Goal: Task Accomplishment & Management: Complete application form

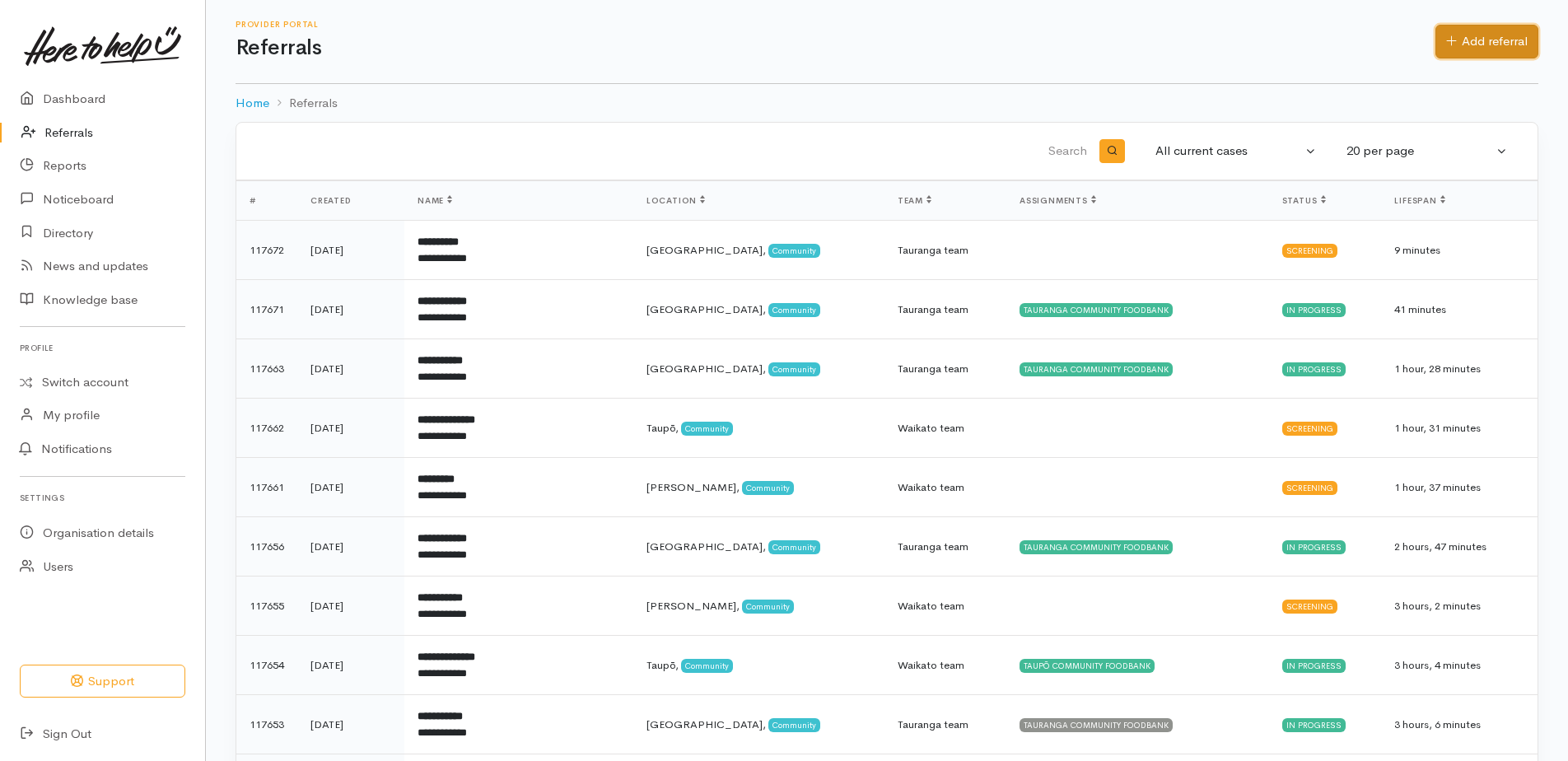
click at [1040, 42] on link "Add referral" at bounding box center [1488, 41] width 103 height 34
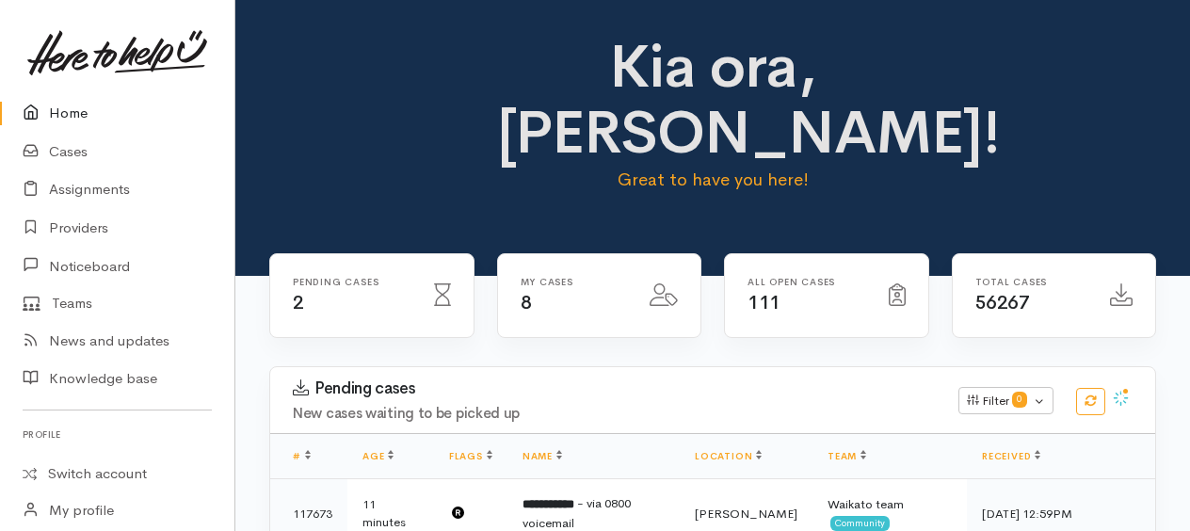
drag, startPoint x: 395, startPoint y: 40, endPoint x: -773, endPoint y: -751, distance: 1410.5
click at [0, 0] on html "Support Feedback I've got something to say" at bounding box center [595, 265] width 1190 height 531
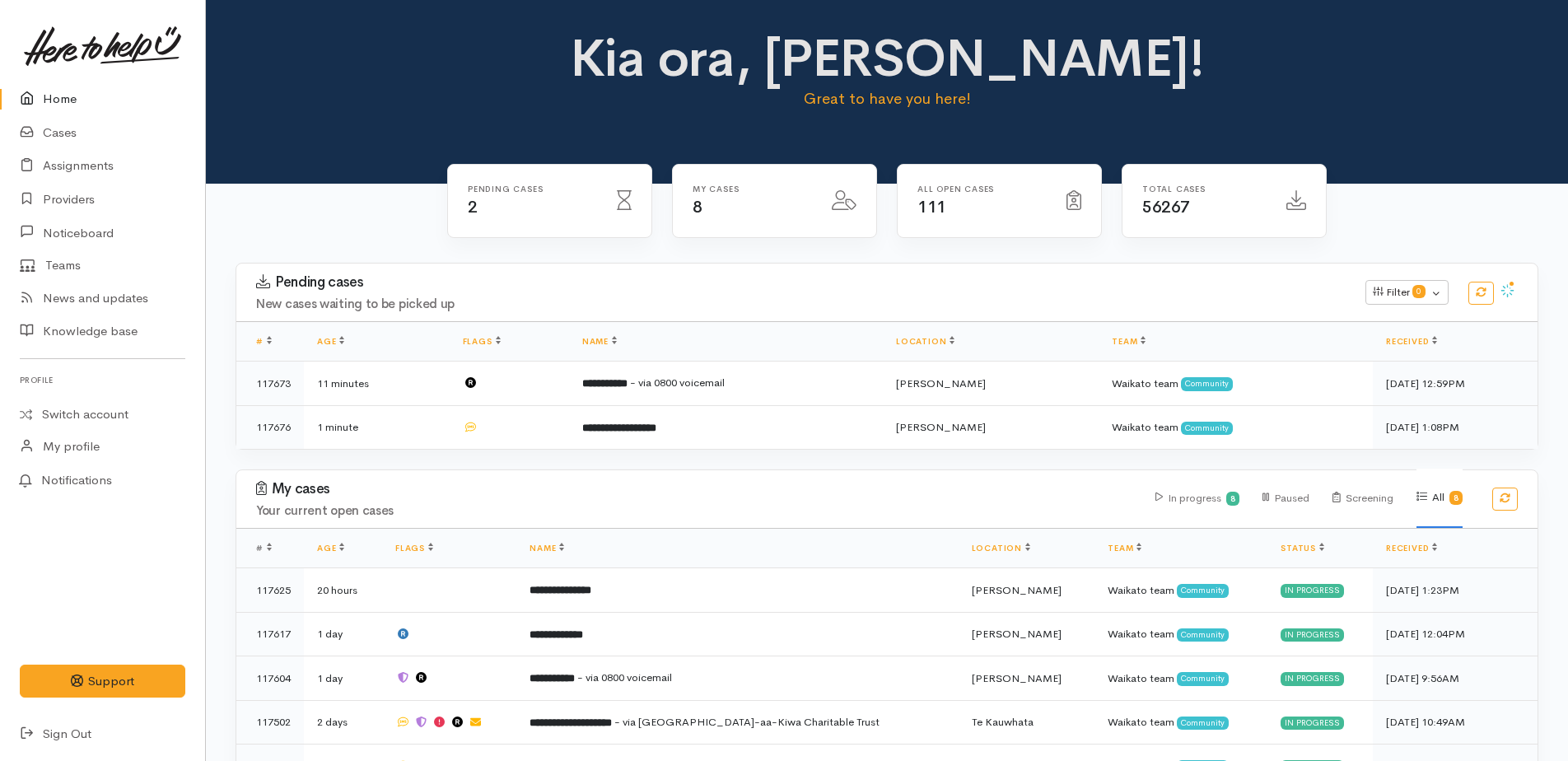
click at [64, 103] on link "Home" at bounding box center [102, 99] width 205 height 34
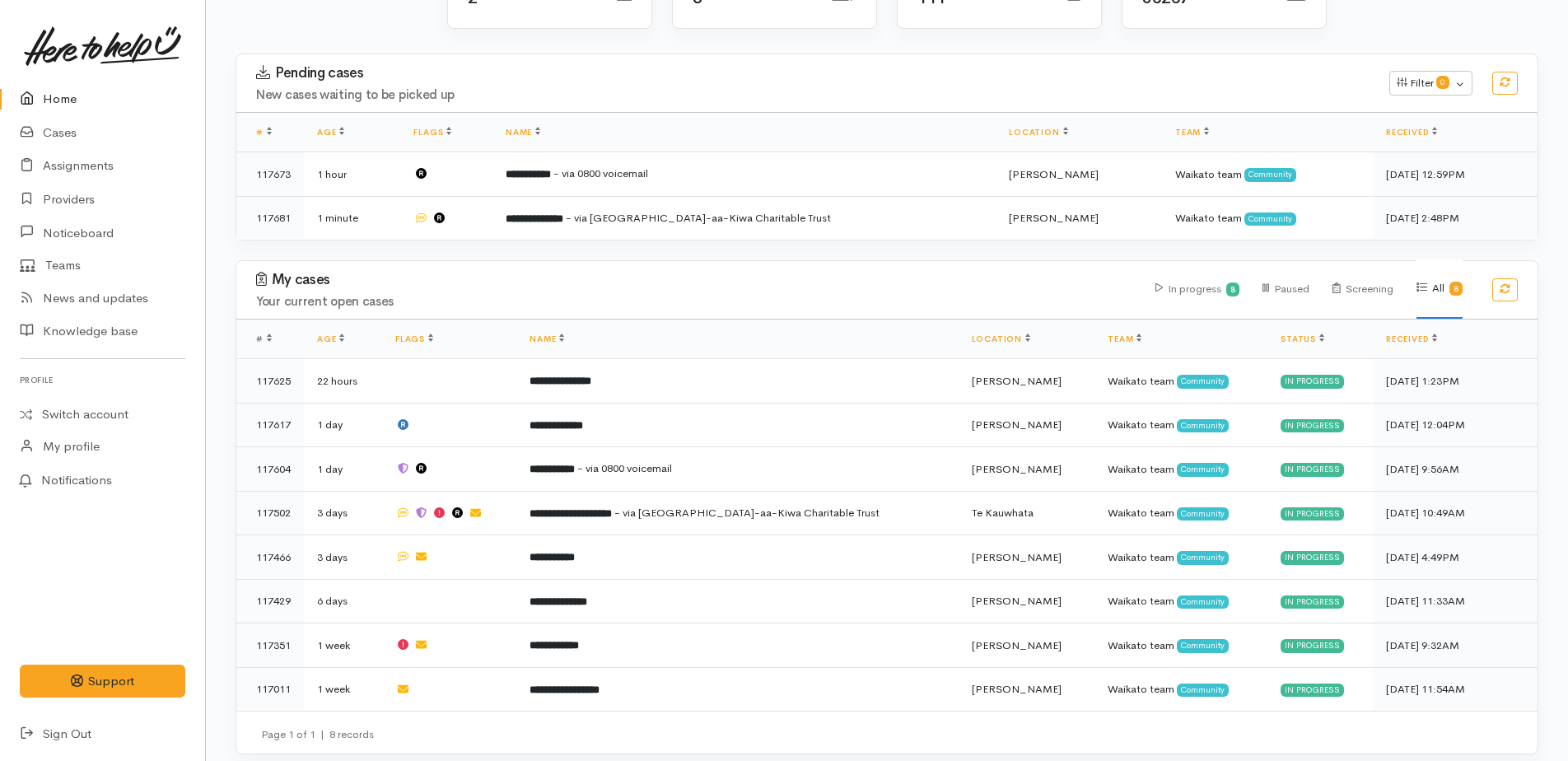
scroll to position [214, 0]
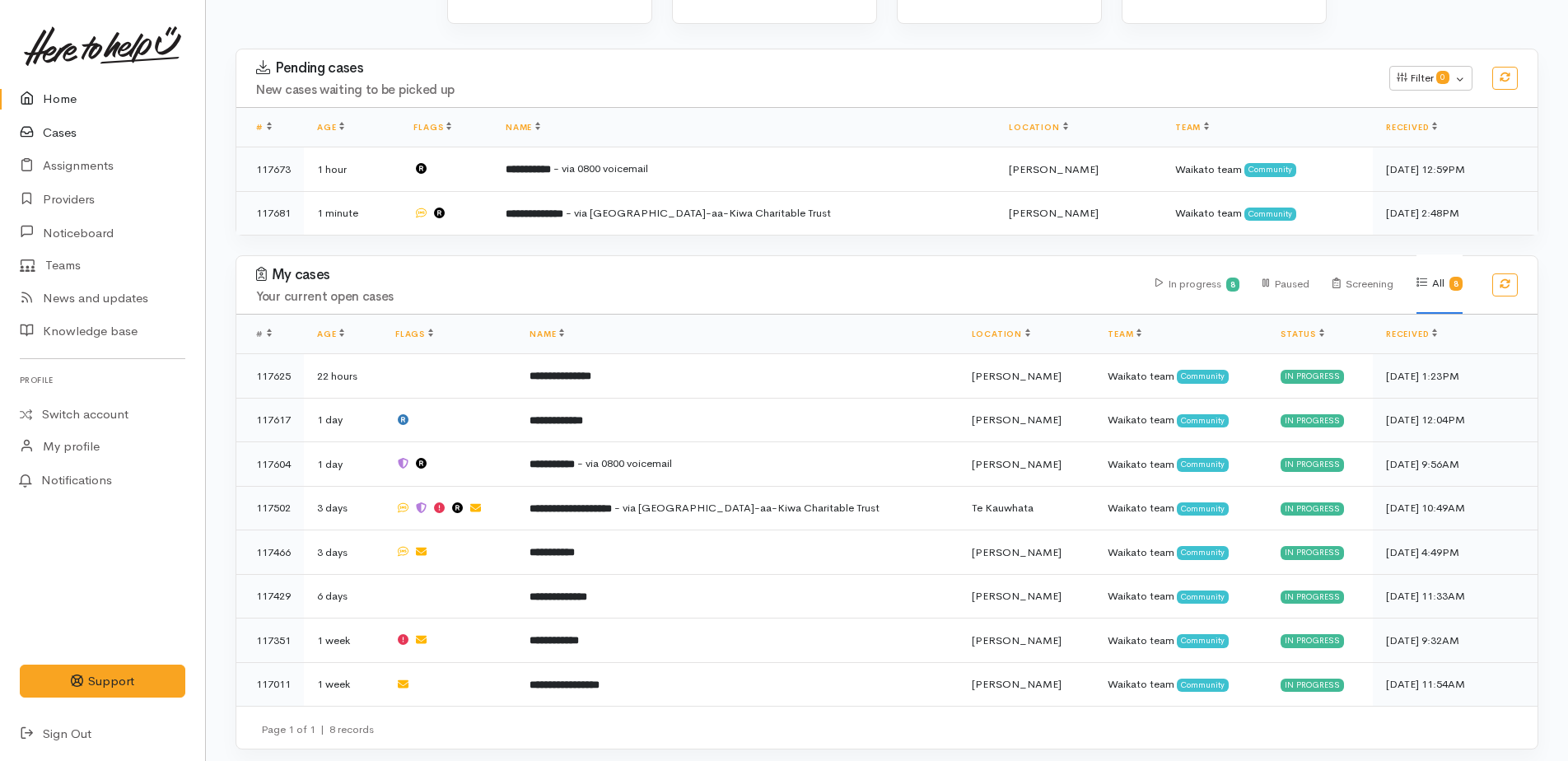
click at [66, 130] on link "Cases" at bounding box center [102, 133] width 205 height 34
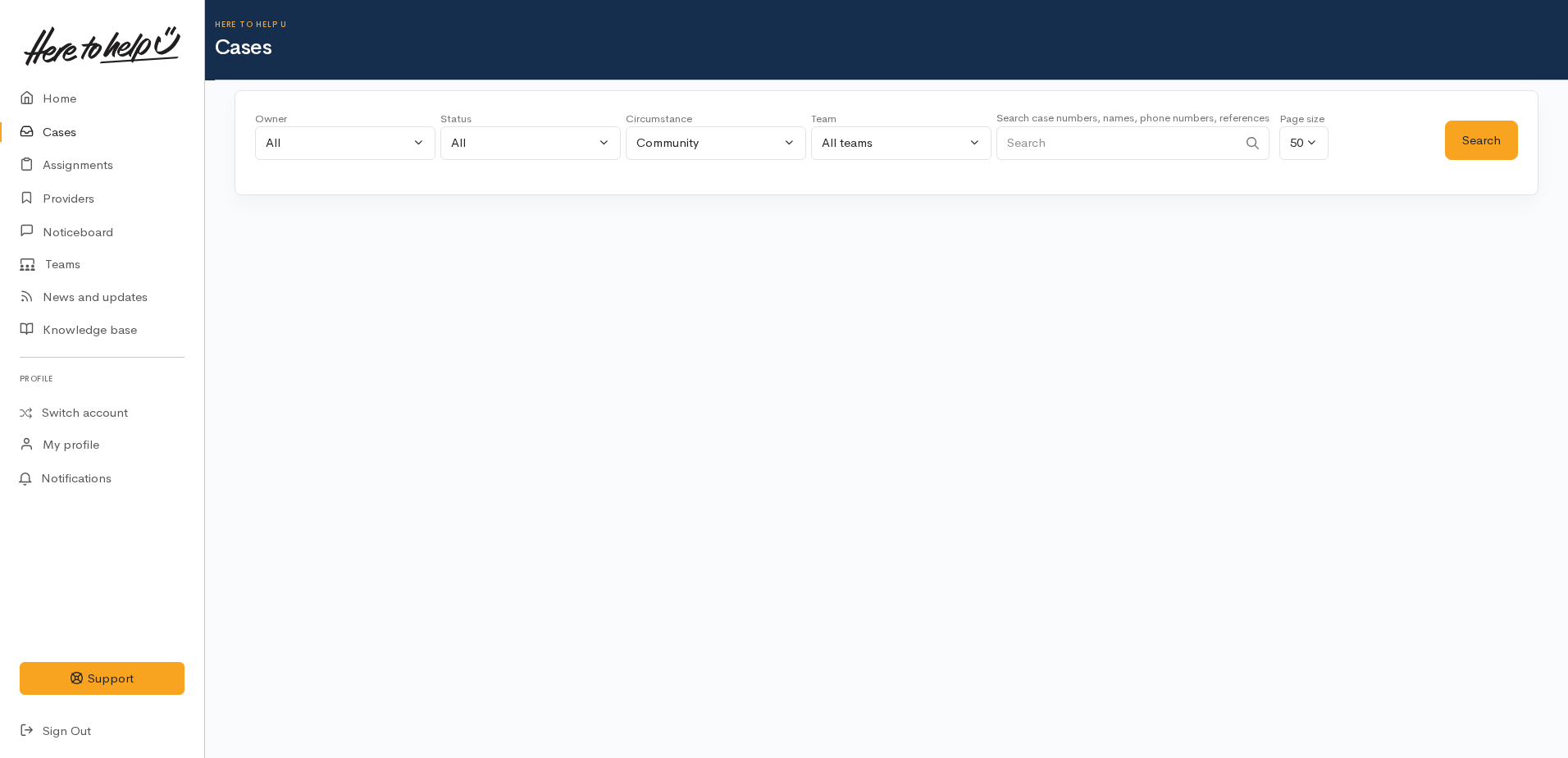
paste input "+64225747354"
type input "+64225747354"
click at [1474, 139] on button "Search" at bounding box center [1481, 140] width 73 height 40
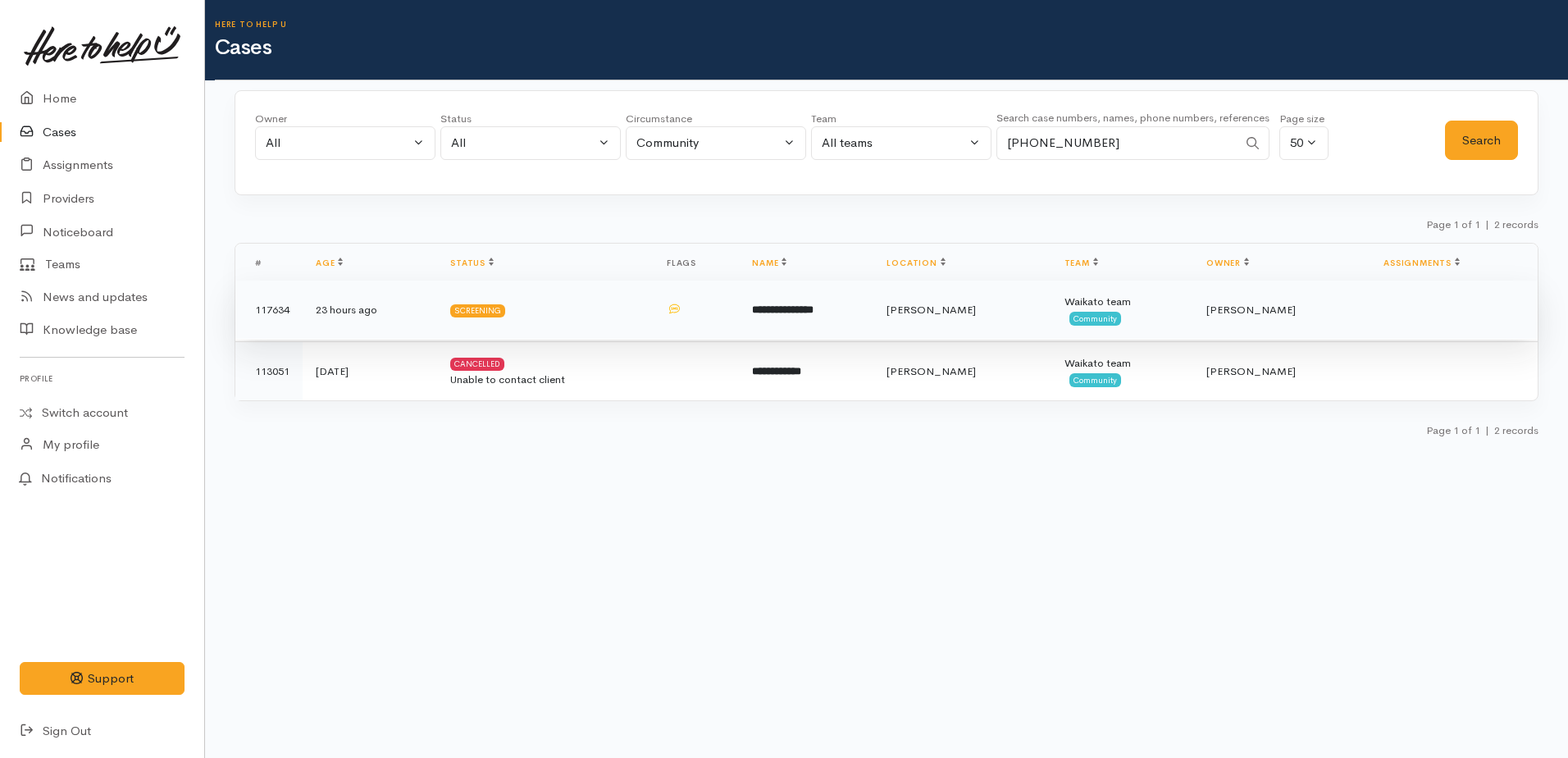
click at [814, 311] on b "**********" at bounding box center [782, 309] width 62 height 10
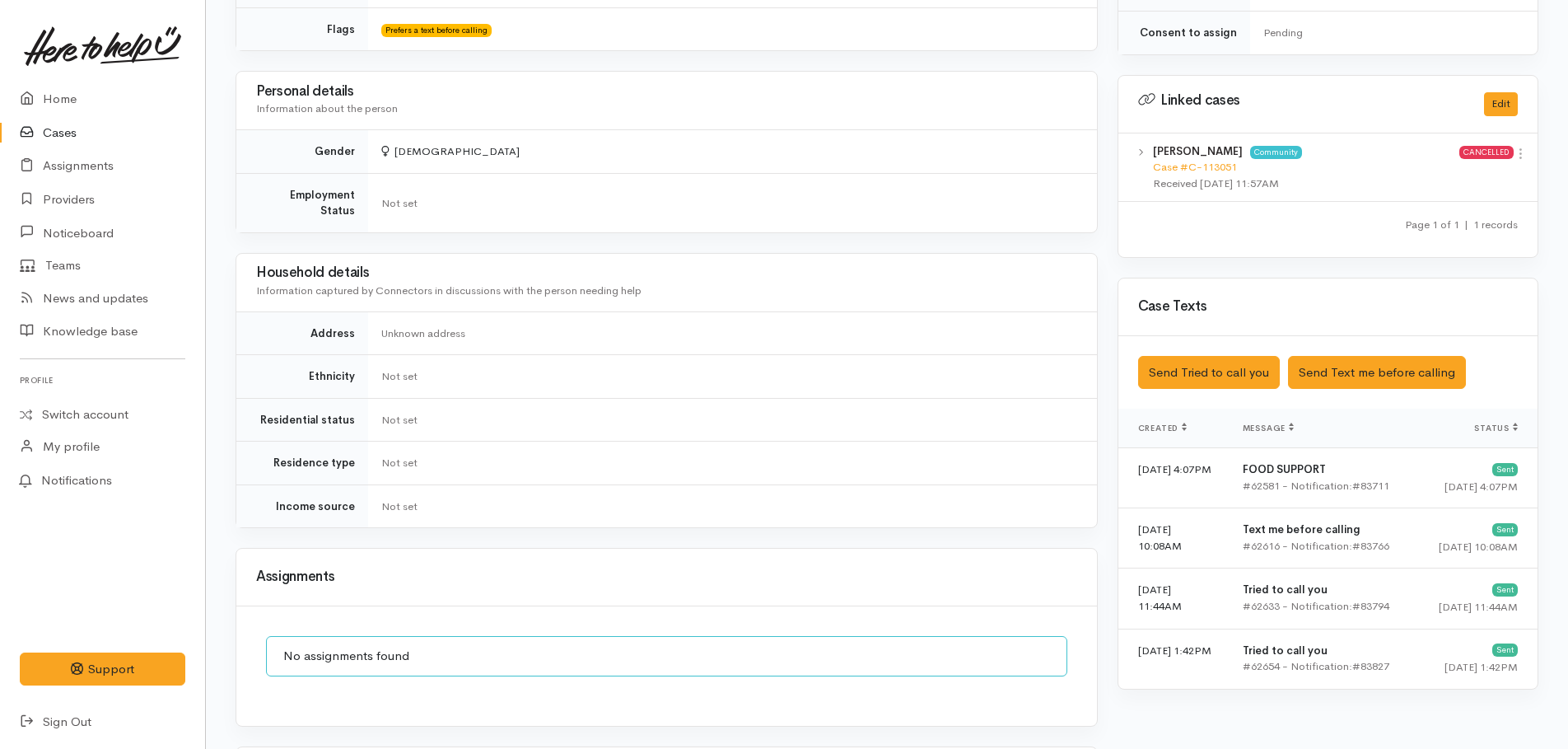
scroll to position [1107, 0]
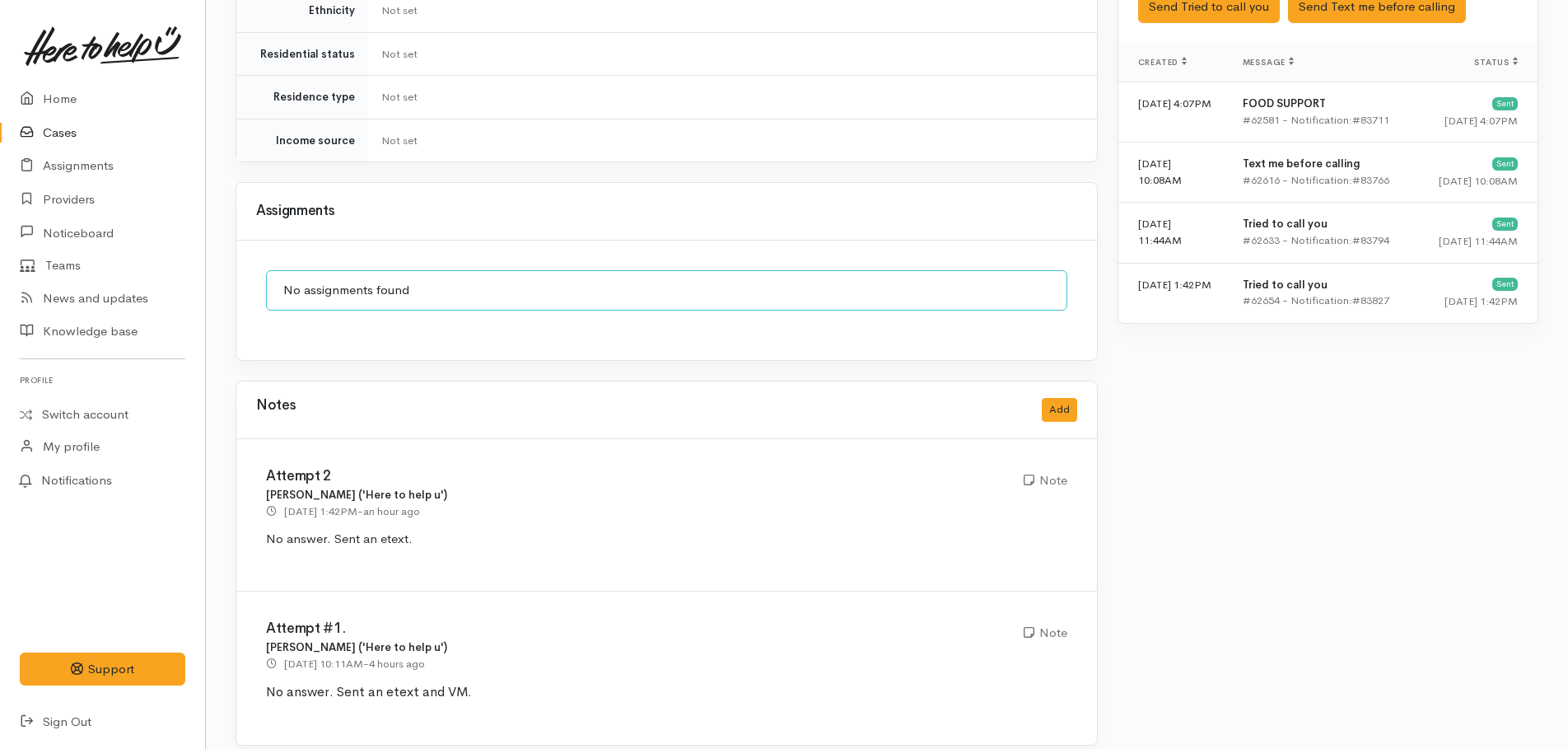
click at [52, 141] on link "Cases" at bounding box center [102, 133] width 205 height 34
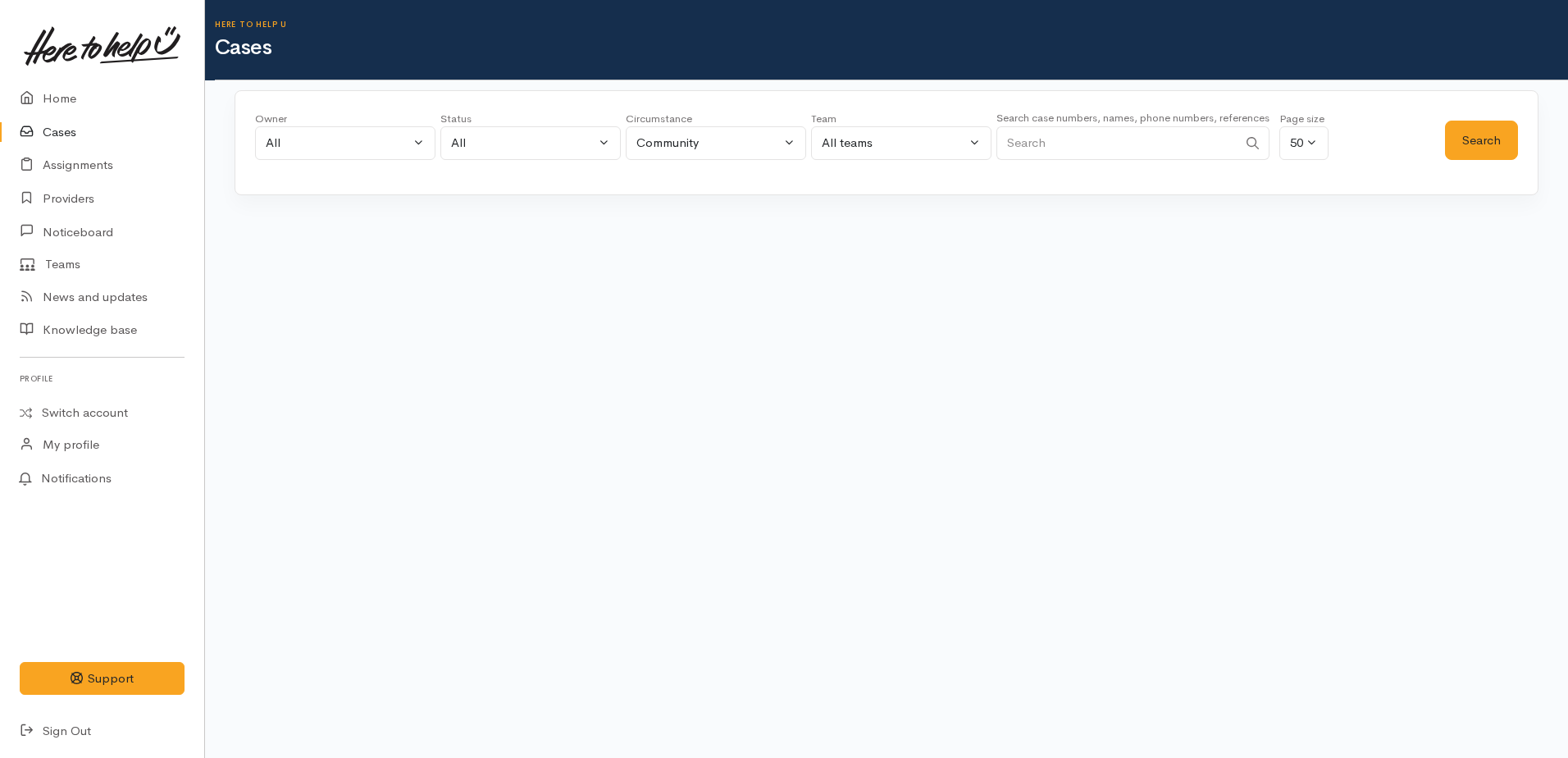
paste input "+64223803813"
type input "+64223803813"
click at [1477, 149] on button "Search" at bounding box center [1481, 140] width 73 height 40
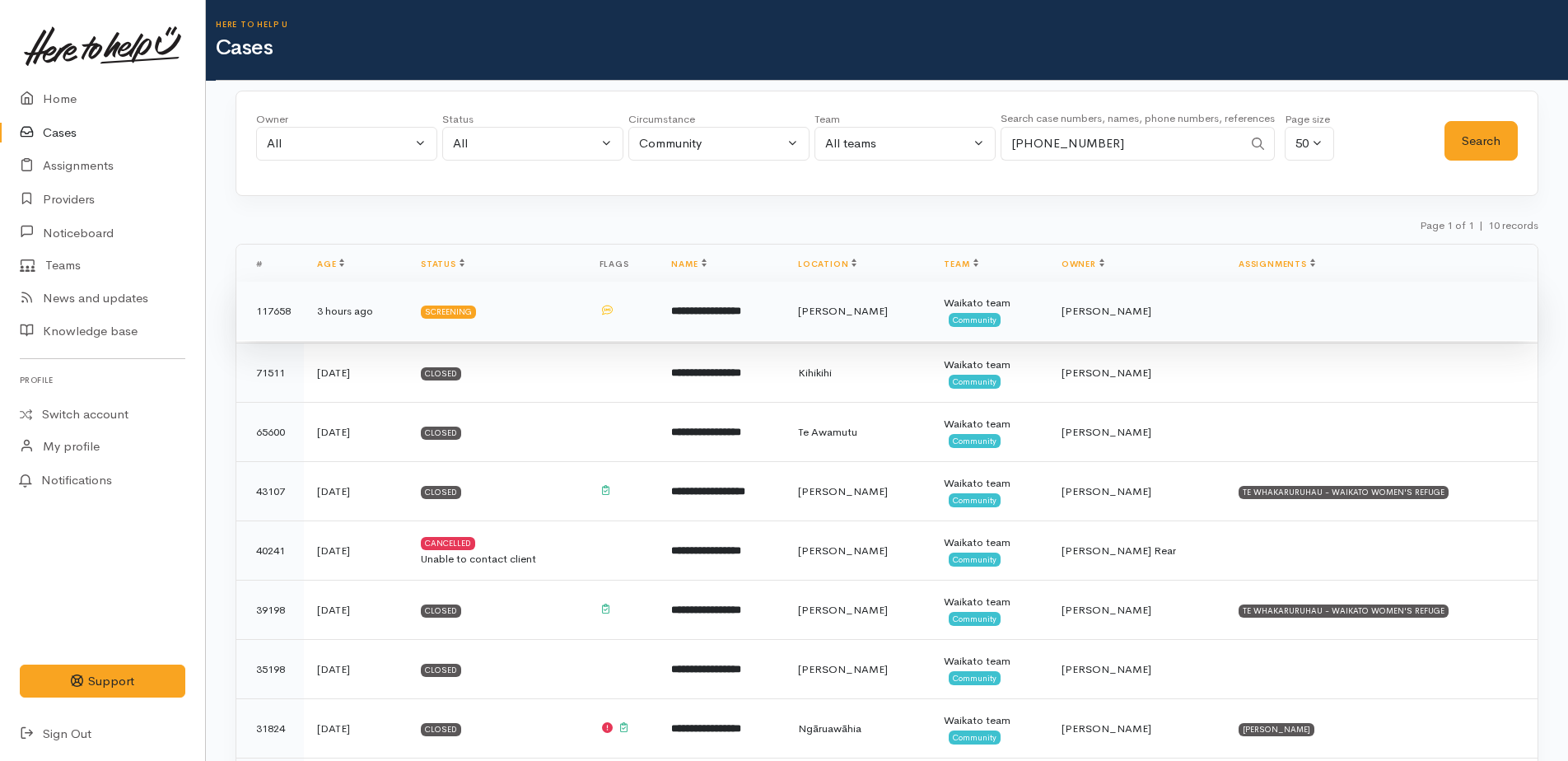
click at [741, 310] on b "**********" at bounding box center [706, 311] width 70 height 10
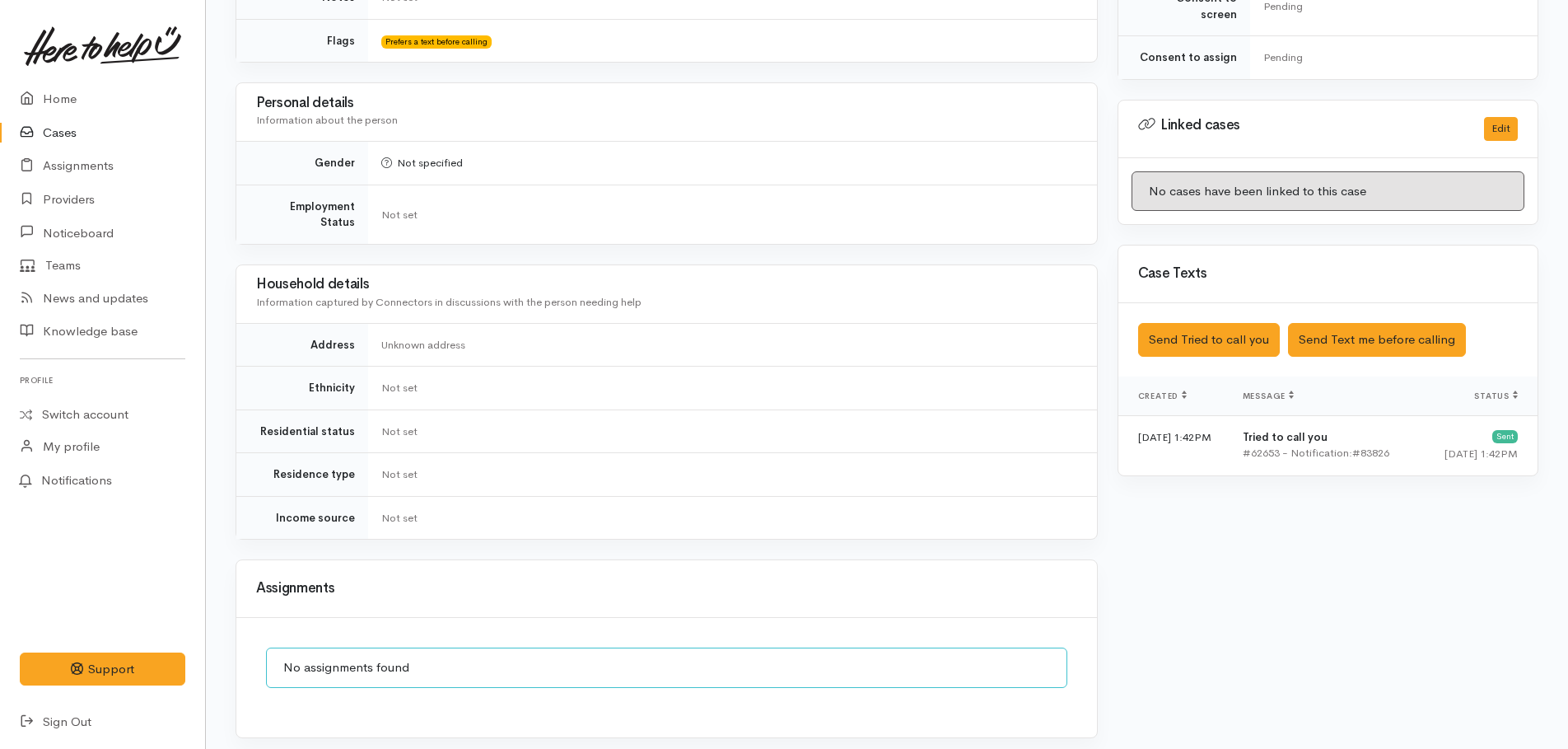
scroll to position [959, 0]
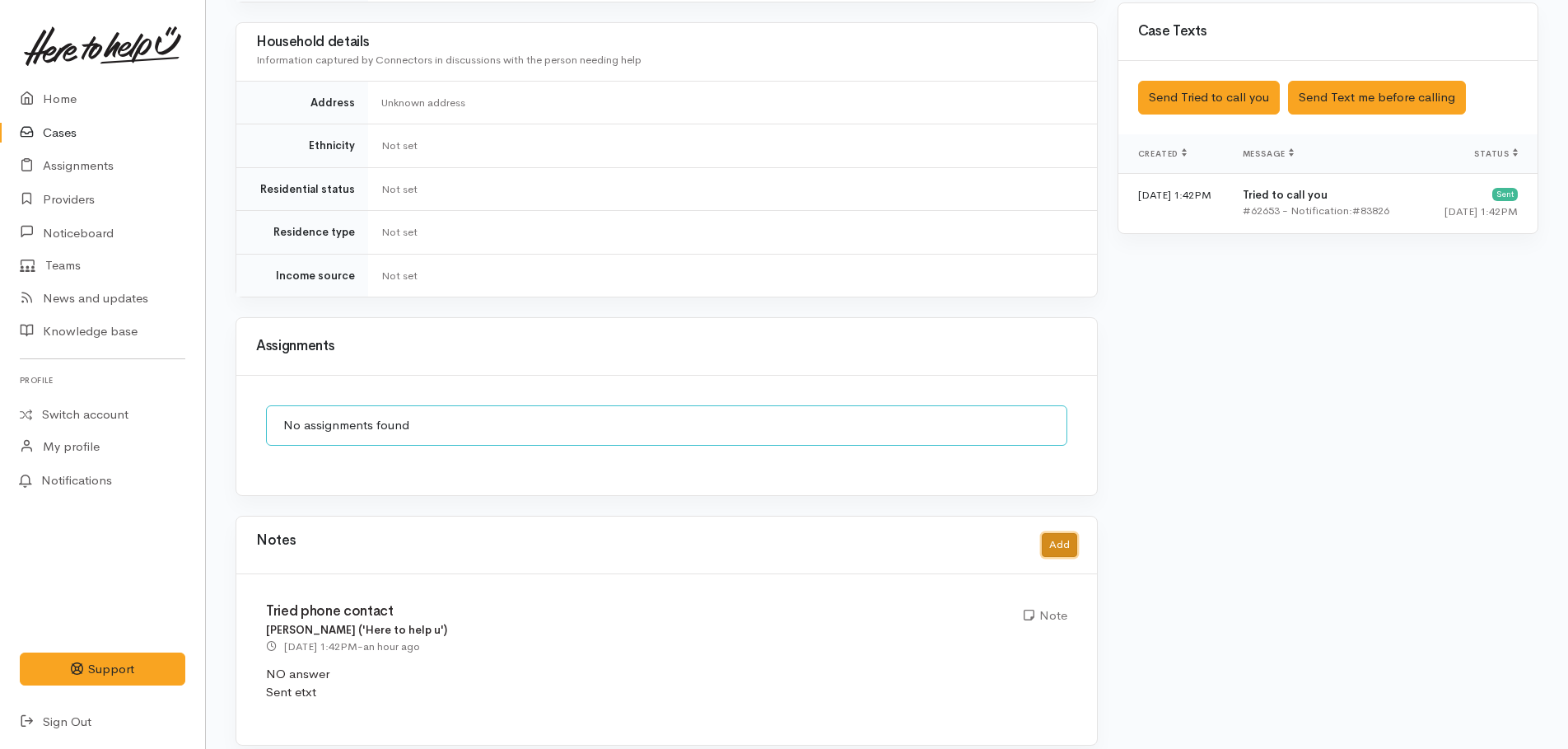
click at [1061, 533] on button "Add" at bounding box center [1060, 544] width 35 height 24
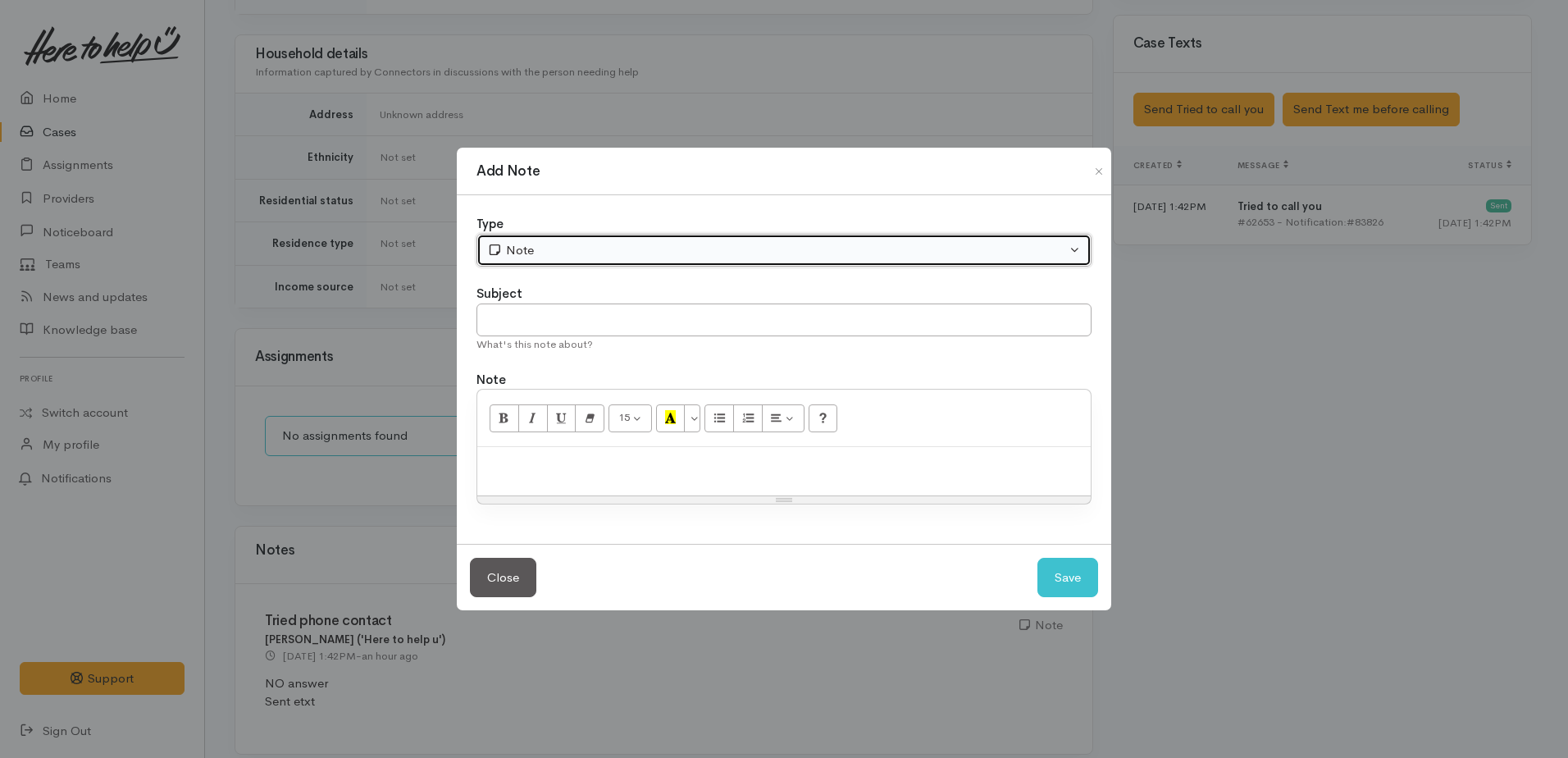
click at [536, 253] on div "Note" at bounding box center [776, 251] width 578 height 19
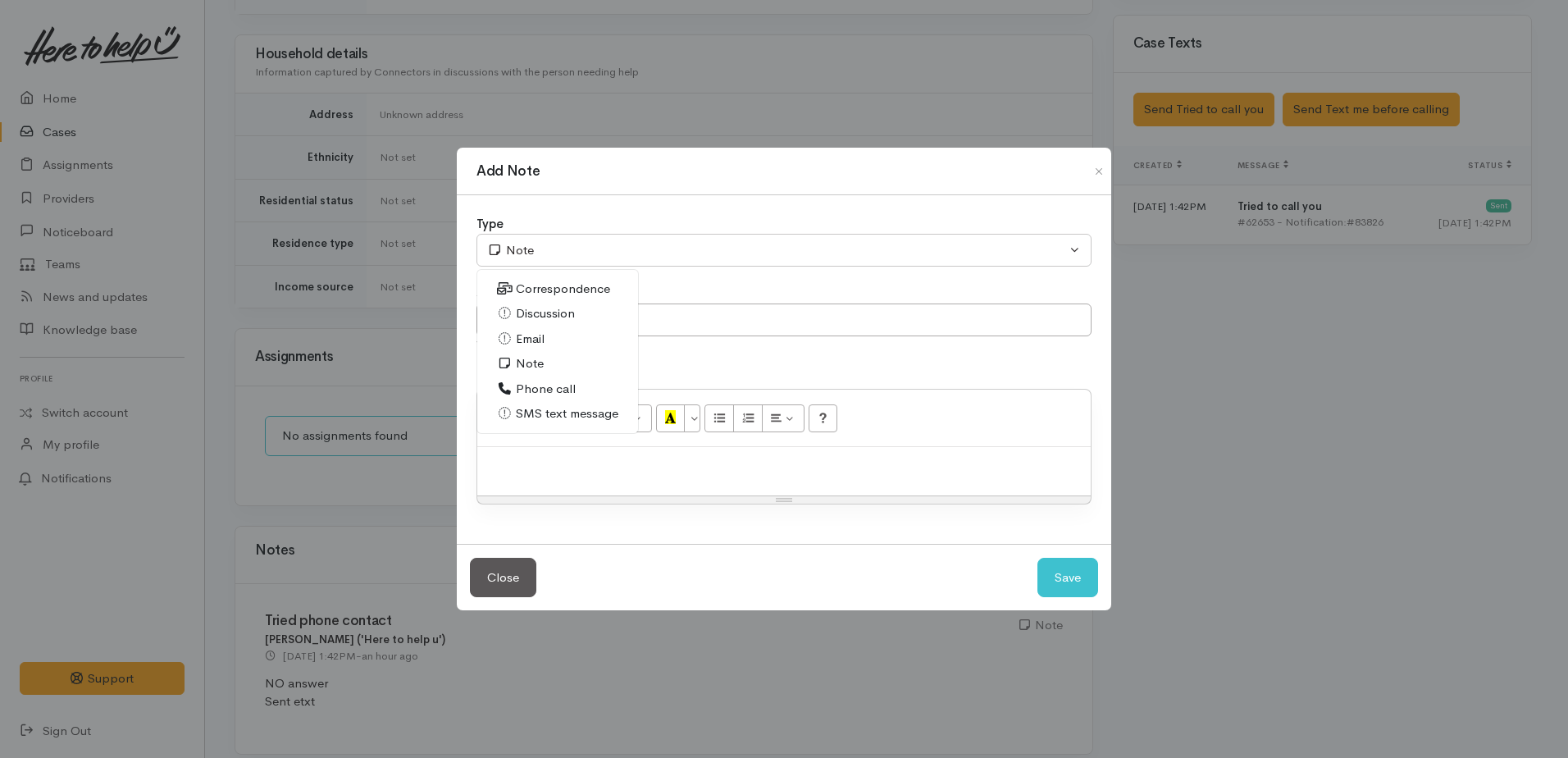
click at [541, 290] on span "Correspondence" at bounding box center [563, 289] width 94 height 19
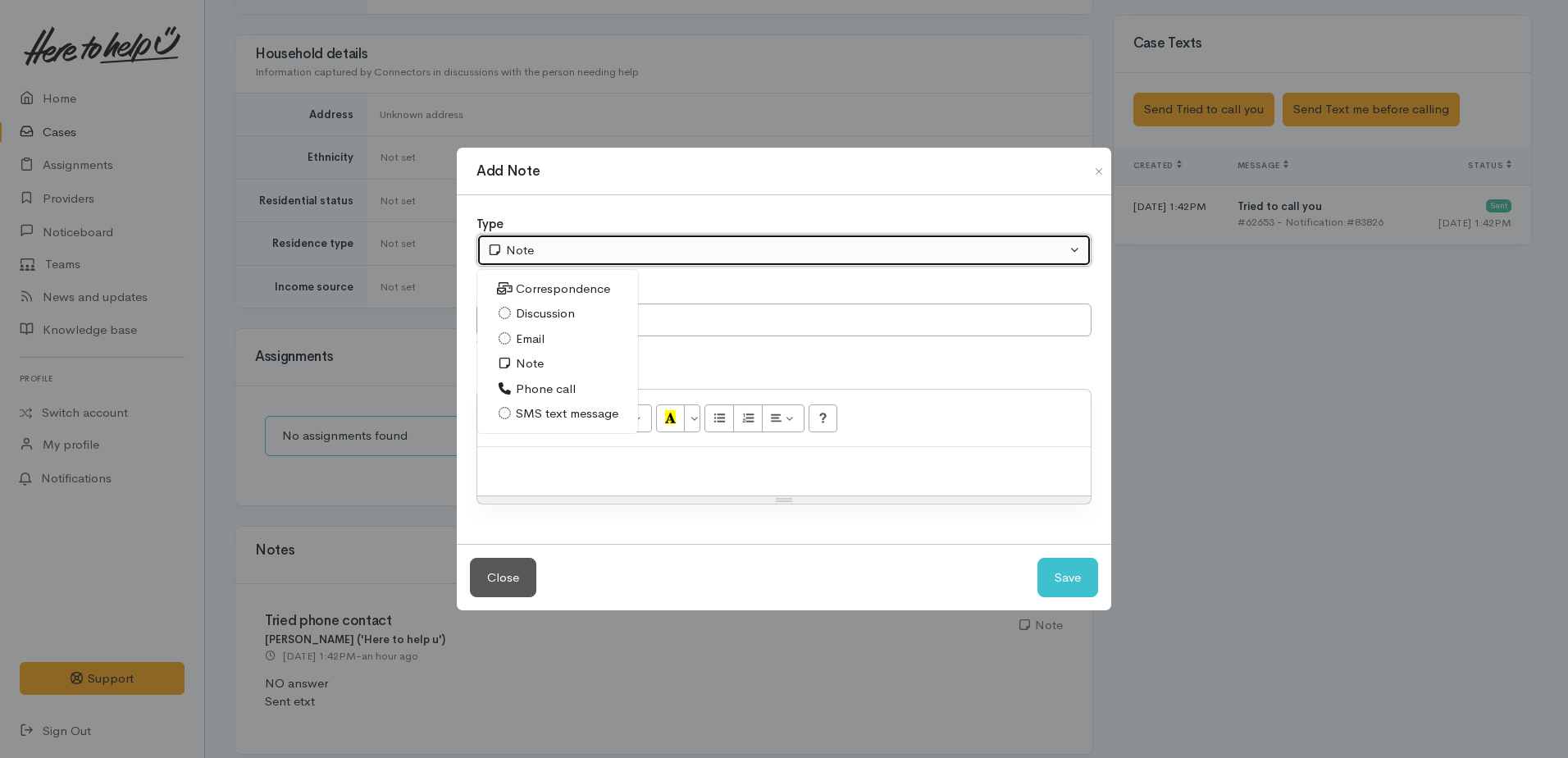
select select "6"
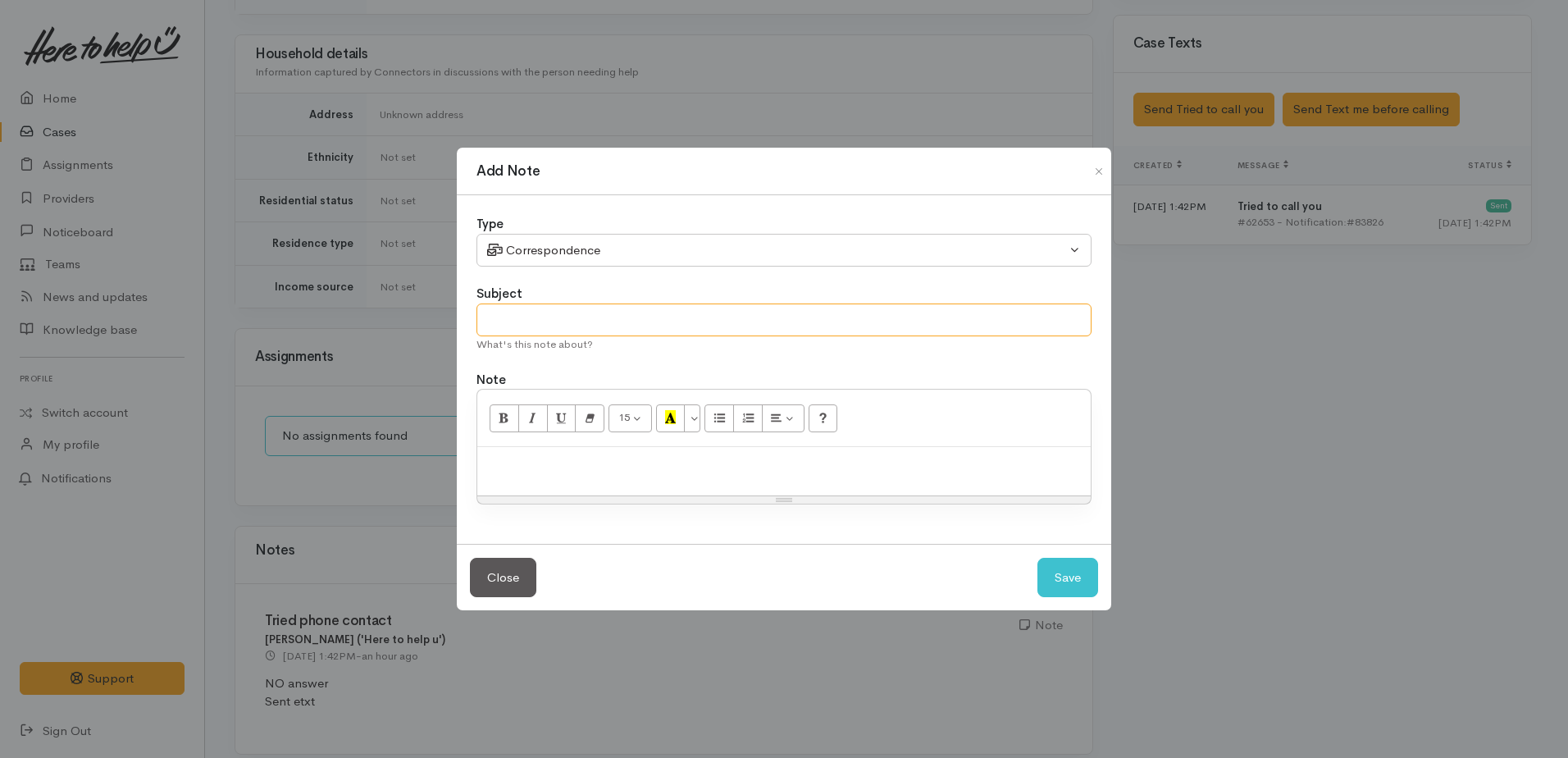
click at [554, 312] on input "text" at bounding box center [784, 320] width 615 height 34
type input "etxt reply to missed call"
paste div
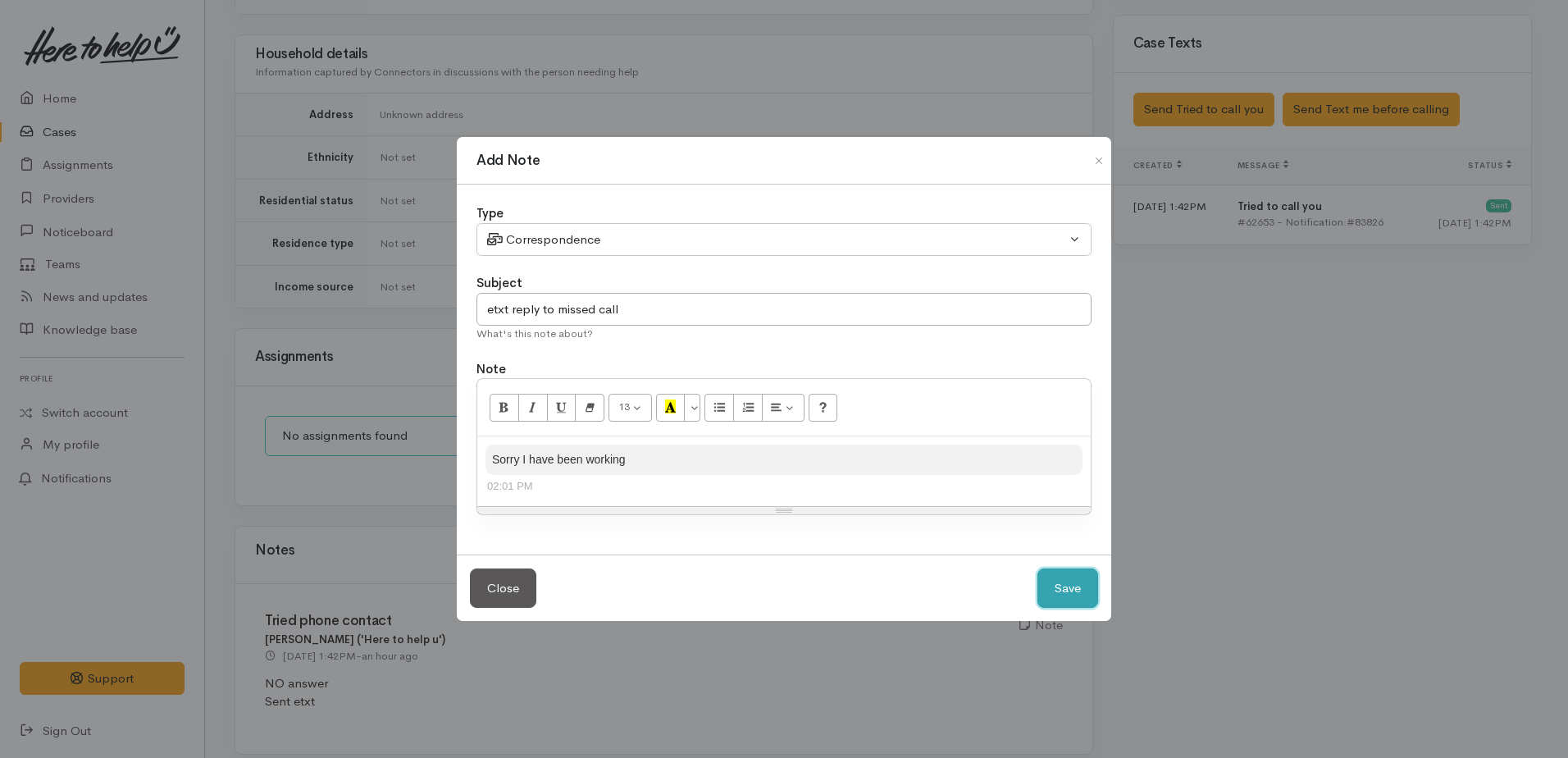
click at [1080, 594] on button "Save" at bounding box center [1068, 588] width 61 height 40
select select "1"
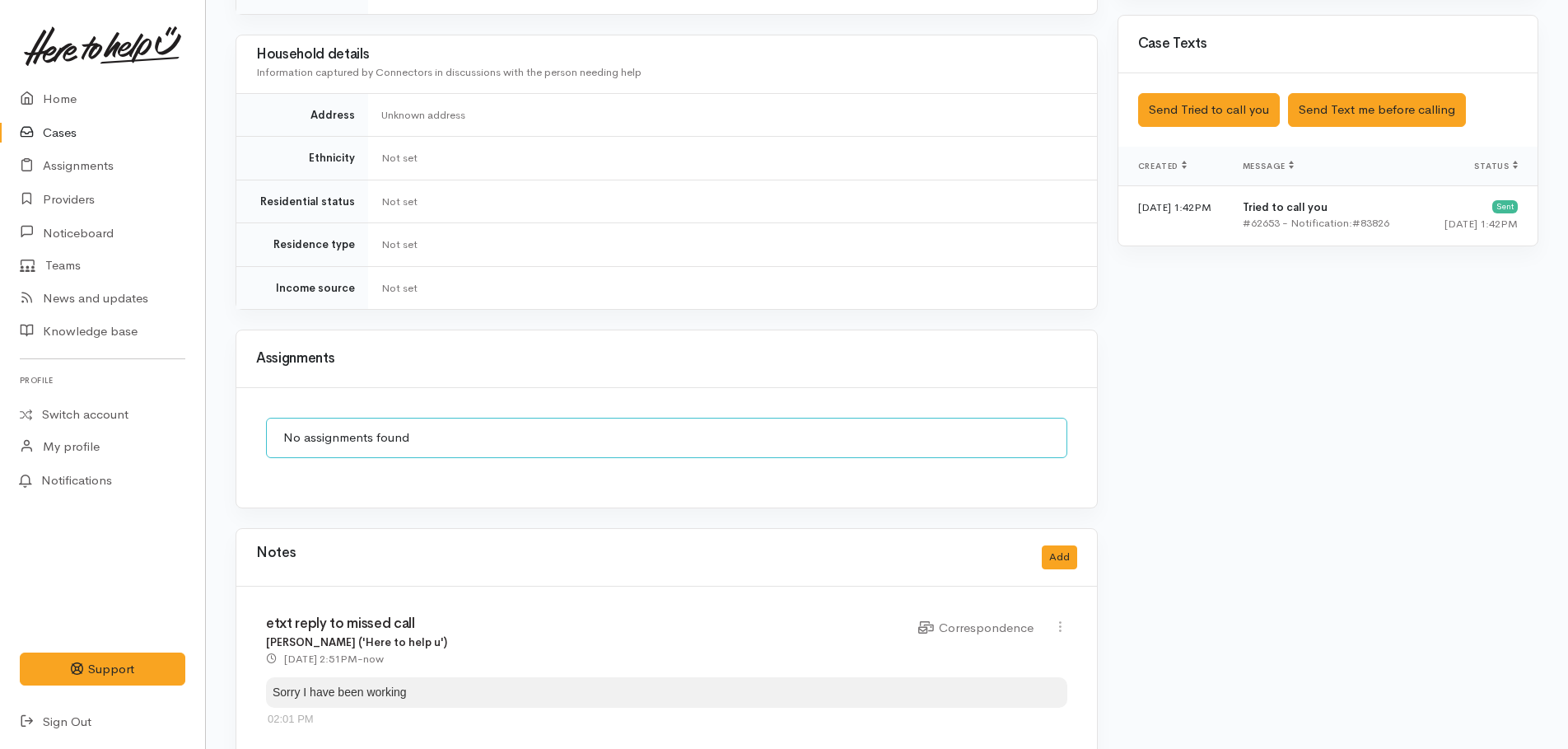
click at [52, 129] on link "Cases" at bounding box center [102, 133] width 205 height 34
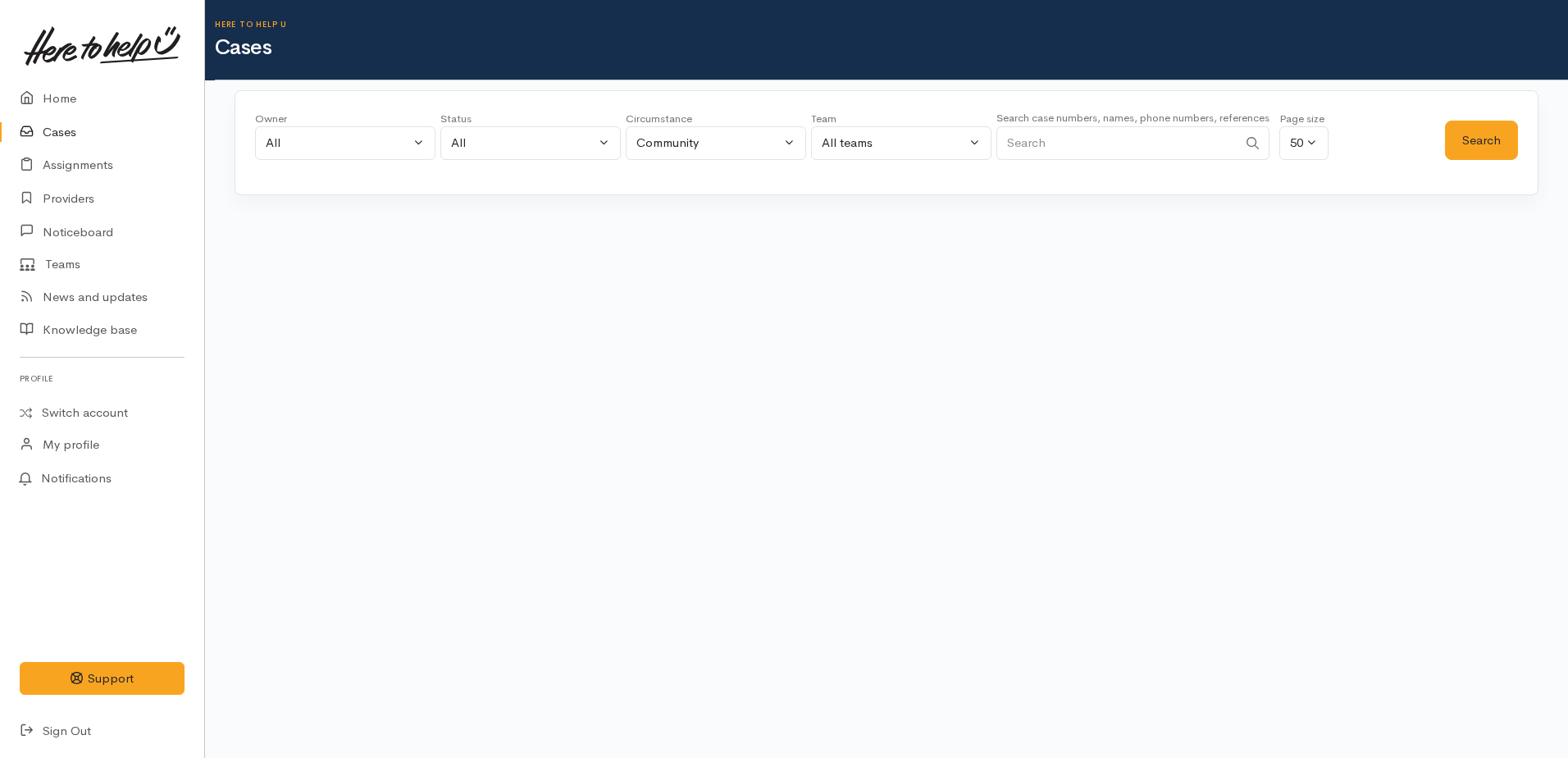
paste input "+64224534212"
type input "+64224534212"
click at [1474, 141] on button "Search" at bounding box center [1481, 140] width 73 height 40
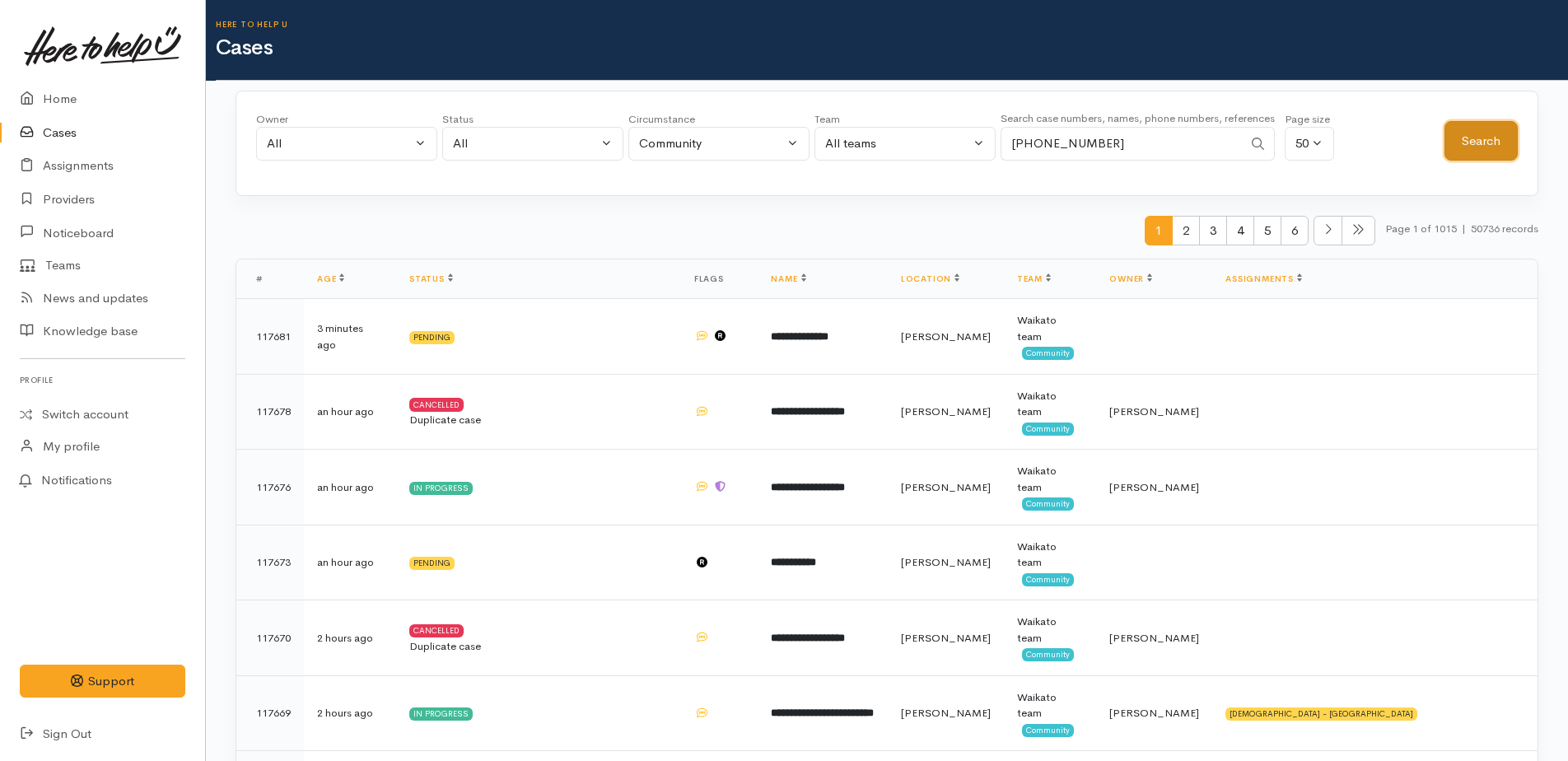
click at [1455, 150] on button "Search" at bounding box center [1481, 141] width 74 height 40
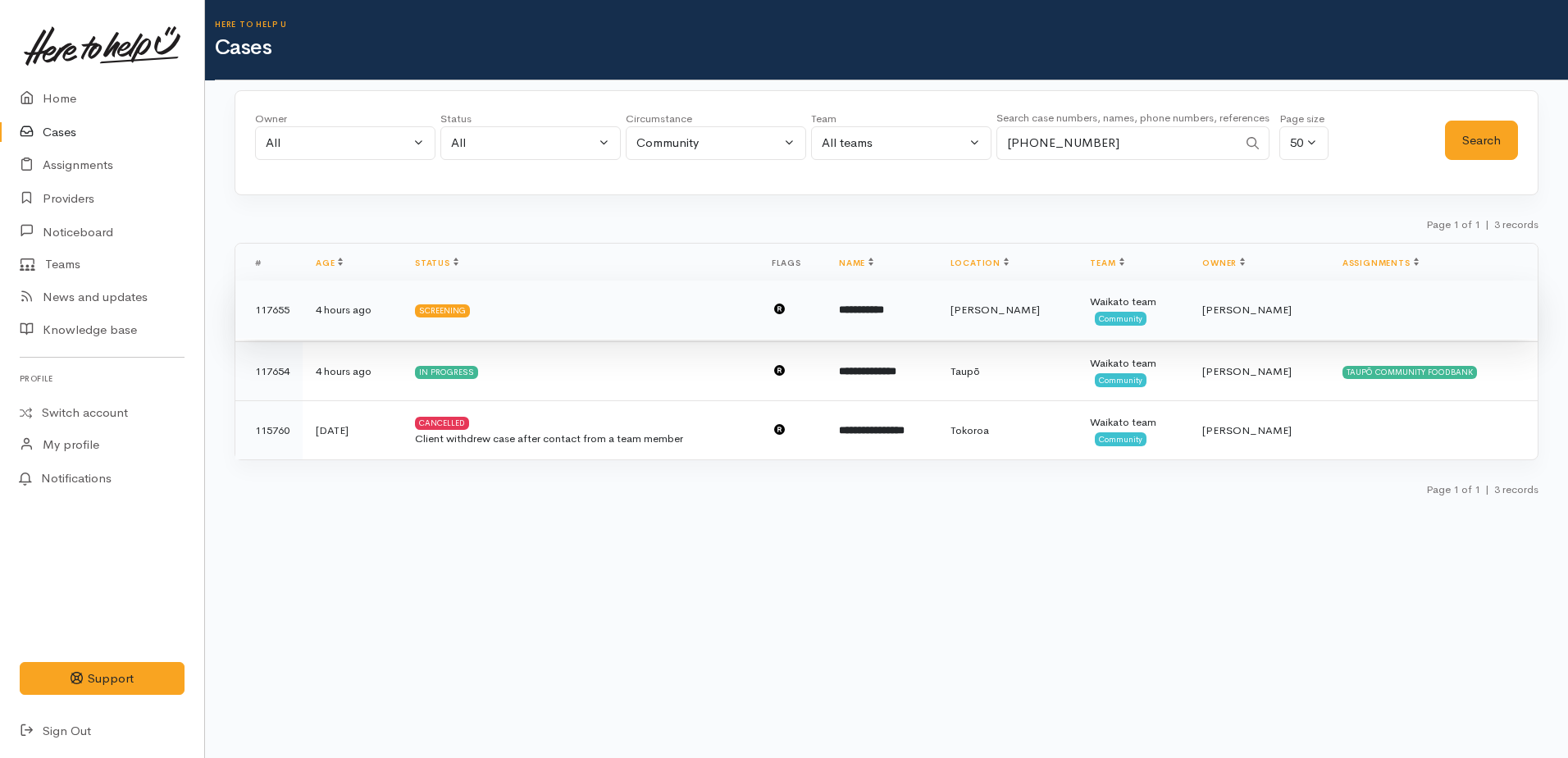
click at [884, 311] on b "**********" at bounding box center [862, 309] width 45 height 10
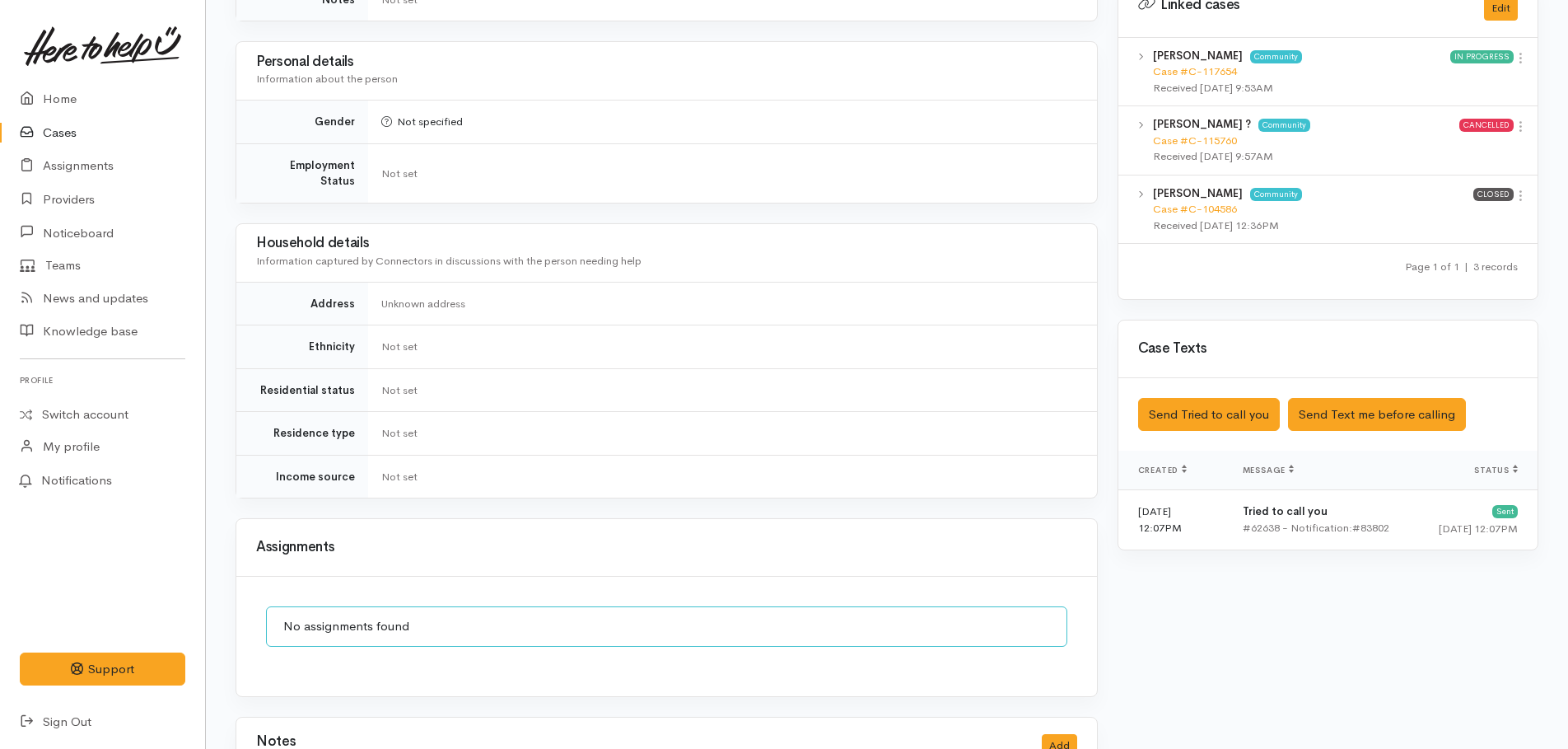
scroll to position [1124, 0]
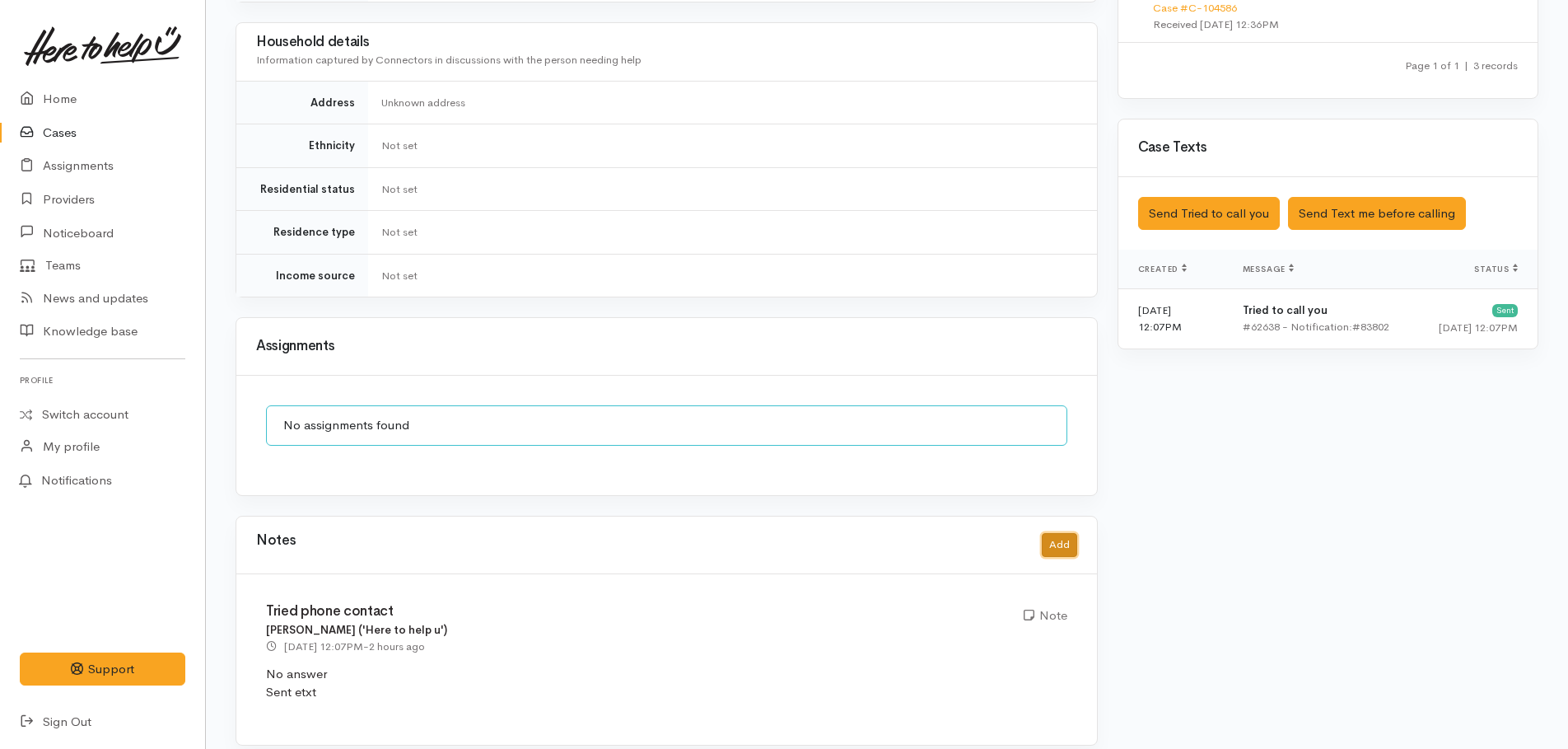
click at [1059, 533] on button "Add" at bounding box center [1060, 544] width 35 height 24
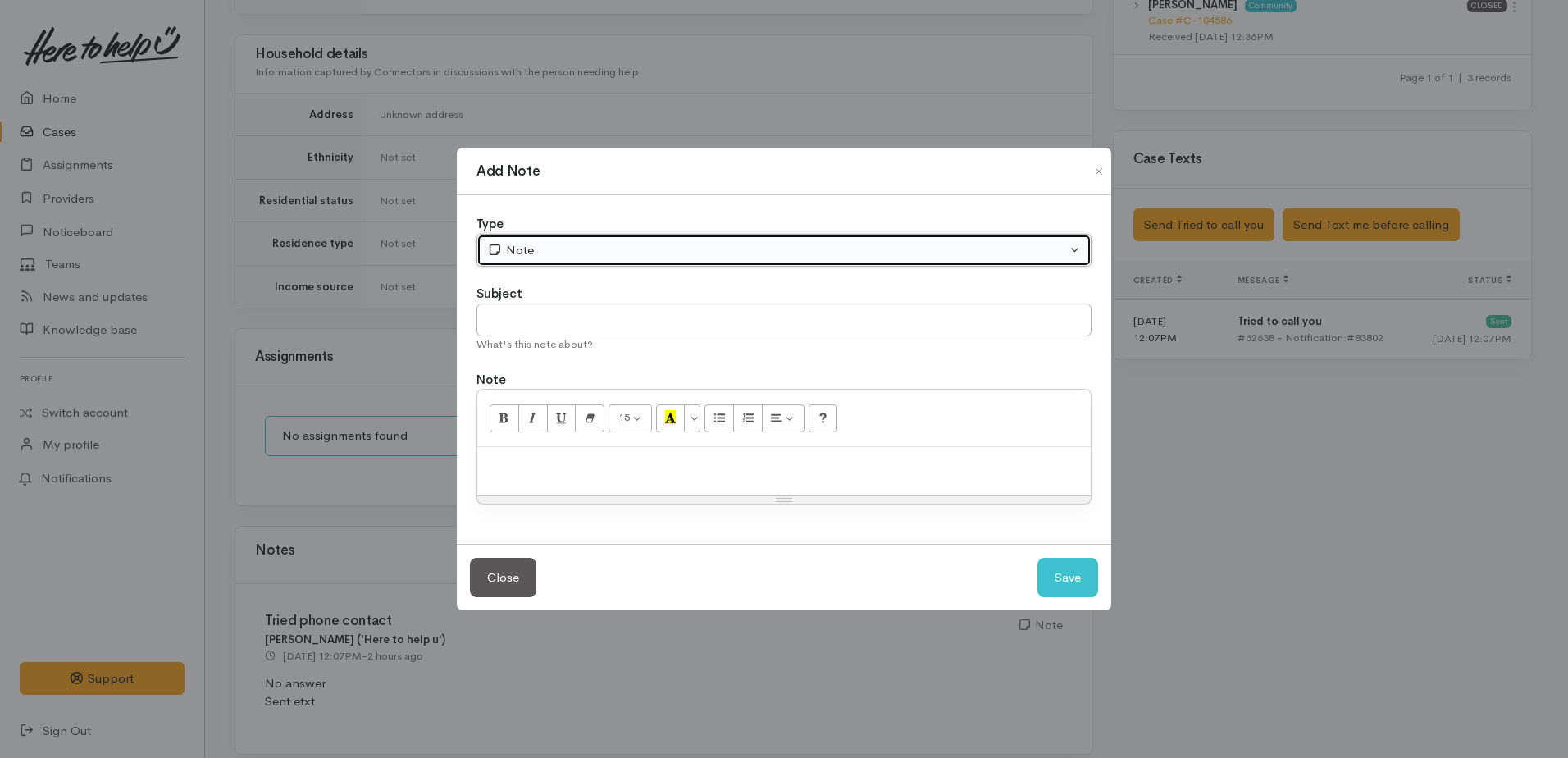
click at [504, 250] on div "Note" at bounding box center [776, 251] width 578 height 19
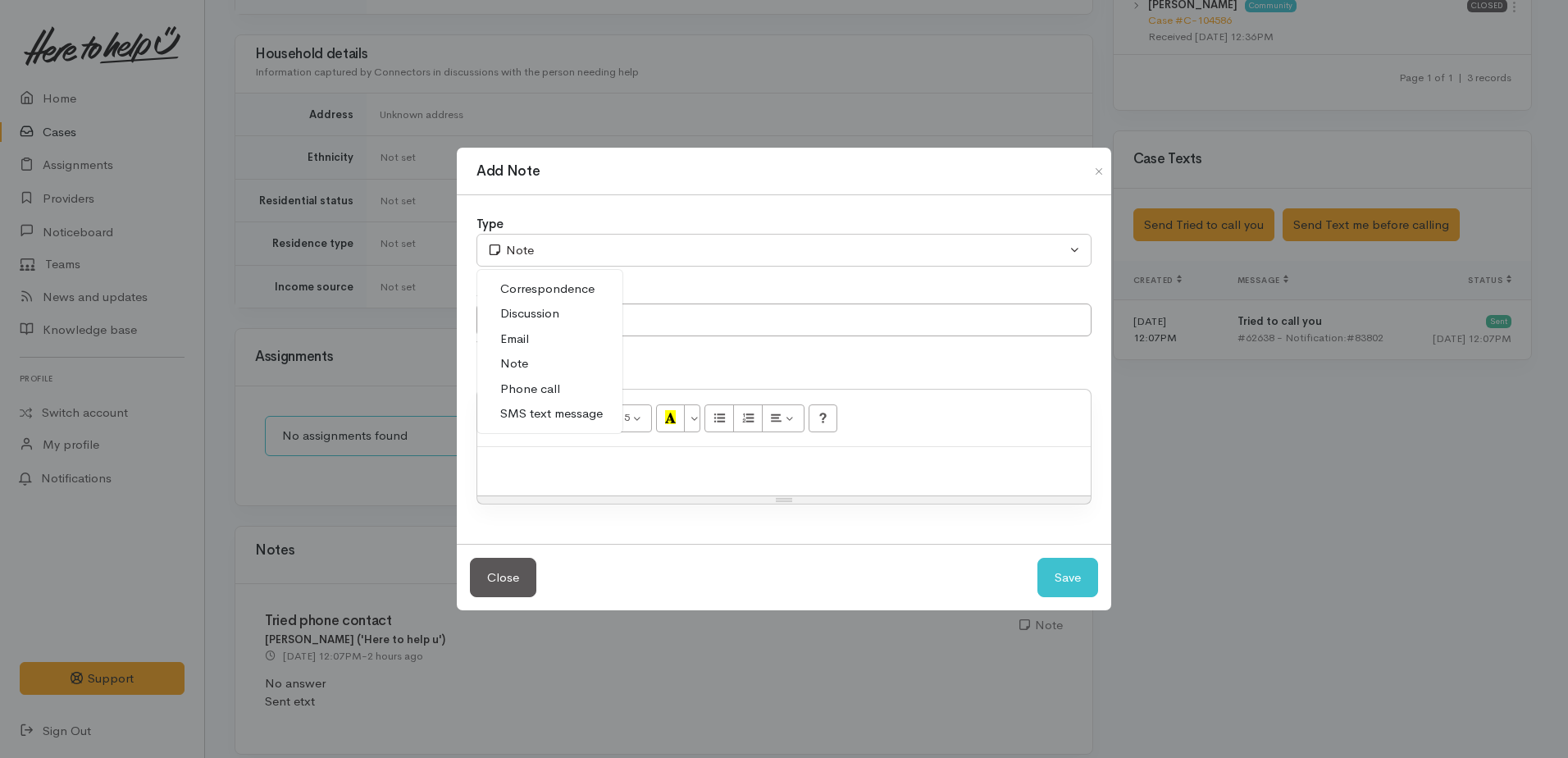
click at [518, 287] on span "Correspondence" at bounding box center [547, 289] width 94 height 19
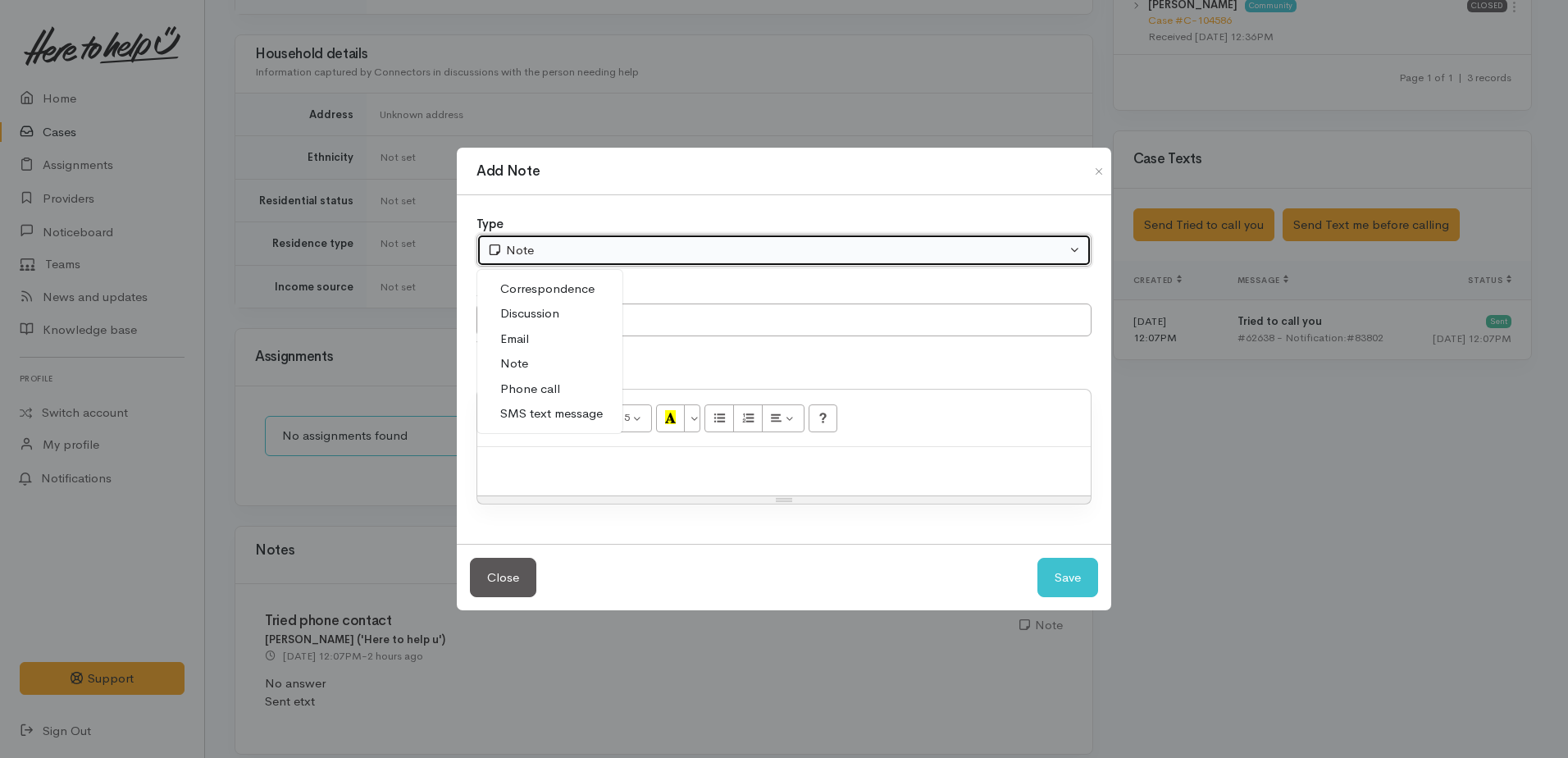
select select "6"
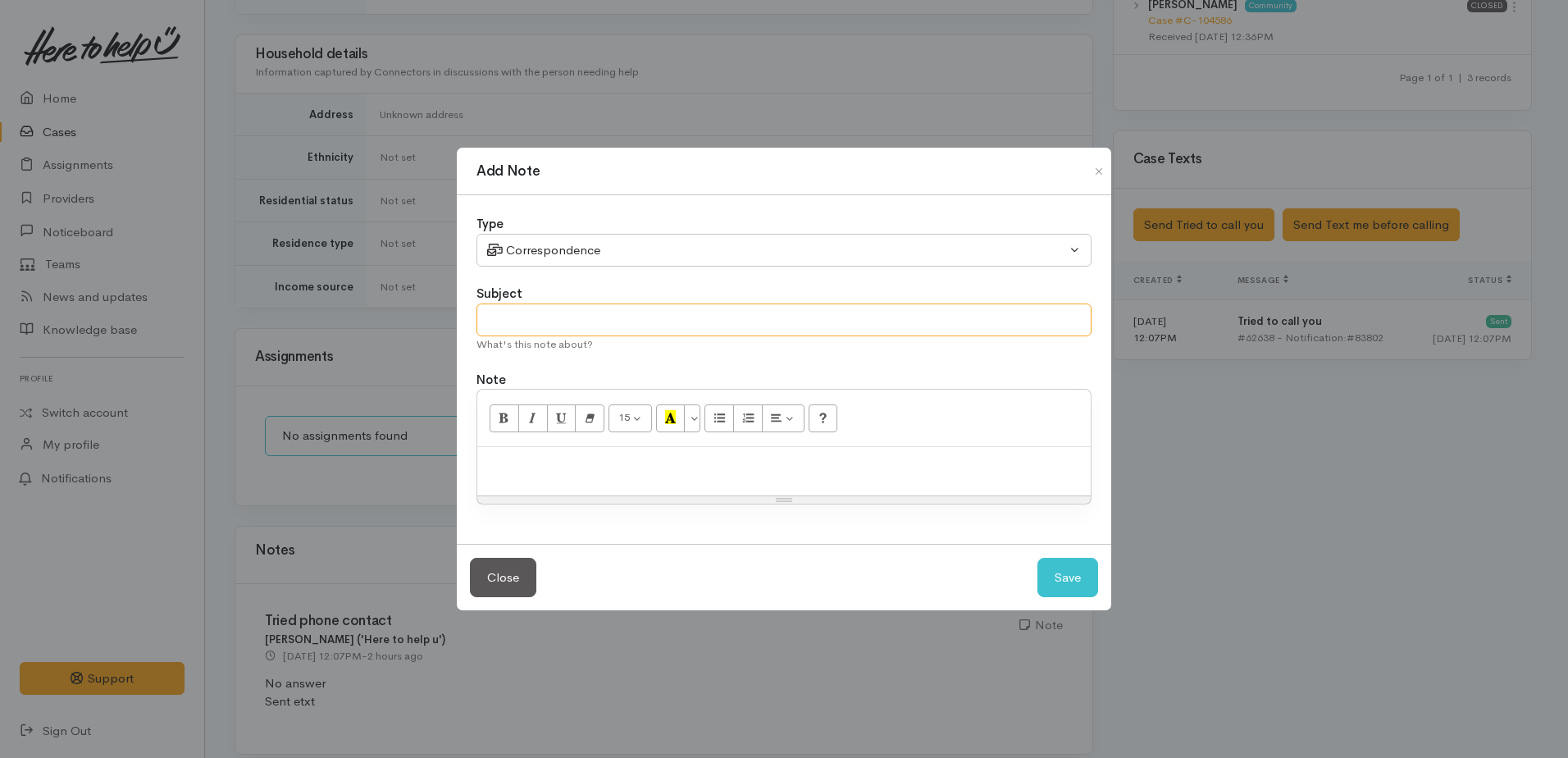
click at [540, 328] on input "text" at bounding box center [784, 320] width 615 height 34
type input "etxt reply to missed call"
paste div
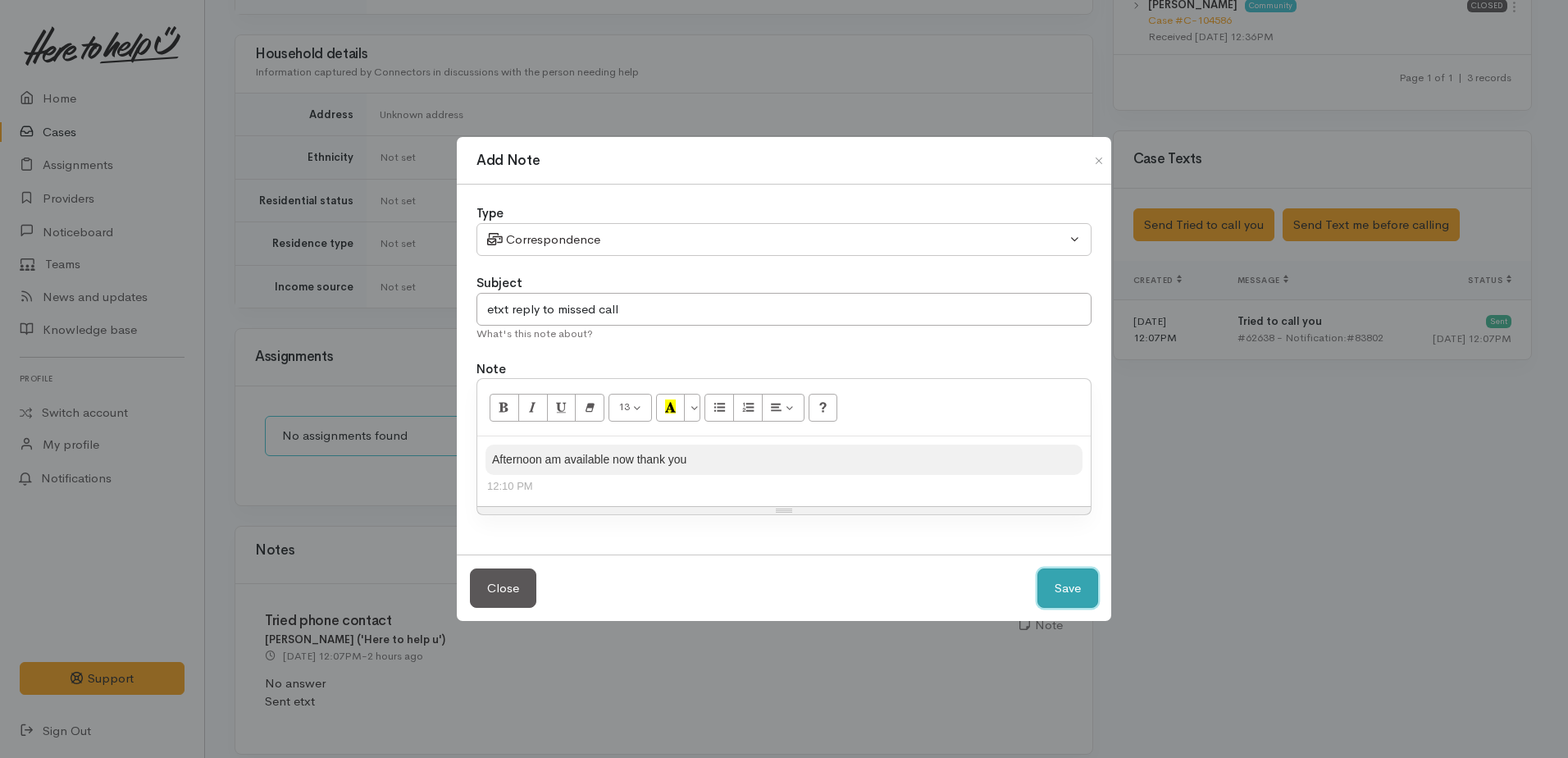
click at [1064, 583] on button "Save" at bounding box center [1068, 588] width 61 height 40
select select "1"
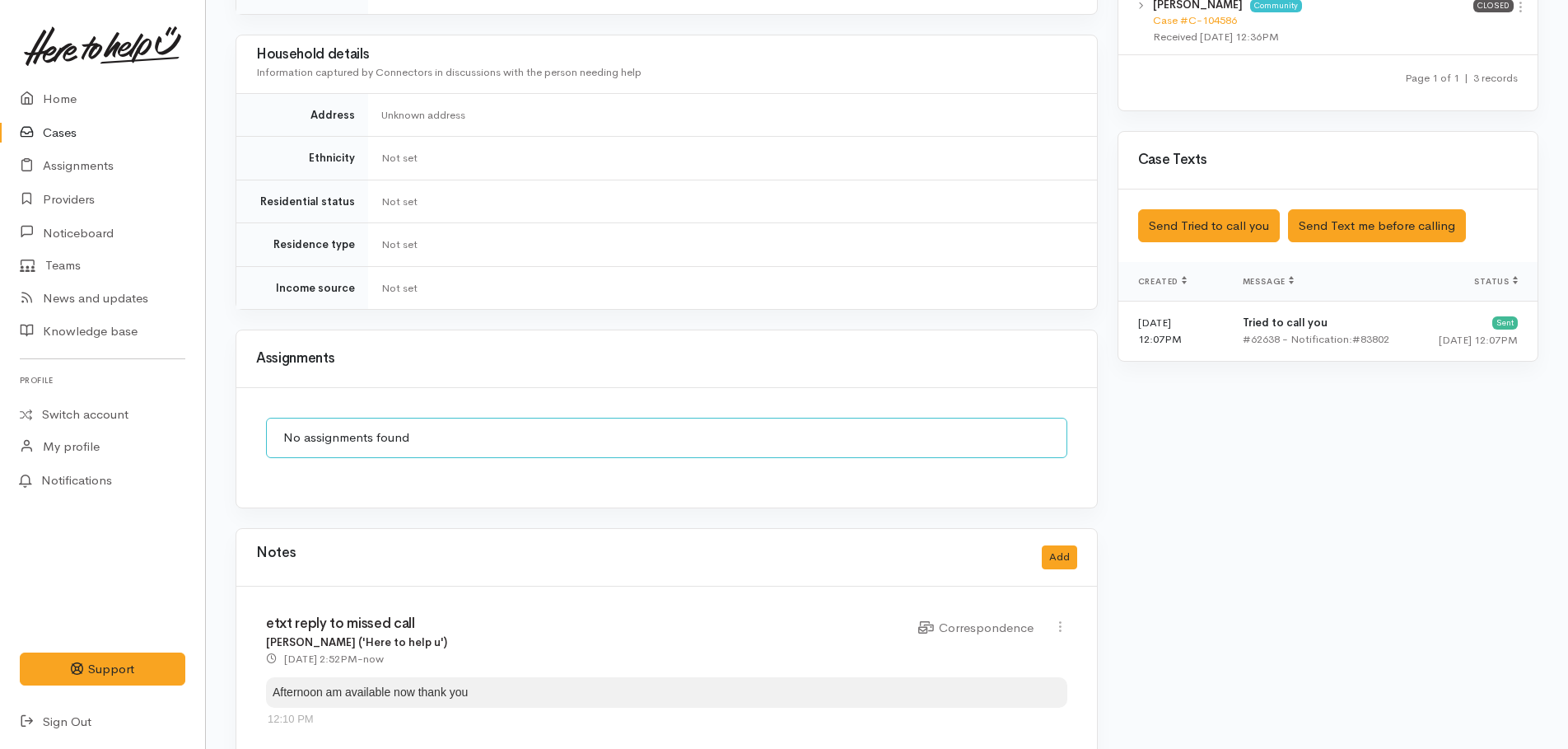
drag, startPoint x: 77, startPoint y: 130, endPoint x: 90, endPoint y: 139, distance: 15.8
click at [77, 130] on link "Cases" at bounding box center [102, 133] width 205 height 34
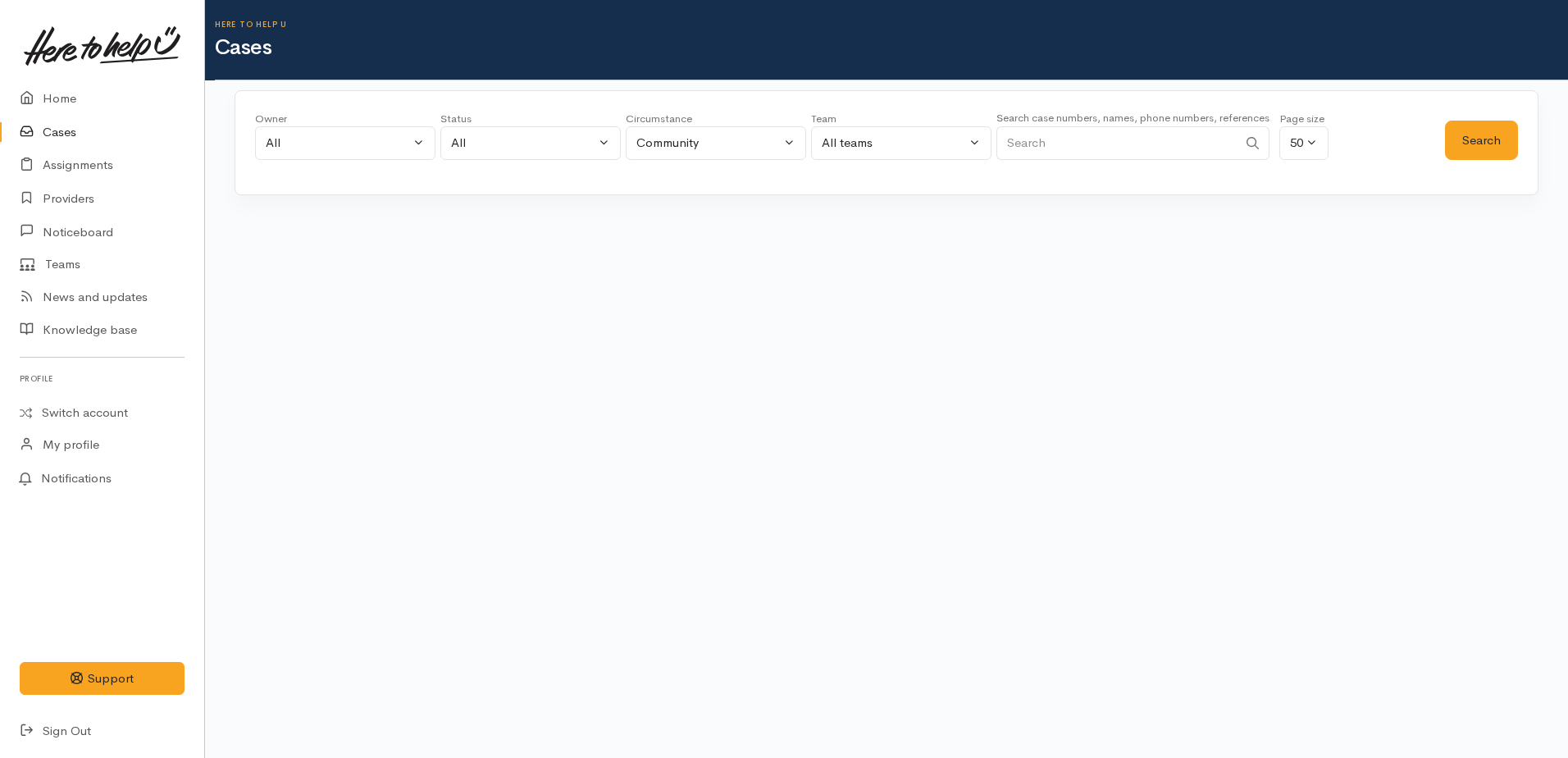
paste input "[PHONE_NUMBER]"
type input "[PHONE_NUMBER]"
click at [1458, 149] on button "Search" at bounding box center [1481, 140] width 73 height 40
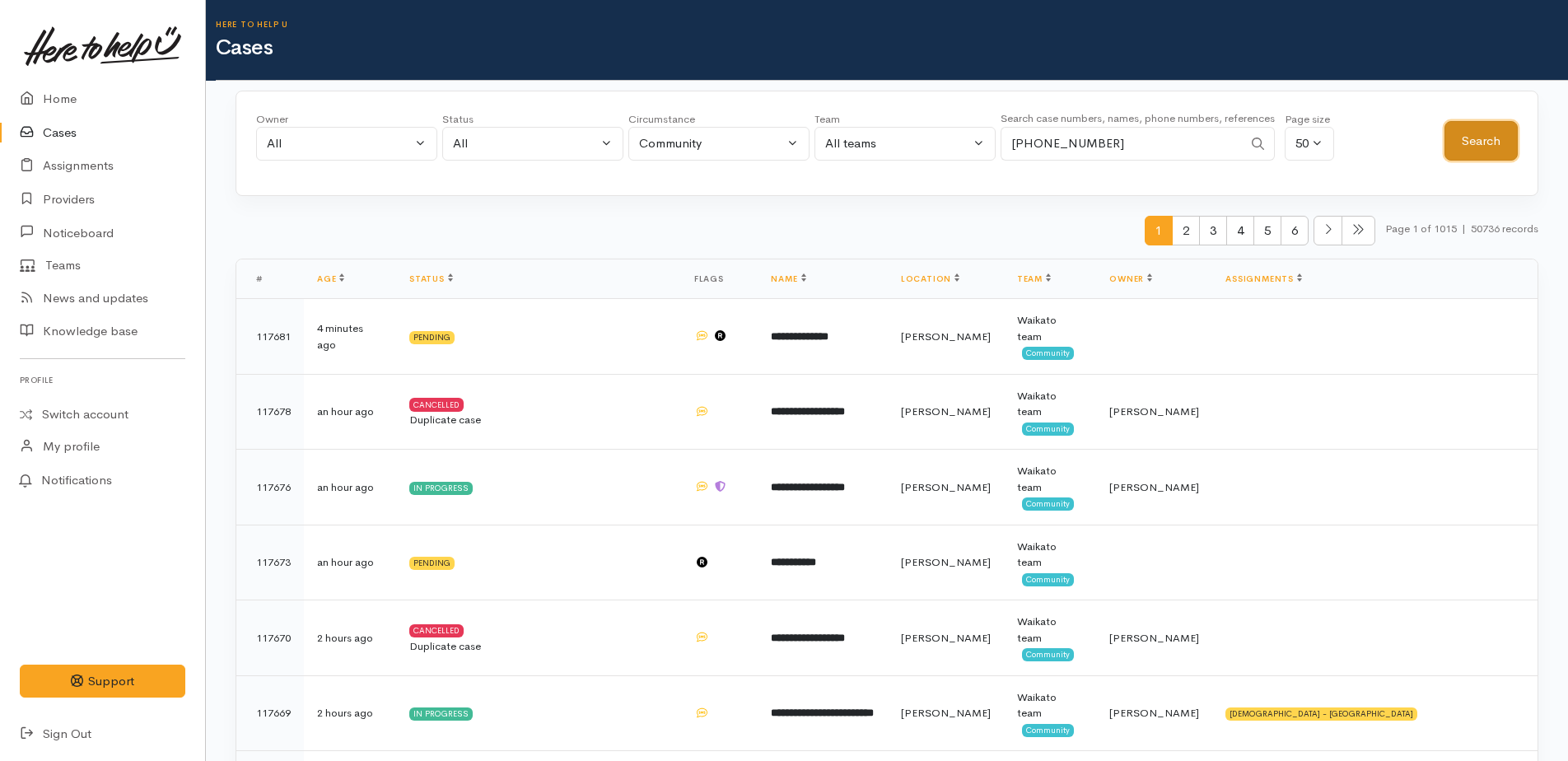
click at [1458, 150] on button "Search" at bounding box center [1481, 141] width 74 height 40
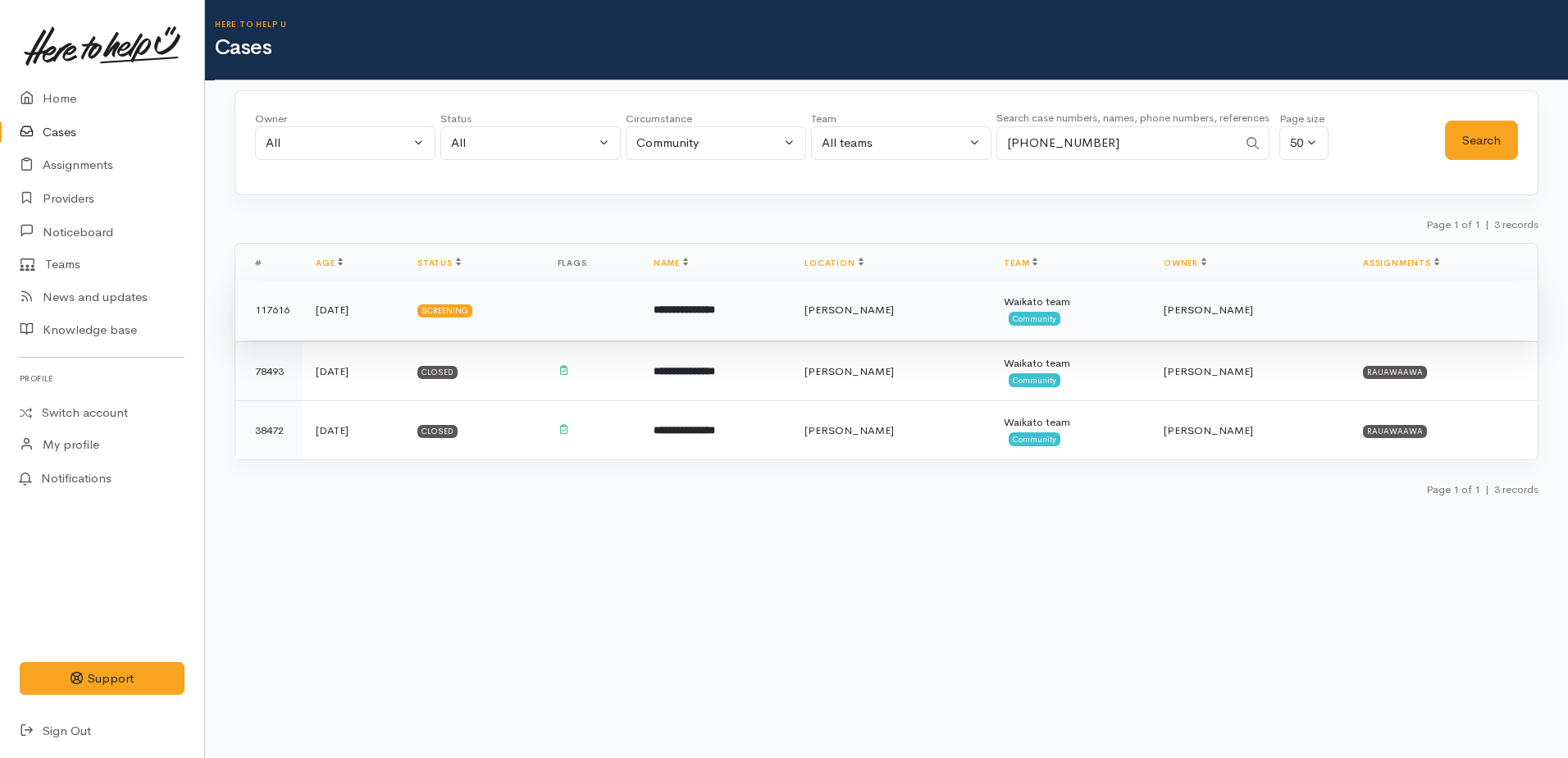
click at [715, 308] on b "**********" at bounding box center [684, 309] width 62 height 10
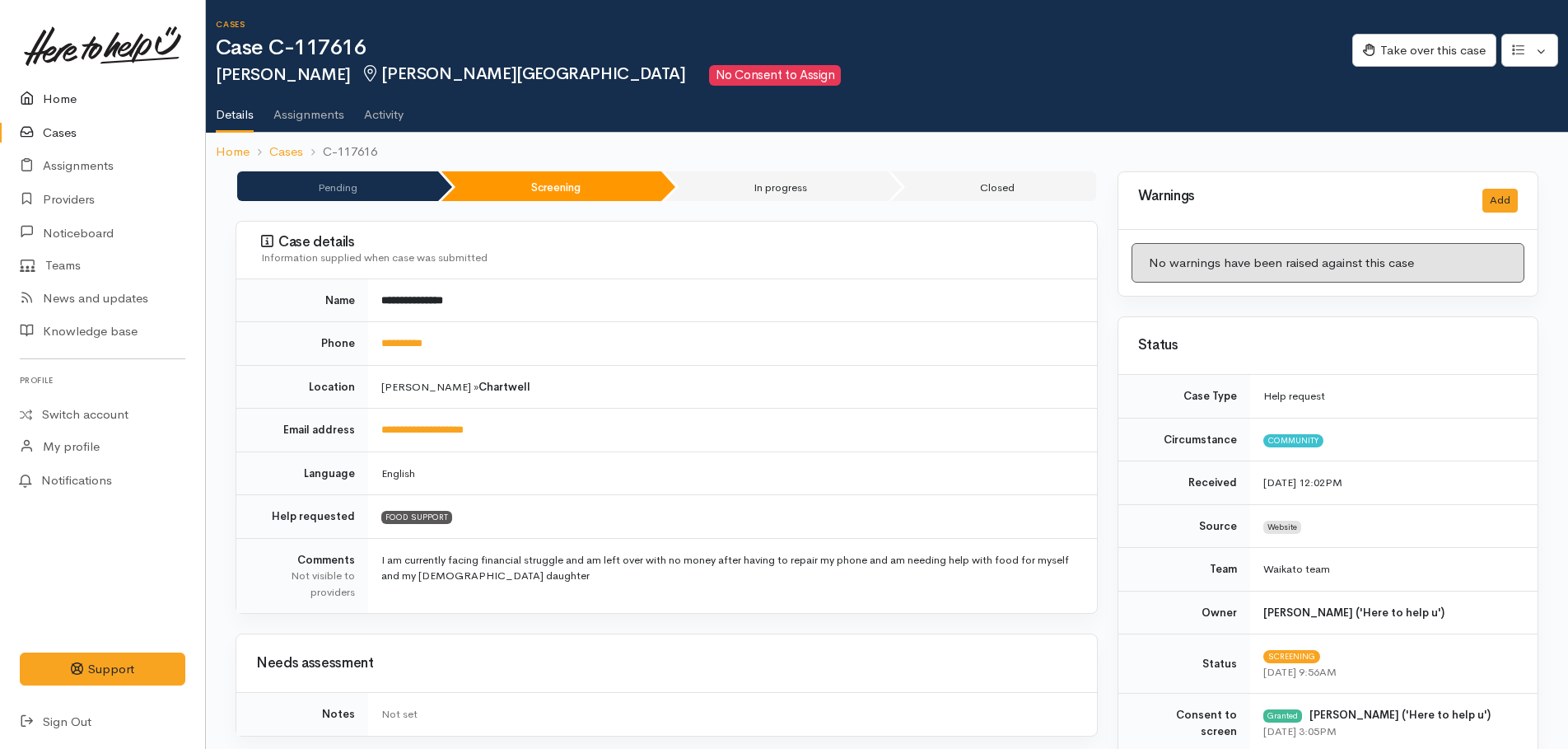
click at [49, 97] on link "Home" at bounding box center [102, 99] width 205 height 34
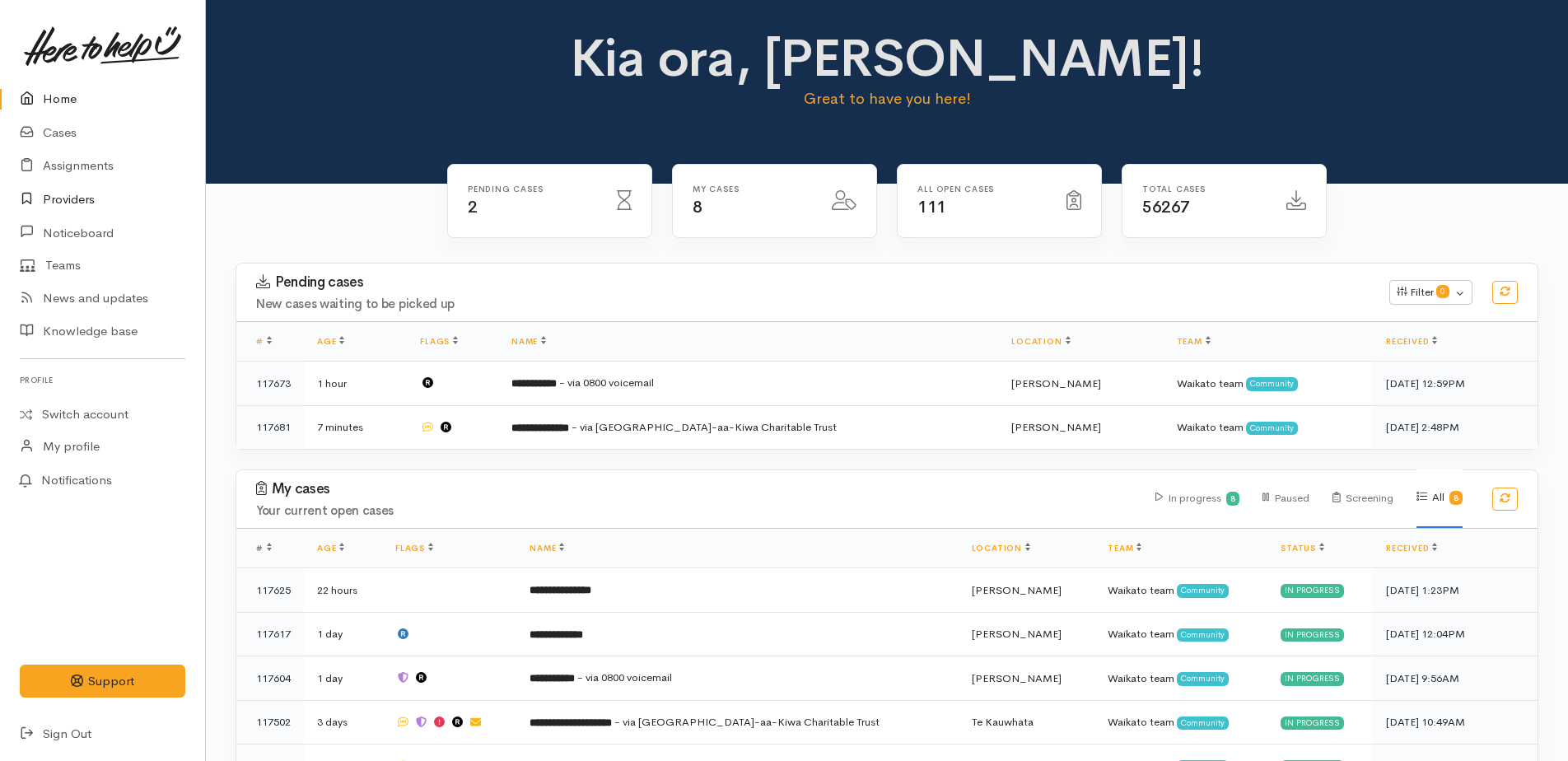
click at [82, 196] on link "Providers" at bounding box center [102, 199] width 205 height 34
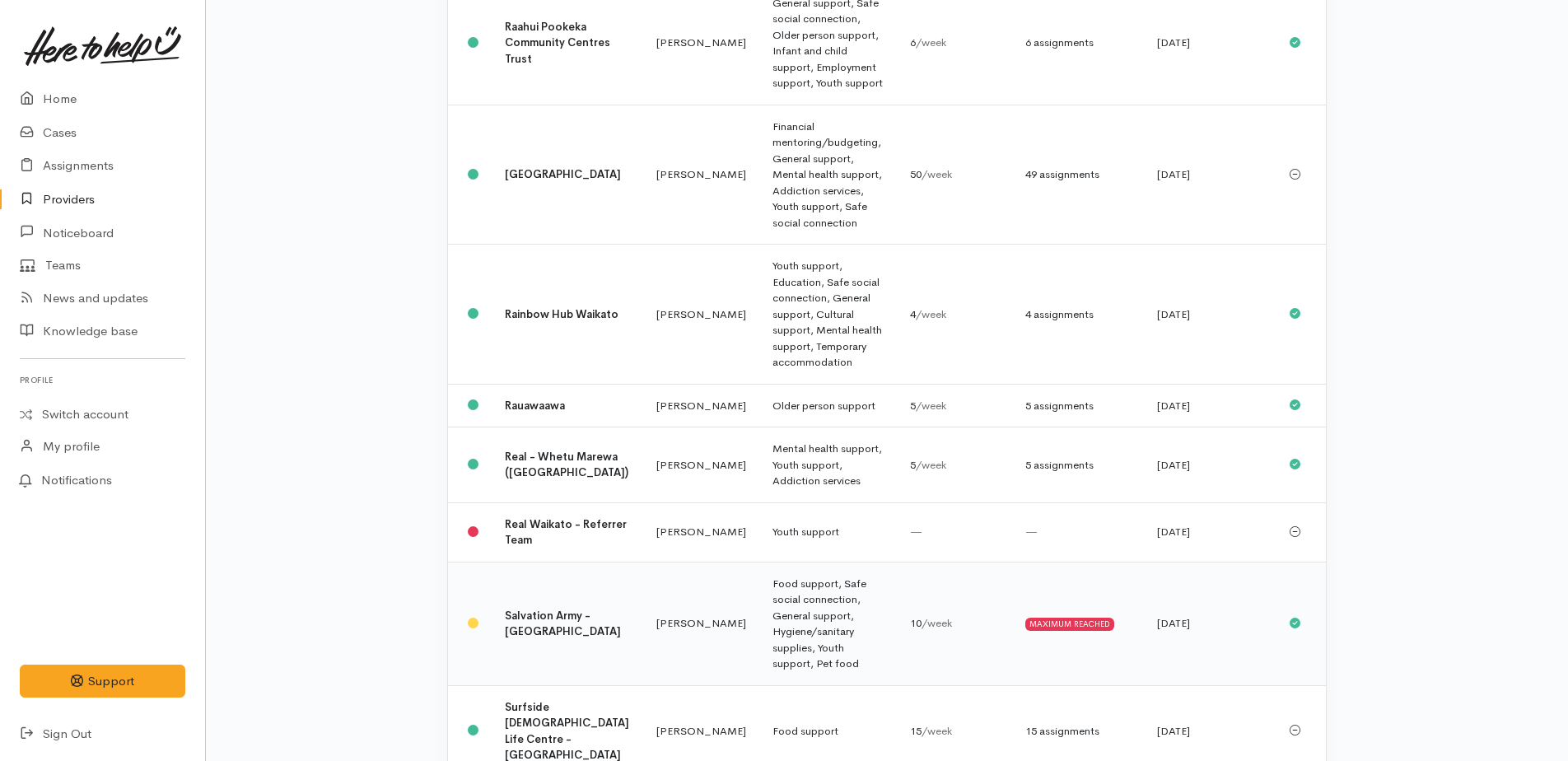
scroll to position [1317, 0]
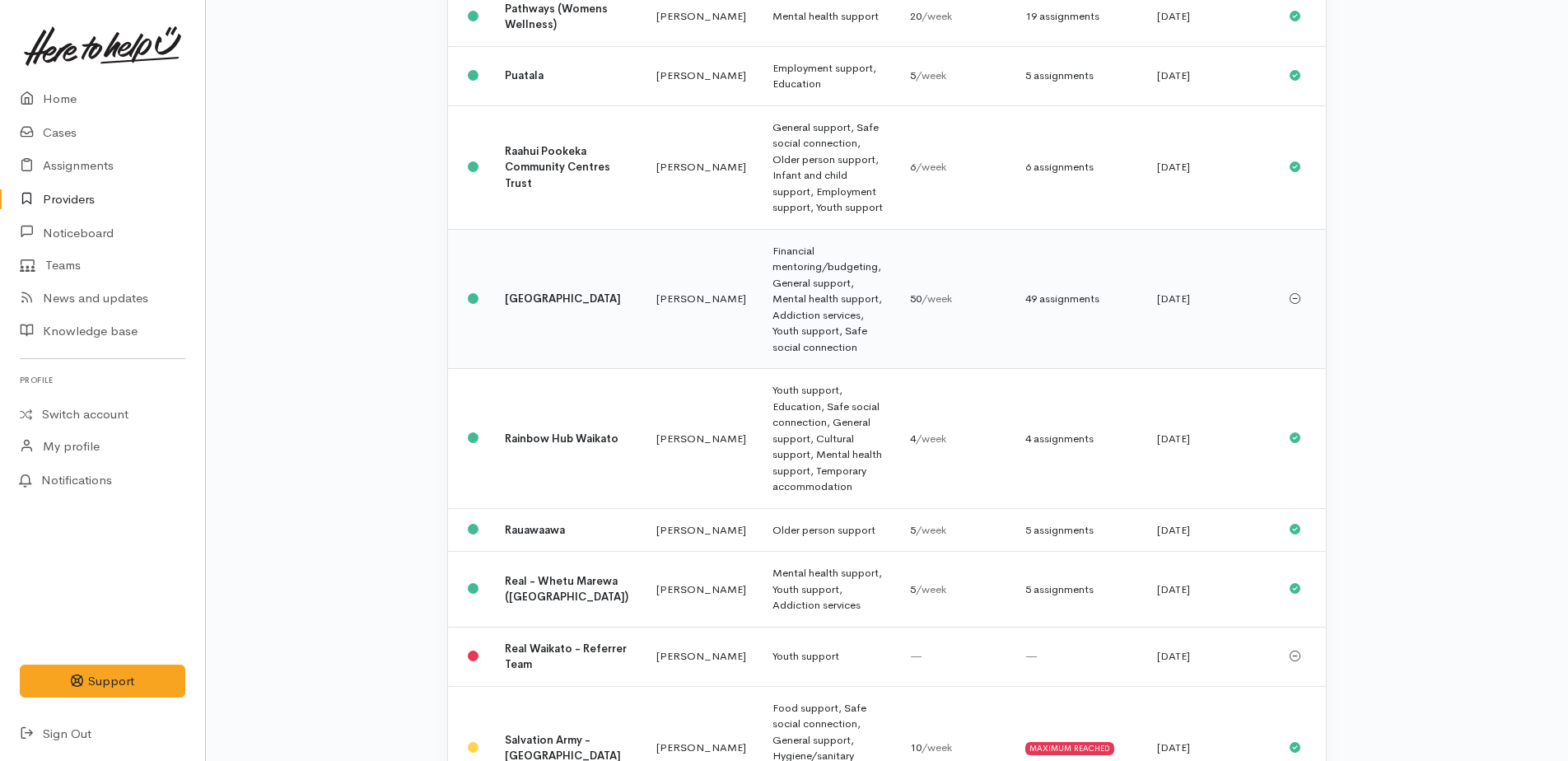
click at [508, 291] on b "[GEOGRAPHIC_DATA]" at bounding box center [563, 298] width 116 height 14
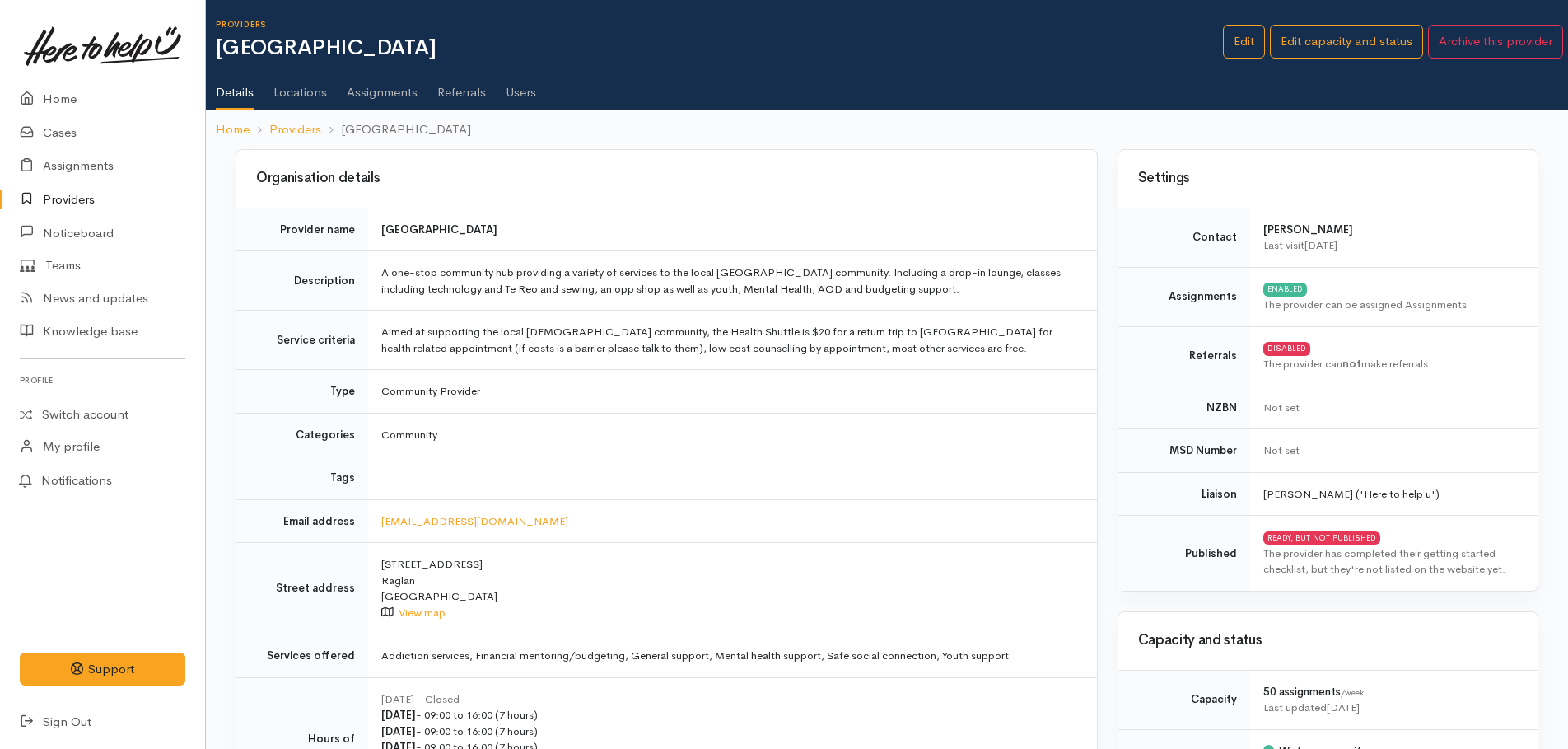
click at [393, 92] on link "Assignments" at bounding box center [382, 86] width 71 height 46
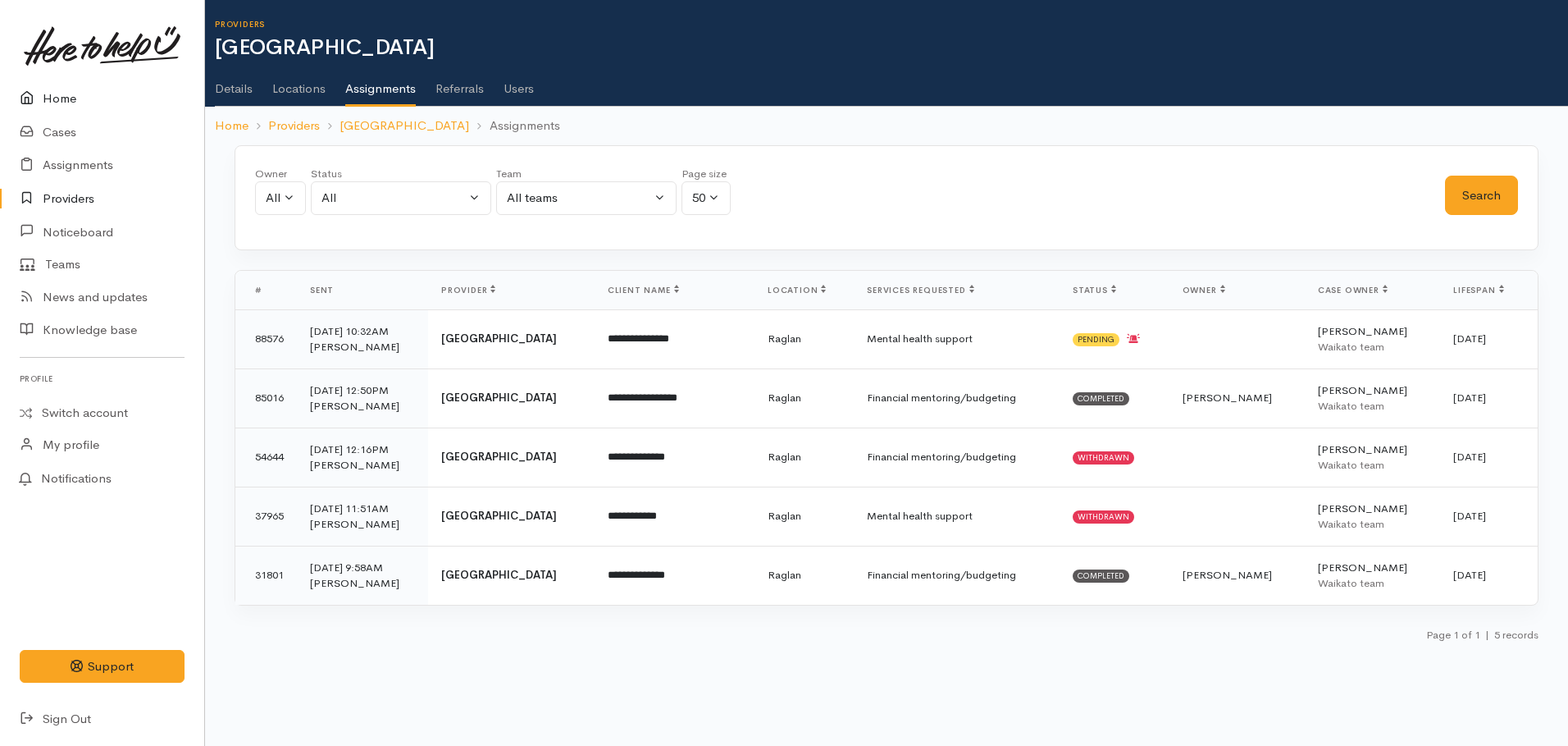
click at [78, 96] on link "Home" at bounding box center [102, 98] width 204 height 34
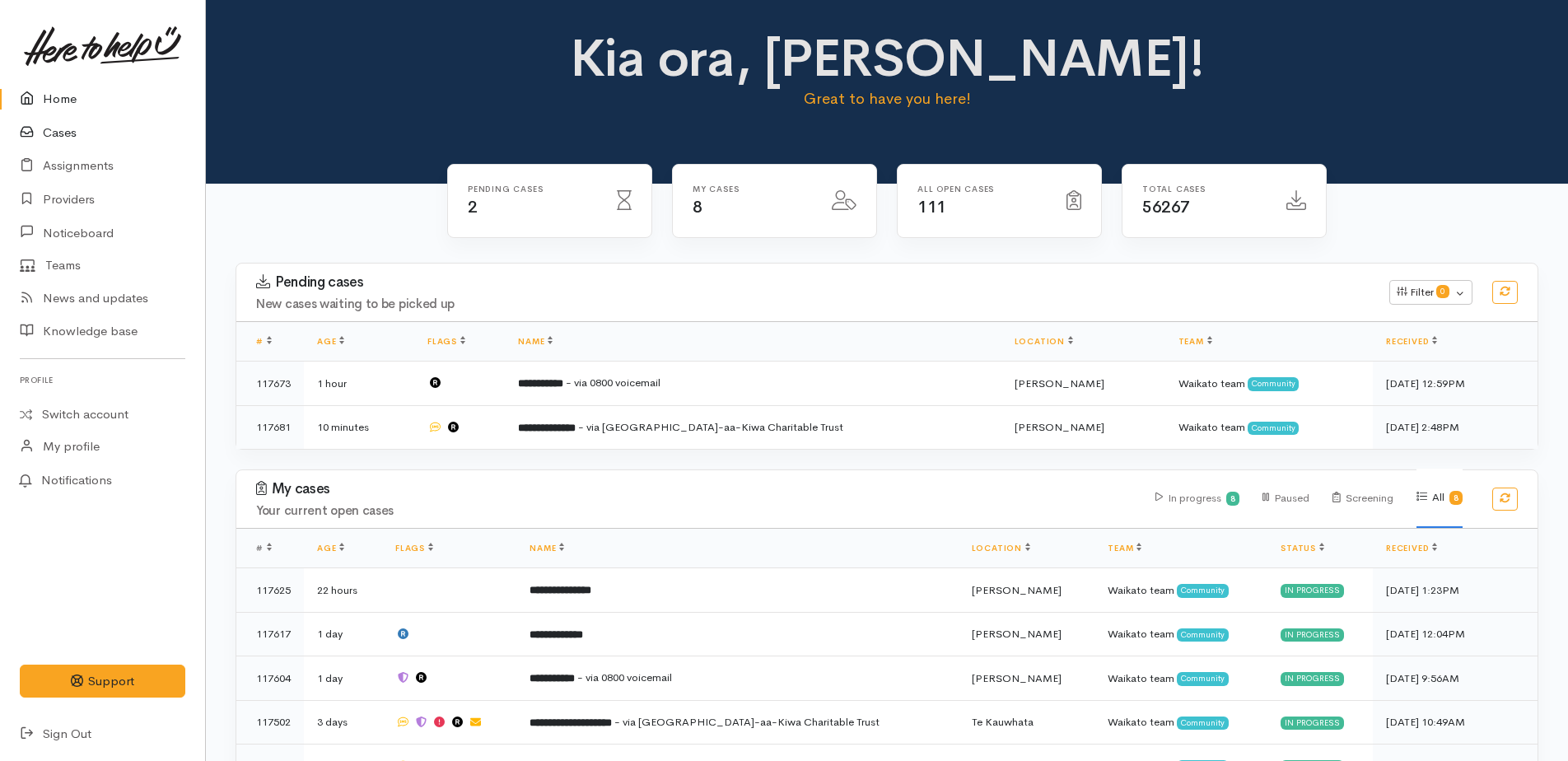
click at [49, 136] on link "Cases" at bounding box center [102, 133] width 205 height 34
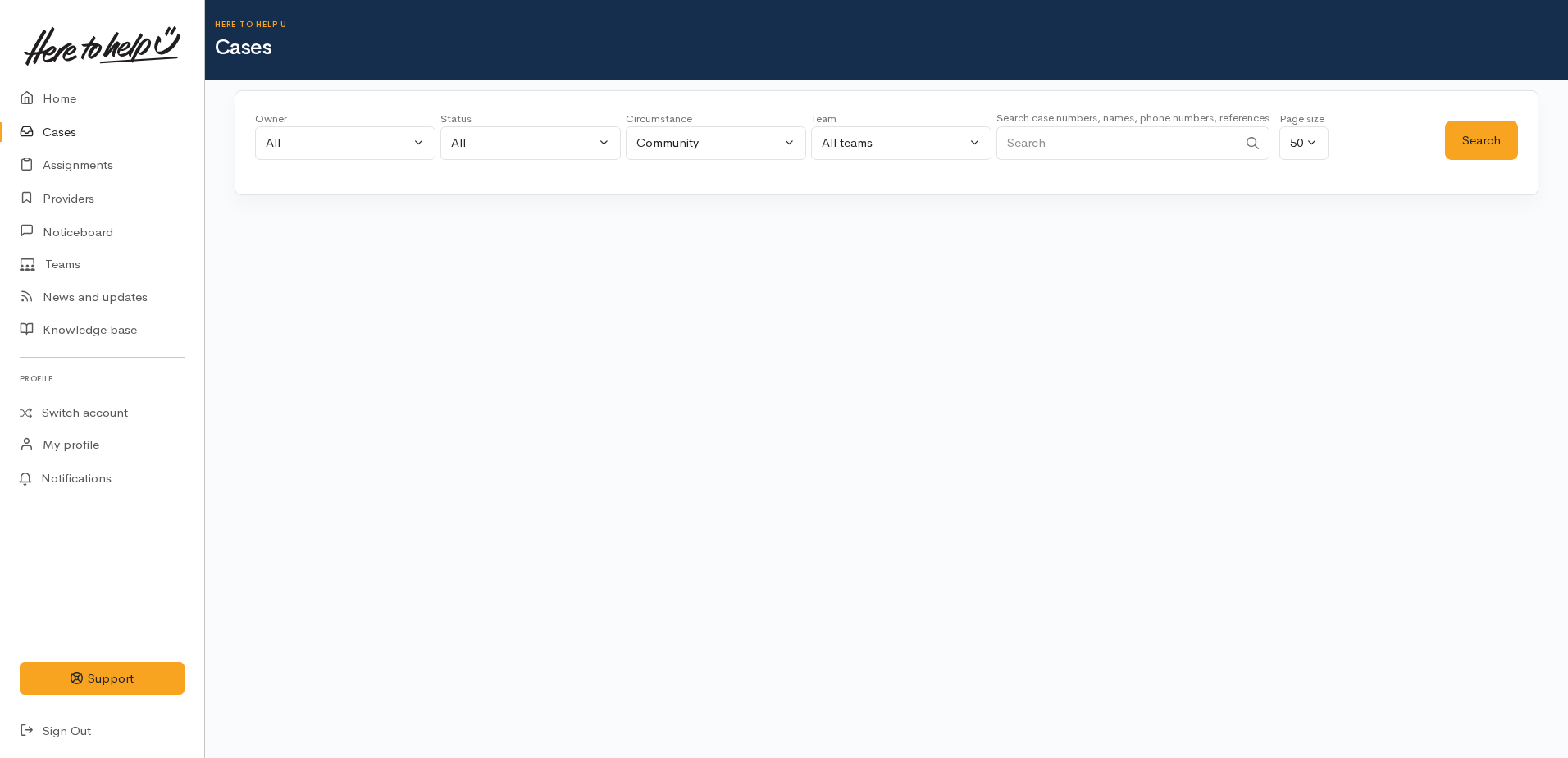
paste input "64224892253."
type input "64224892253"
click at [1479, 132] on button "Search" at bounding box center [1481, 140] width 73 height 40
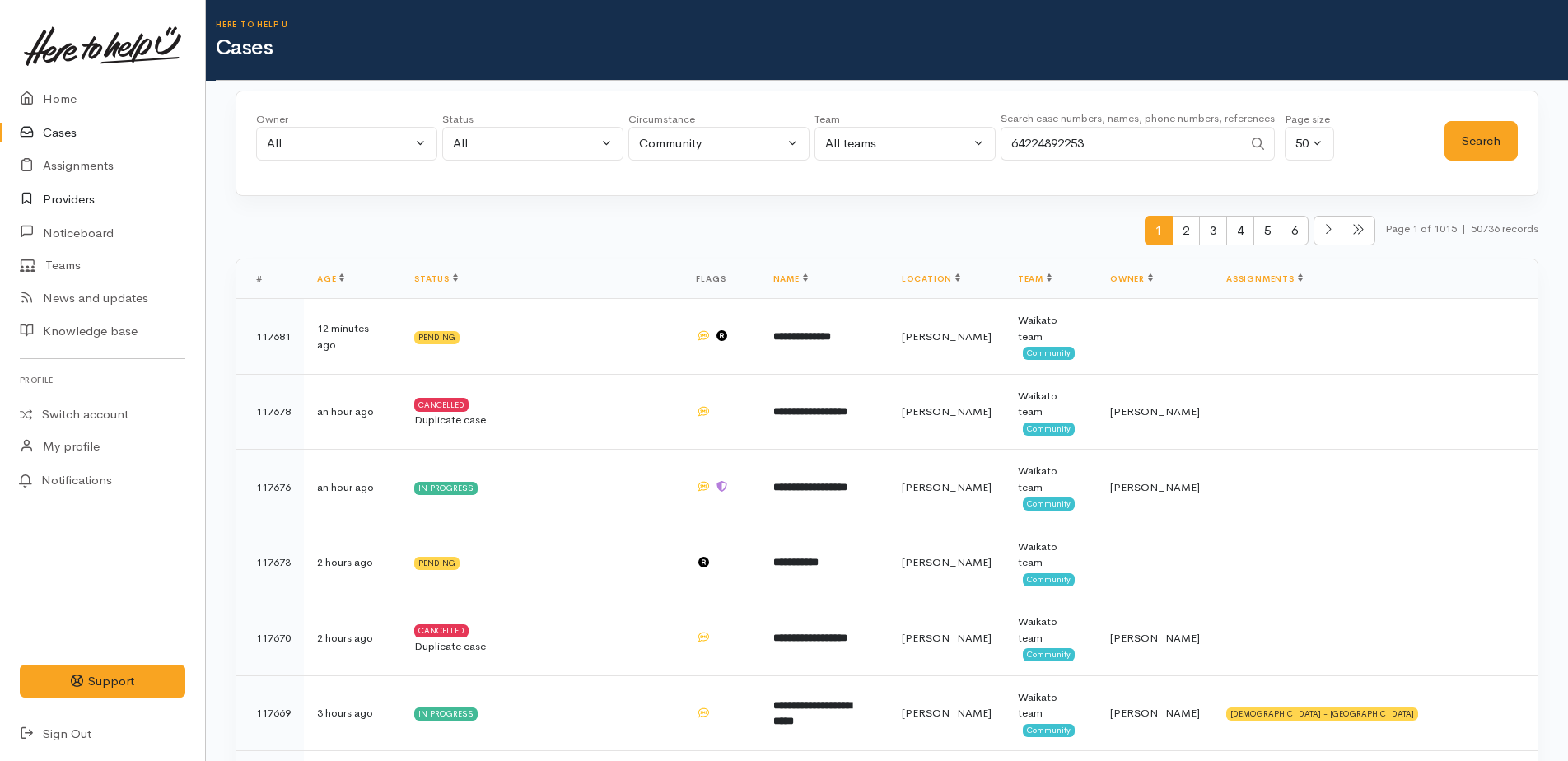
click at [68, 198] on link "Providers" at bounding box center [102, 199] width 205 height 34
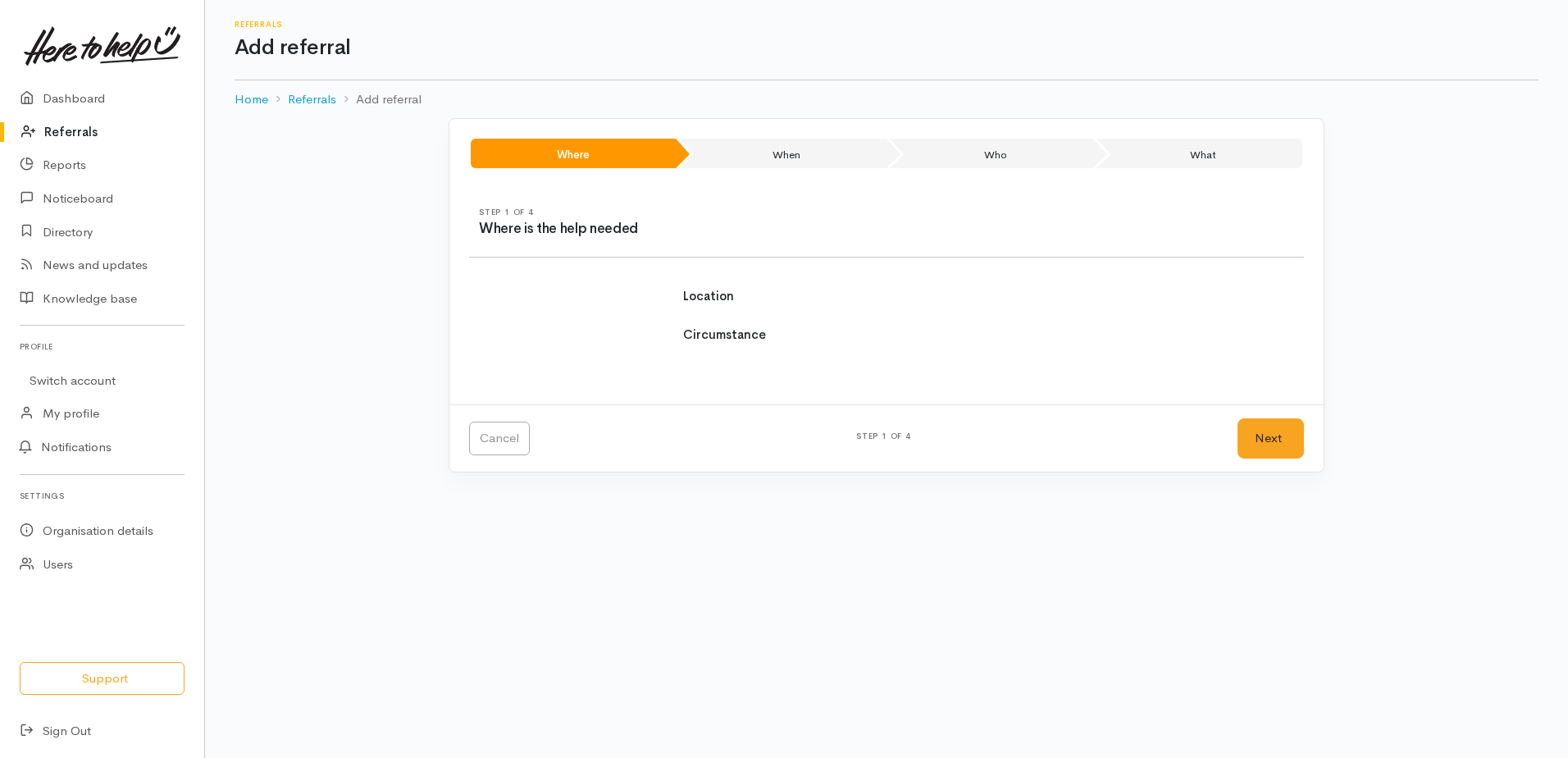
select select
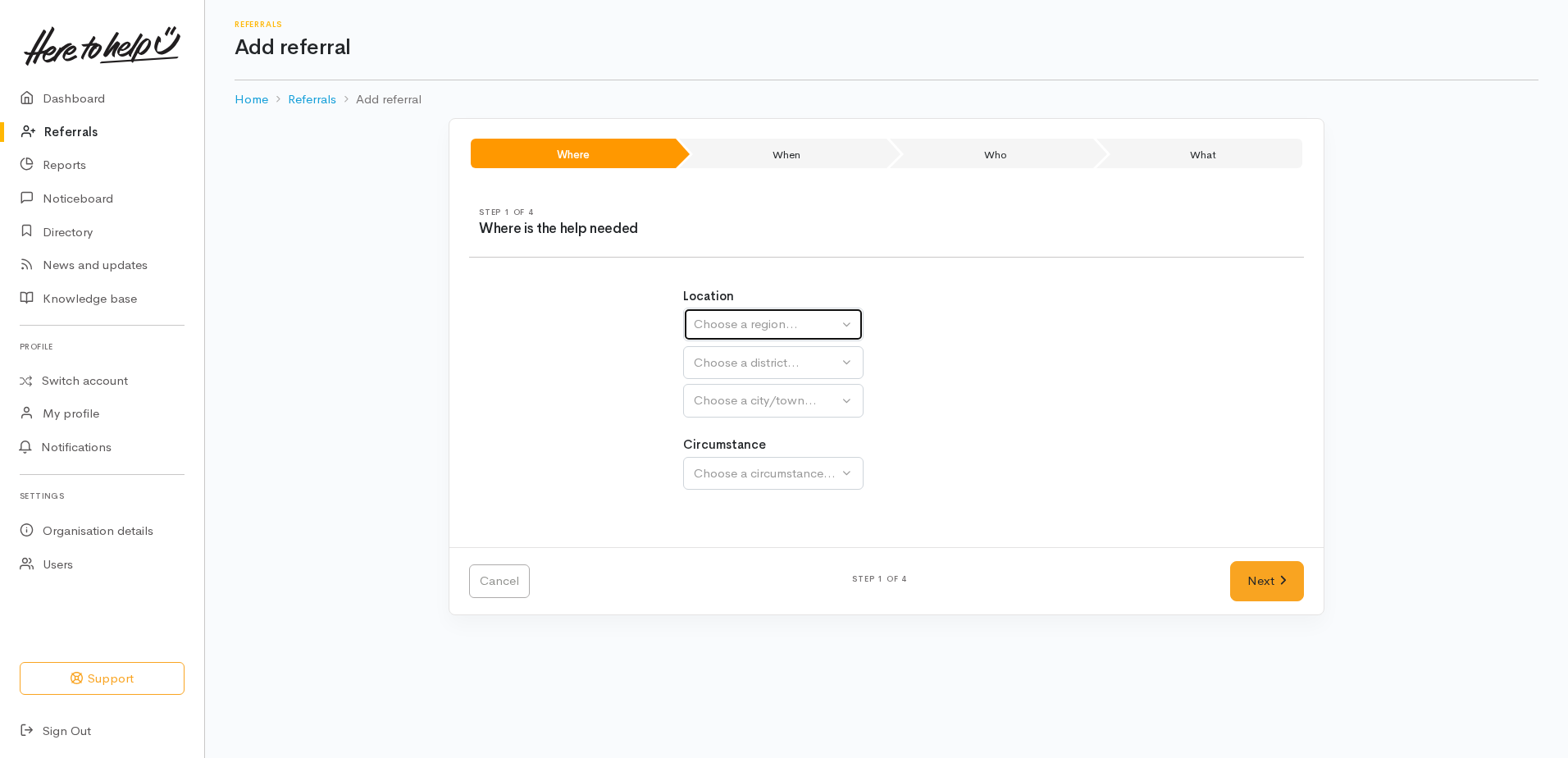
click at [733, 316] on div "Choose a region..." at bounding box center [766, 324] width 145 height 19
click at [739, 430] on span "[GEOGRAPHIC_DATA]" at bounding box center [768, 428] width 130 height 19
select select "3"
select select
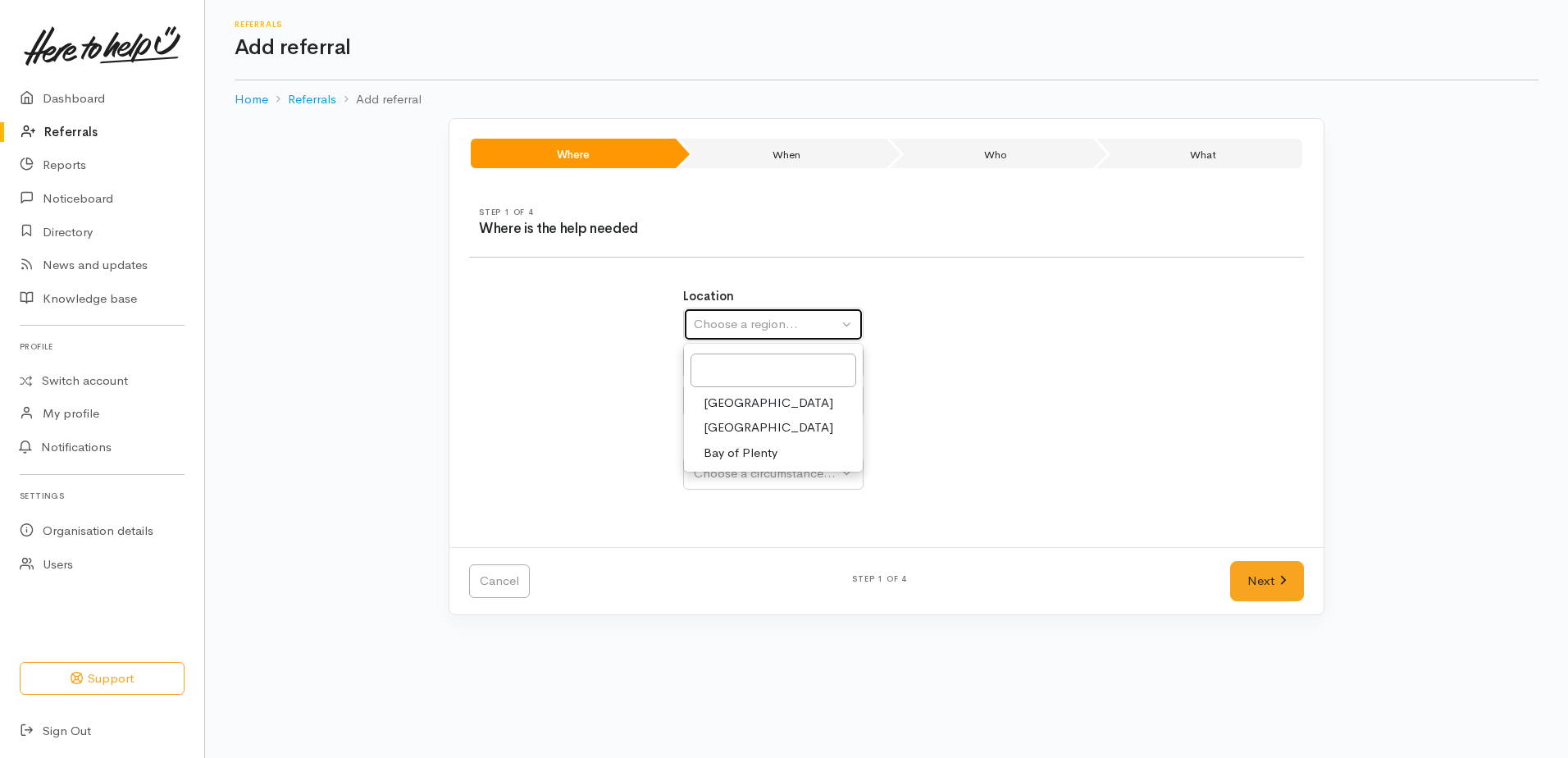
select select
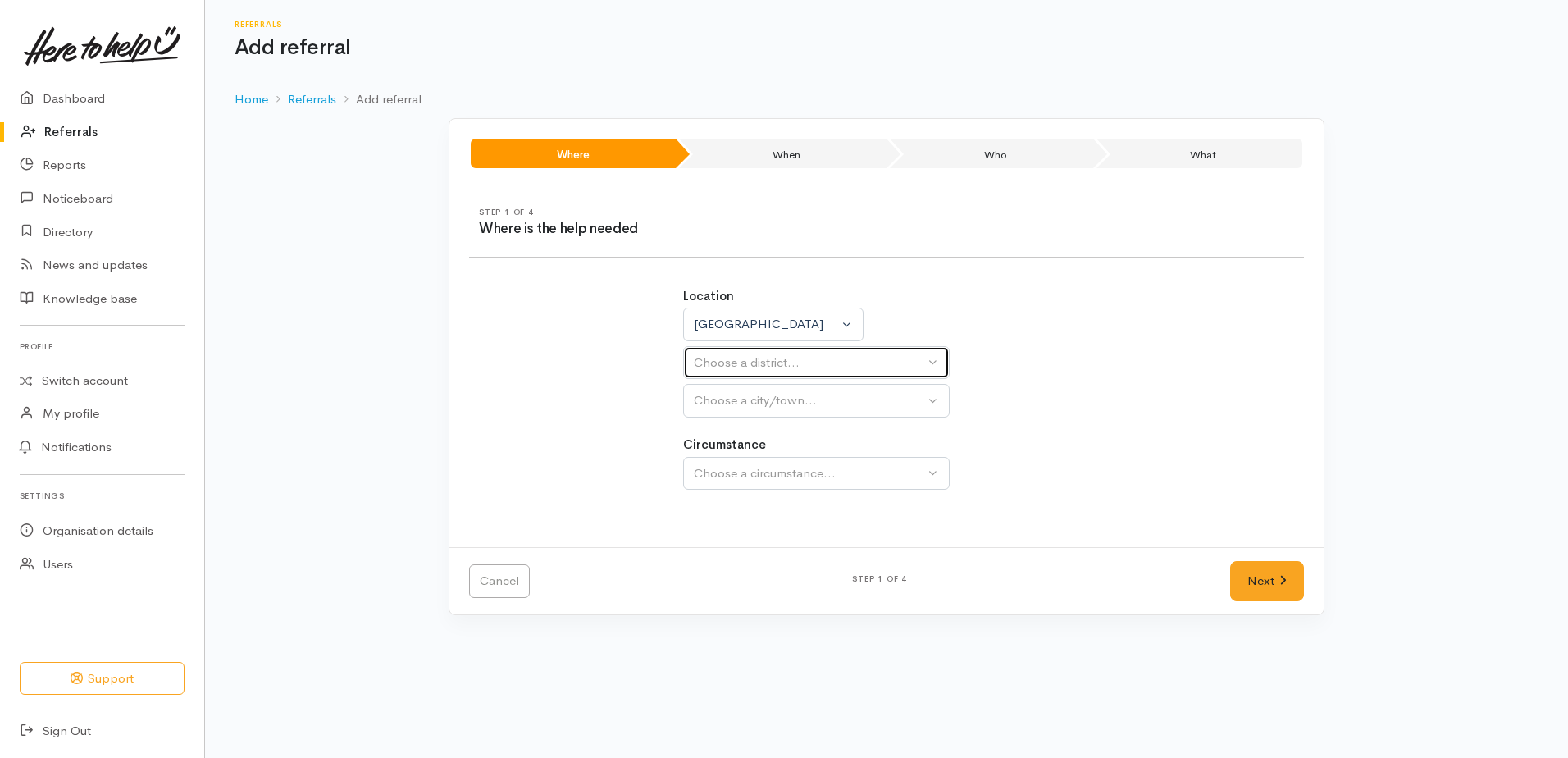
click at [713, 360] on div "Choose a district..." at bounding box center [808, 363] width 230 height 19
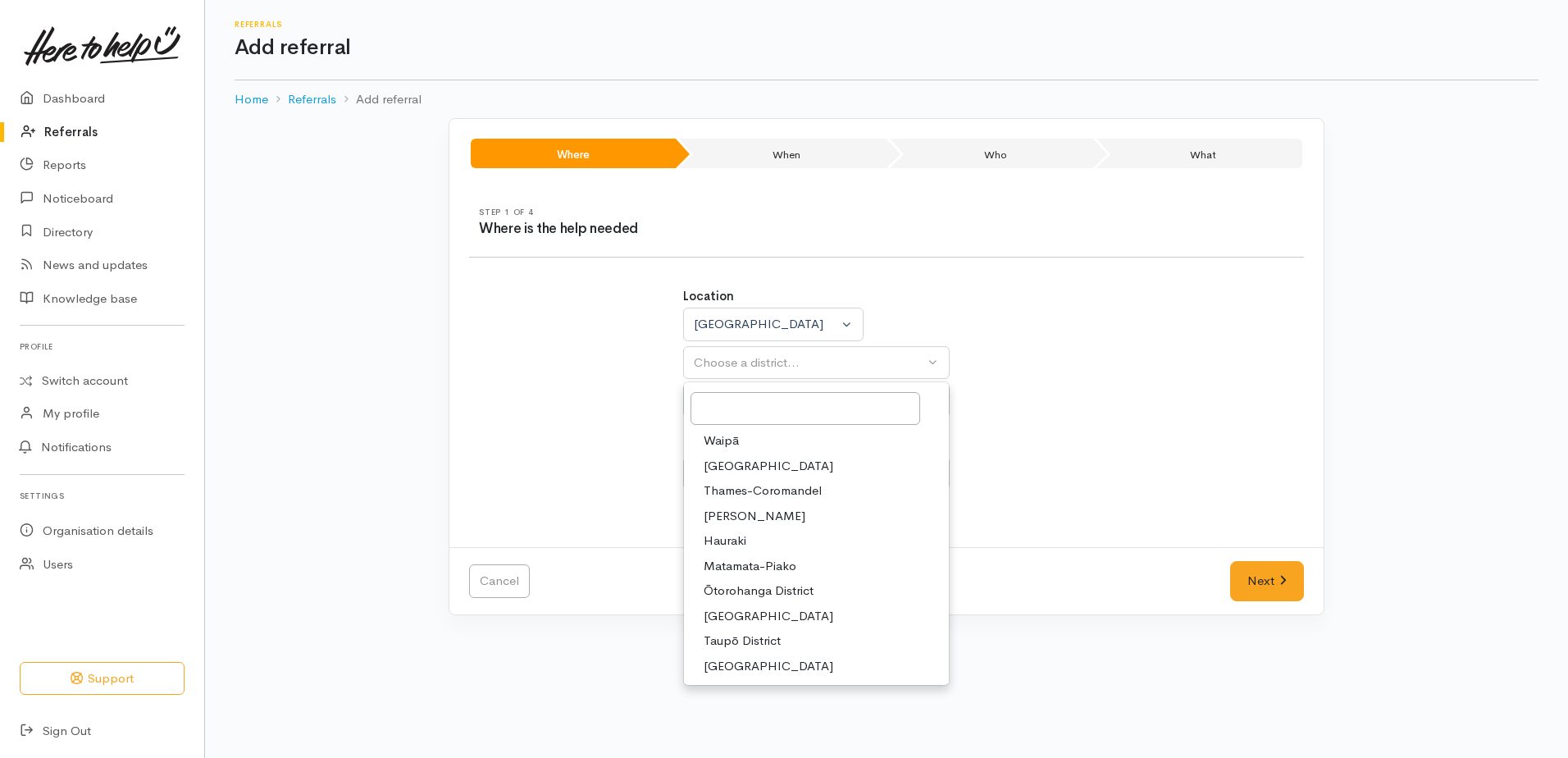
click at [754, 616] on span "South Waikato District" at bounding box center [768, 616] width 130 height 19
select select "11"
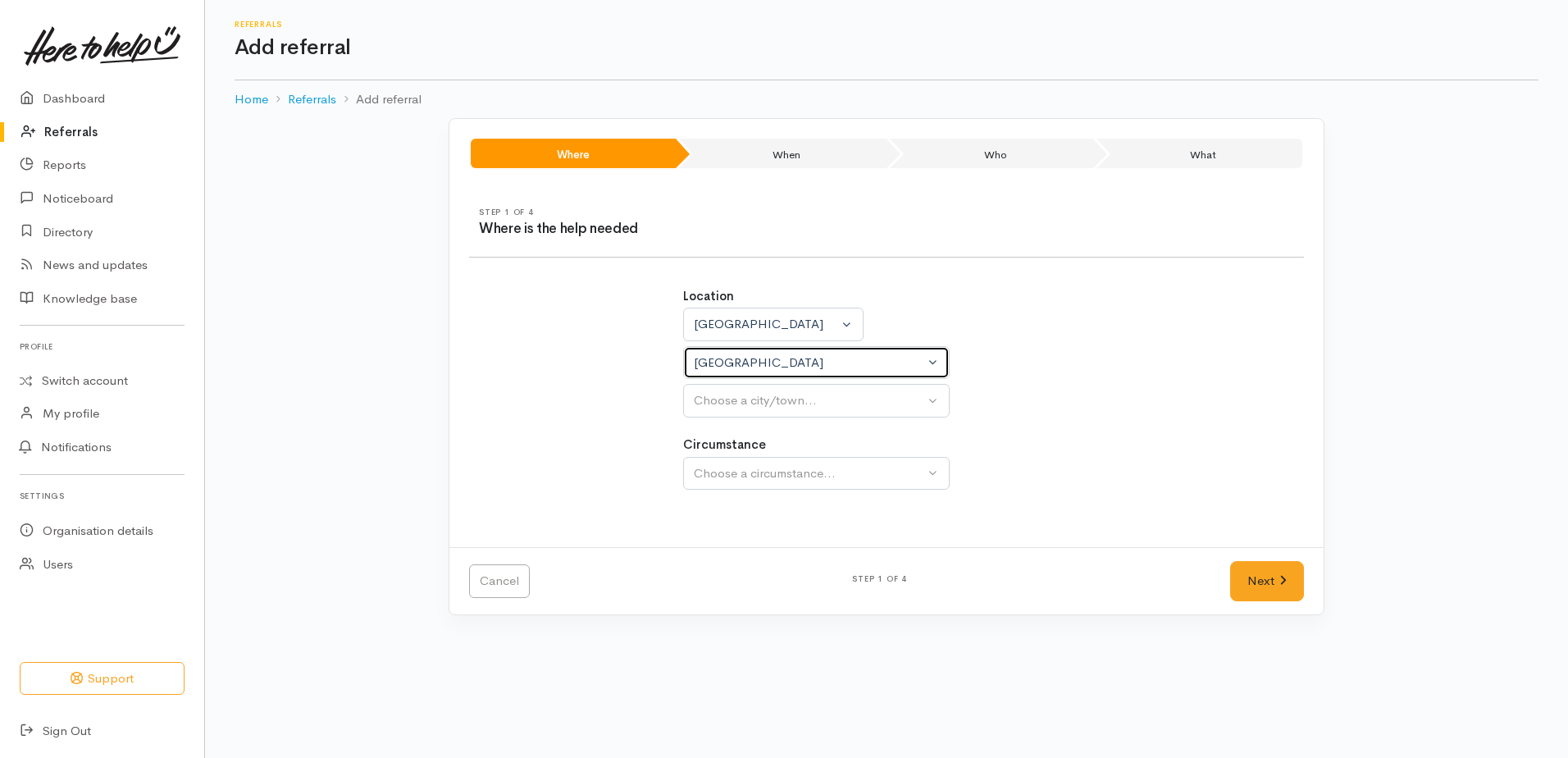
select select
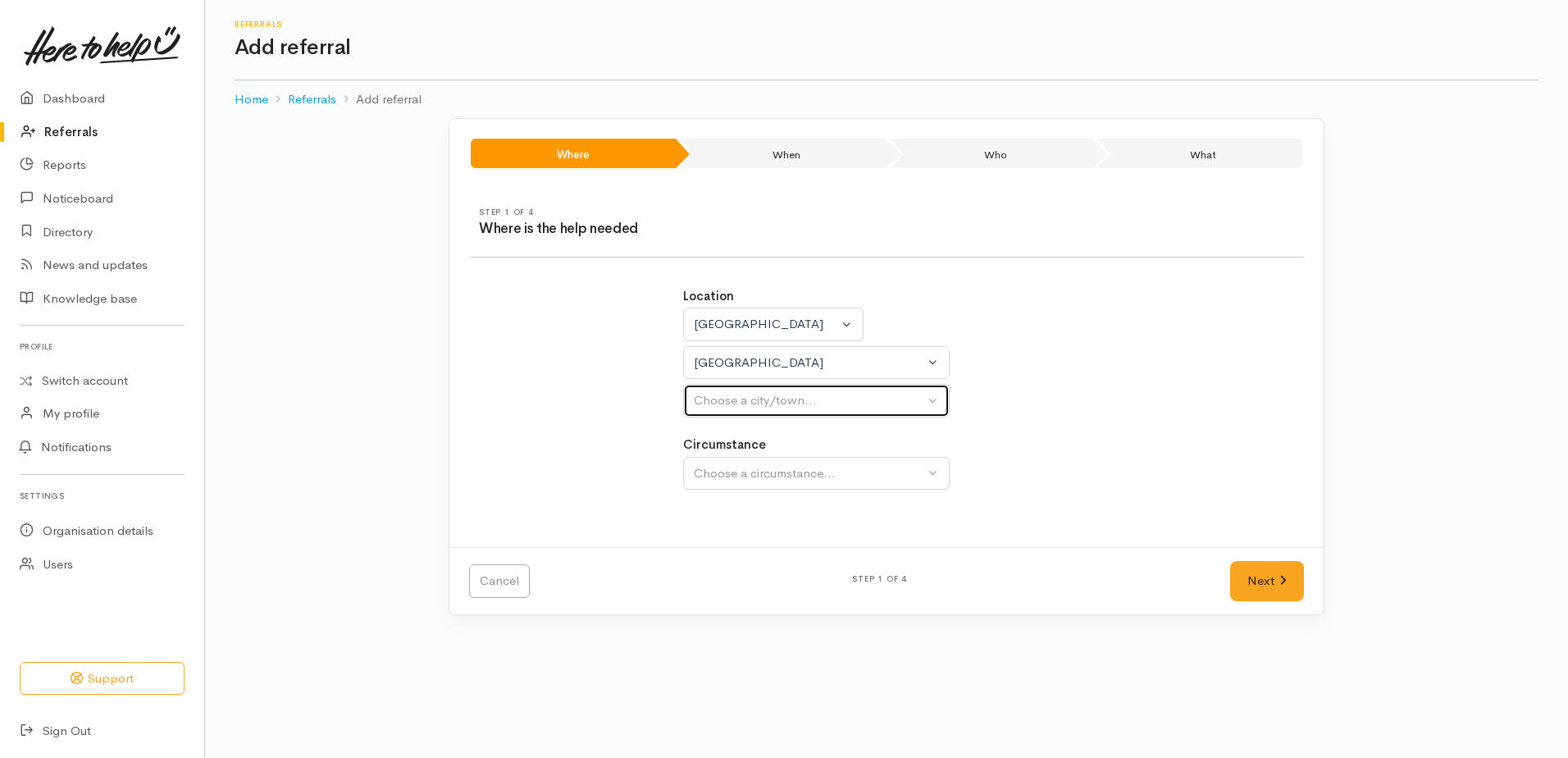
click at [721, 406] on div "Choose a city/town..." at bounding box center [808, 401] width 230 height 19
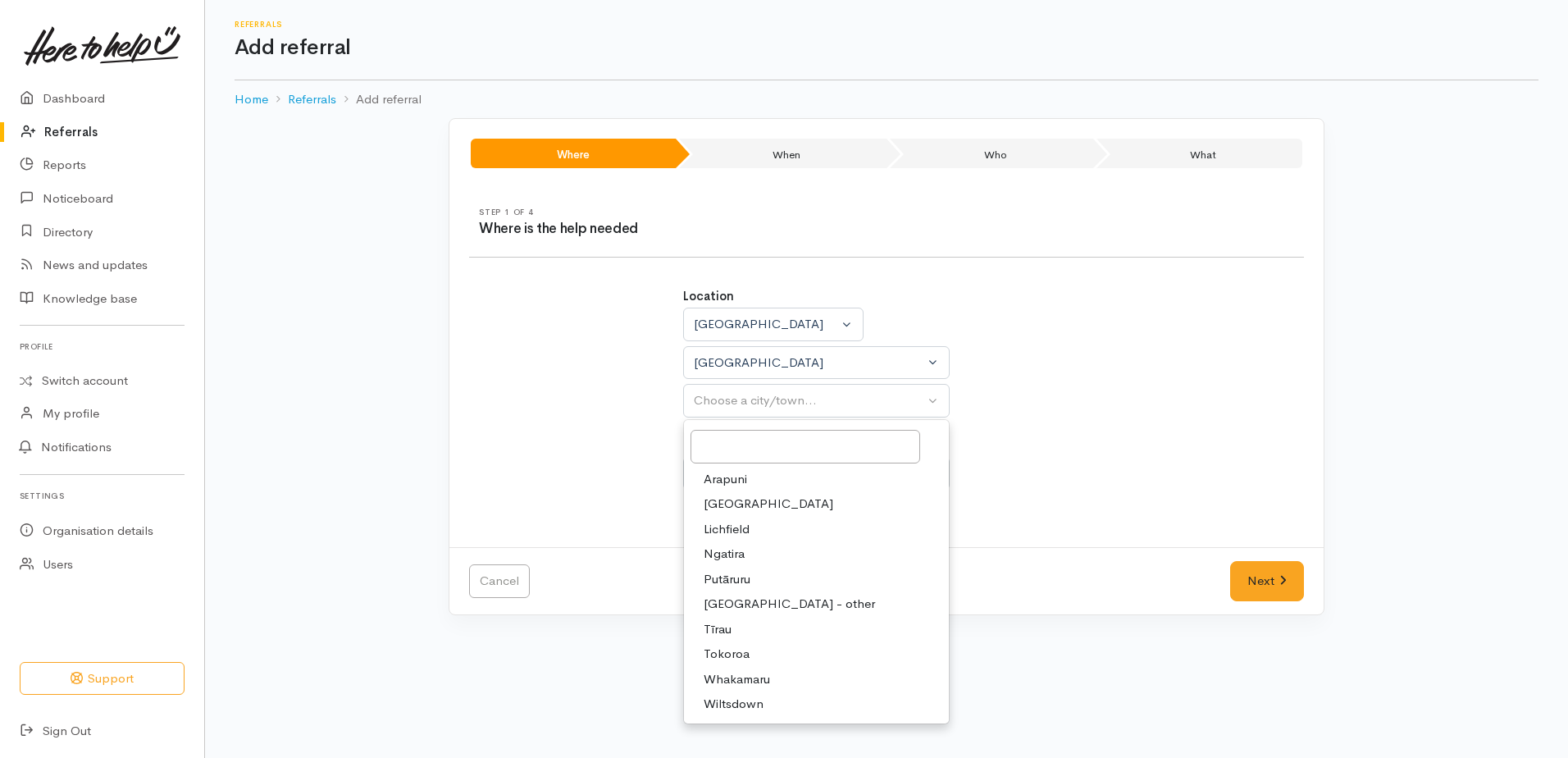
click at [744, 649] on span "Tokoroa" at bounding box center [727, 654] width 46 height 19
select select "3"
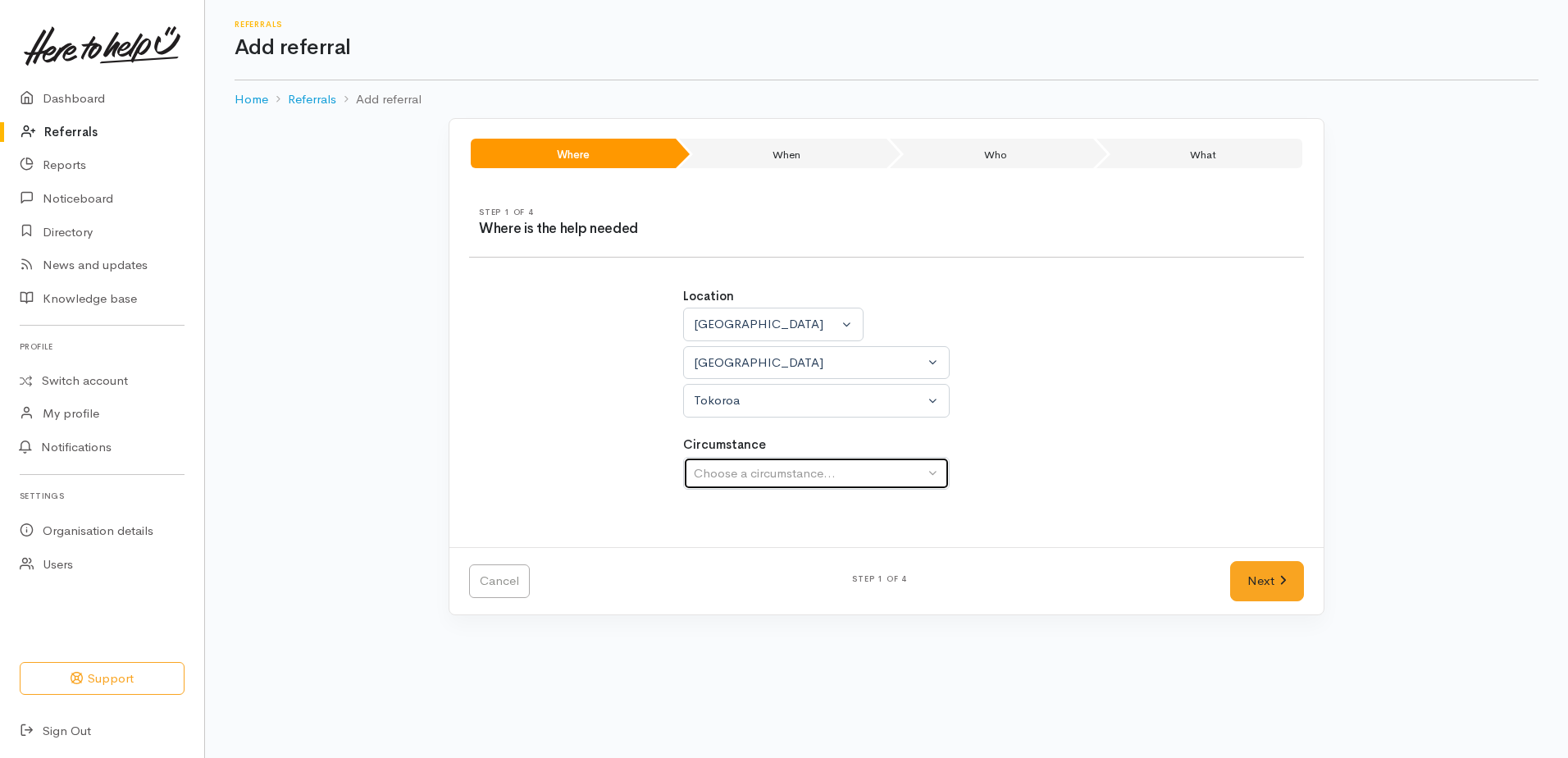
click at [733, 477] on div "Choose a circumstance..." at bounding box center [808, 474] width 230 height 19
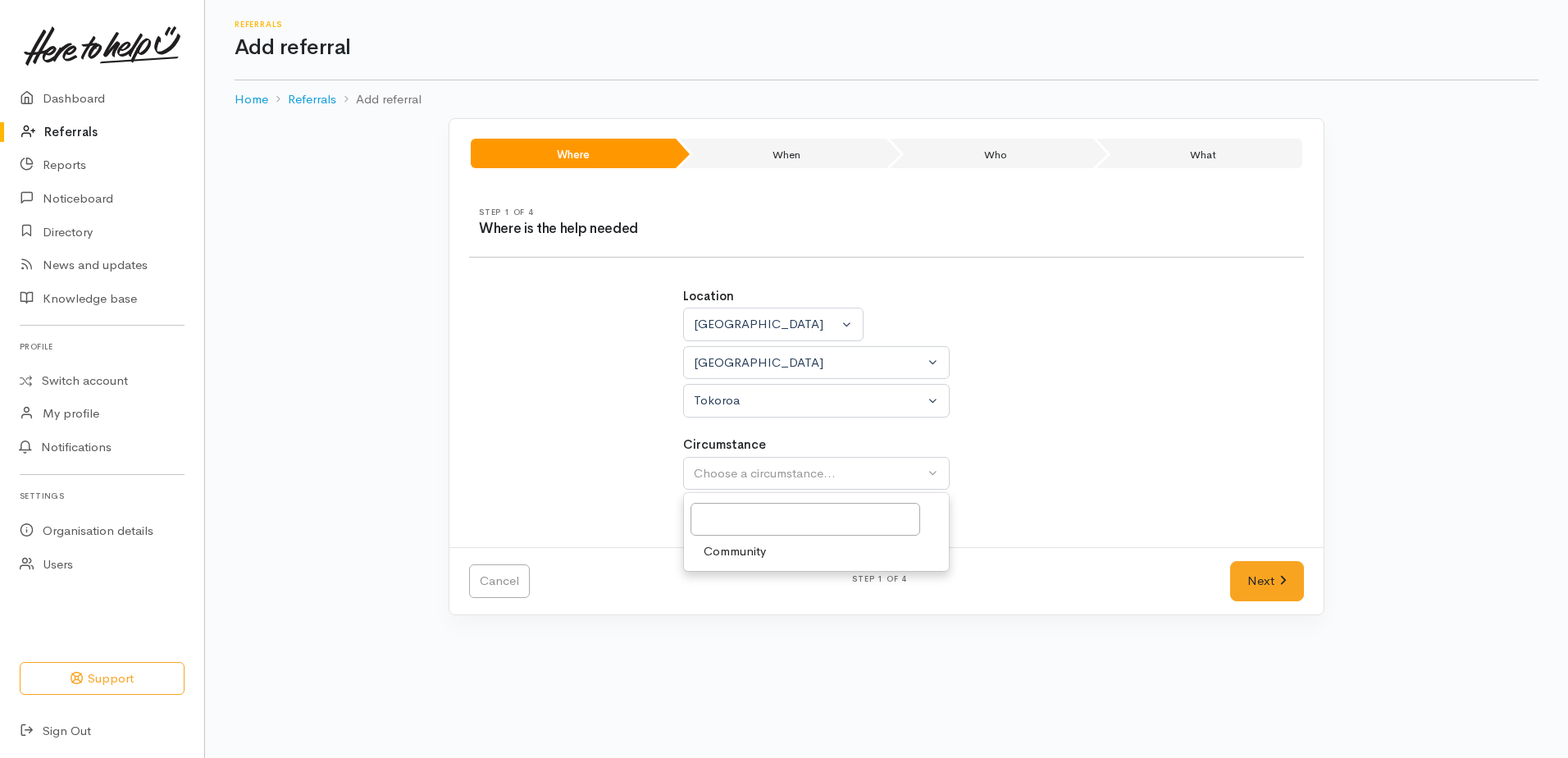
drag, startPoint x: 758, startPoint y: 552, endPoint x: 1051, endPoint y: 568, distance: 293.4
click at [766, 553] on span "Community" at bounding box center [735, 552] width 63 height 19
select select "2"
click at [1261, 588] on link "Next" at bounding box center [1267, 581] width 74 height 40
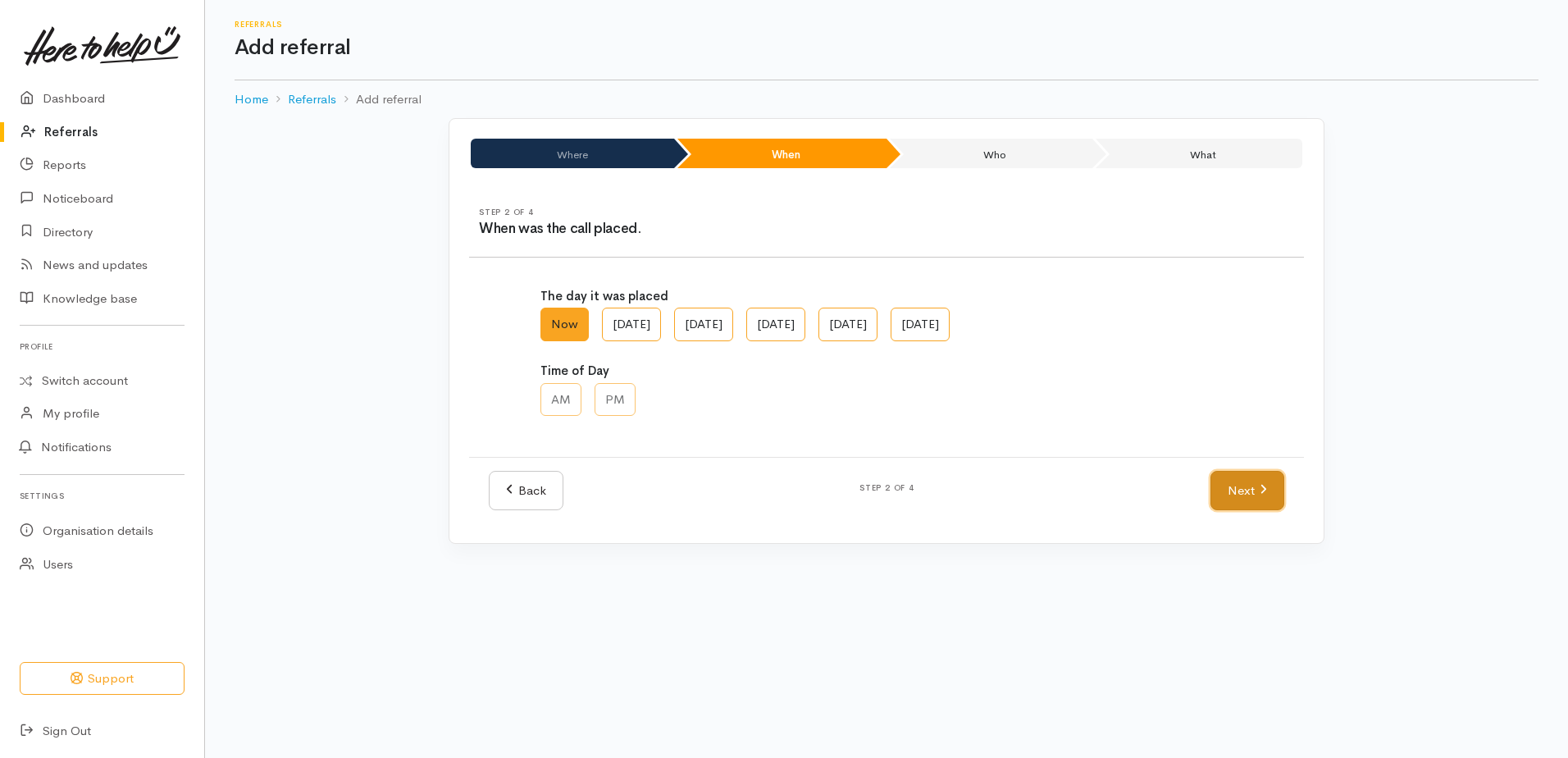
click at [1248, 501] on link "Next" at bounding box center [1247, 491] width 74 height 40
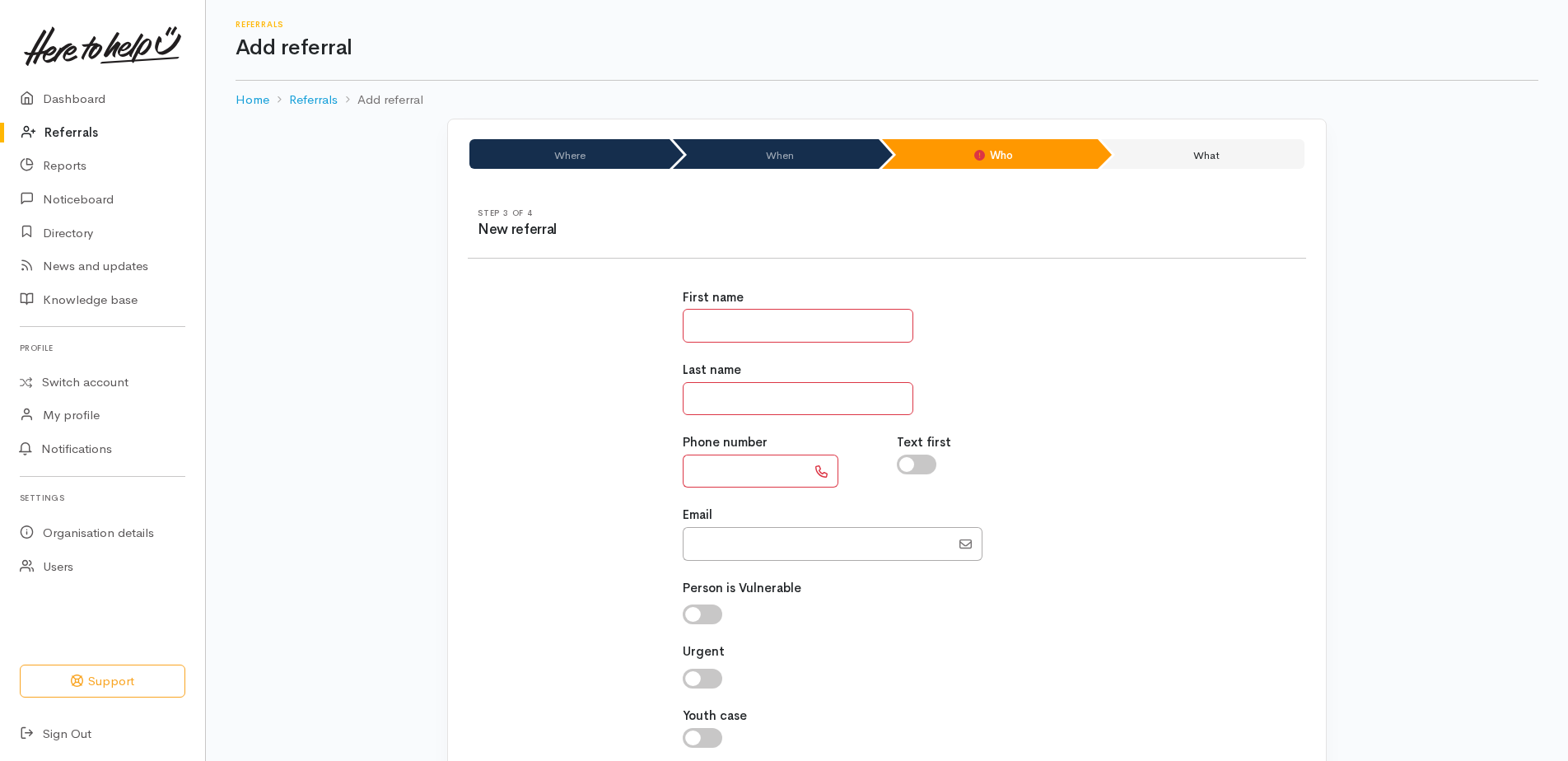
click at [806, 335] on input "text" at bounding box center [798, 325] width 231 height 34
type input "*******"
type input "********"
type input "**********"
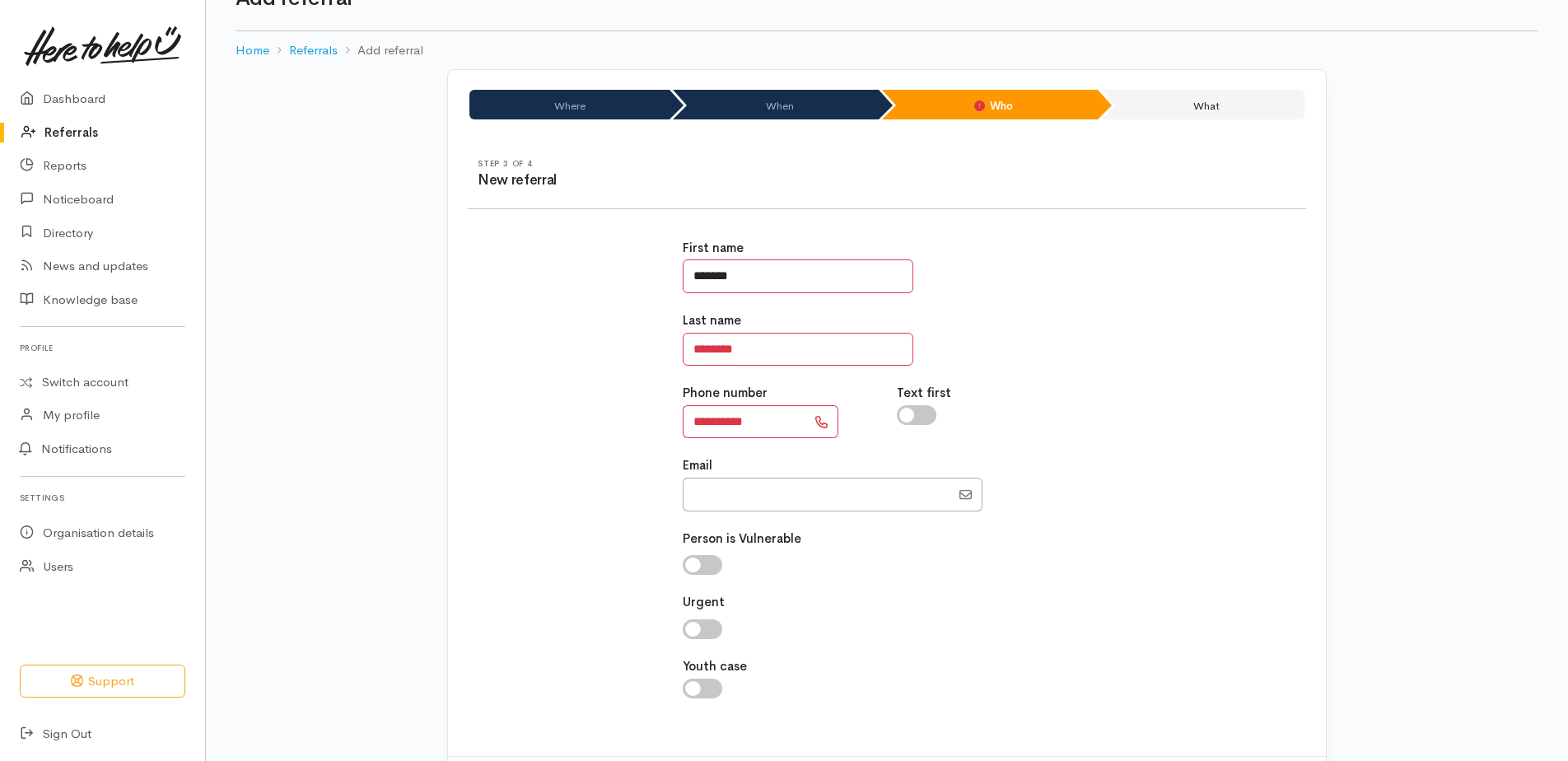
scroll to position [132, 0]
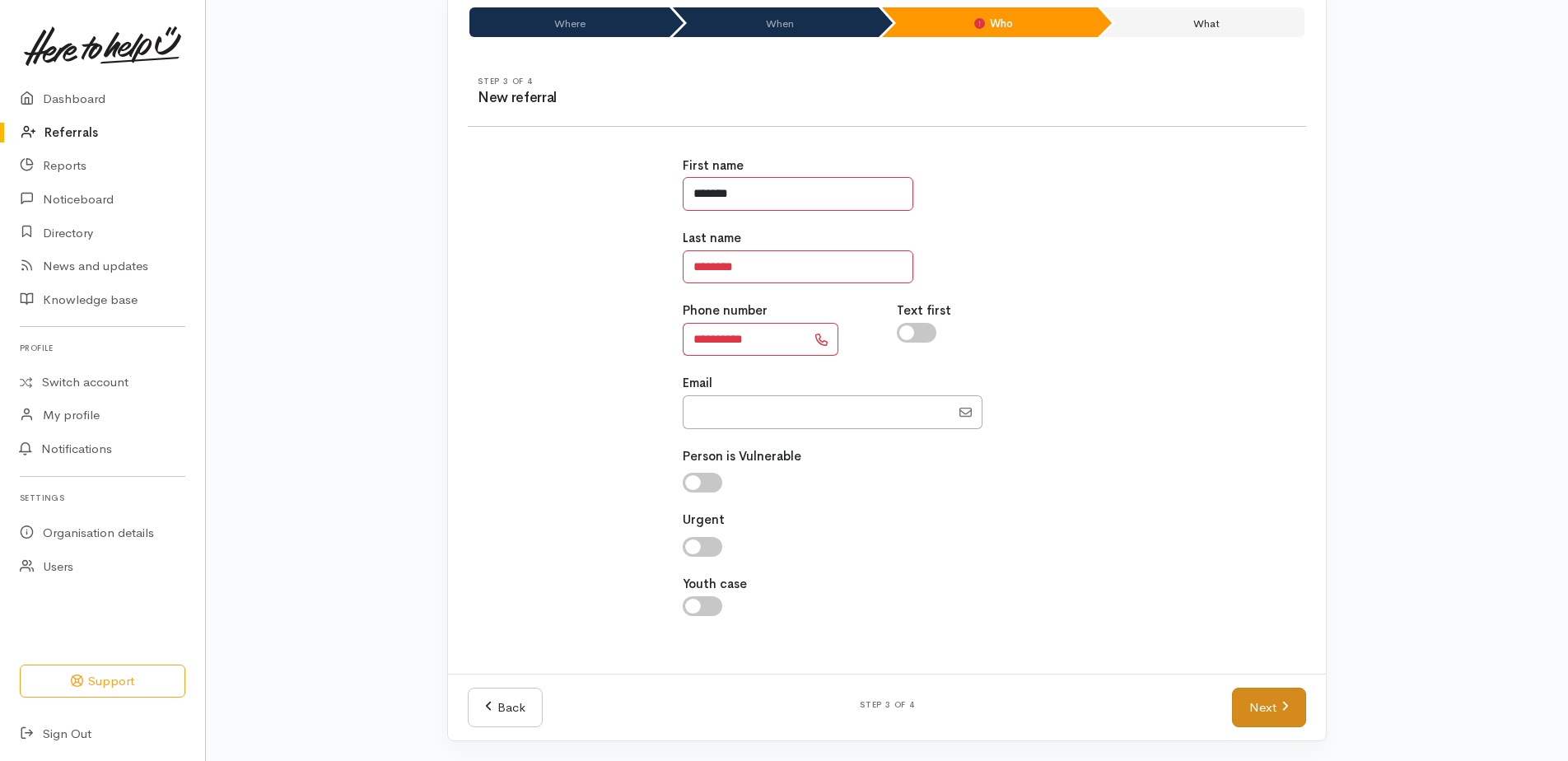
type input "*******"
drag, startPoint x: 1272, startPoint y: 708, endPoint x: 1266, endPoint y: 696, distance: 13.4
click at [1271, 708] on link "Next" at bounding box center [1269, 708] width 74 height 40
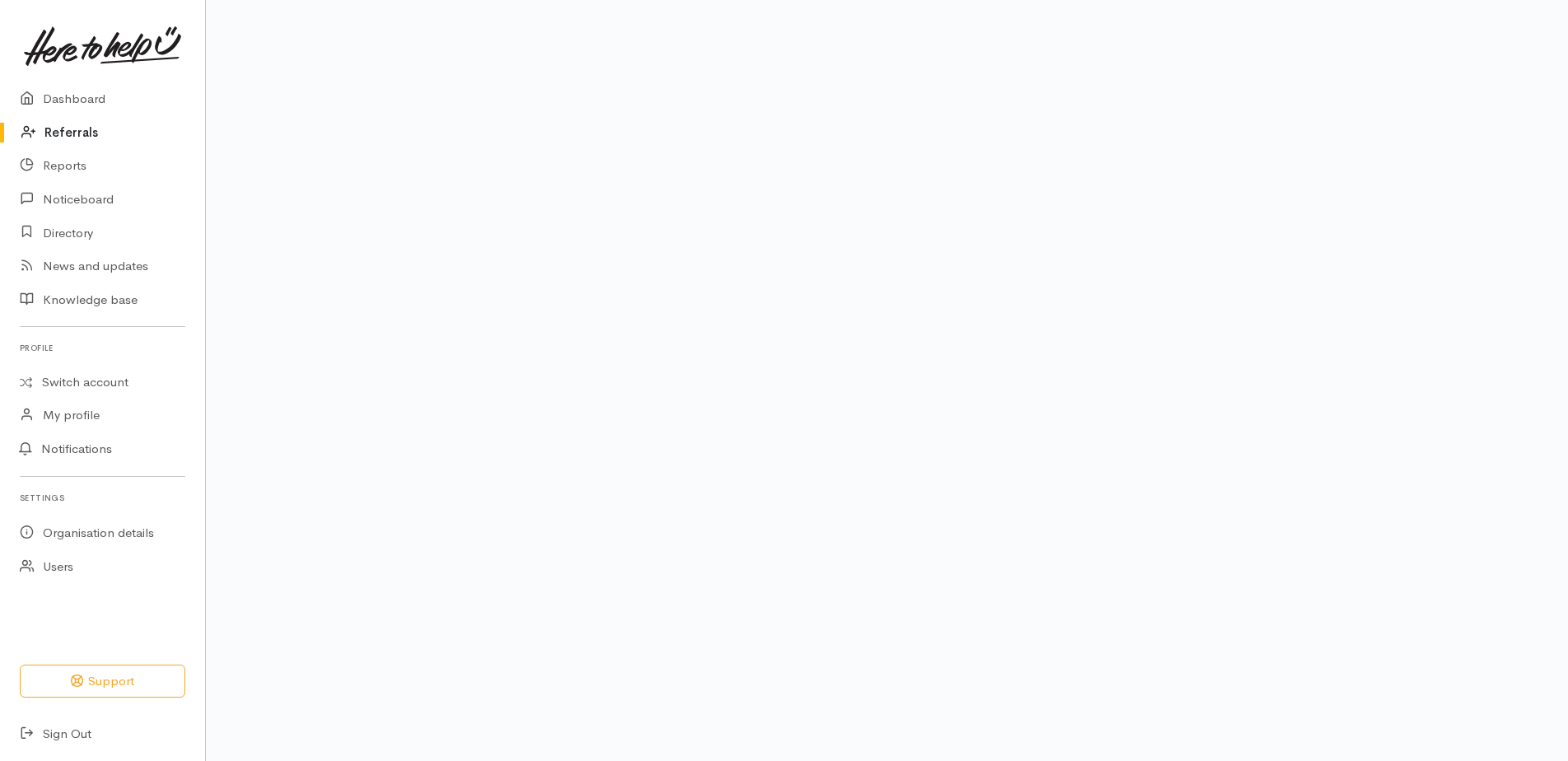
scroll to position [101, 0]
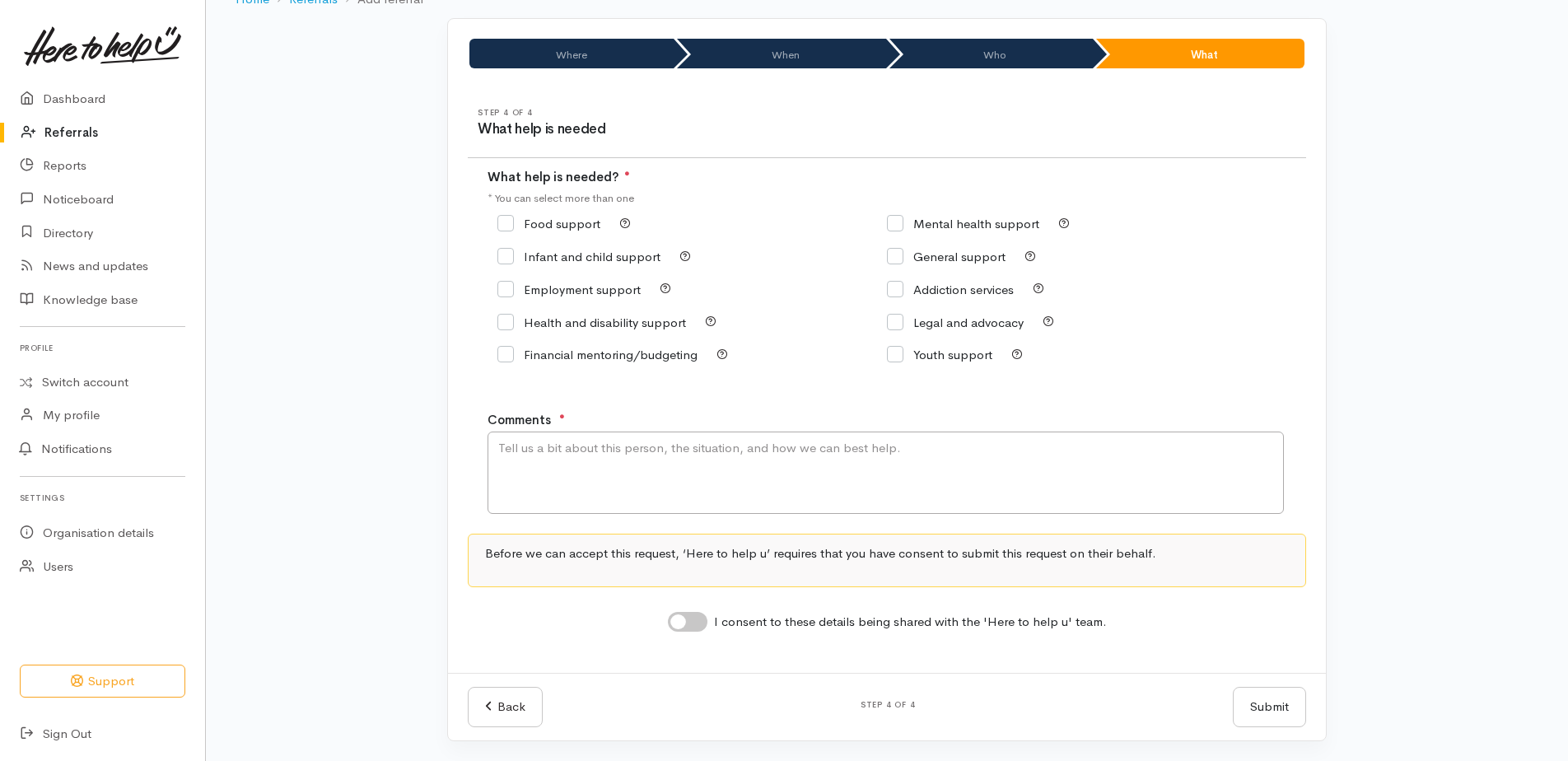
click at [506, 223] on input "Food support" at bounding box center [549, 223] width 103 height 12
checkbox input "true"
click at [579, 466] on textarea "Comments" at bounding box center [886, 472] width 796 height 82
click at [609, 445] on textarea "Requesting kai supprt please" at bounding box center [886, 472] width 796 height 82
type textarea "Requesting kai support please"
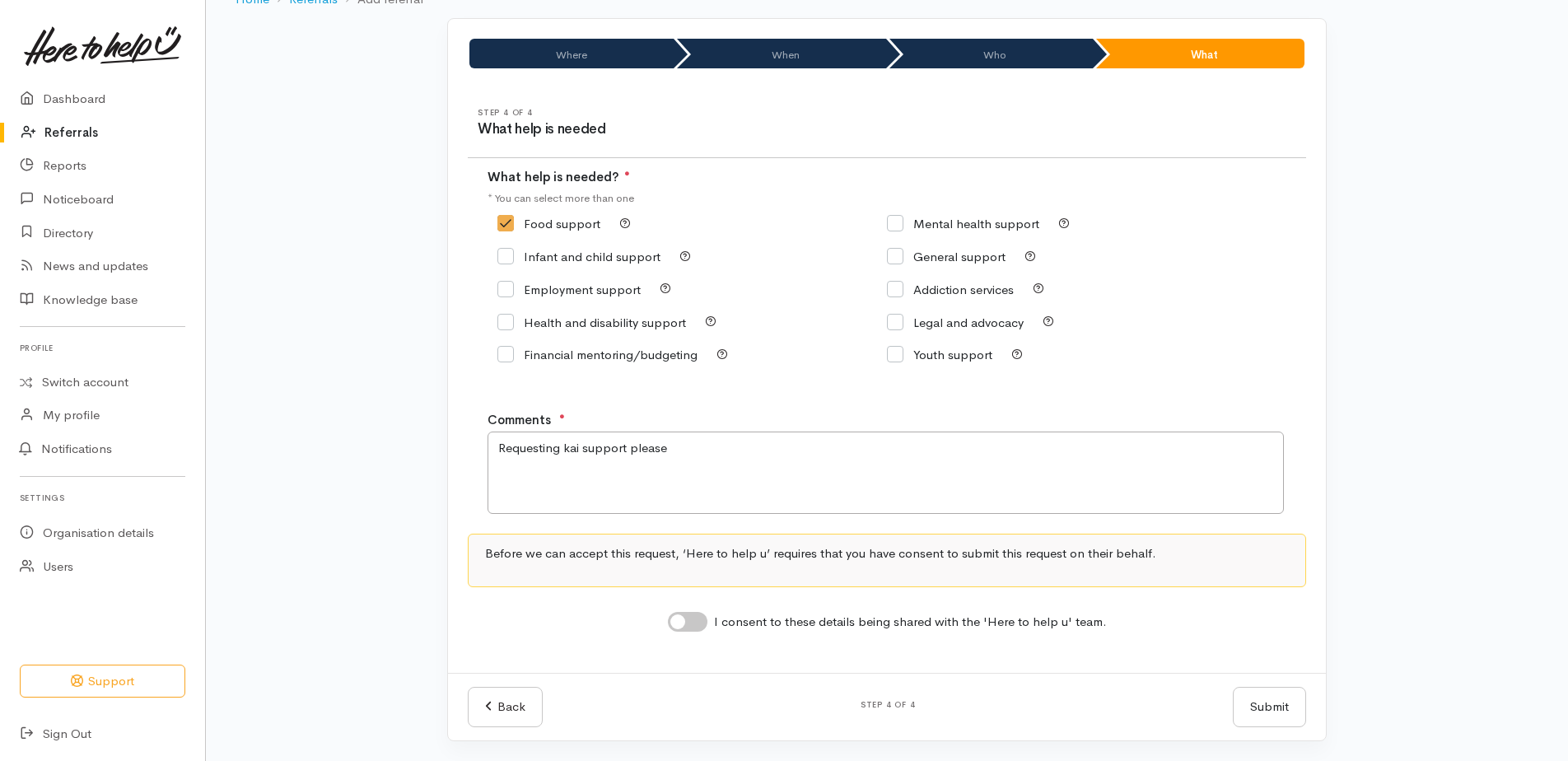
click at [680, 623] on input "I consent to these details being shared with the 'Here to help u' team." at bounding box center [687, 621] width 39 height 20
checkbox input "true"
click at [1251, 715] on button "Submit" at bounding box center [1270, 707] width 74 height 40
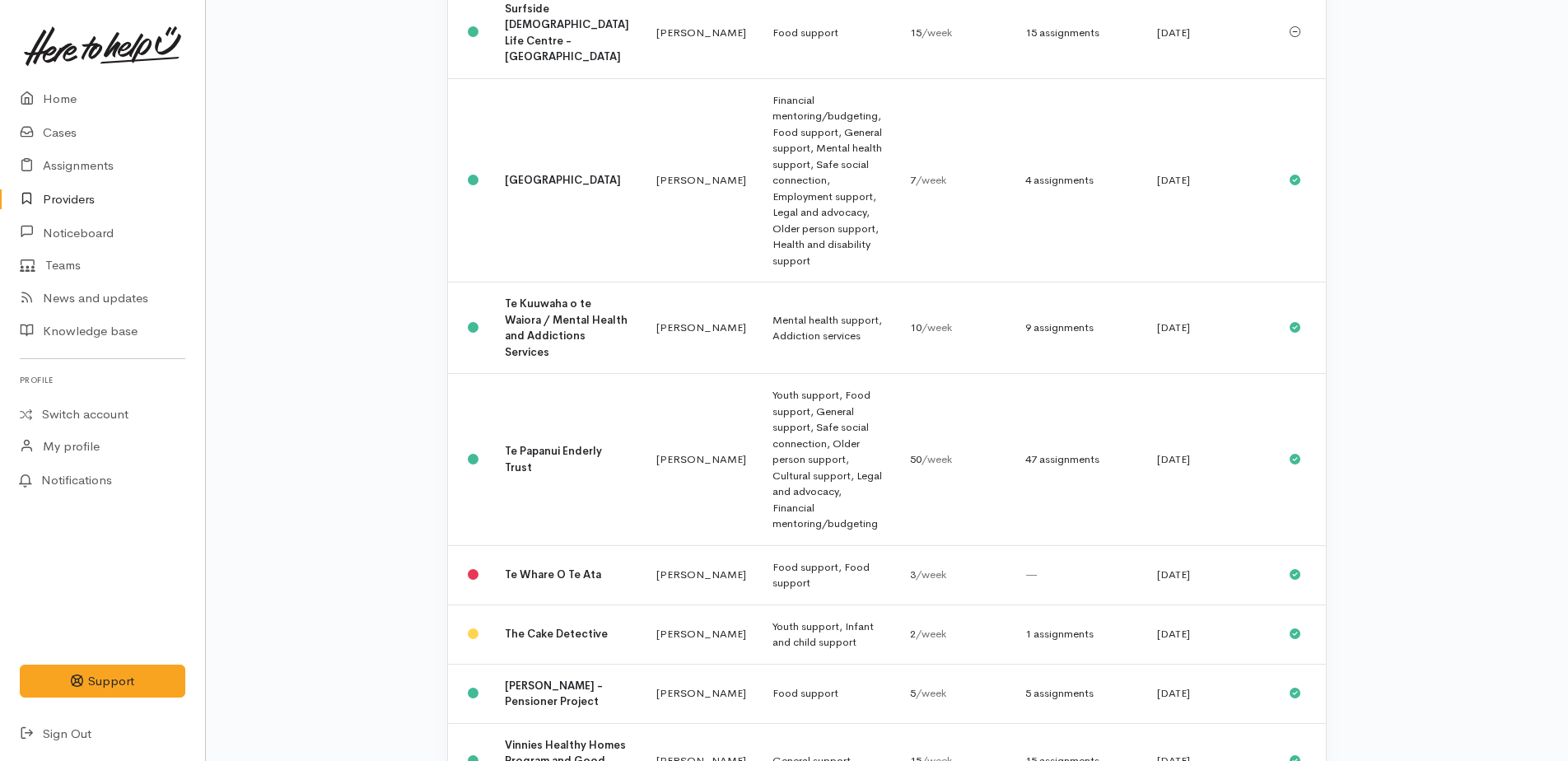
scroll to position [2357, 0]
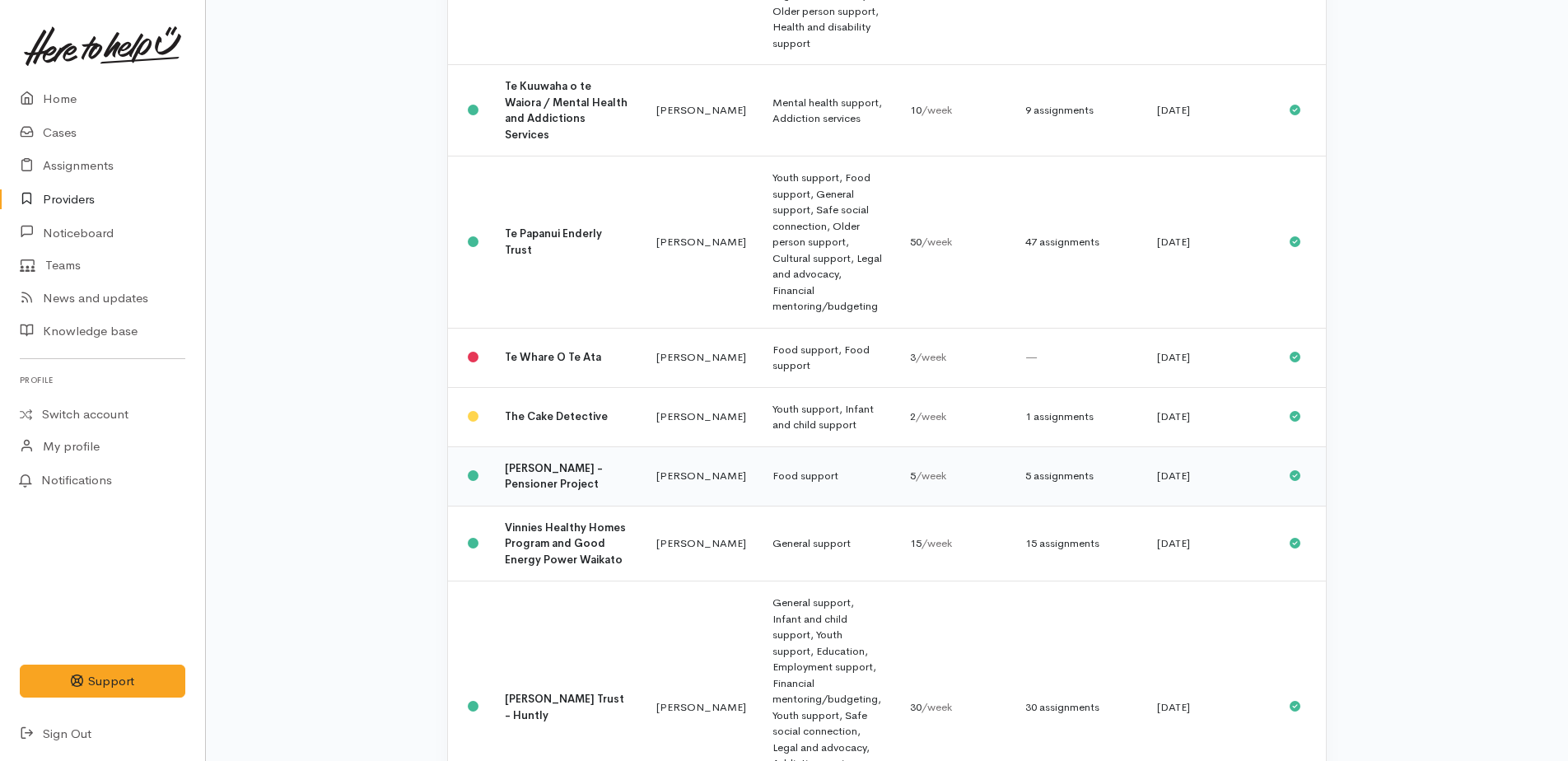
click at [532, 461] on b "Vinnies Hamilton - Pensioner Project" at bounding box center [554, 476] width 98 height 31
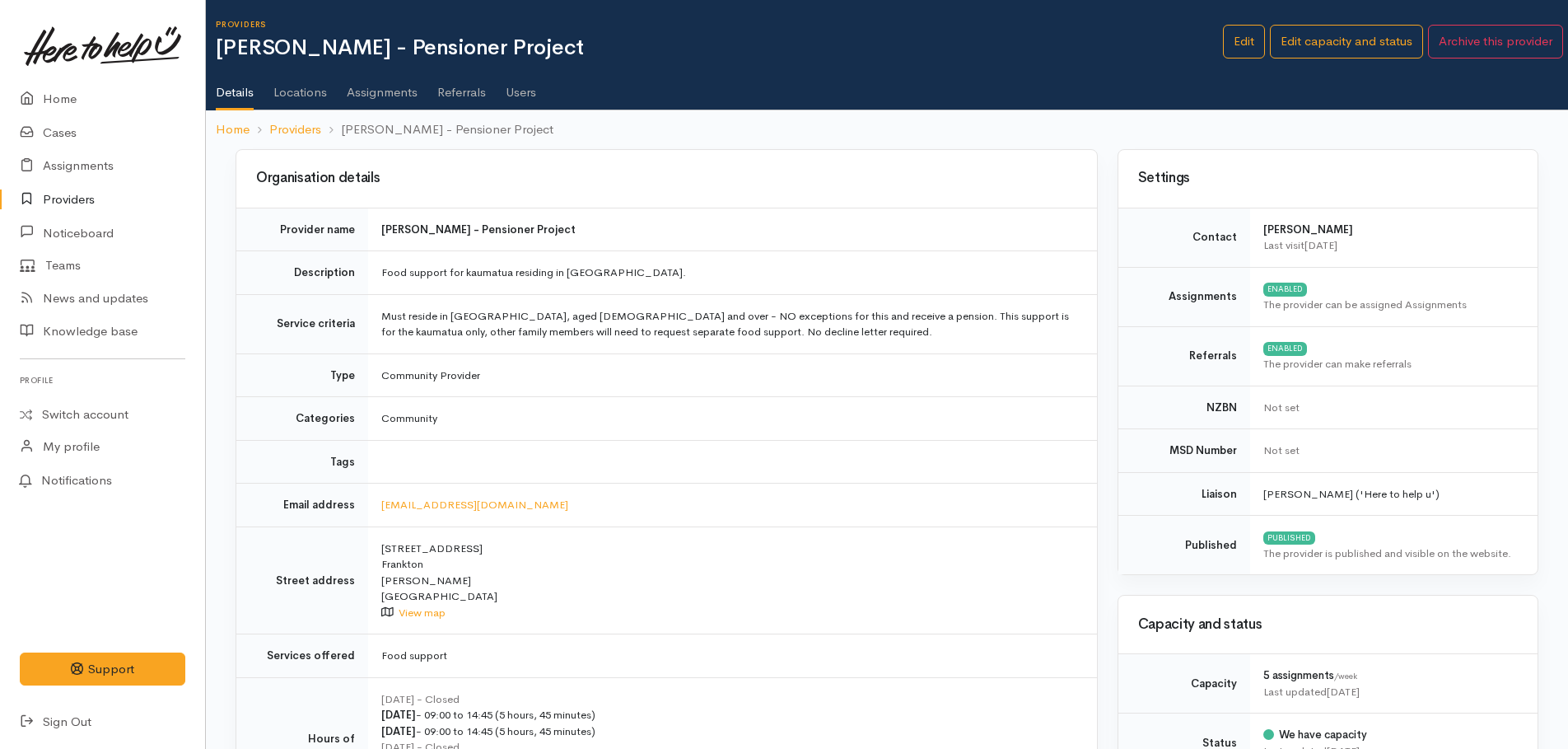
click at [373, 91] on link "Assignments" at bounding box center [382, 86] width 71 height 46
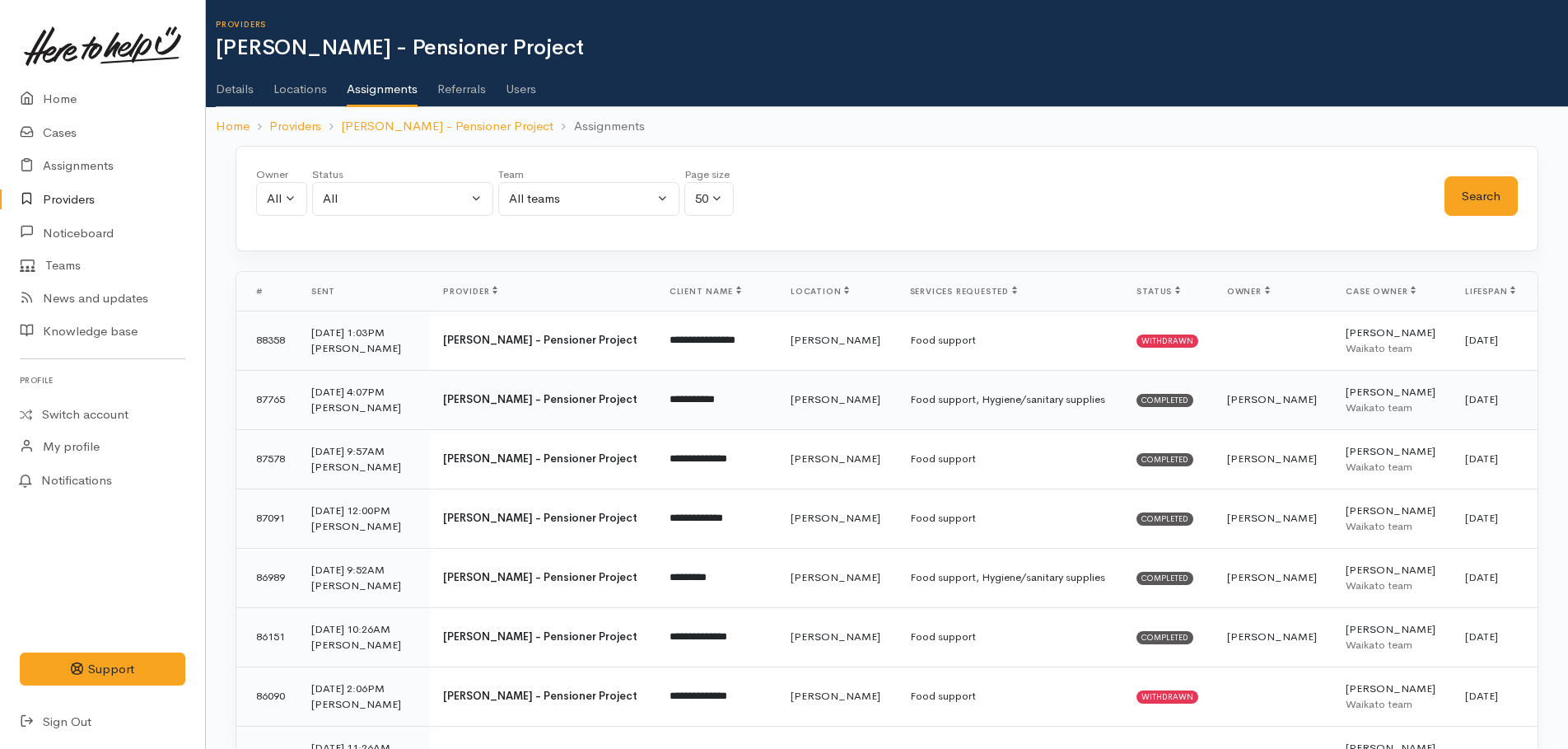
click at [897, 406] on td "Food support, Hygiene/sanitary supplies" at bounding box center [1011, 400] width 228 height 60
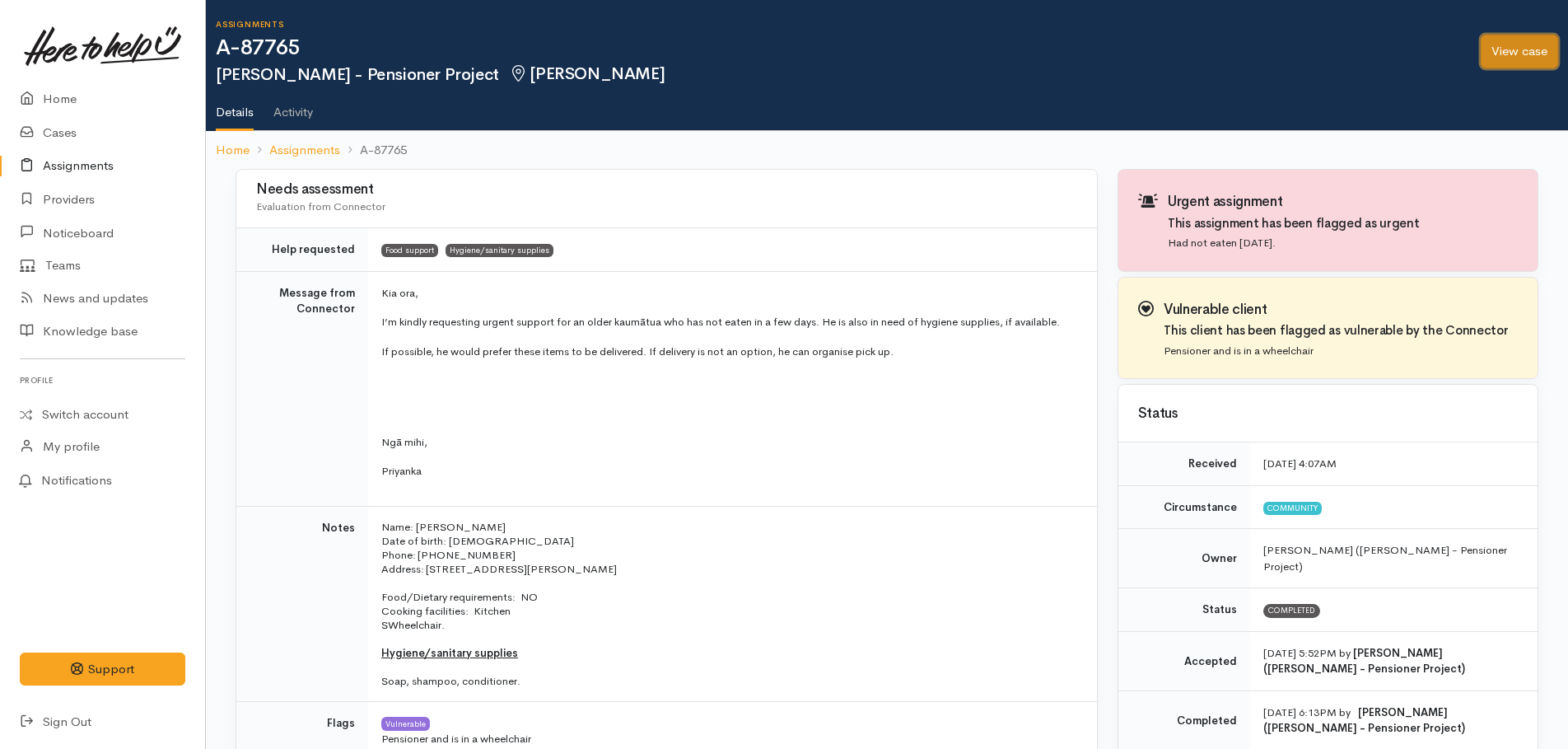
click at [1501, 61] on link "View case" at bounding box center [1519, 52] width 77 height 34
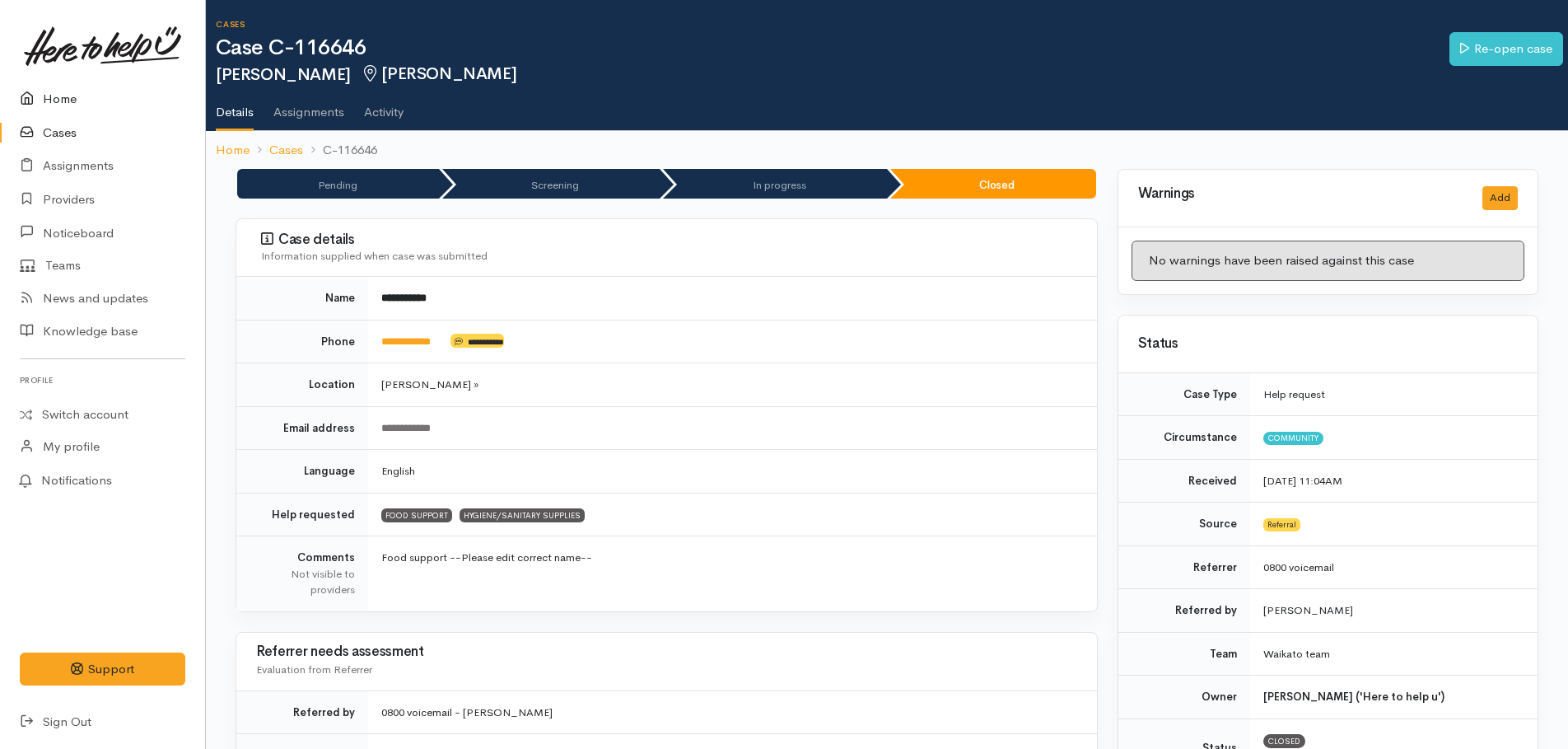
click at [75, 97] on link "Home" at bounding box center [102, 99] width 205 height 34
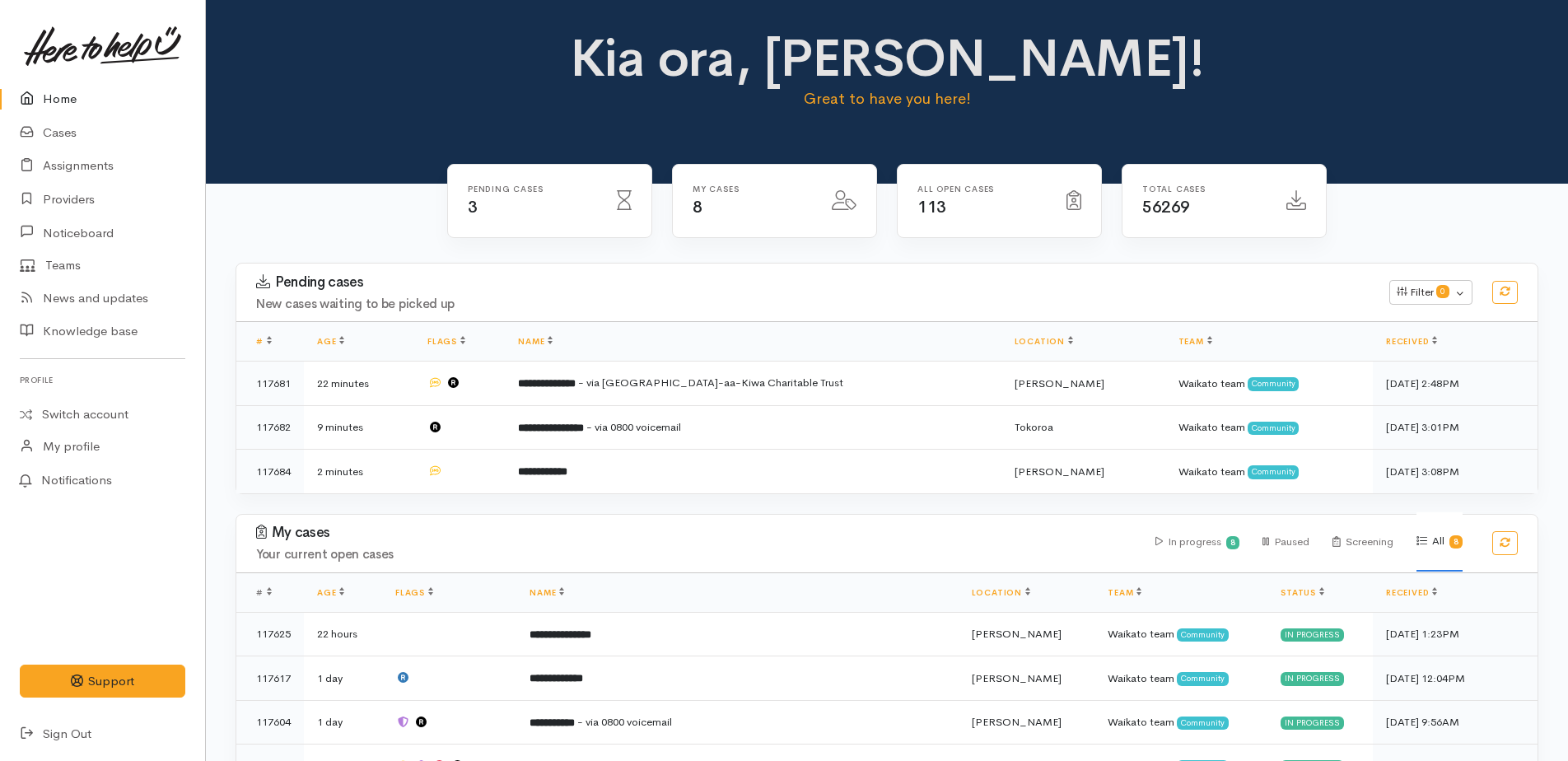
click at [52, 101] on link "Home" at bounding box center [102, 99] width 205 height 34
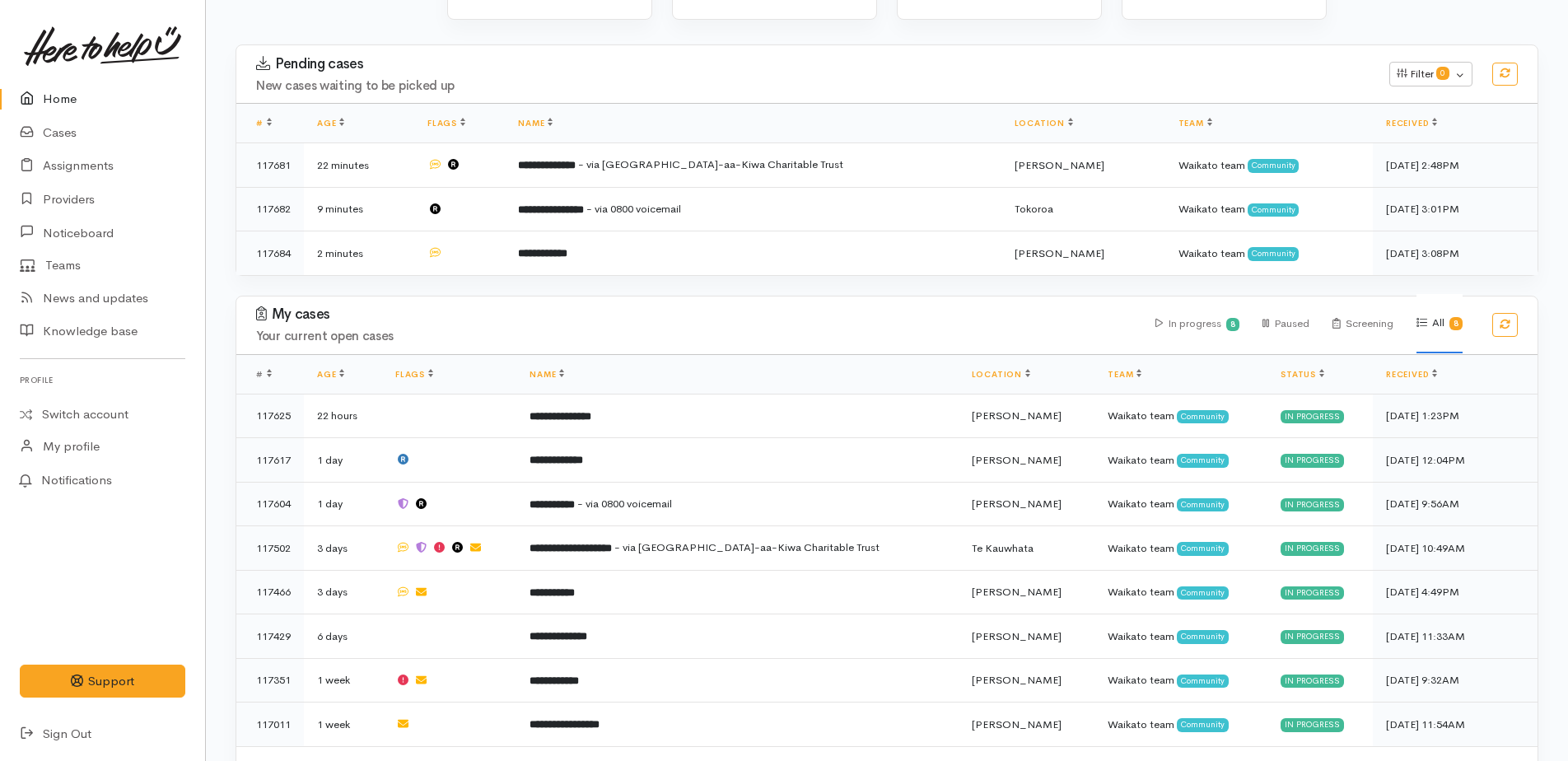
scroll to position [257, 0]
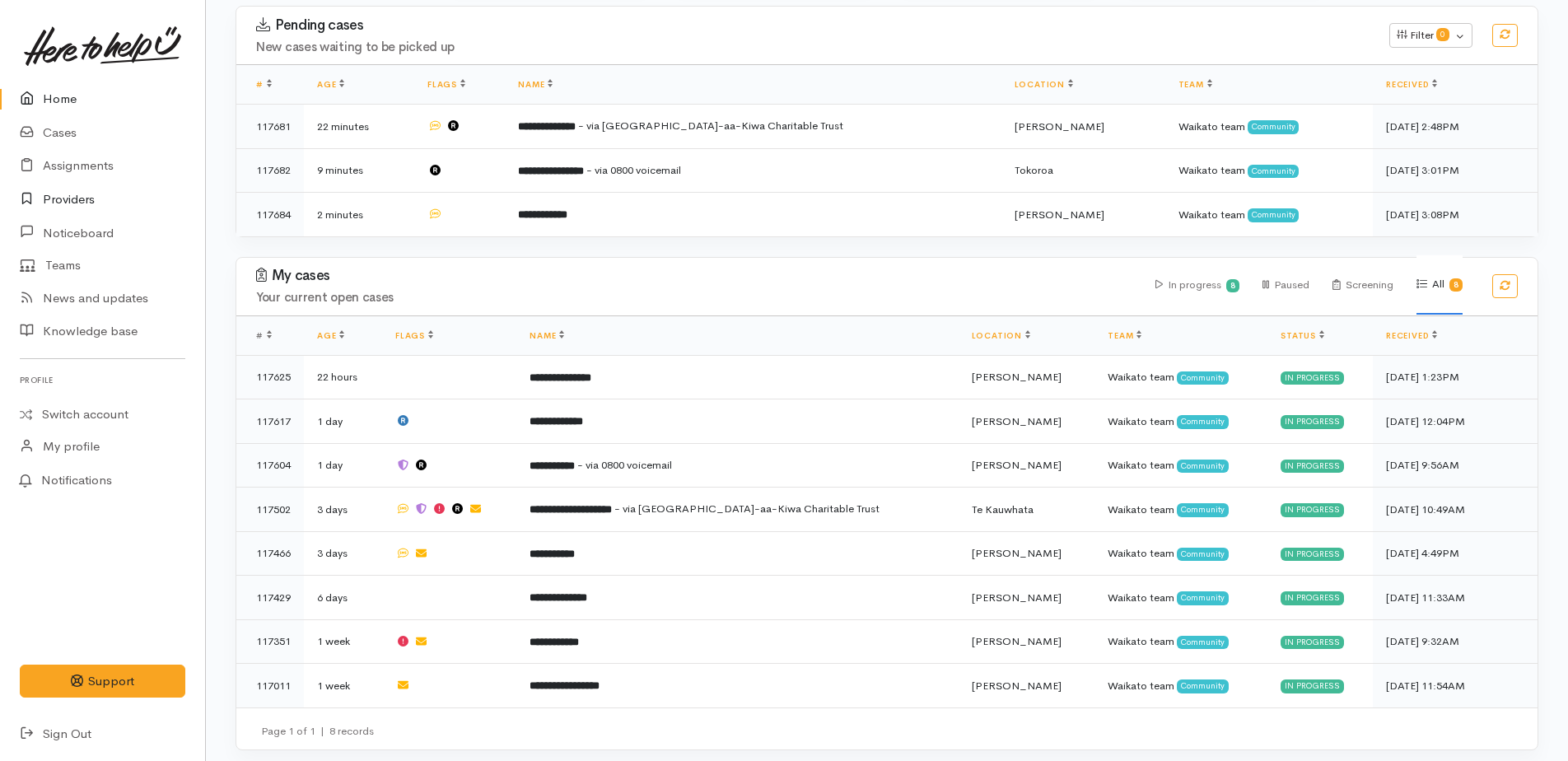
click at [70, 196] on link "Providers" at bounding box center [102, 199] width 205 height 34
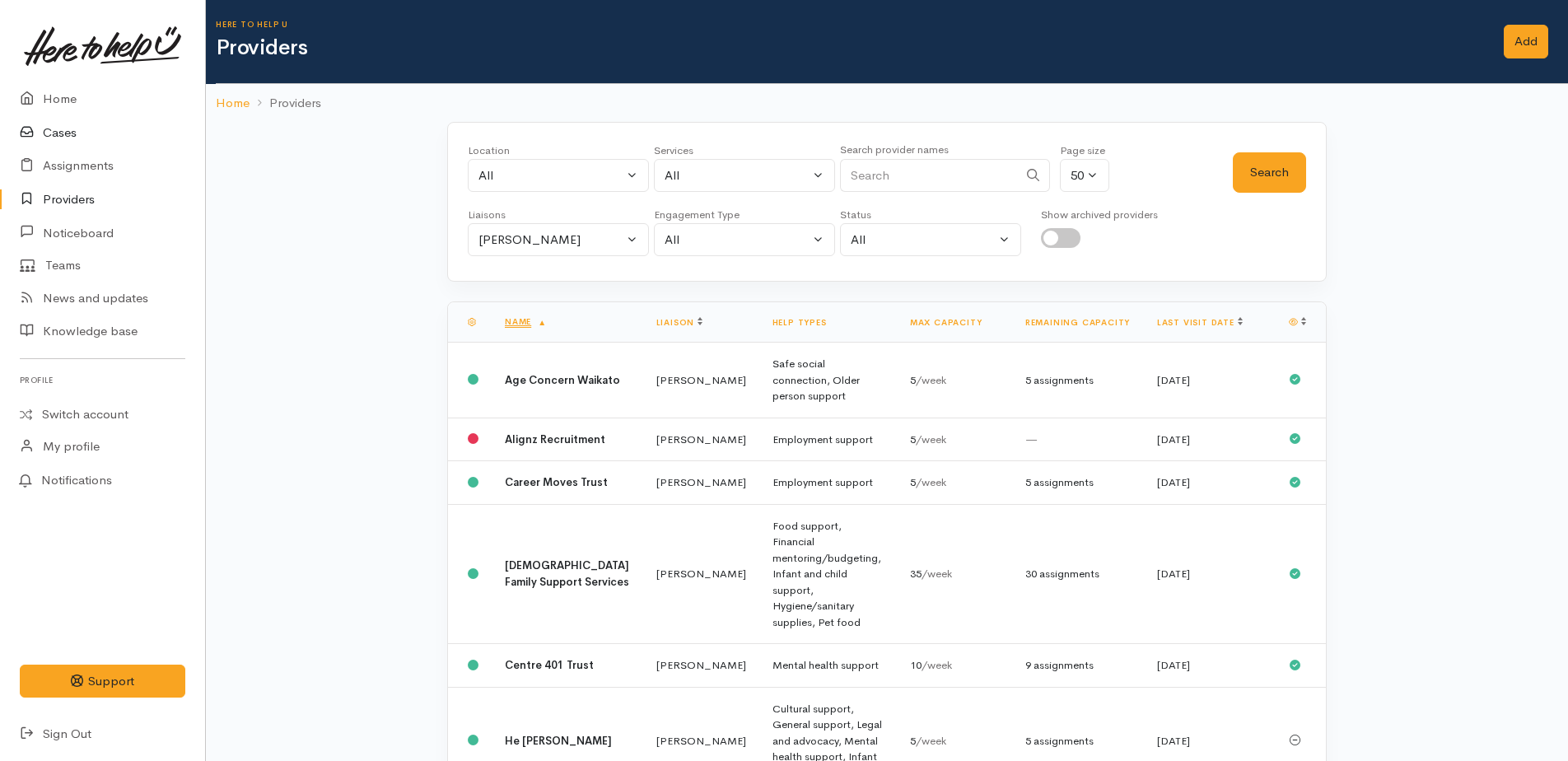
click at [58, 140] on link "Cases" at bounding box center [102, 133] width 205 height 34
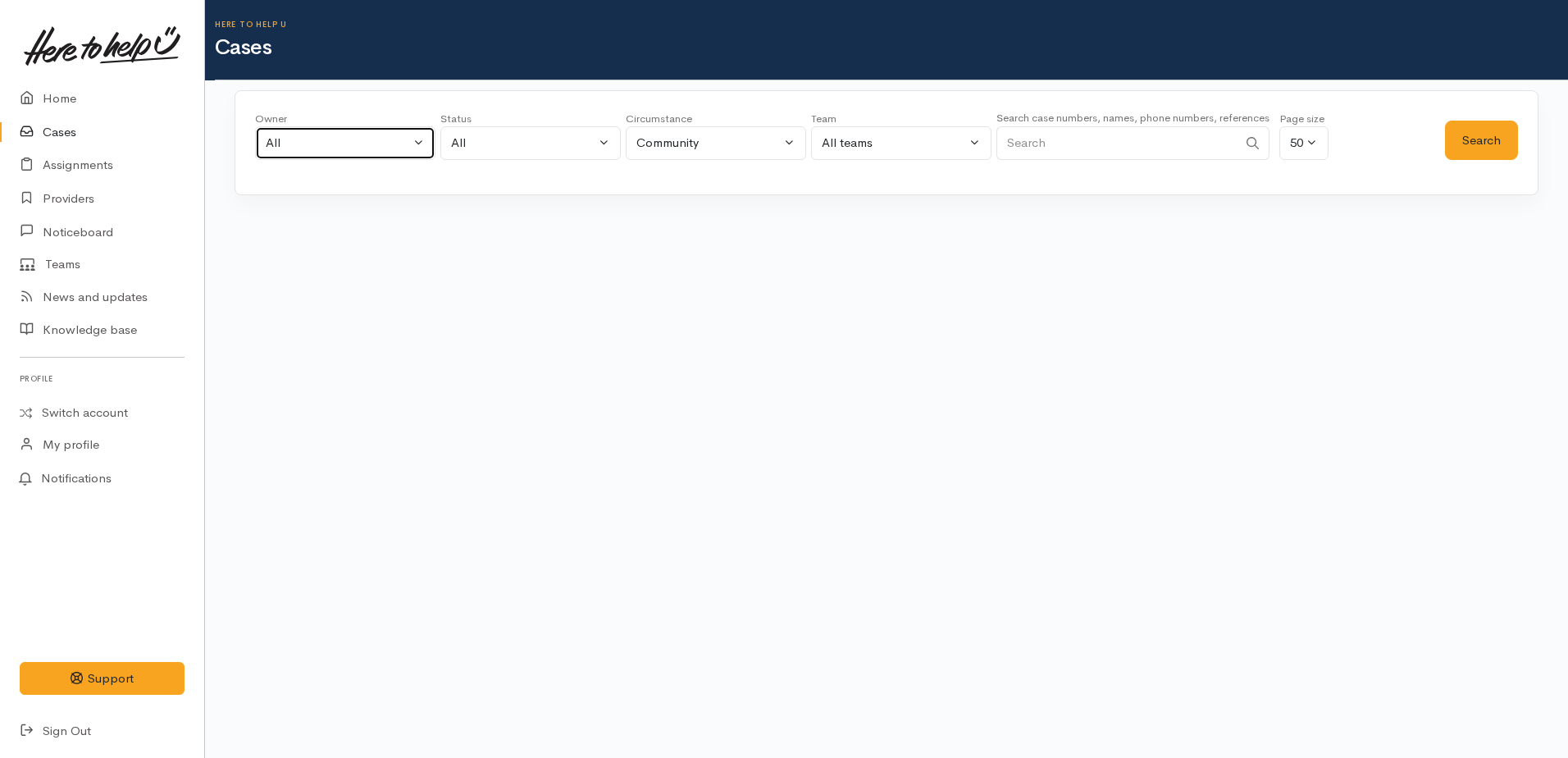
click at [296, 145] on div "All" at bounding box center [338, 143] width 145 height 19
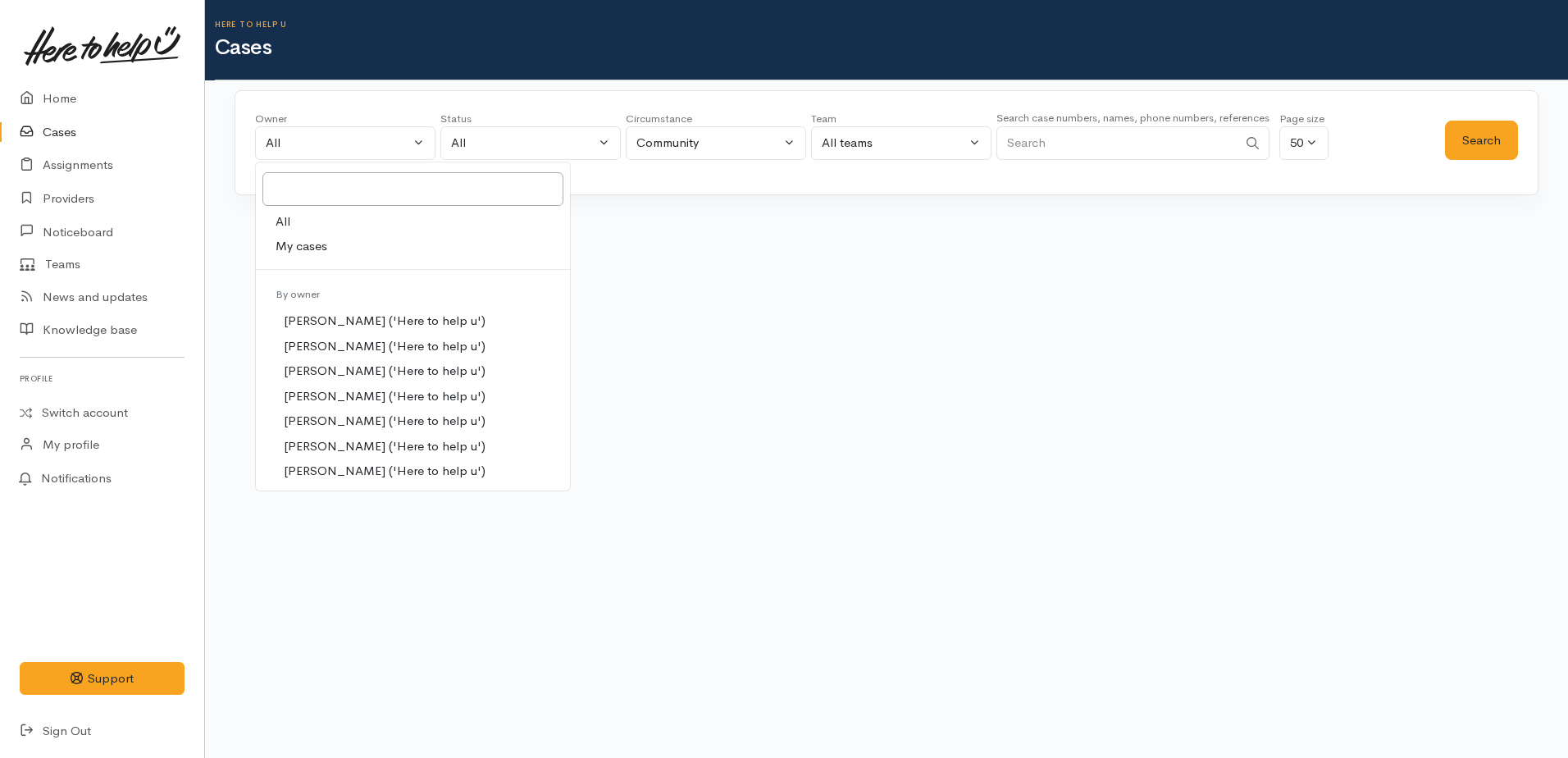
click at [310, 243] on span "My cases" at bounding box center [301, 247] width 51 height 19
select select "1759"
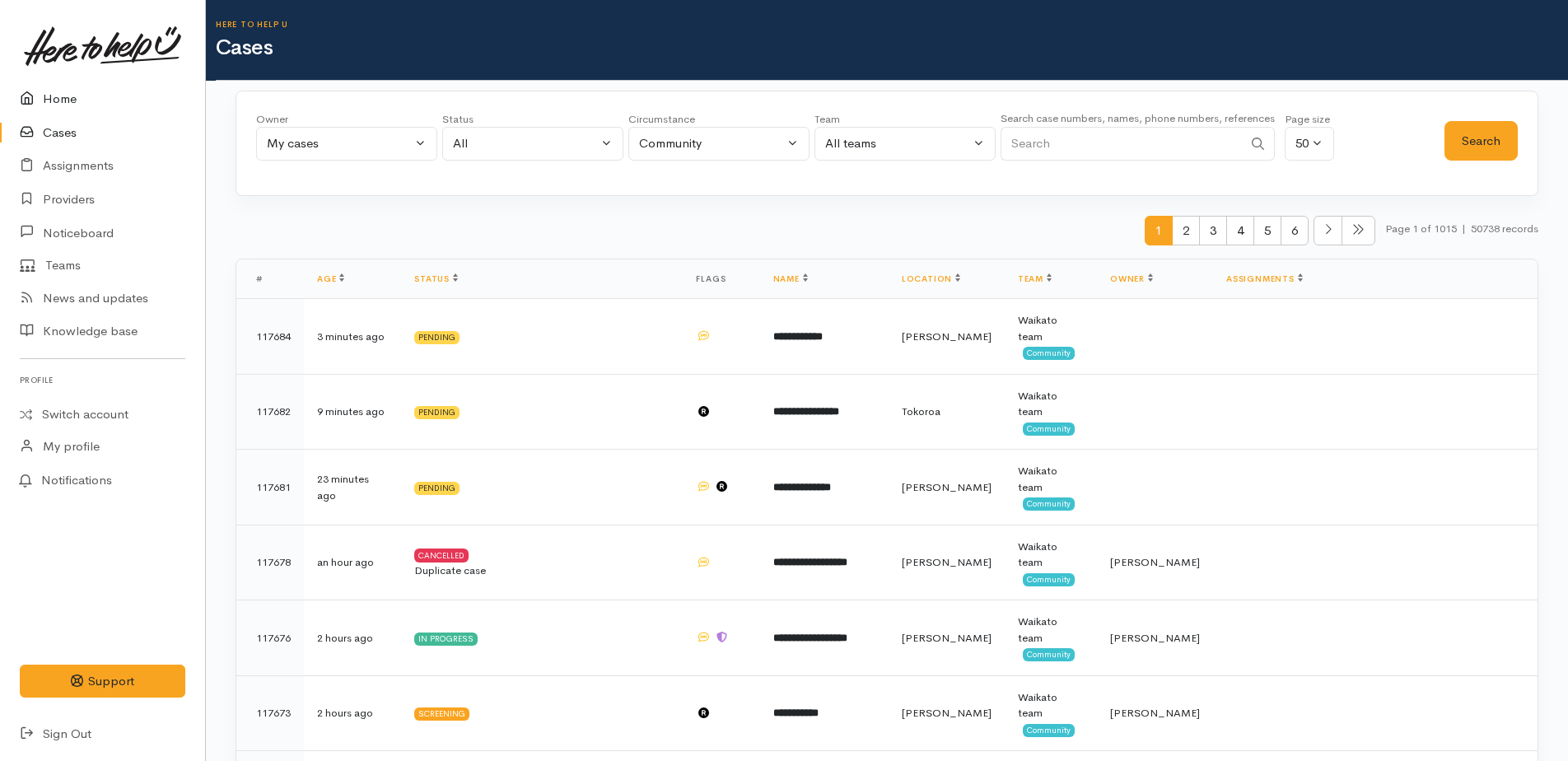
click at [66, 103] on link "Home" at bounding box center [102, 99] width 205 height 34
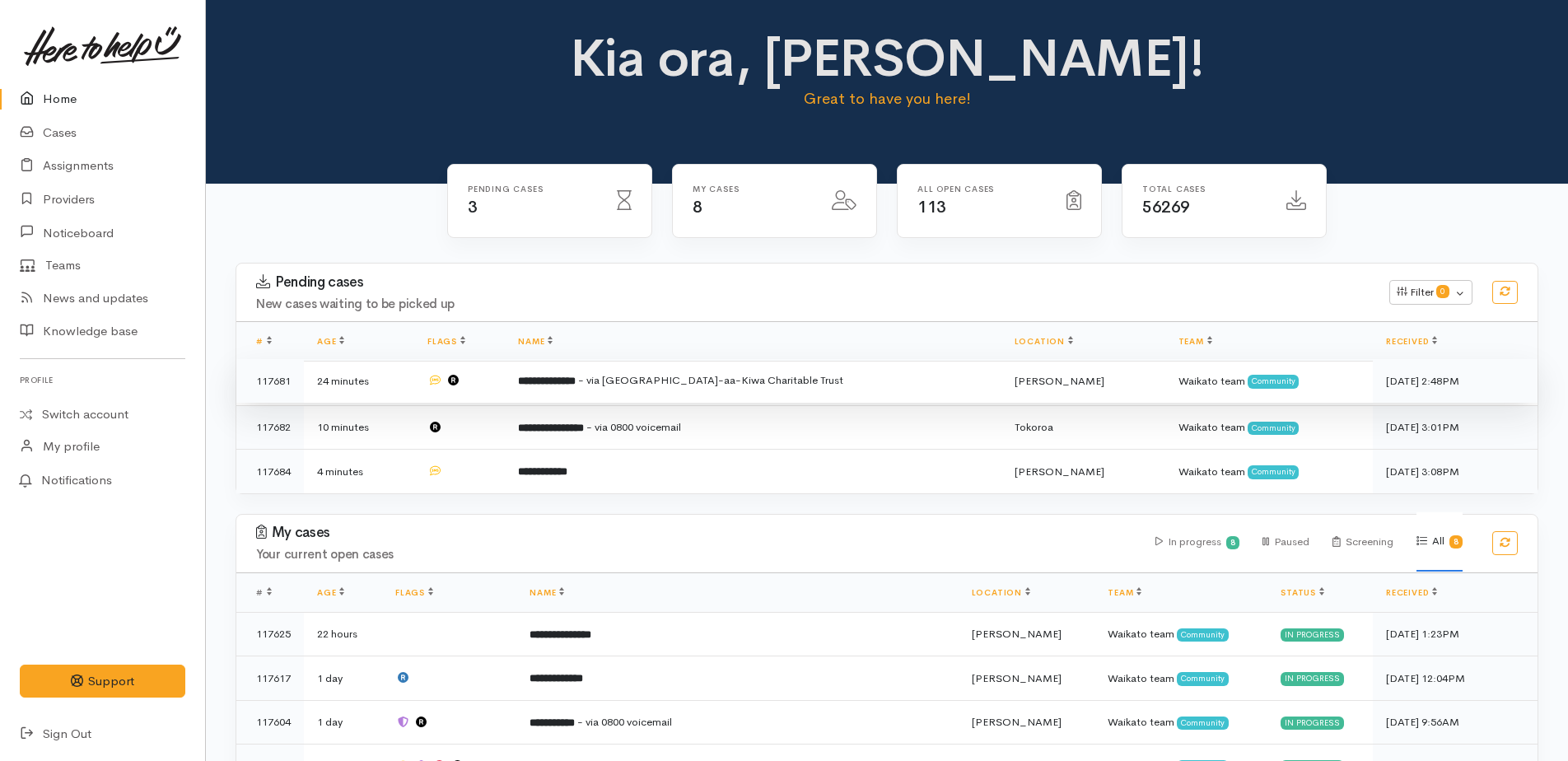
click at [708, 378] on span "- via [GEOGRAPHIC_DATA]-aa-Kiwa Charitable Trust" at bounding box center [710, 380] width 265 height 14
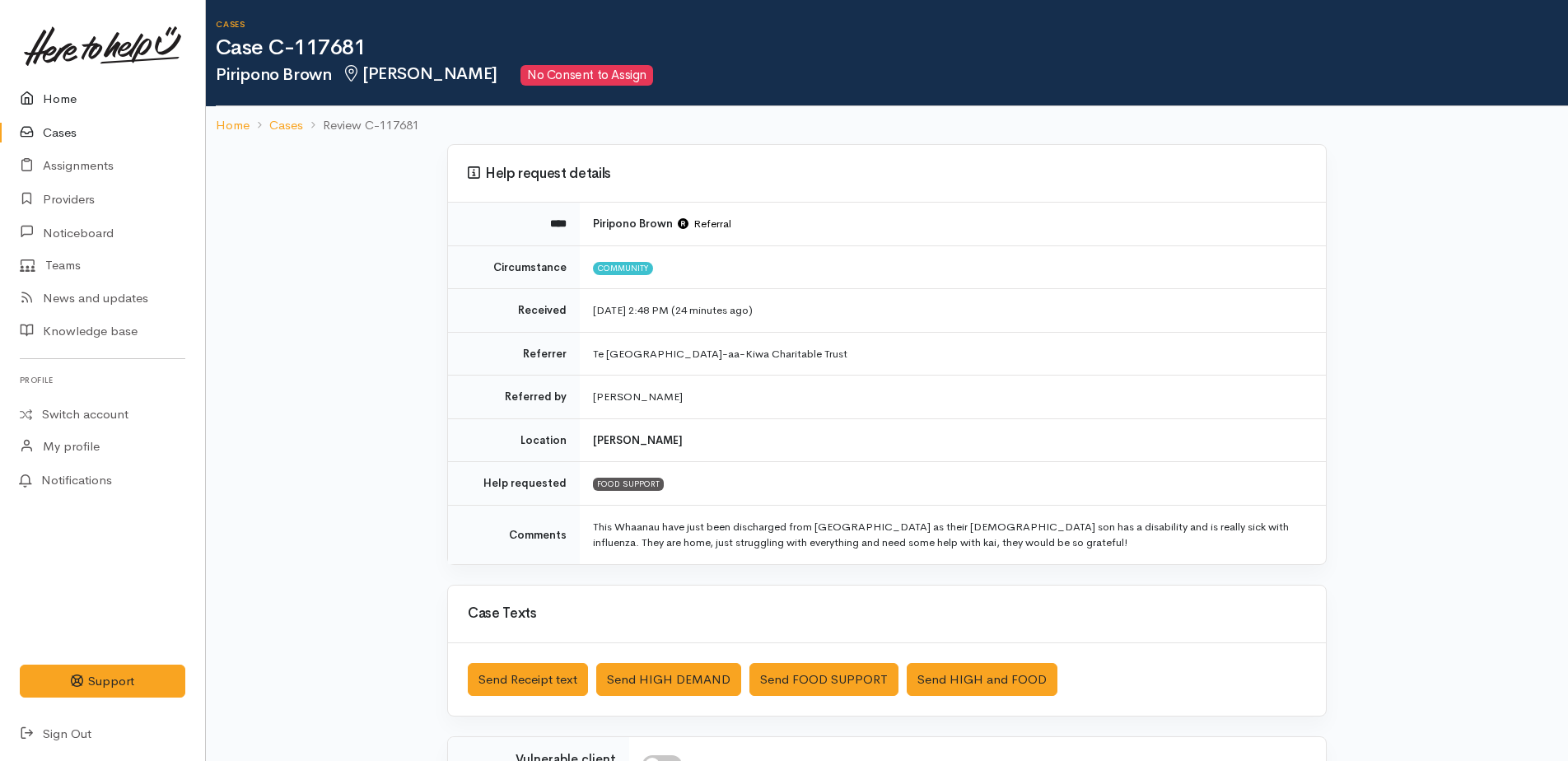
click at [63, 94] on link "Home" at bounding box center [102, 99] width 205 height 34
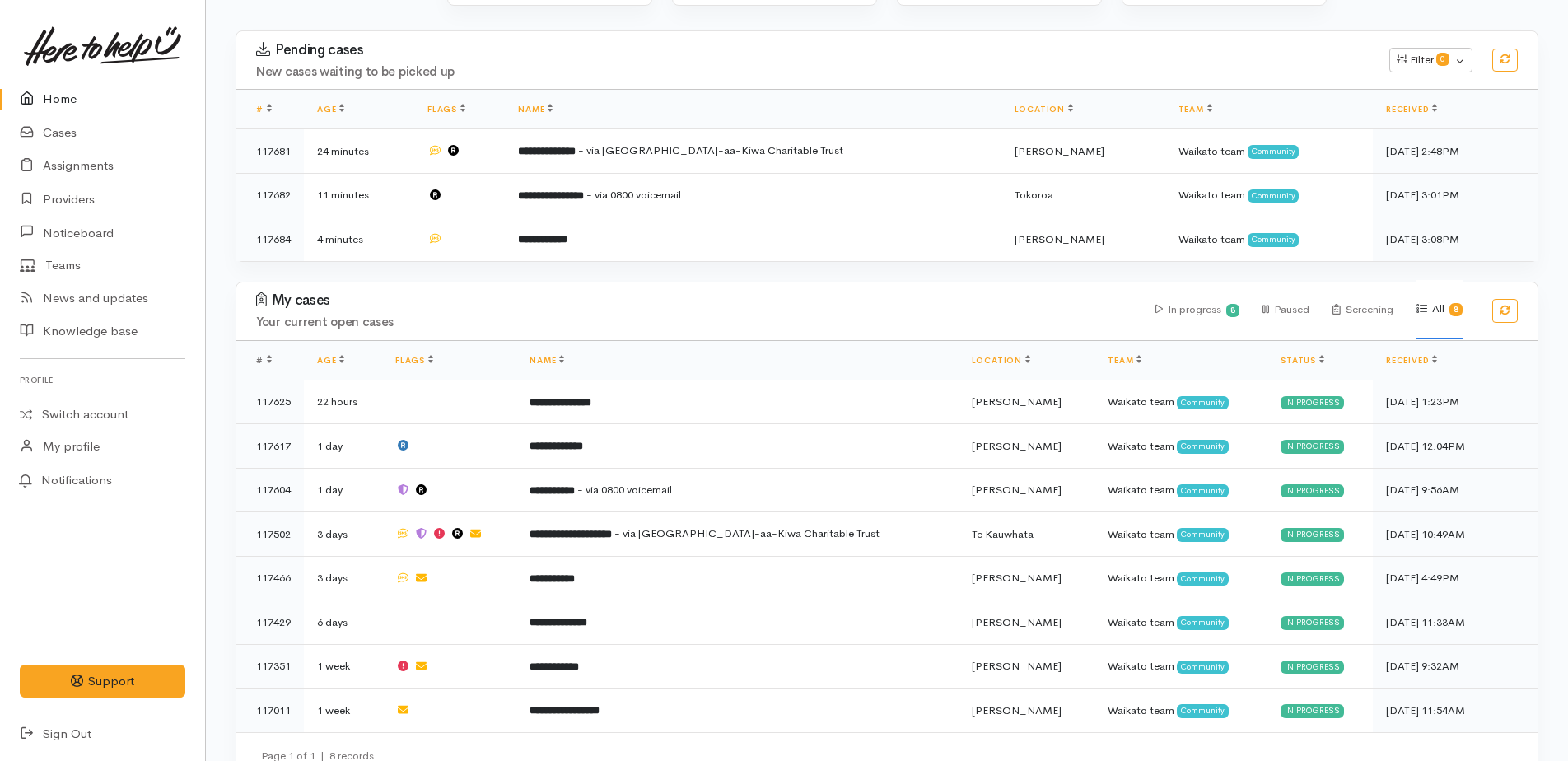
scroll to position [257, 0]
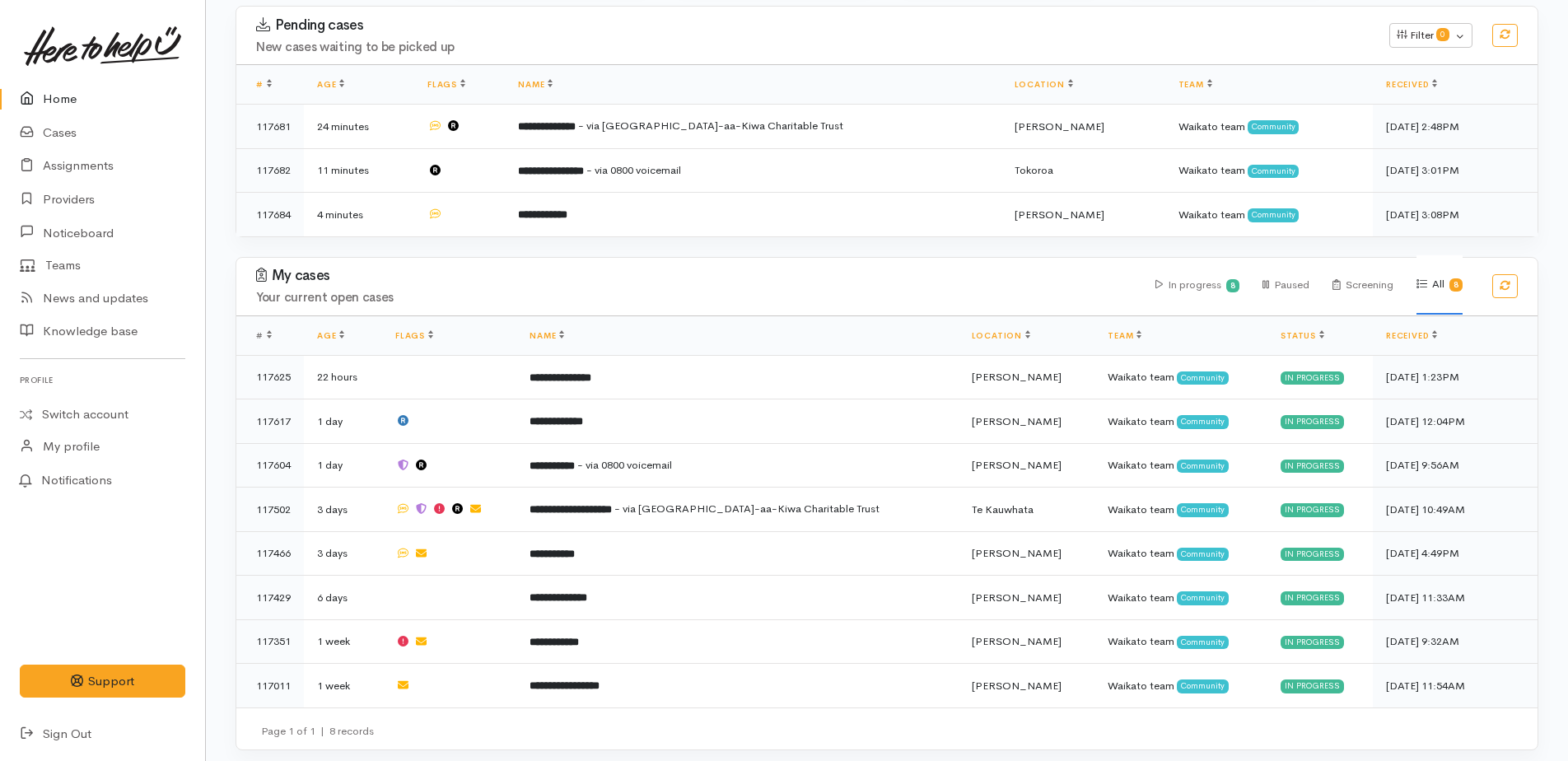
click at [66, 95] on link "Home" at bounding box center [102, 99] width 205 height 34
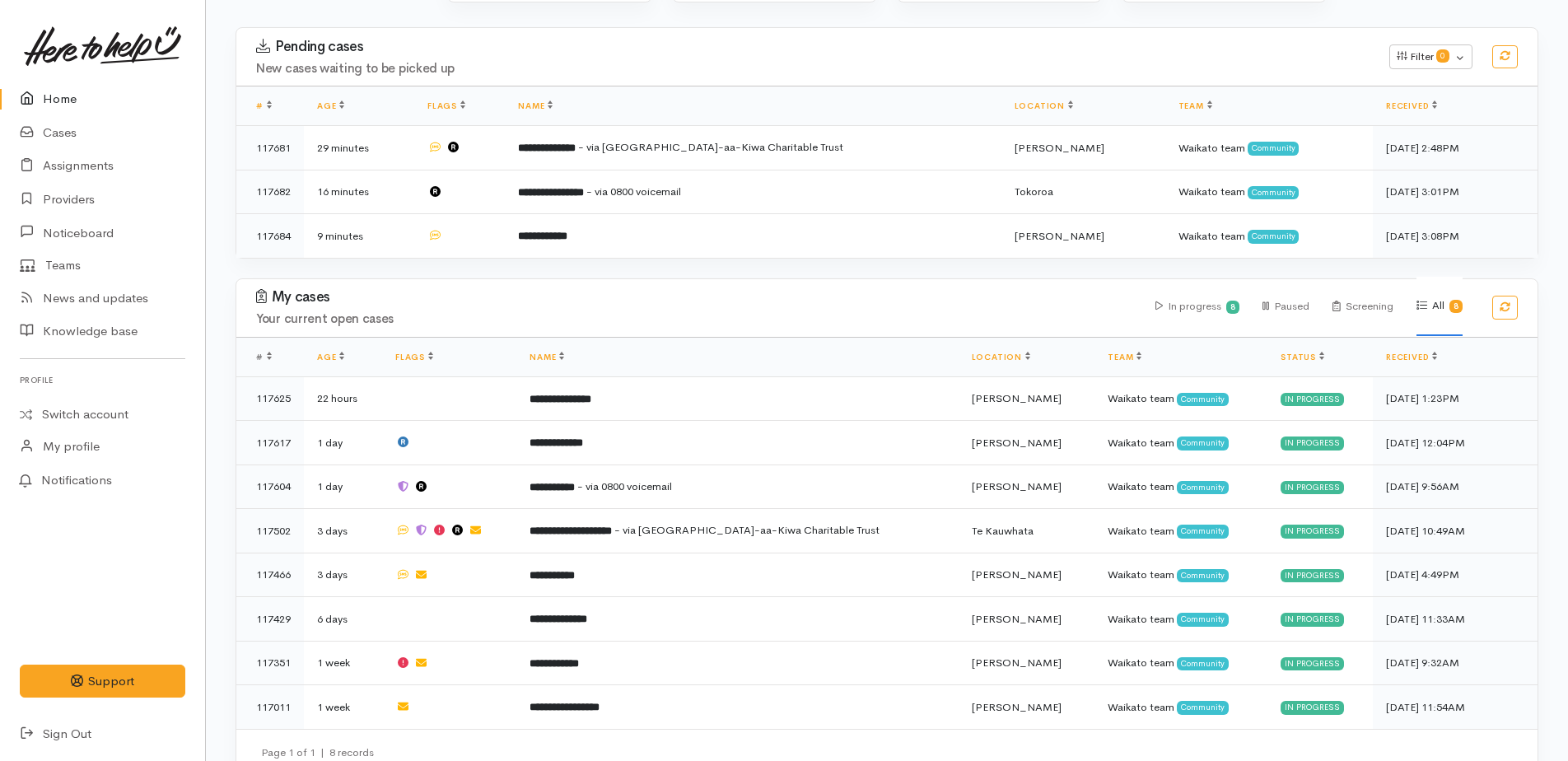
scroll to position [247, 0]
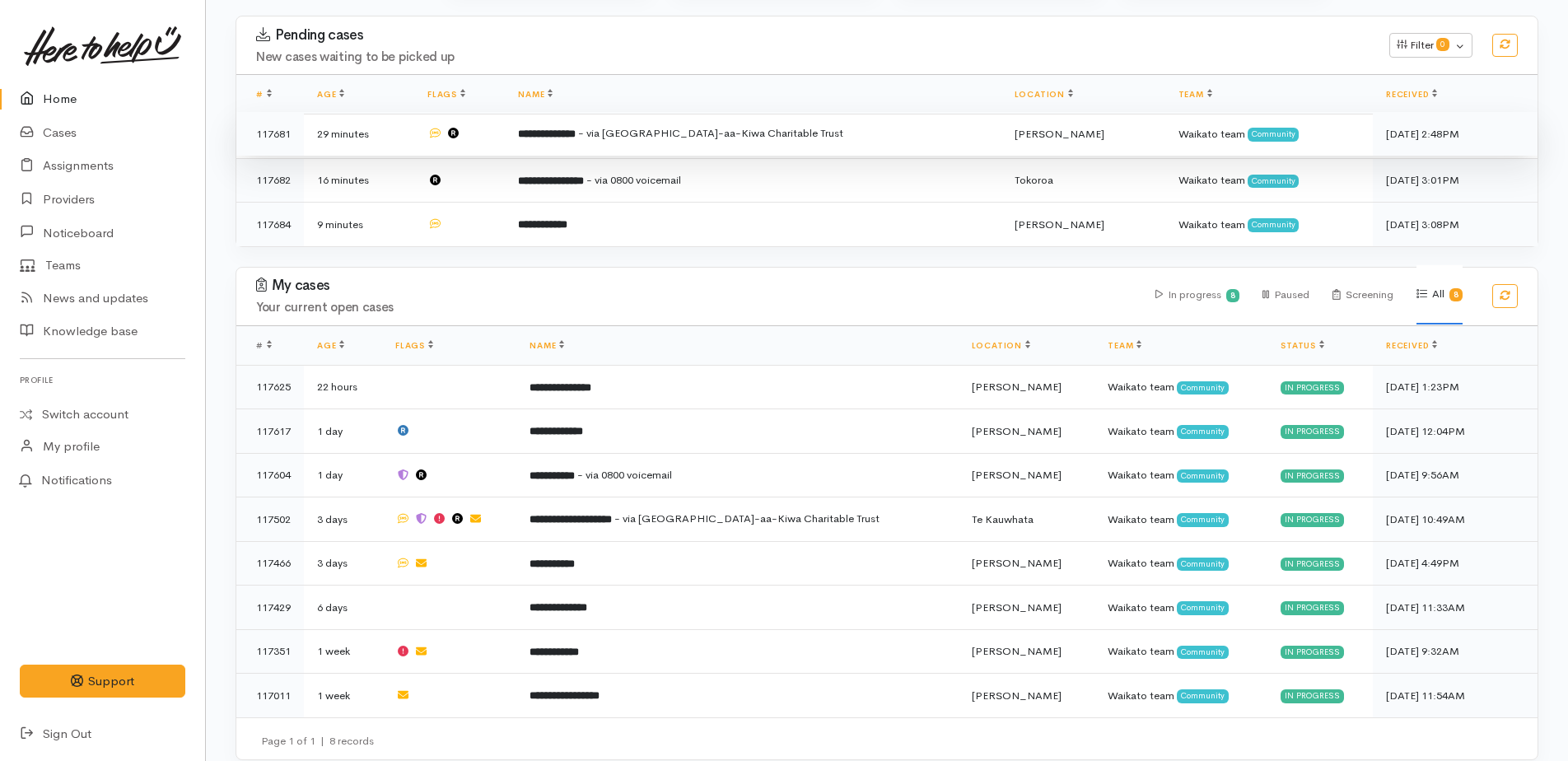
click at [564, 136] on b "**********" at bounding box center [547, 134] width 58 height 10
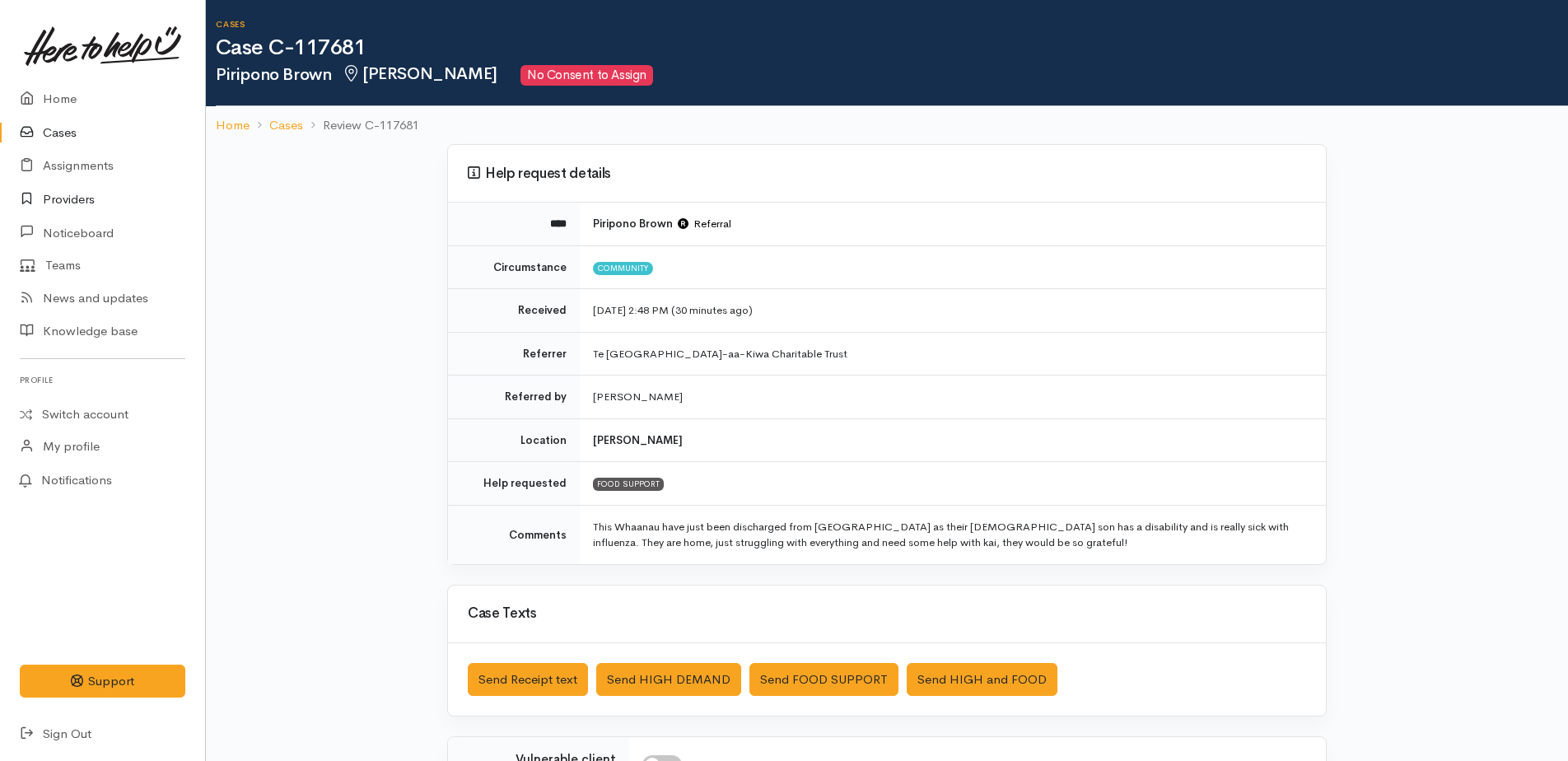
click at [71, 206] on link "Providers" at bounding box center [102, 199] width 205 height 34
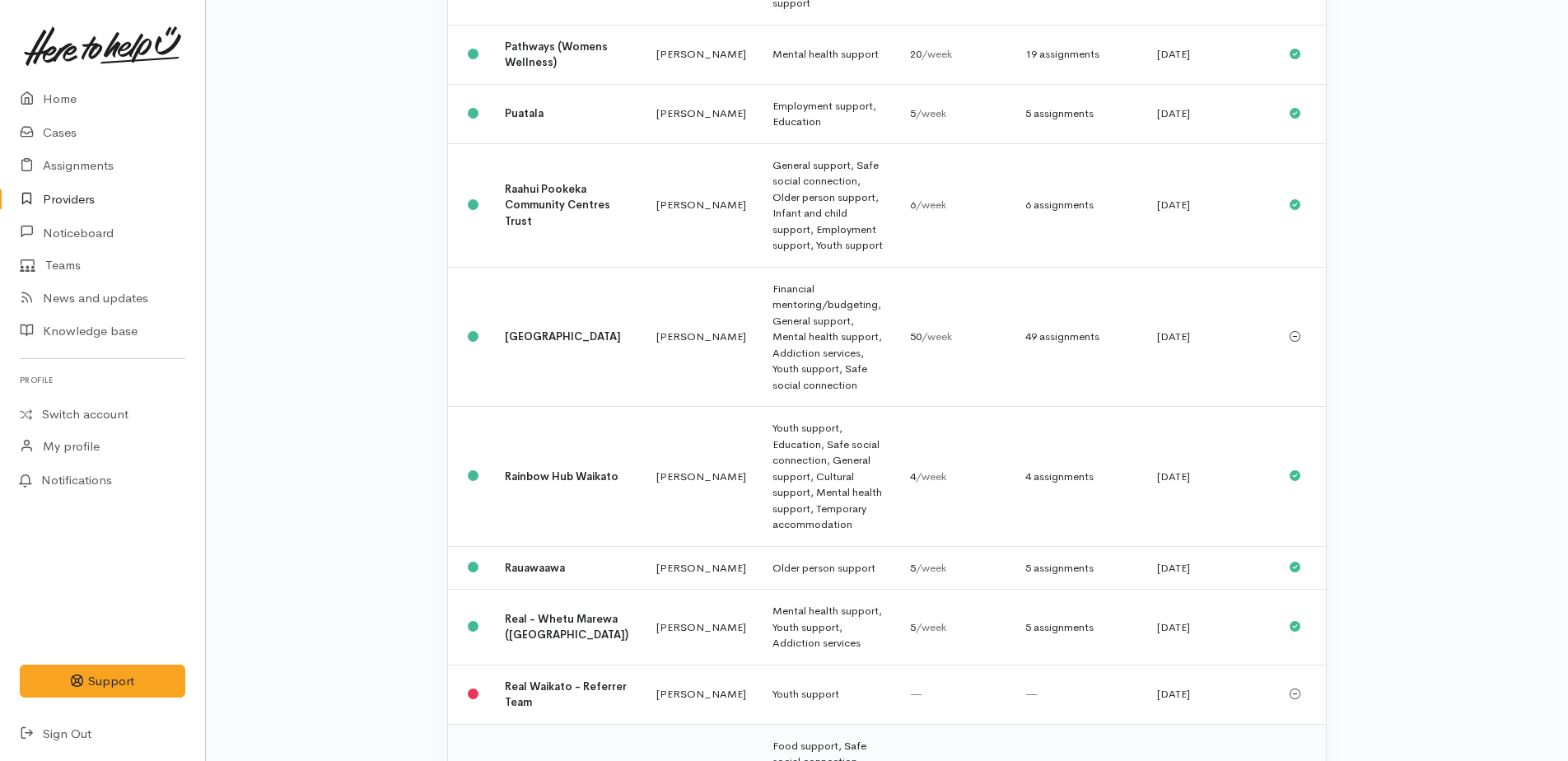
scroll to position [1317, 0]
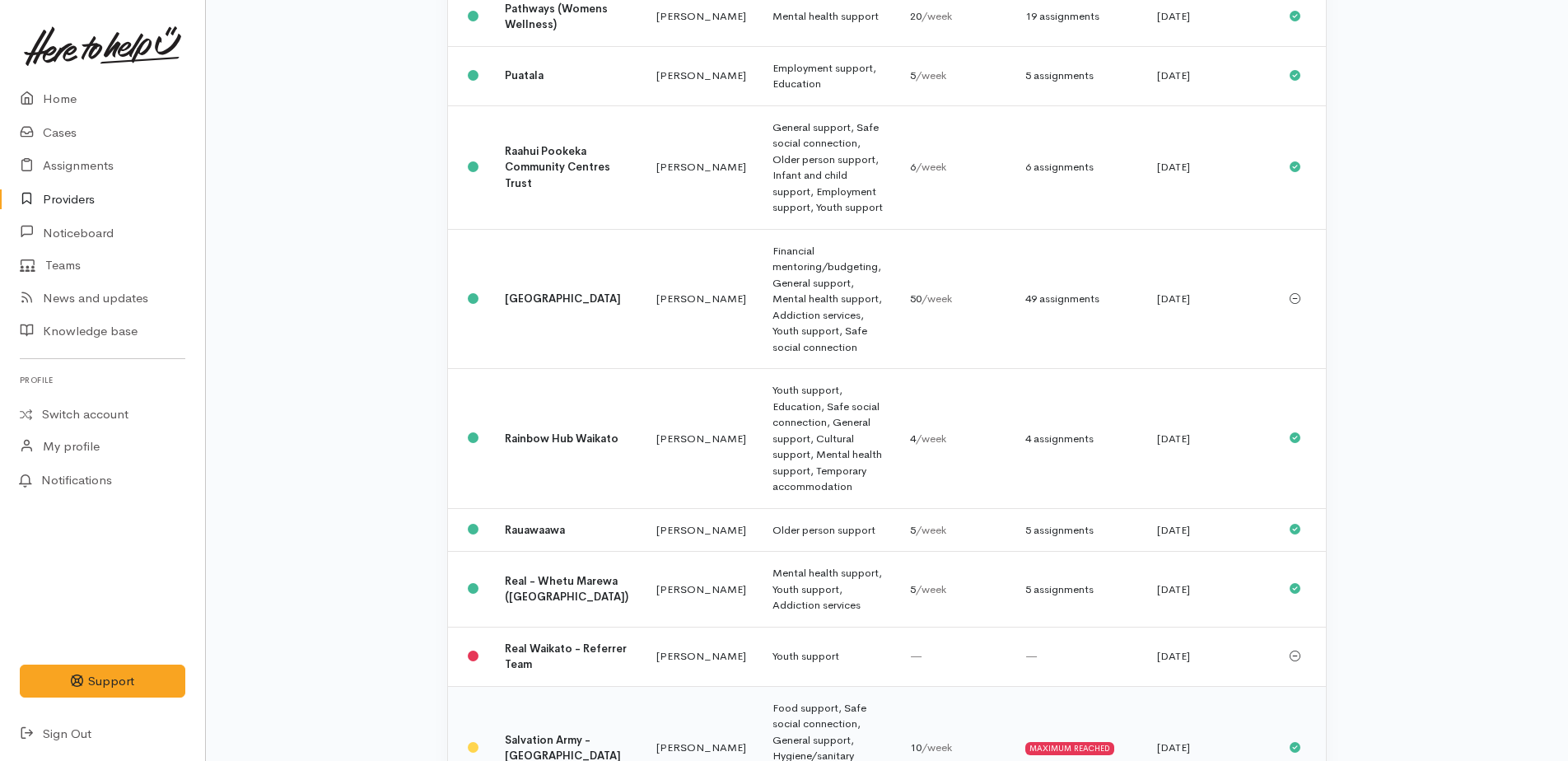
click at [780, 686] on td "Food support, Safe social connection, General support, Hygiene/sanitary supplie…" at bounding box center [828, 747] width 137 height 123
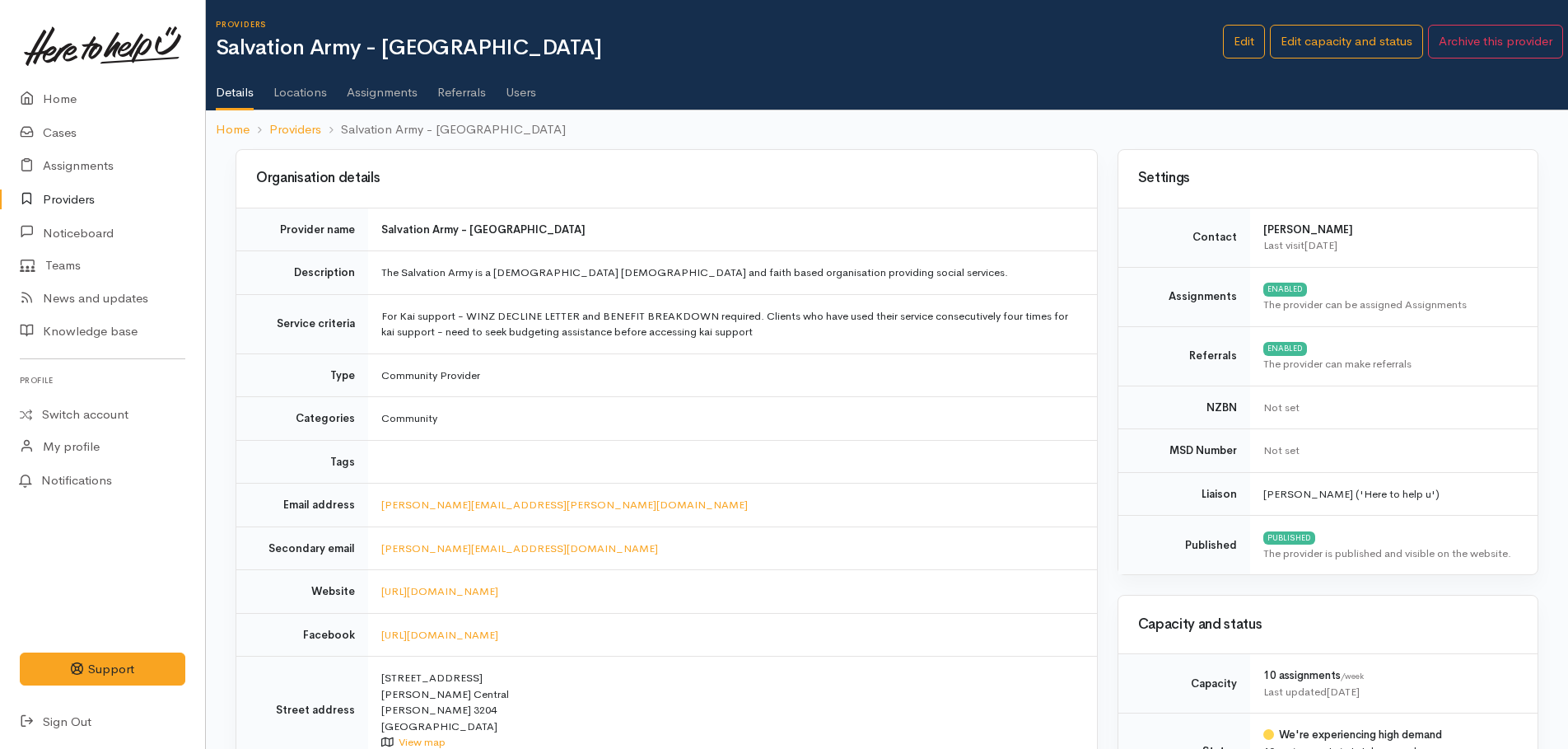
click at [374, 91] on link "Assignments" at bounding box center [382, 86] width 71 height 46
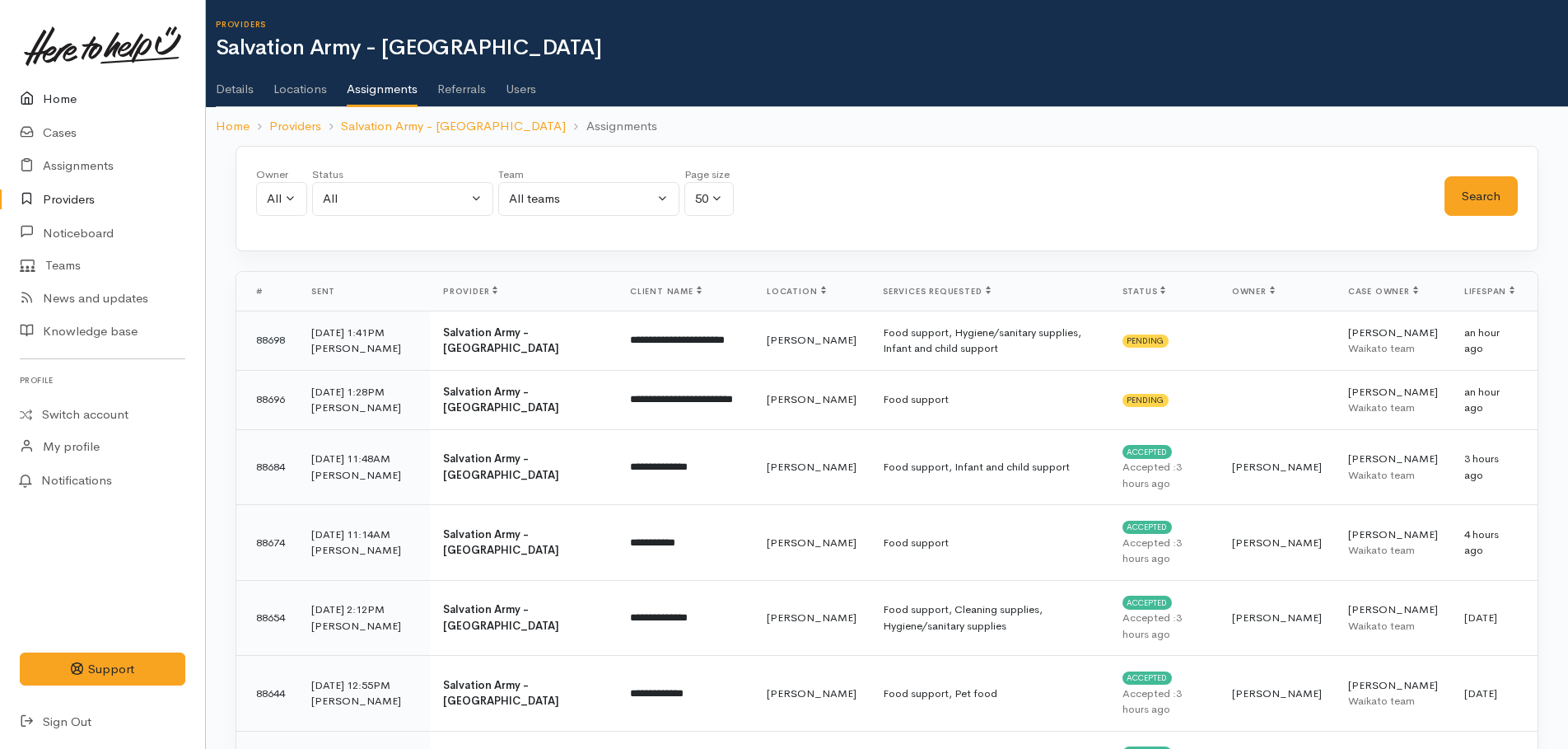
click at [48, 101] on link "Home" at bounding box center [102, 99] width 205 height 34
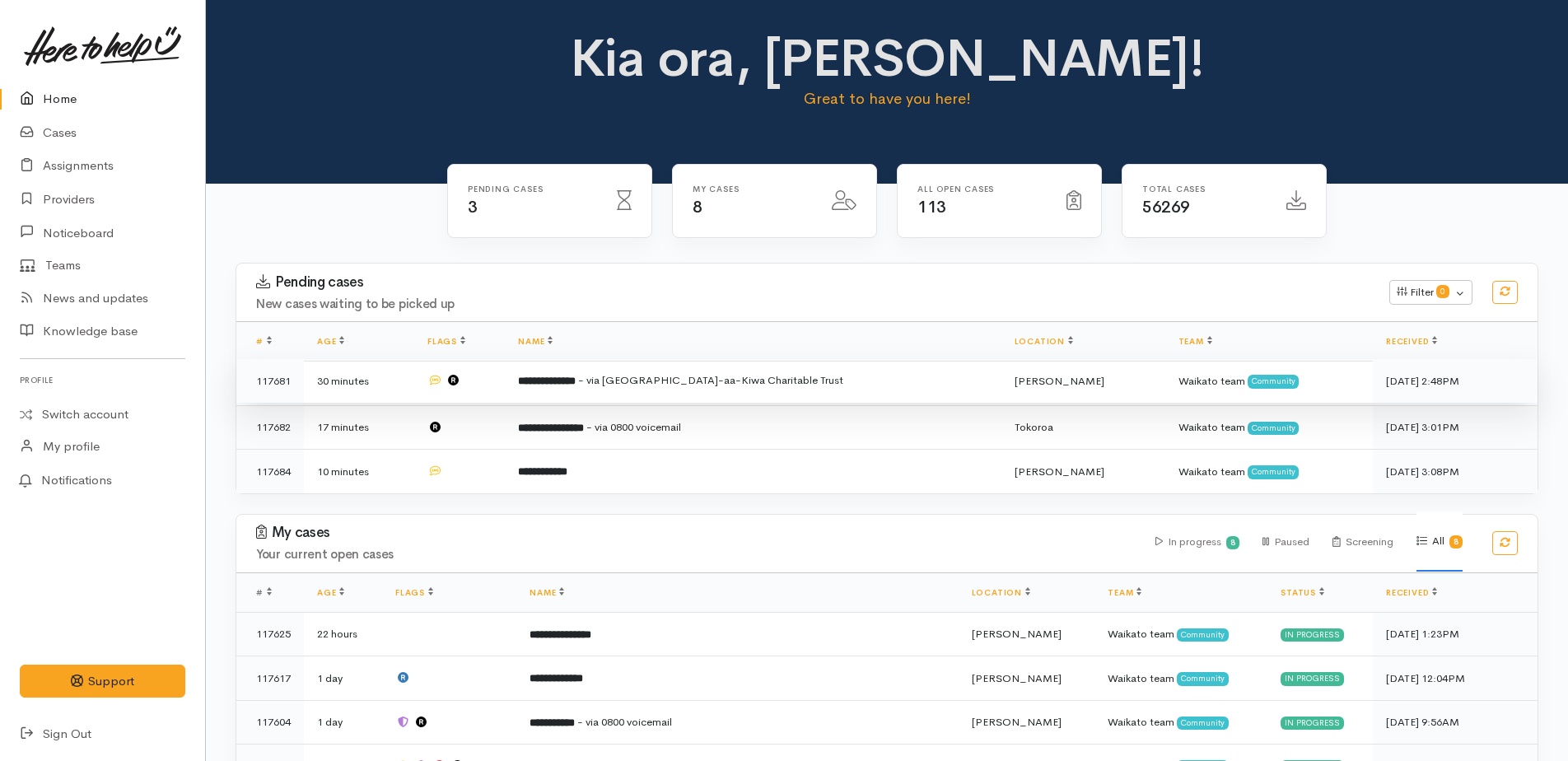
click at [576, 379] on b "**********" at bounding box center [547, 380] width 58 height 10
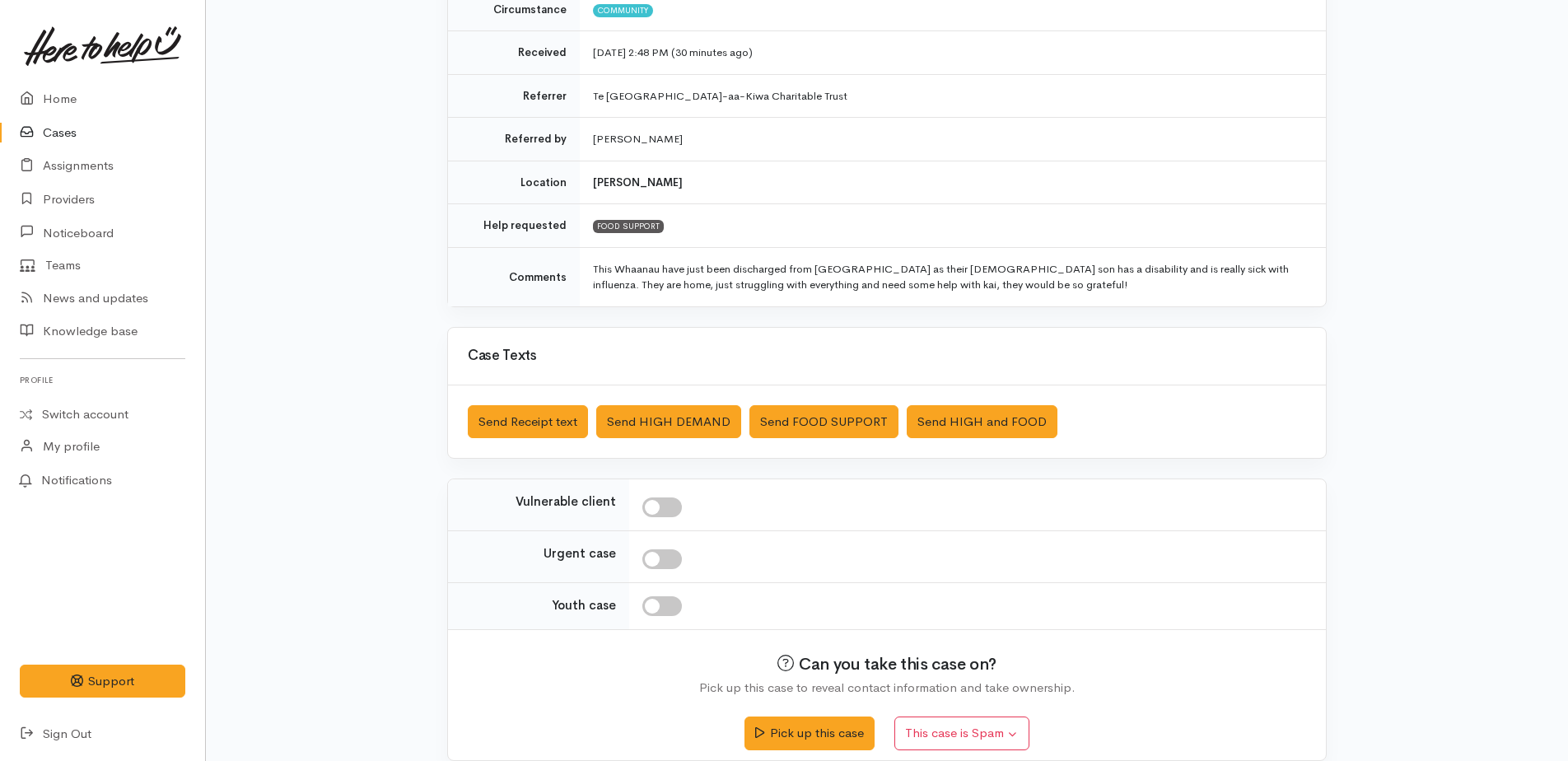
scroll to position [277, 0]
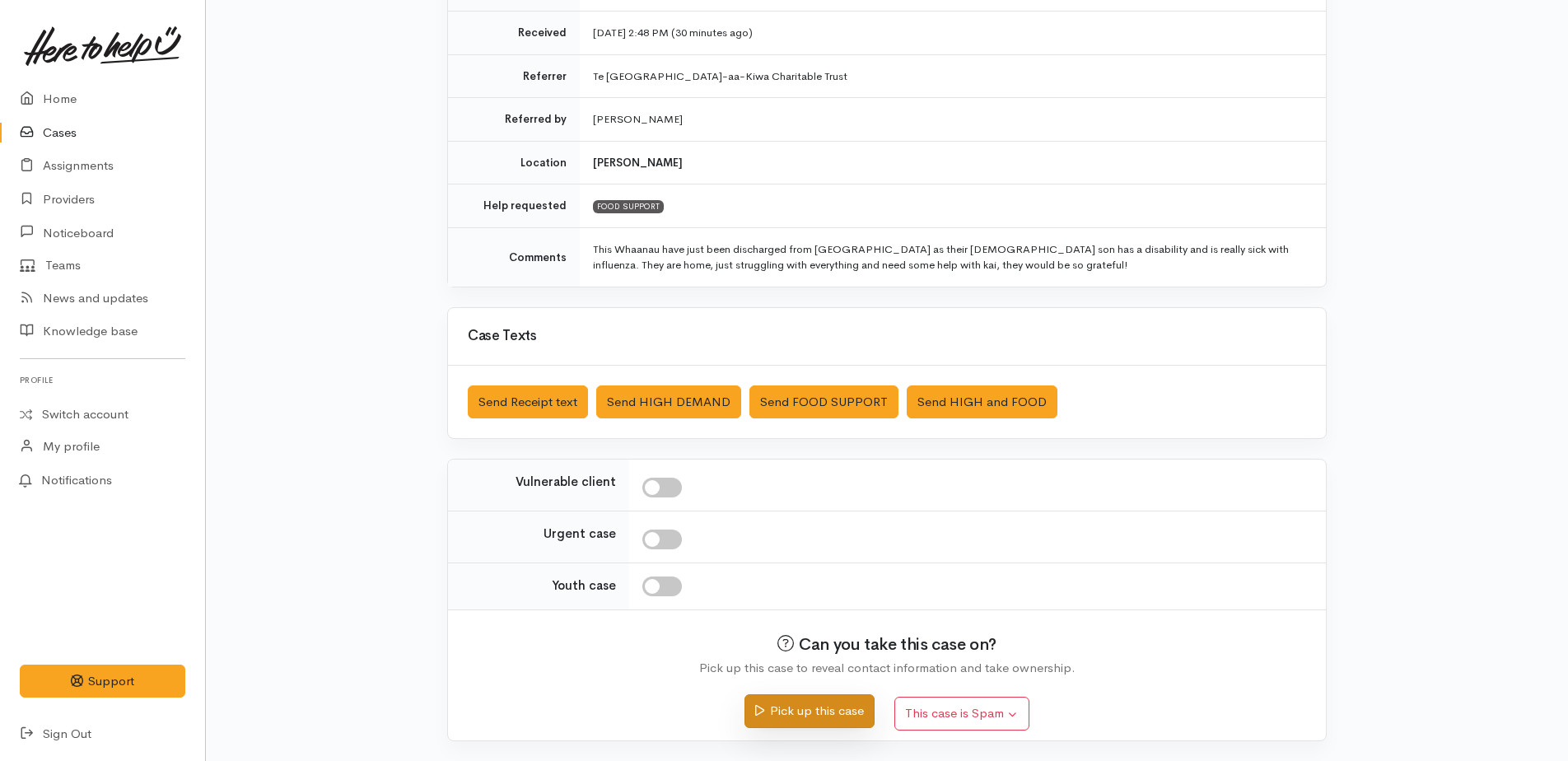
click at [824, 708] on button "Pick up this case" at bounding box center [809, 710] width 130 height 34
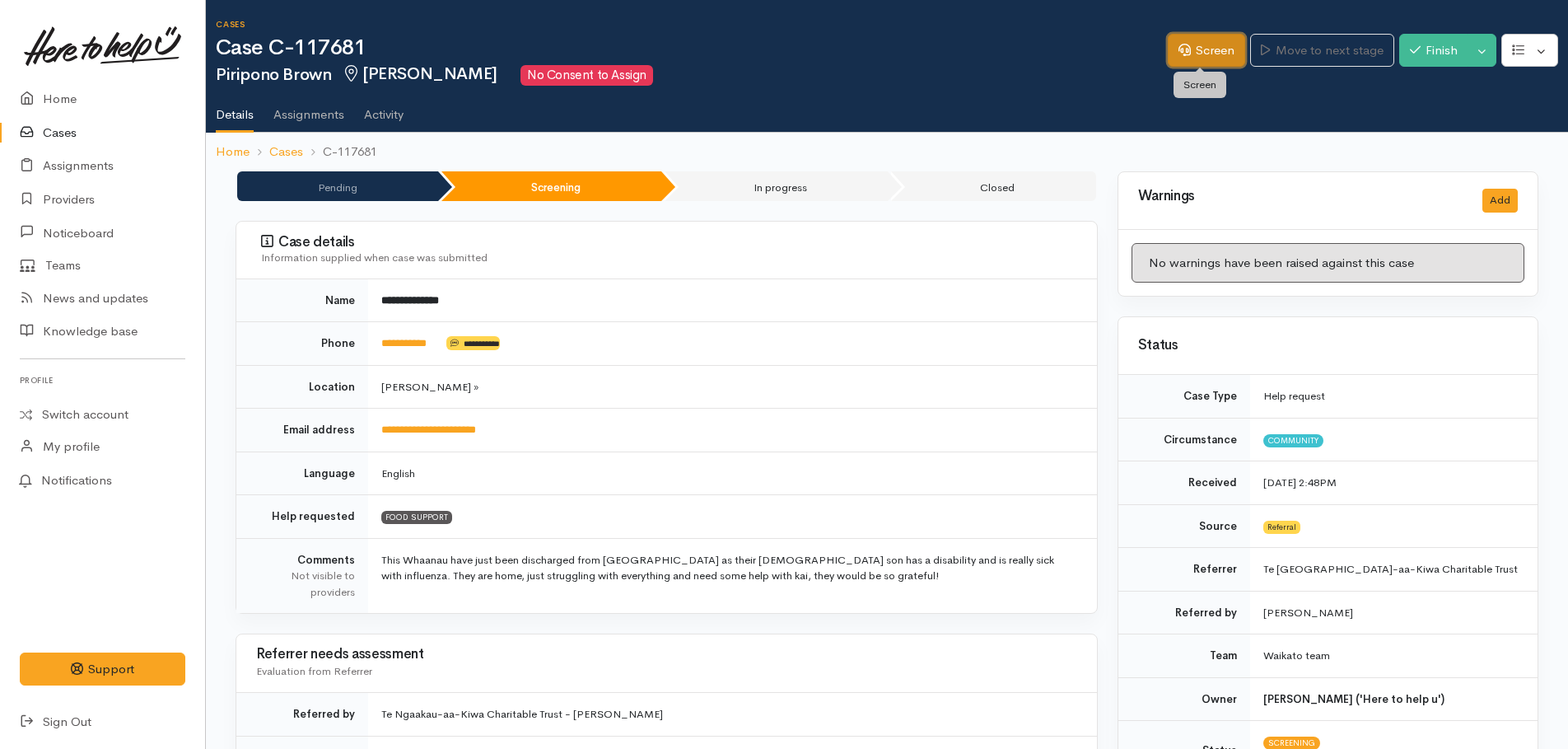
click at [1196, 52] on link "Screen" at bounding box center [1207, 51] width 77 height 34
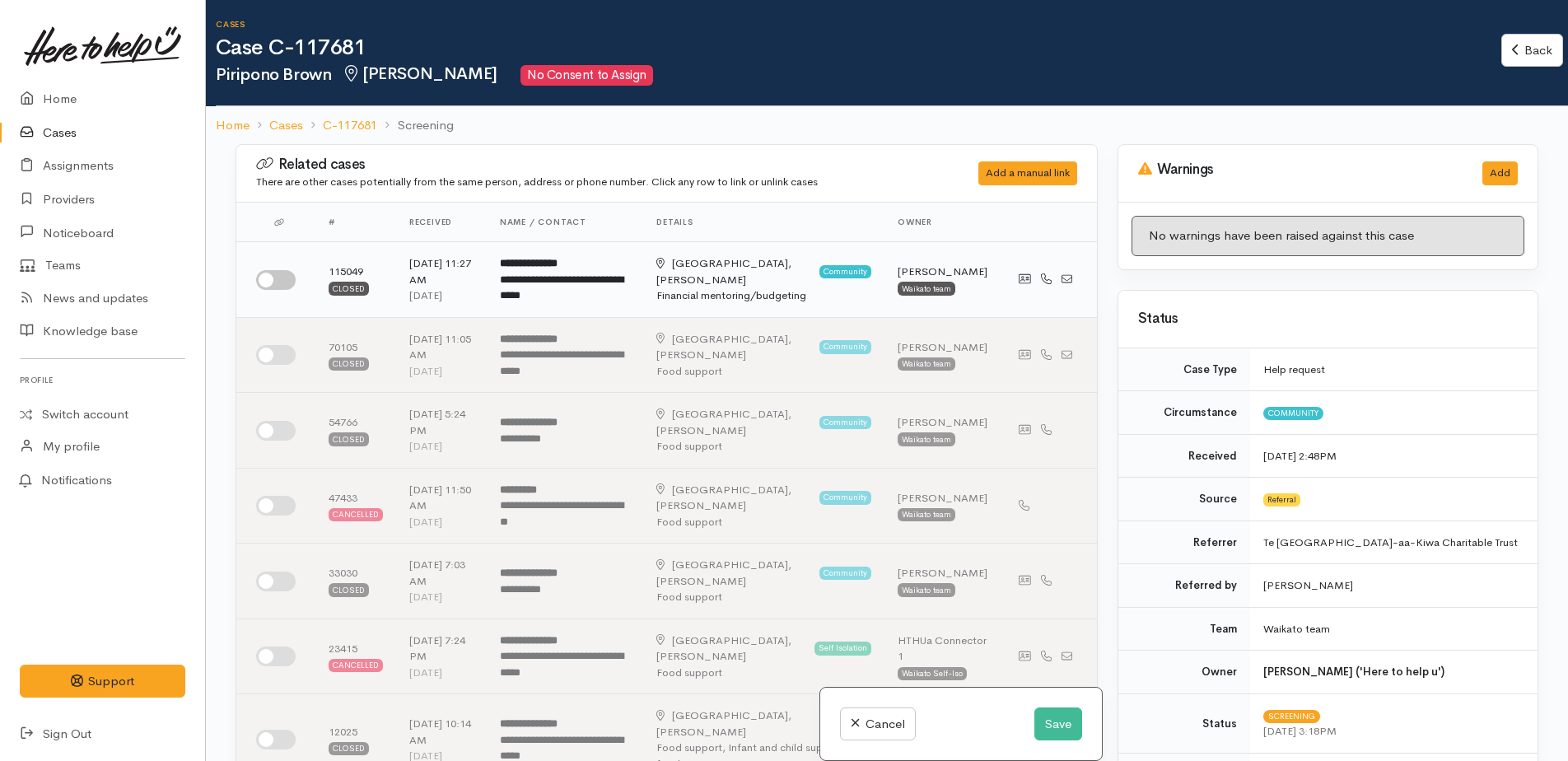
click at [263, 274] on input "checkbox" at bounding box center [276, 280] width 39 height 20
checkbox input "true"
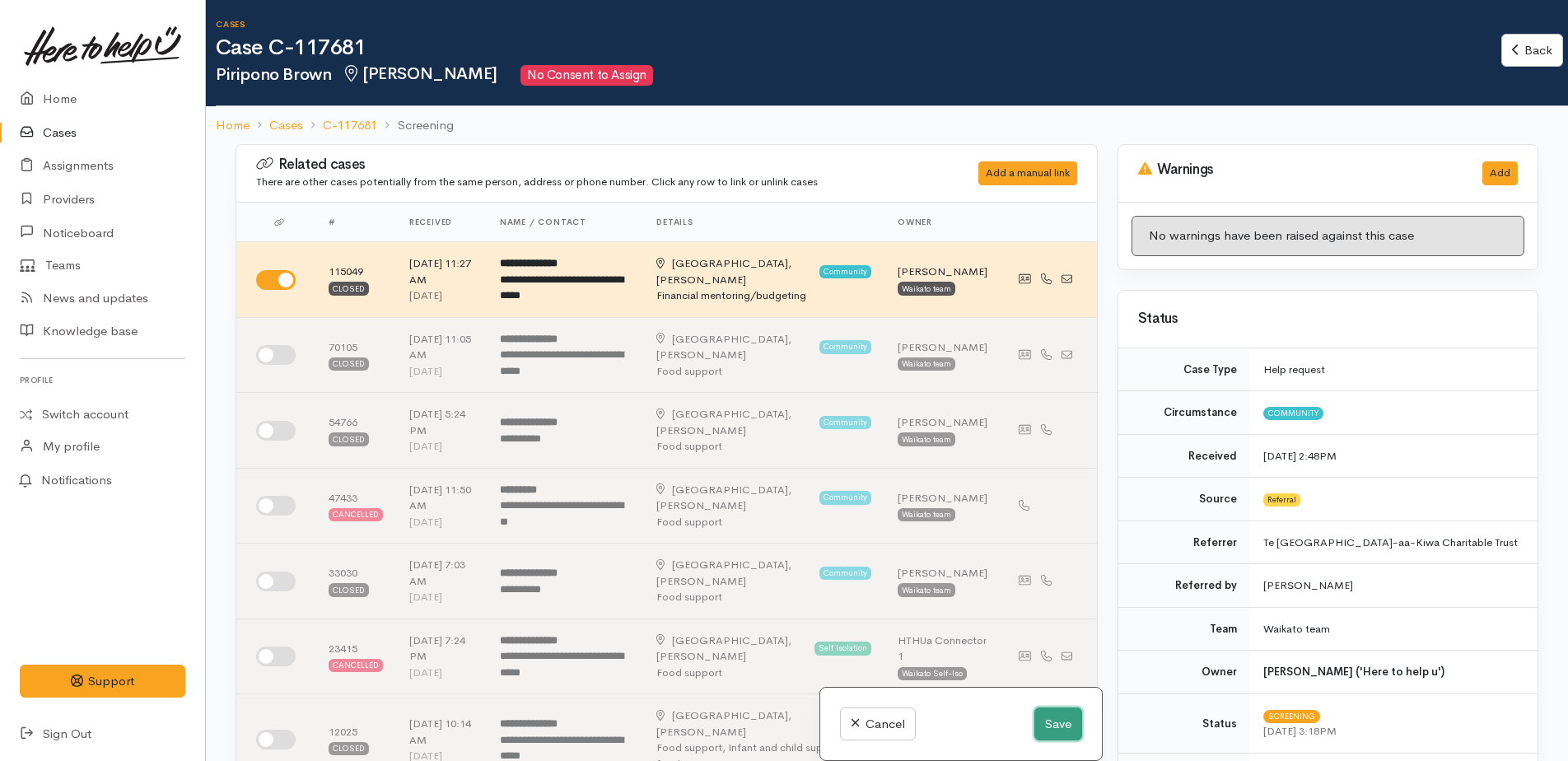
click at [1045, 712] on button "Save" at bounding box center [1058, 724] width 48 height 34
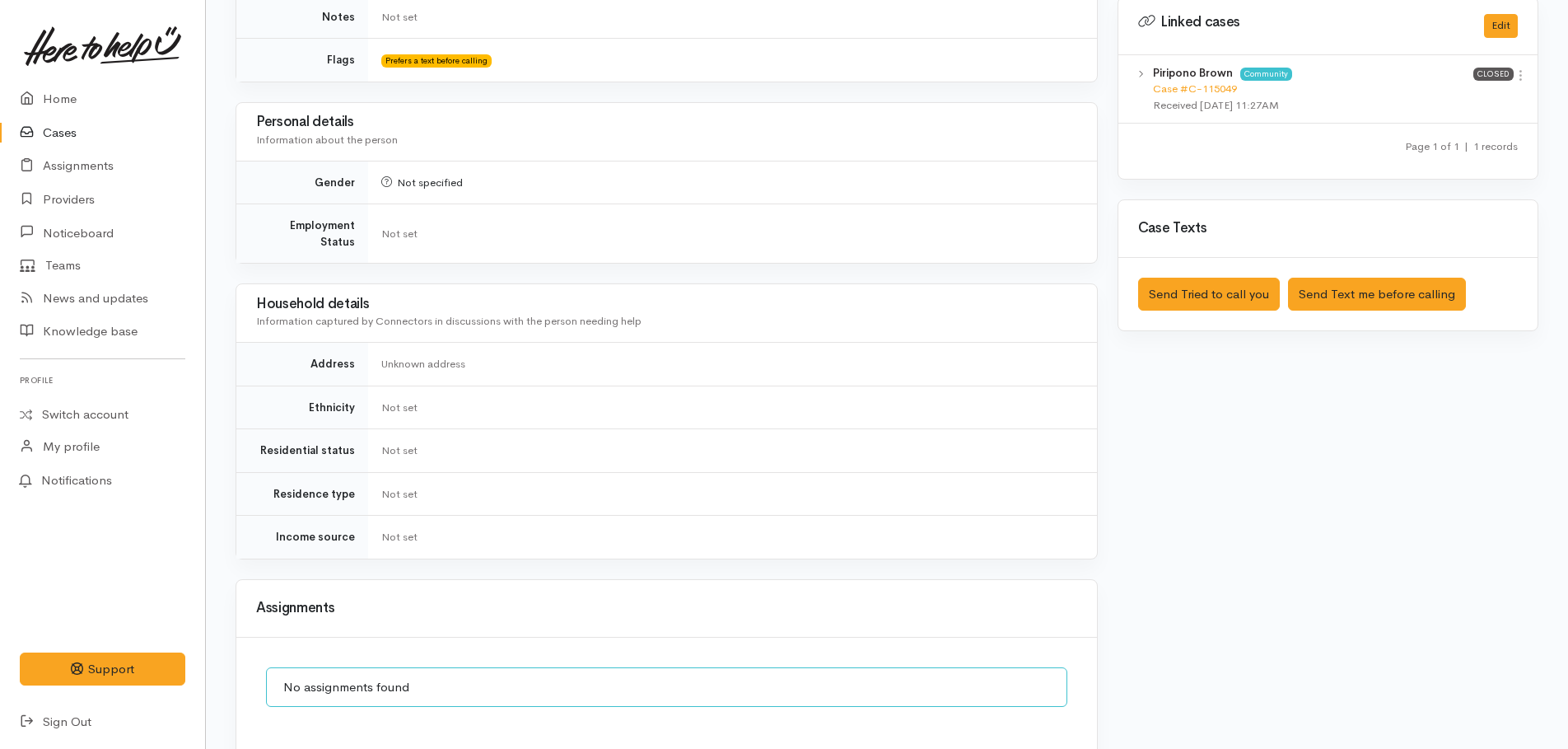
scroll to position [741, 0]
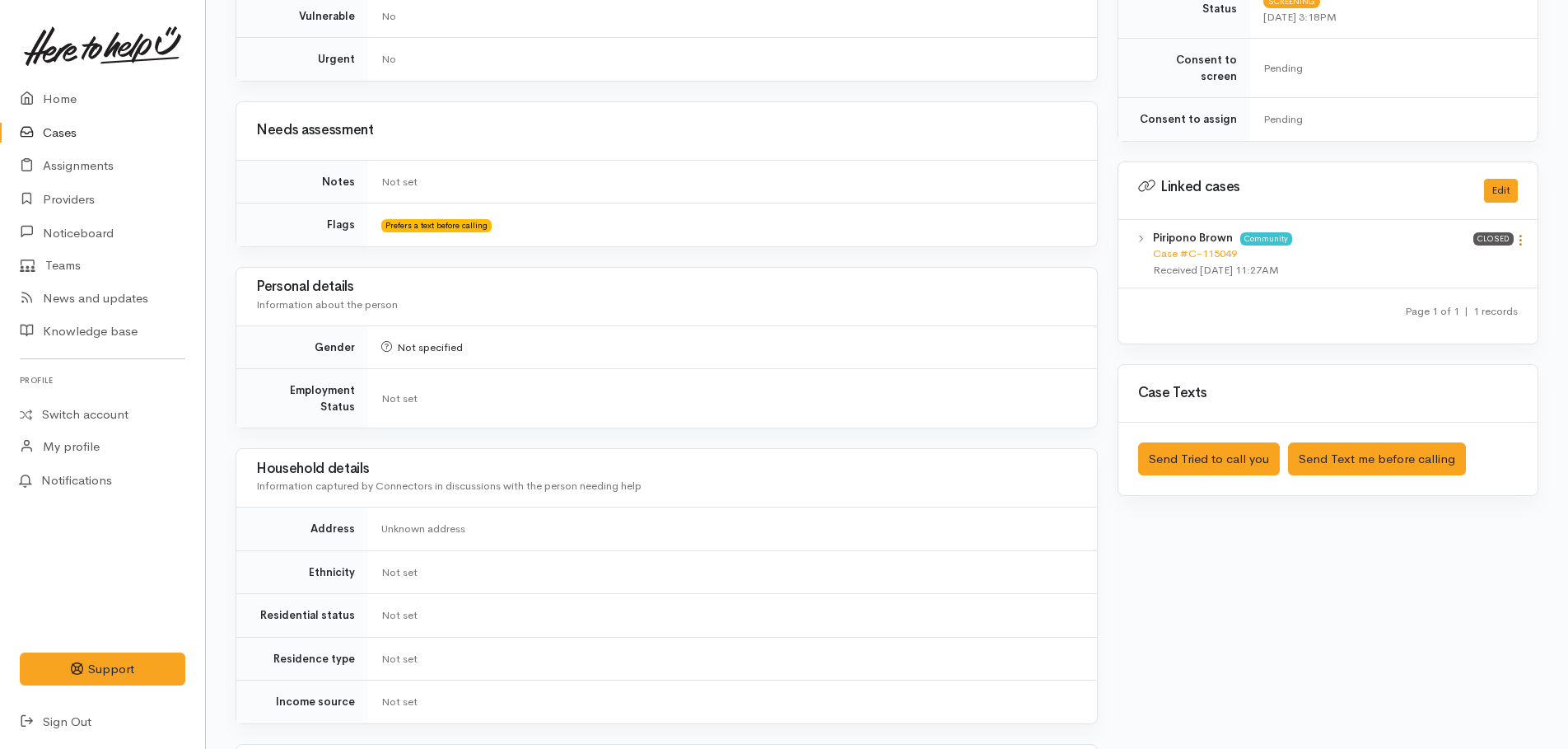
click at [1523, 233] on icon at bounding box center [1521, 240] width 14 height 14
click at [1435, 259] on link "View case" at bounding box center [1461, 271] width 130 height 25
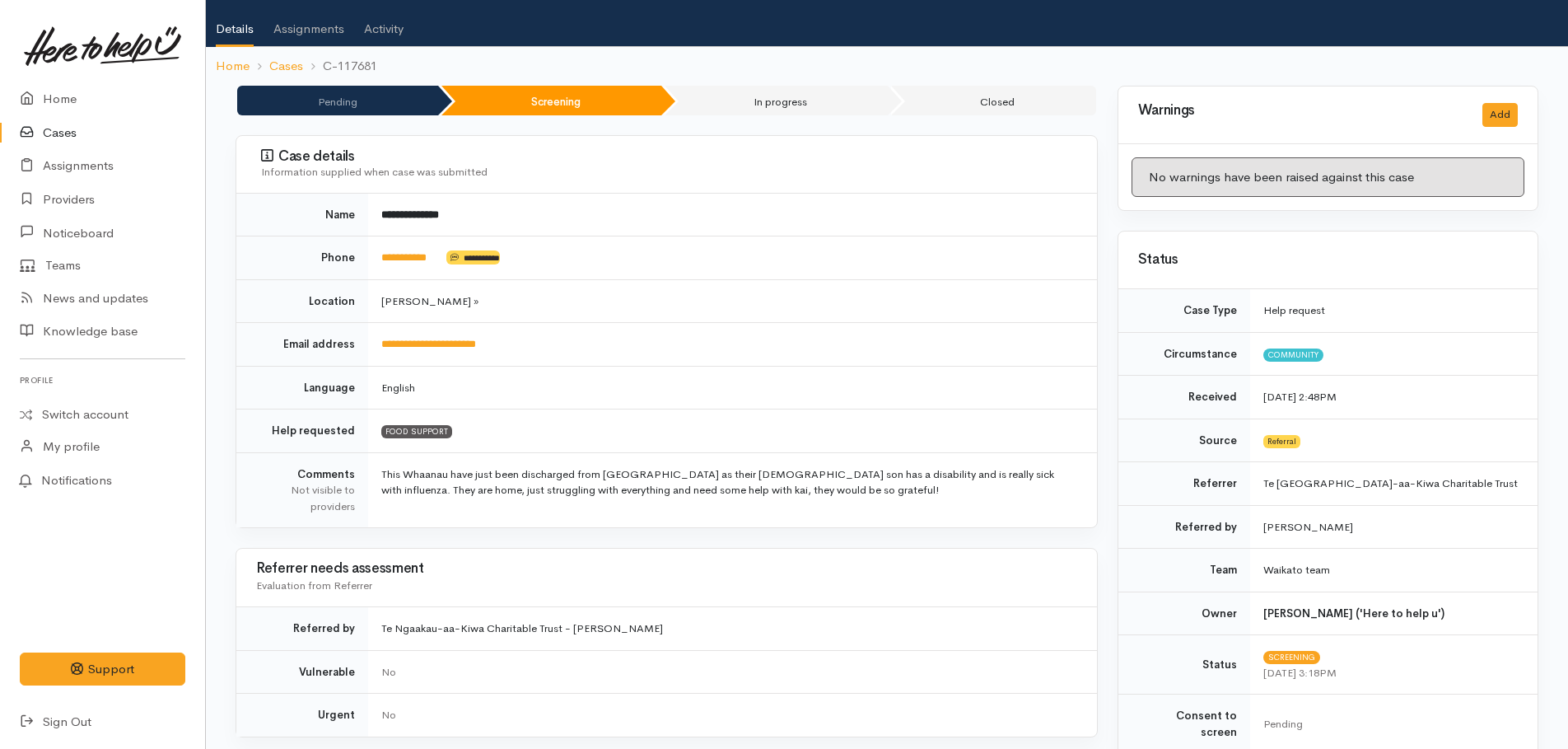
scroll to position [0, 0]
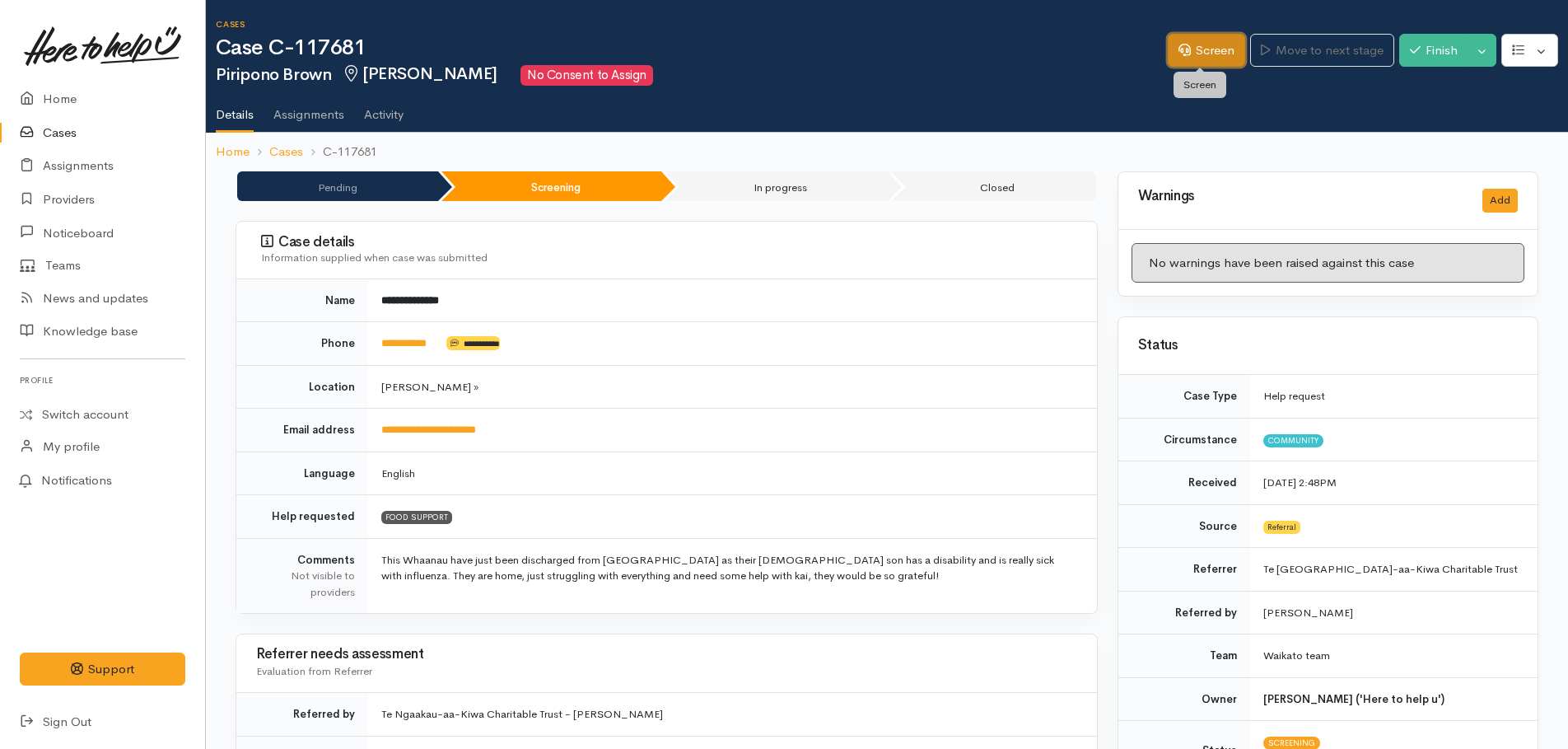
click at [1194, 52] on link "Screen" at bounding box center [1207, 51] width 77 height 34
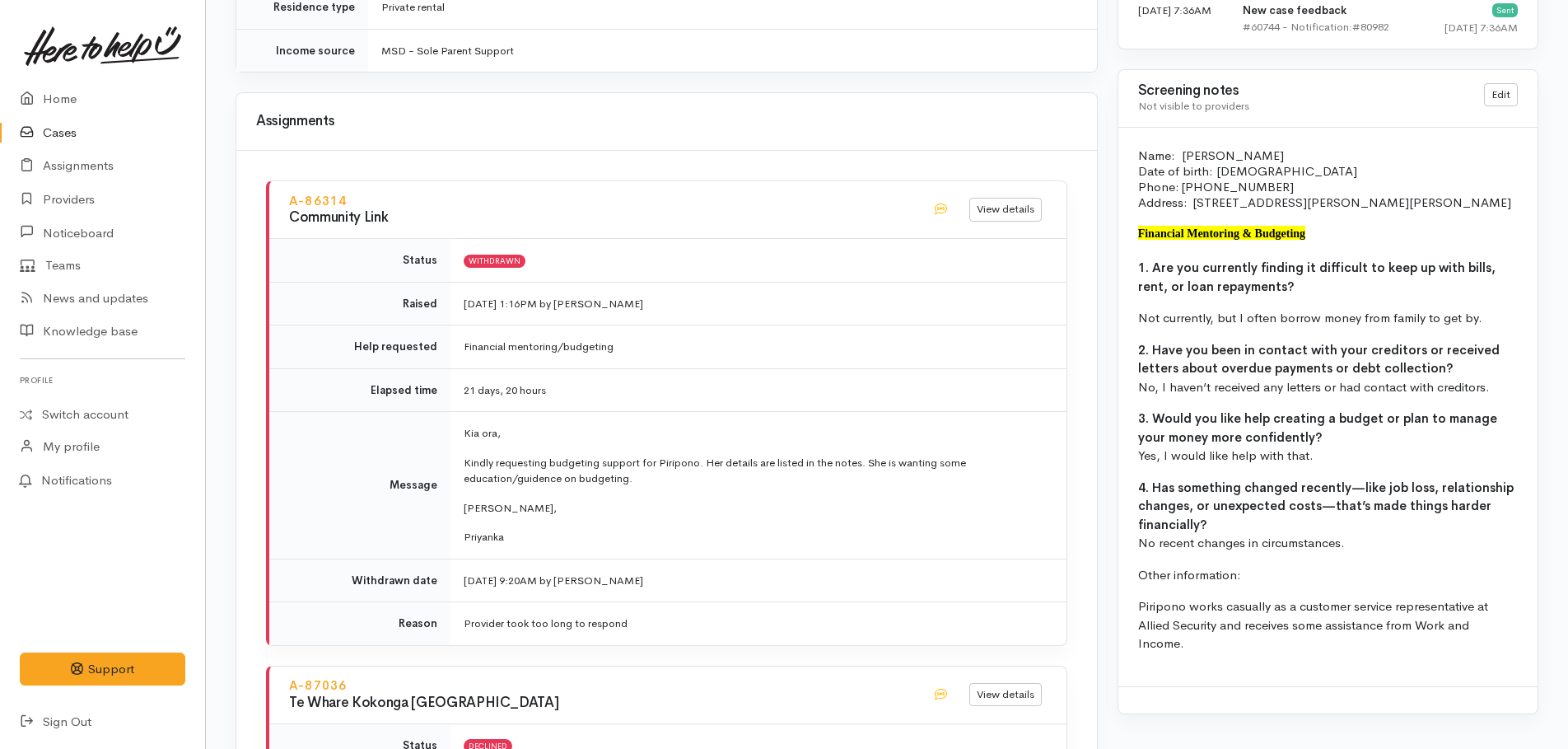
scroll to position [1647, 0]
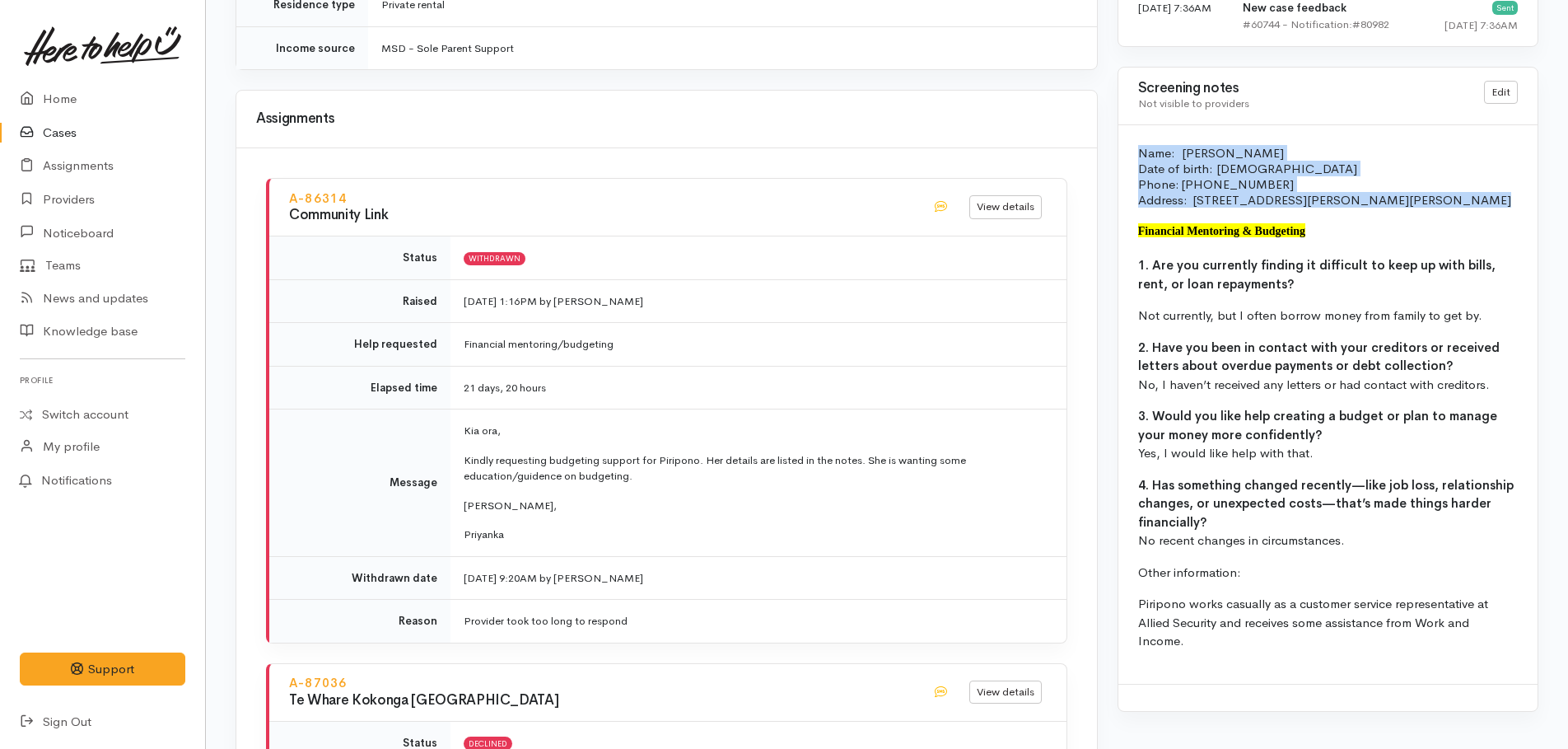
drag, startPoint x: 1138, startPoint y: 151, endPoint x: 1261, endPoint y: 228, distance: 145.1
click at [1261, 228] on div "Name: [PERSON_NAME] Date of birth: [DEMOGRAPHIC_DATA] Phone: [PHONE_NUMBER] Add…" at bounding box center [1327, 404] width 419 height 558
drag, startPoint x: 1261, startPoint y: 228, endPoint x: 1183, endPoint y: 177, distance: 93.2
copy div "Name: [PERSON_NAME] Date of birth: [DEMOGRAPHIC_DATA] Phone: [PHONE_NUMBER] Add…"
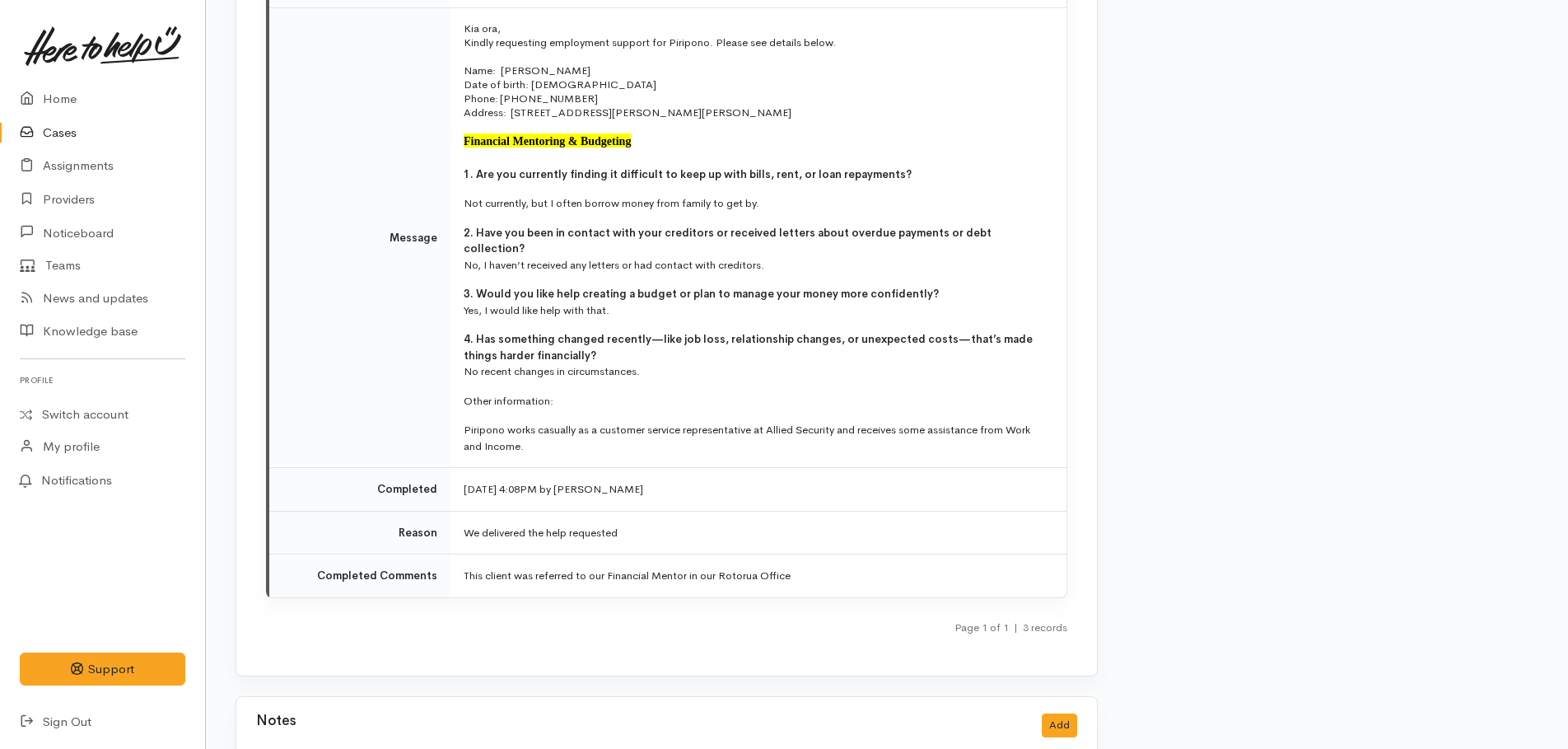
scroll to position [3377, 0]
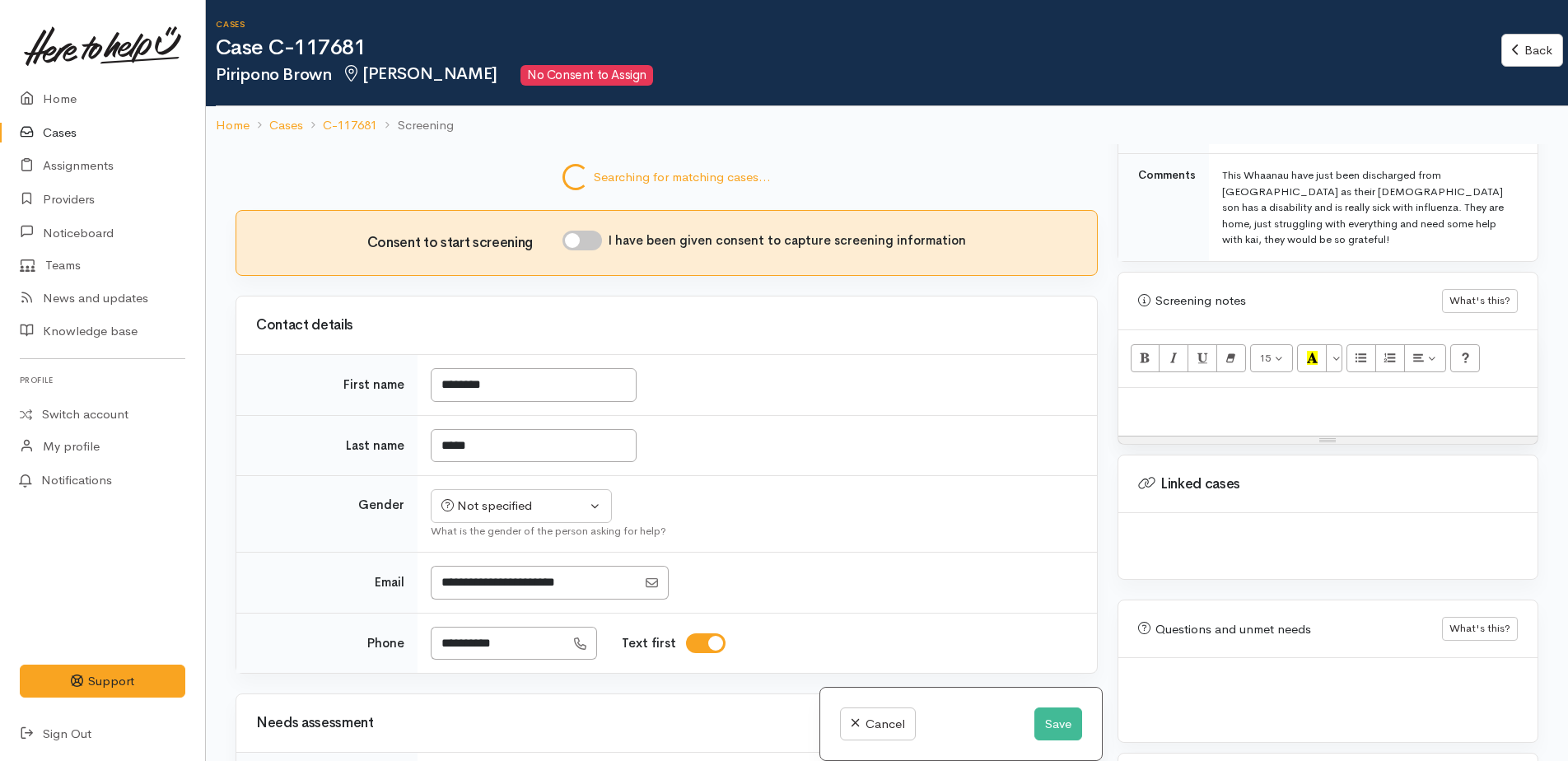
scroll to position [980, 0]
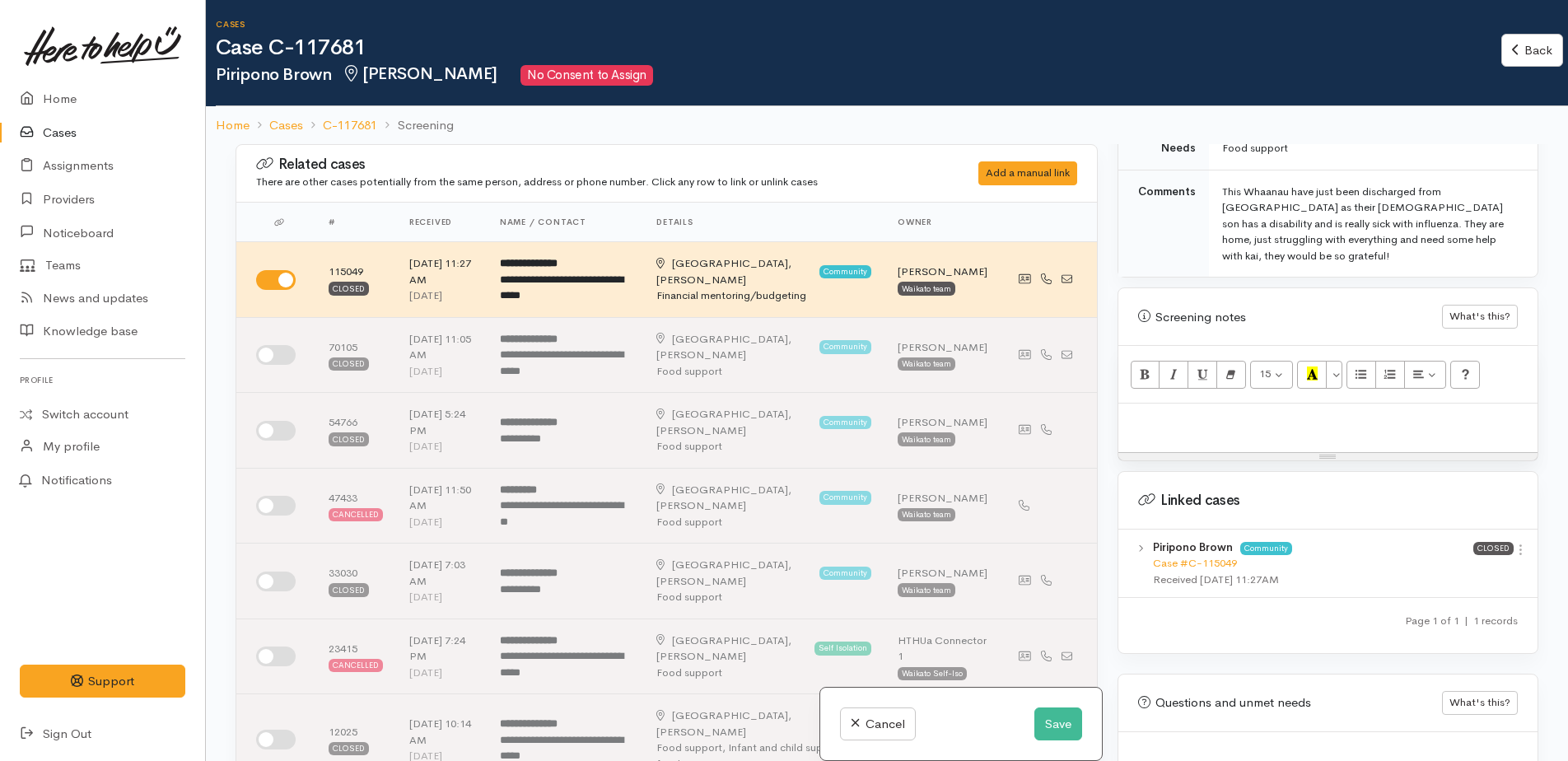
paste div
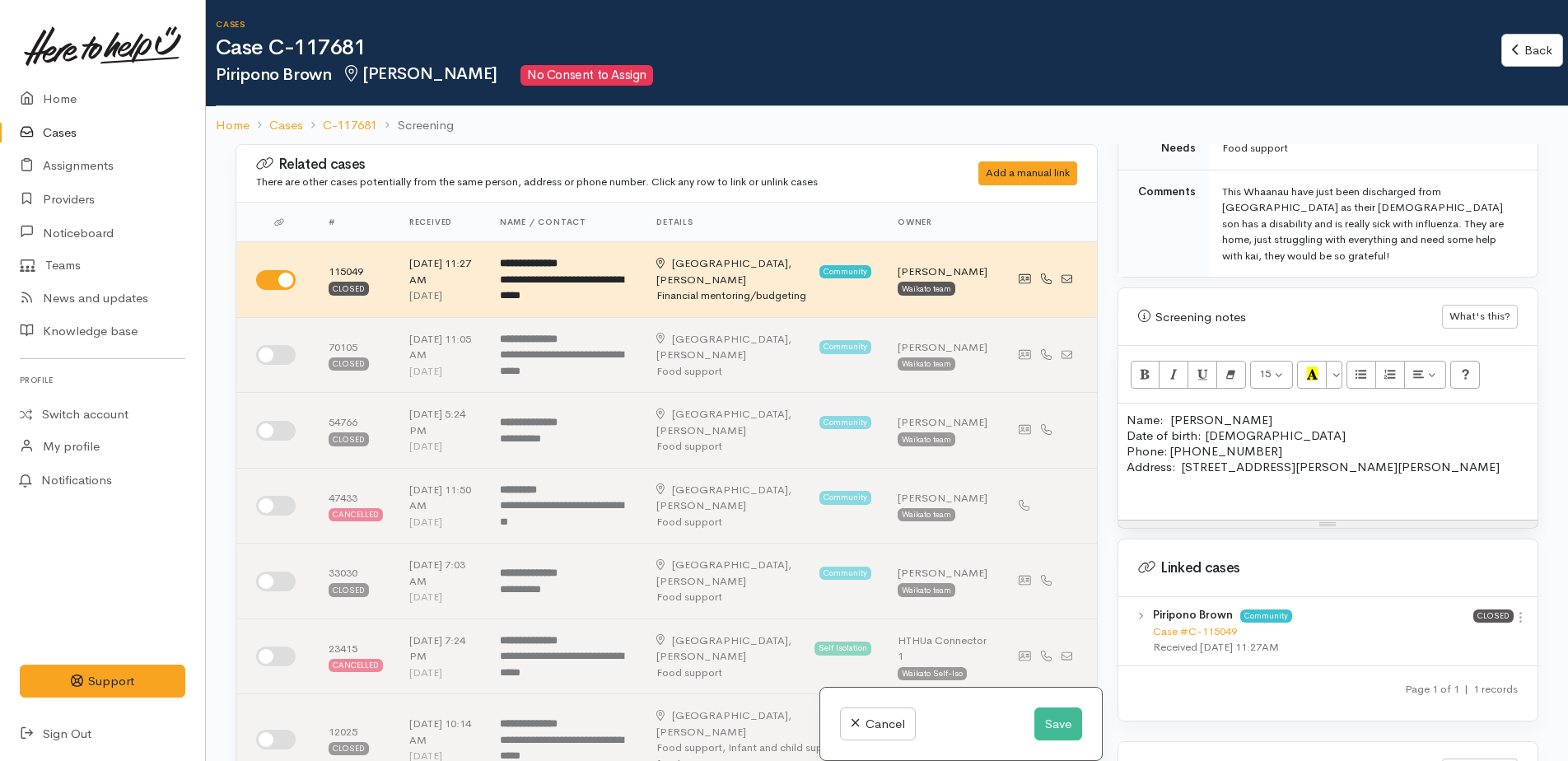
click at [1131, 474] on div at bounding box center [1328, 484] width 402 height 19
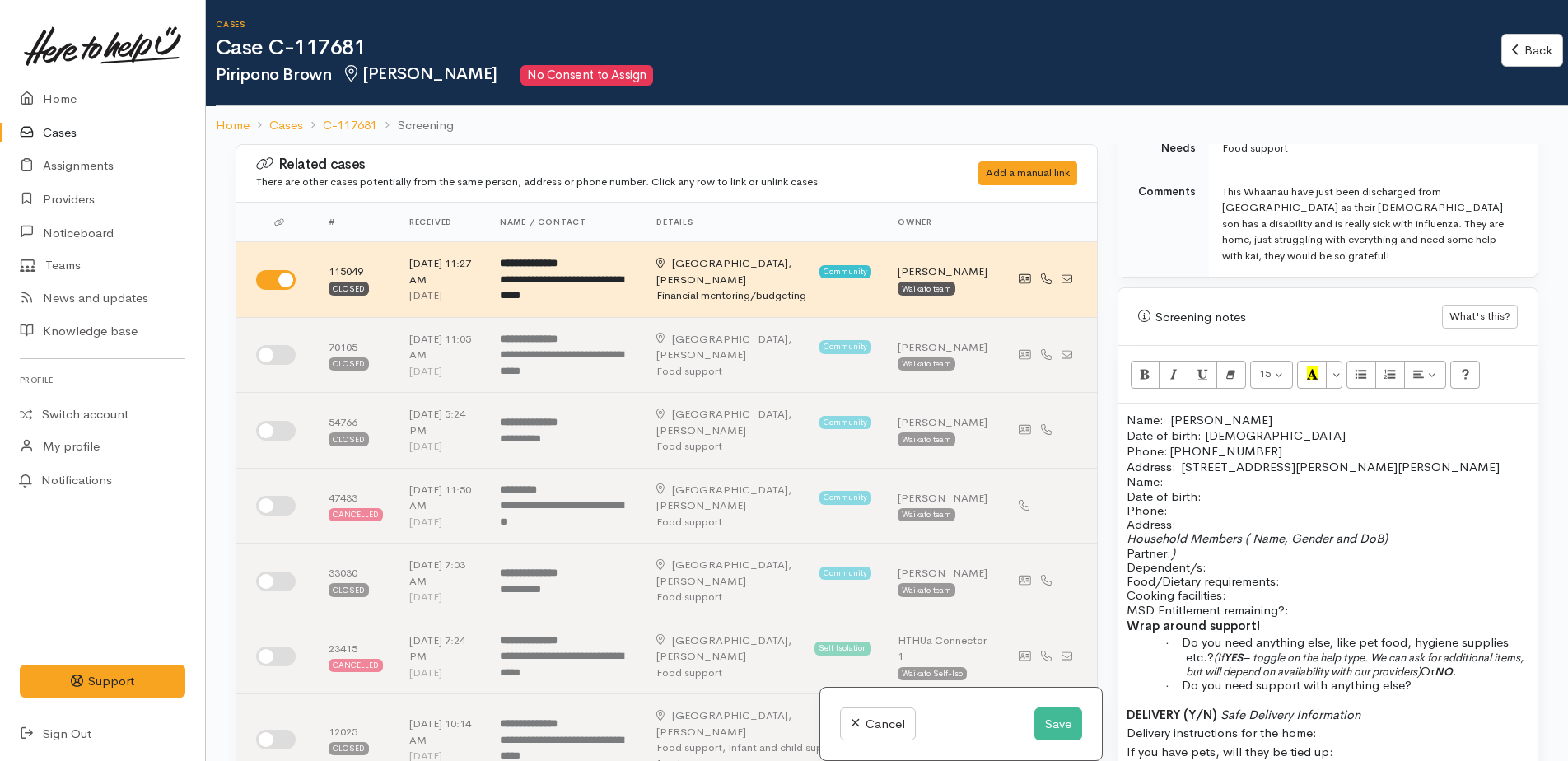
scroll to position [20, 0]
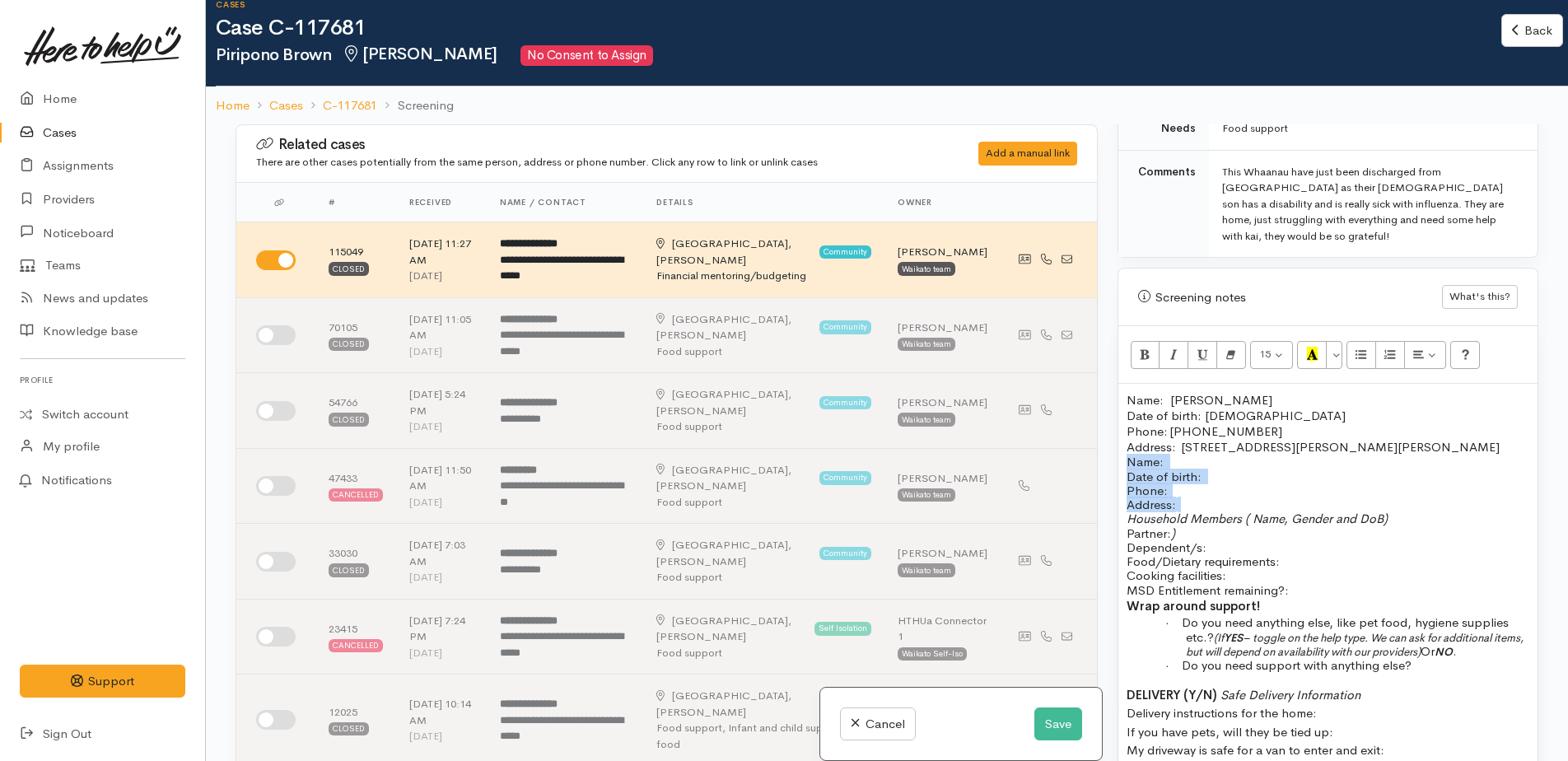
drag, startPoint x: 1128, startPoint y: 448, endPoint x: 1196, endPoint y: 491, distance: 80.5
click at [1196, 491] on div "Name: Date of birth: Phone: Address: Household Members ( Name, Gender and DoB) …" at bounding box center [1328, 617] width 402 height 324
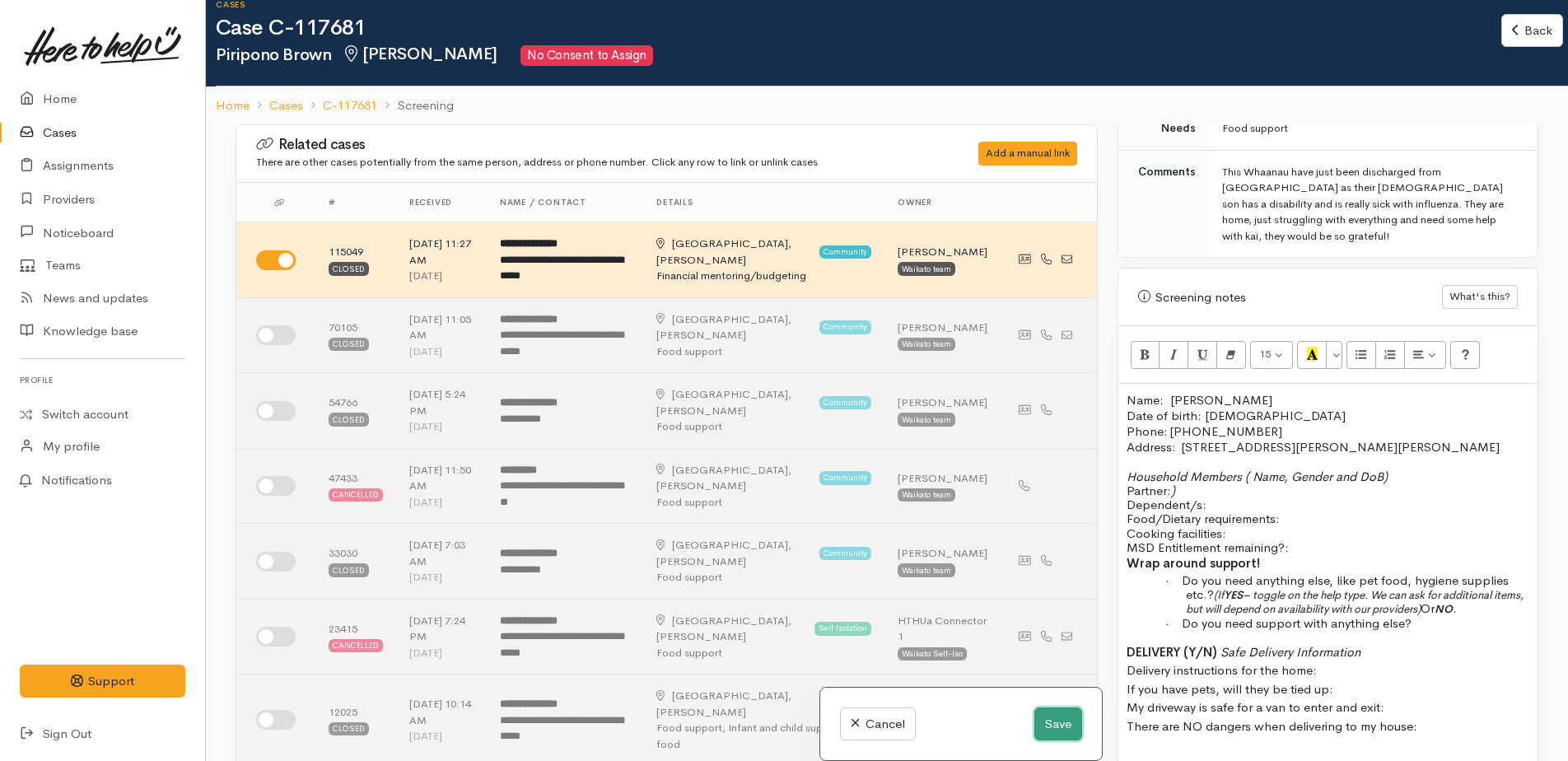
click at [1067, 724] on button "Save" at bounding box center [1058, 724] width 48 height 34
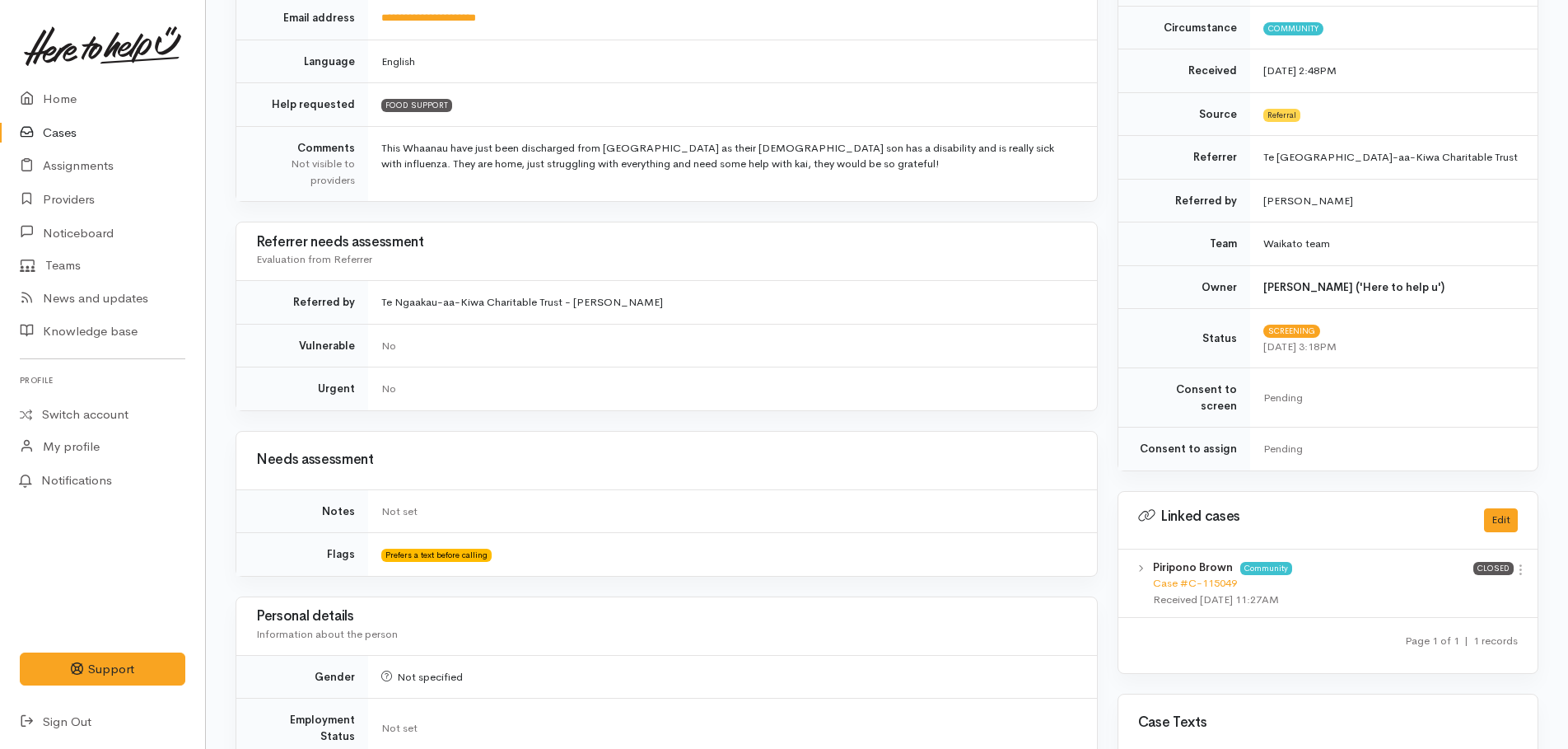
scroll to position [741, 0]
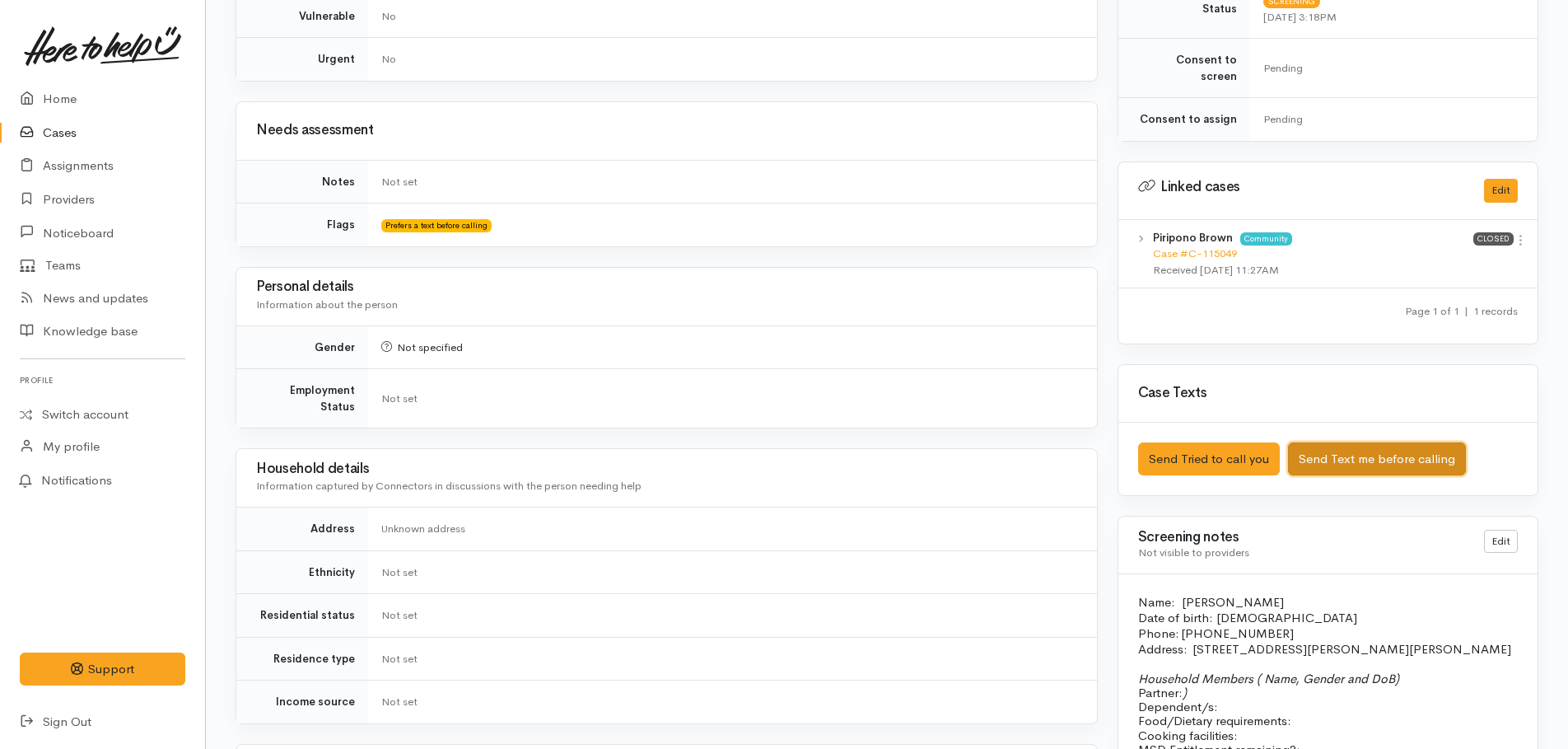
click at [1307, 442] on button "Send Text me before calling" at bounding box center [1376, 458] width 178 height 34
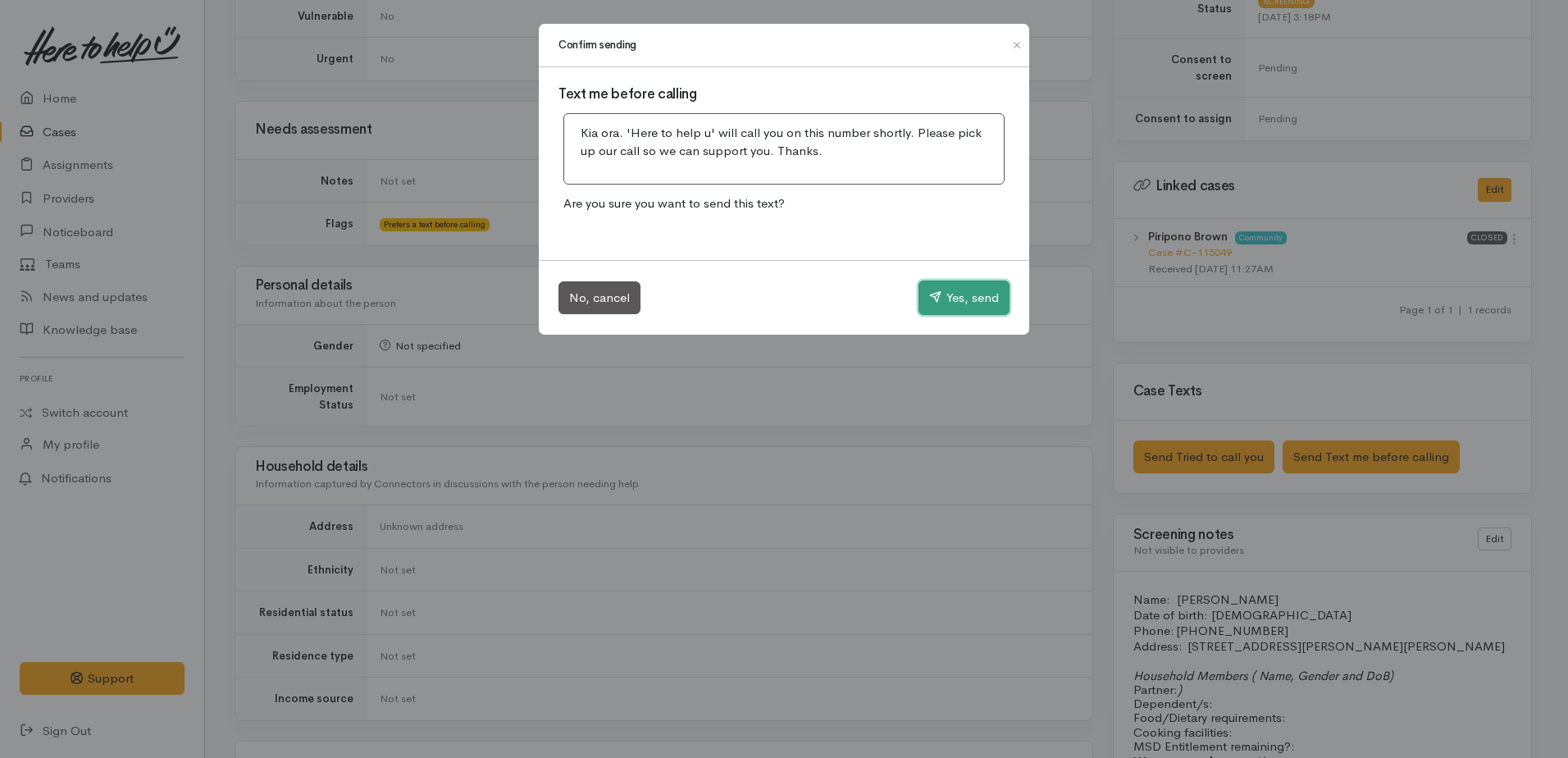
click at [956, 300] on button "Yes, send" at bounding box center [963, 298] width 91 height 35
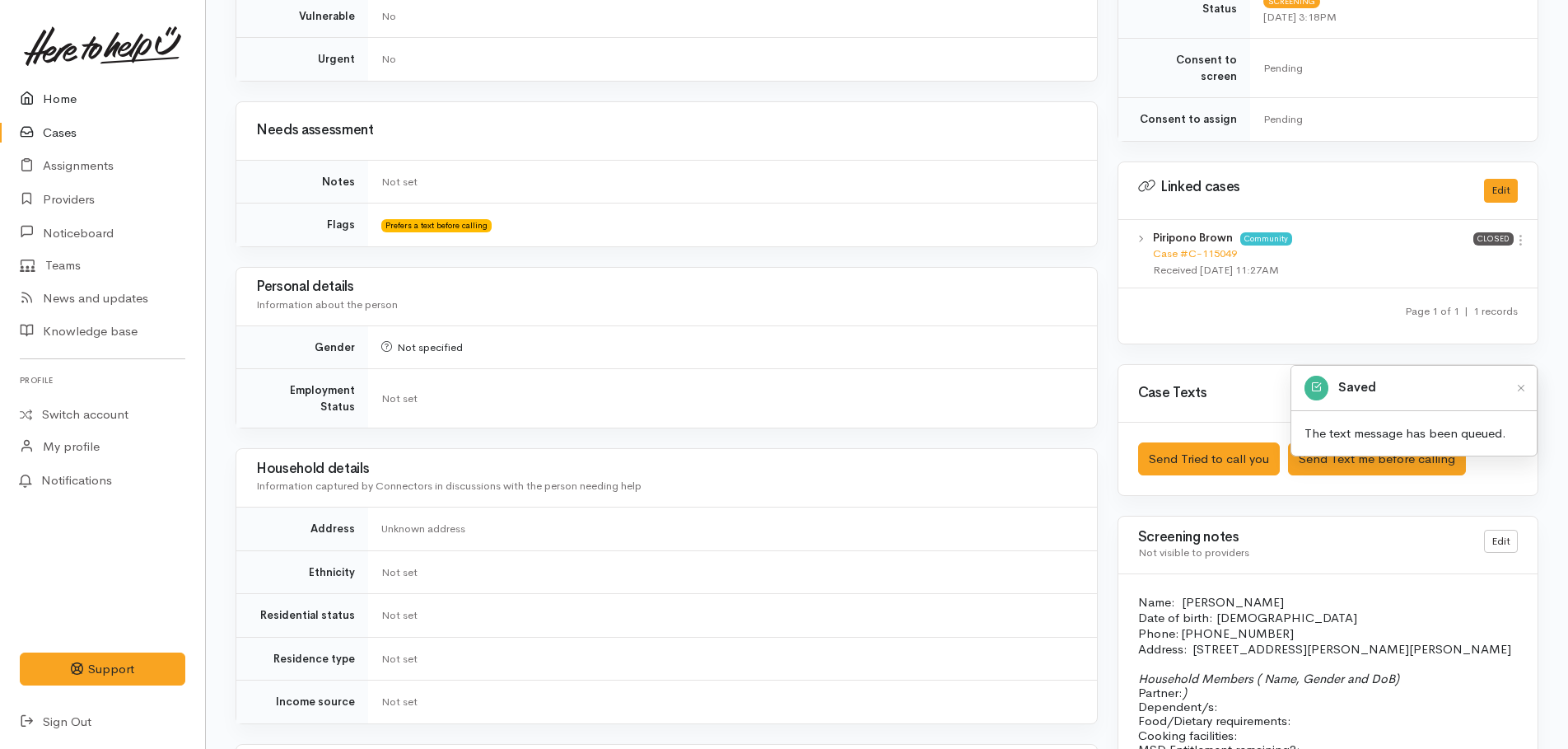
click at [66, 104] on link "Home" at bounding box center [102, 99] width 205 height 34
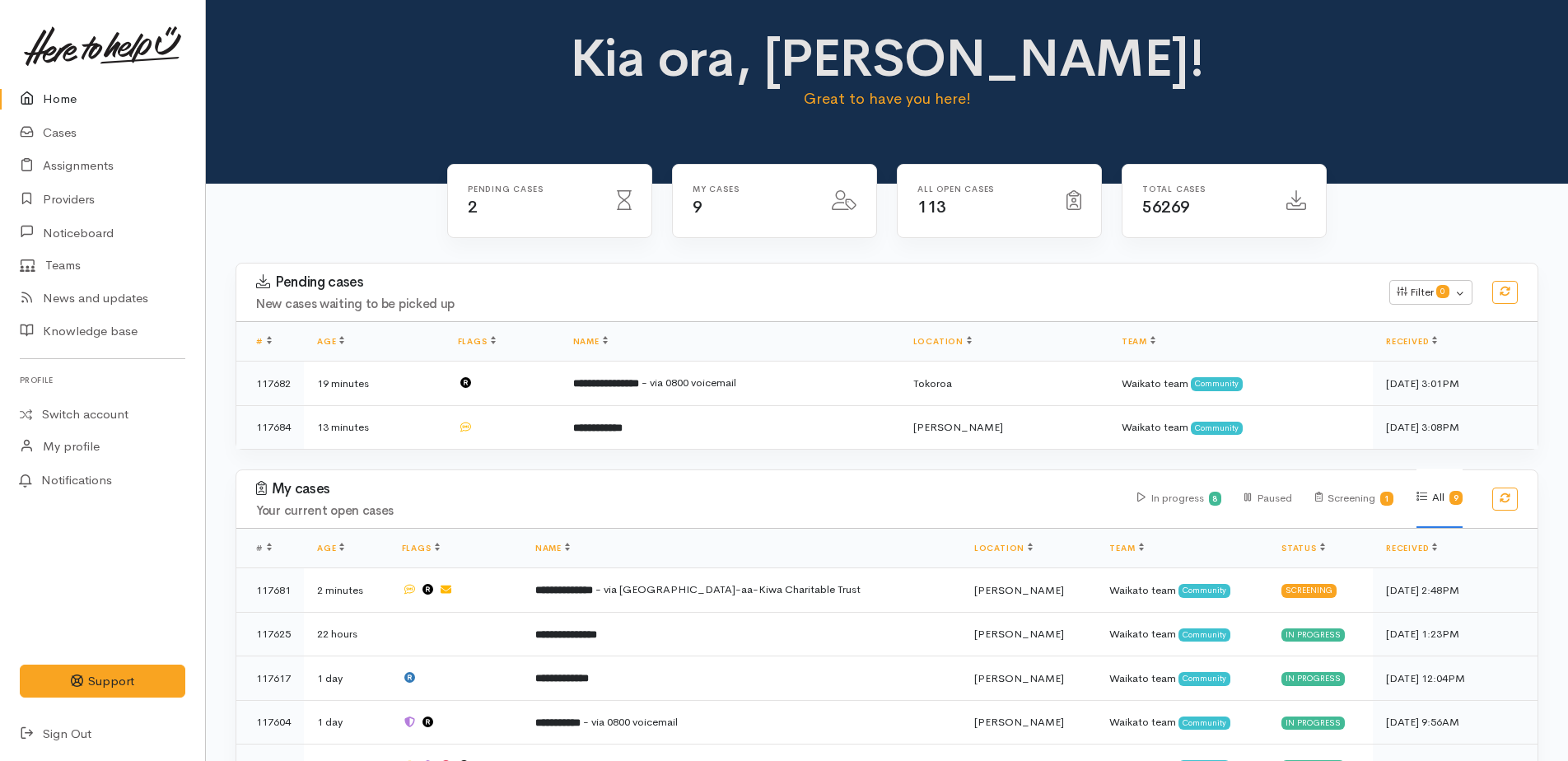
click at [52, 105] on link "Home" at bounding box center [102, 99] width 205 height 34
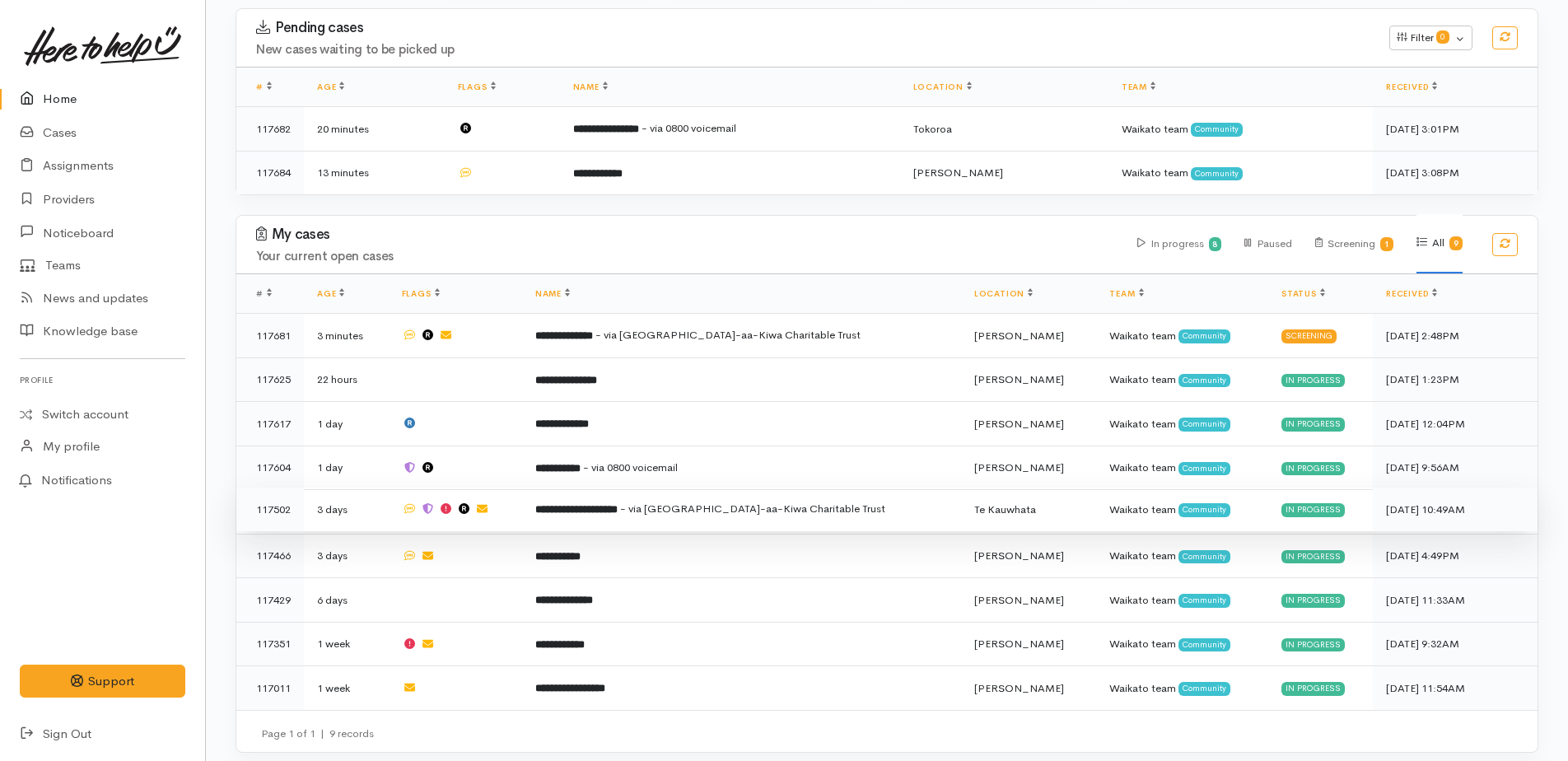
scroll to position [257, 0]
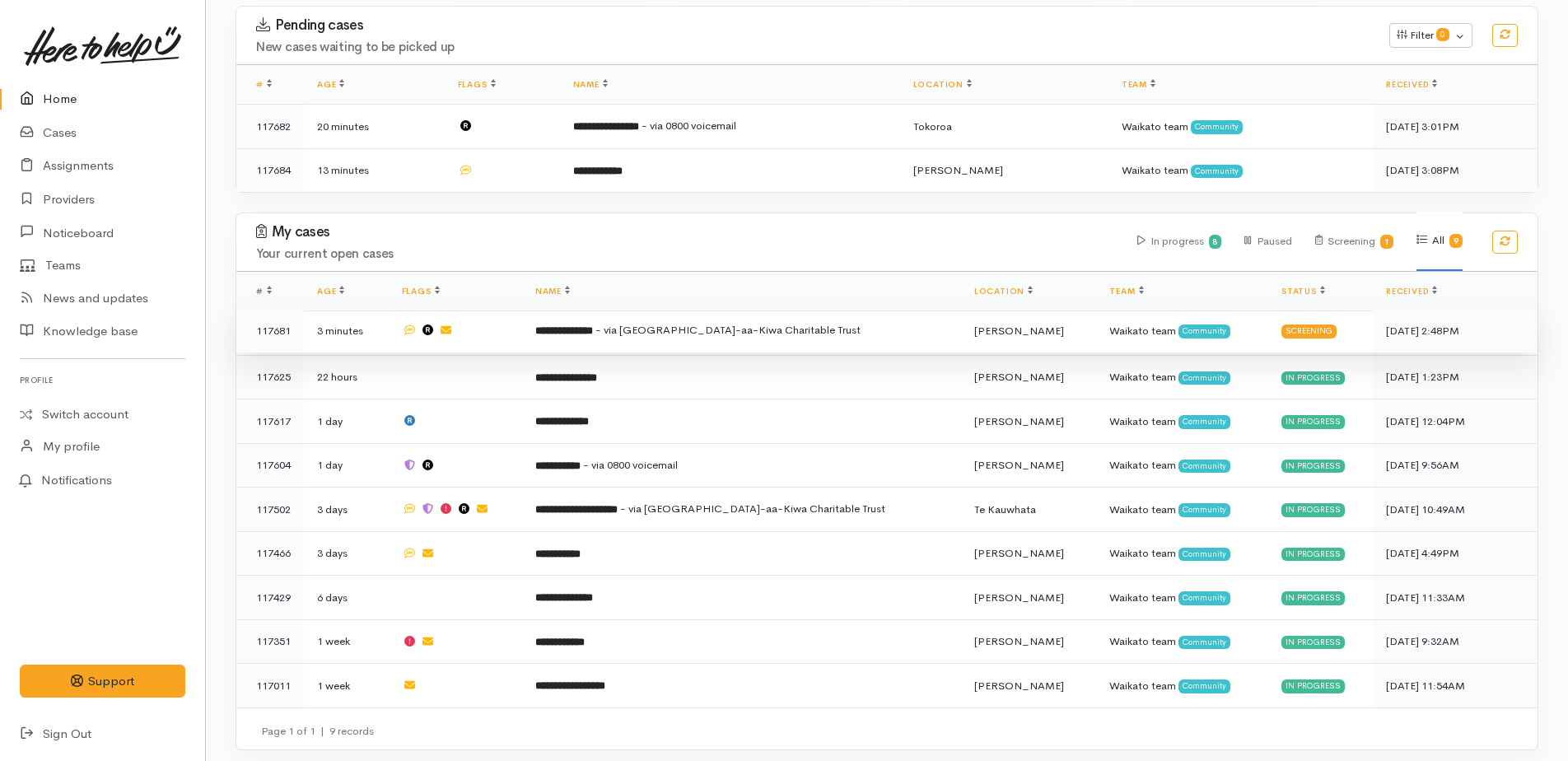
click at [593, 329] on b "**********" at bounding box center [564, 331] width 58 height 10
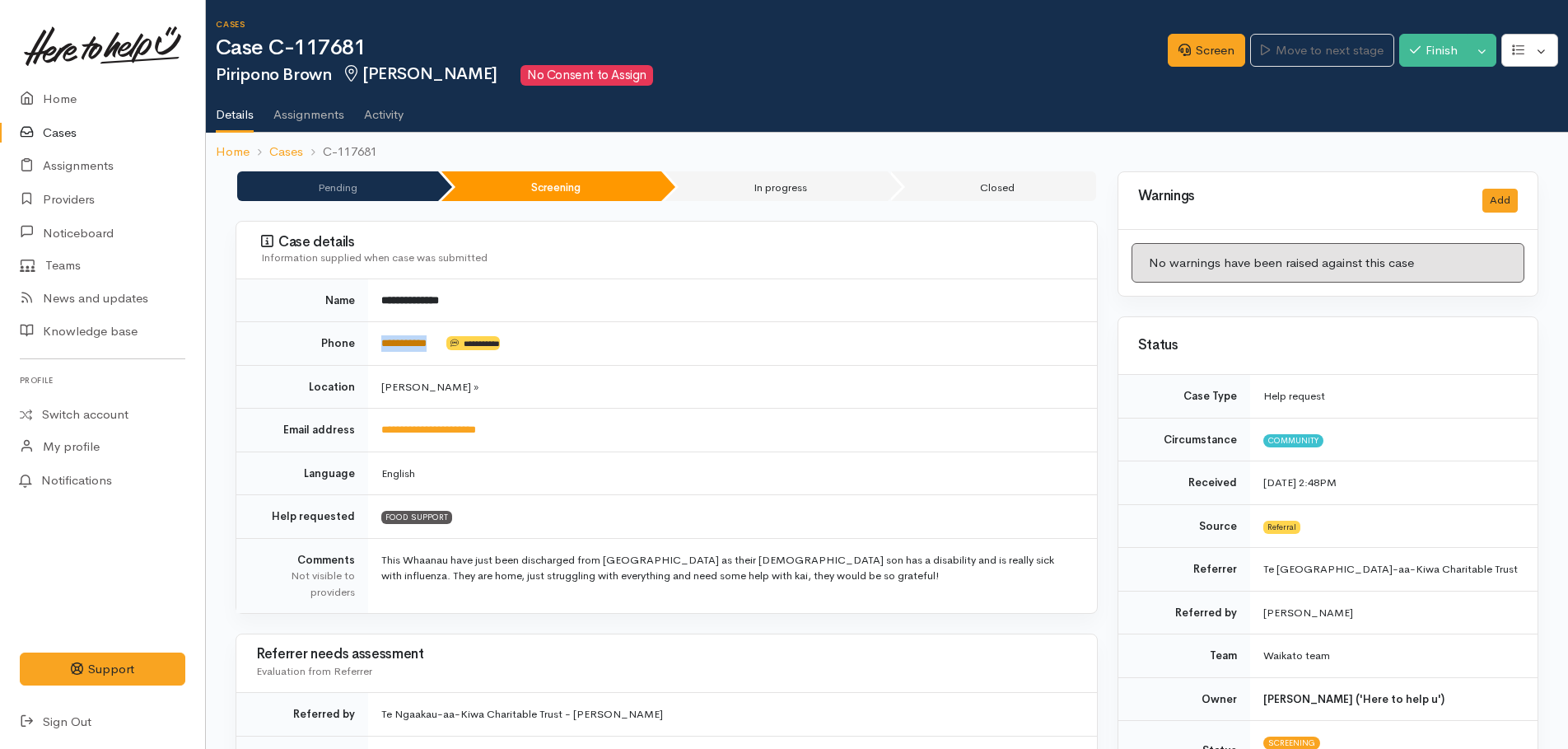
drag, startPoint x: 442, startPoint y: 340, endPoint x: 383, endPoint y: 340, distance: 59.0
click at [383, 340] on td "**********" at bounding box center [732, 344] width 729 height 44
copy link "**********"
click at [1198, 38] on link "Screen" at bounding box center [1207, 51] width 77 height 34
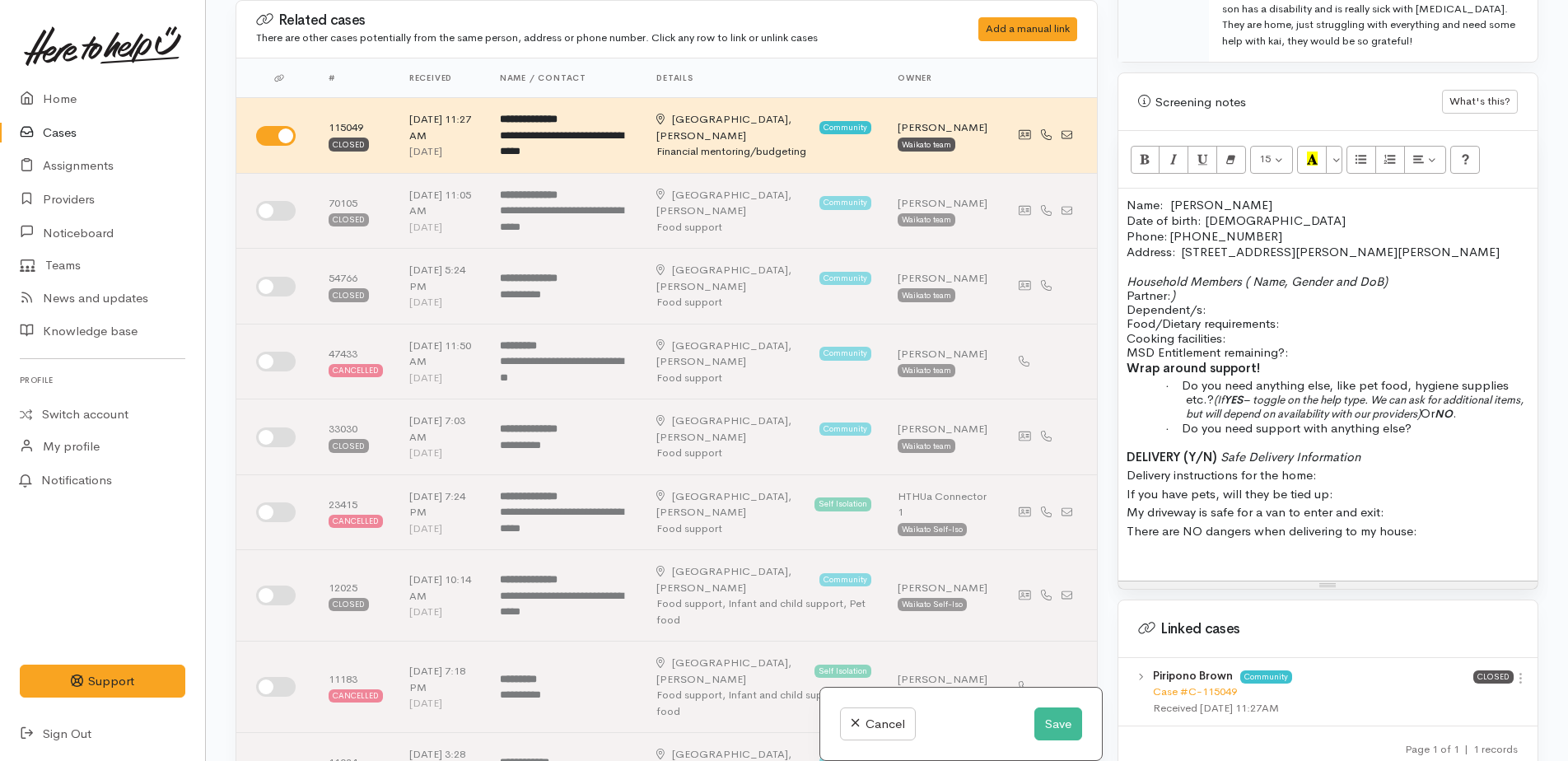
scroll to position [1051, 0]
click at [1216, 296] on p "Household Members ( Name, Gender and DoB) Partner: ) Dependent/s:" at bounding box center [1328, 294] width 402 height 43
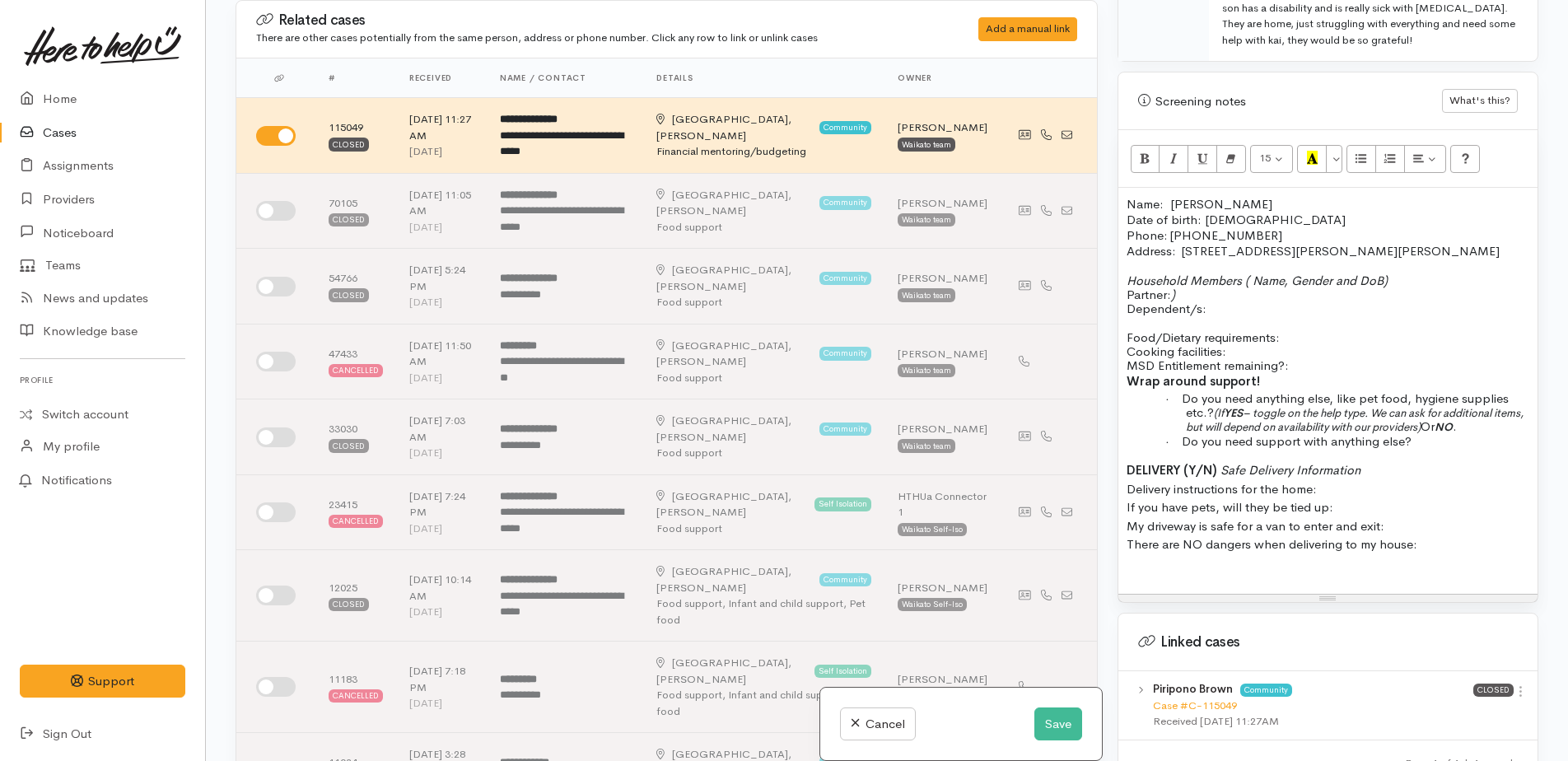
click at [1212, 276] on p "Household Members ( Name, Gender and DoB) Partner: ) Dependent/s:" at bounding box center [1328, 294] width 402 height 43
click at [1228, 289] on p "Household Members ( Name, Gender and DoB) Partner: ) no Dependent/s:" at bounding box center [1328, 294] width 402 height 43
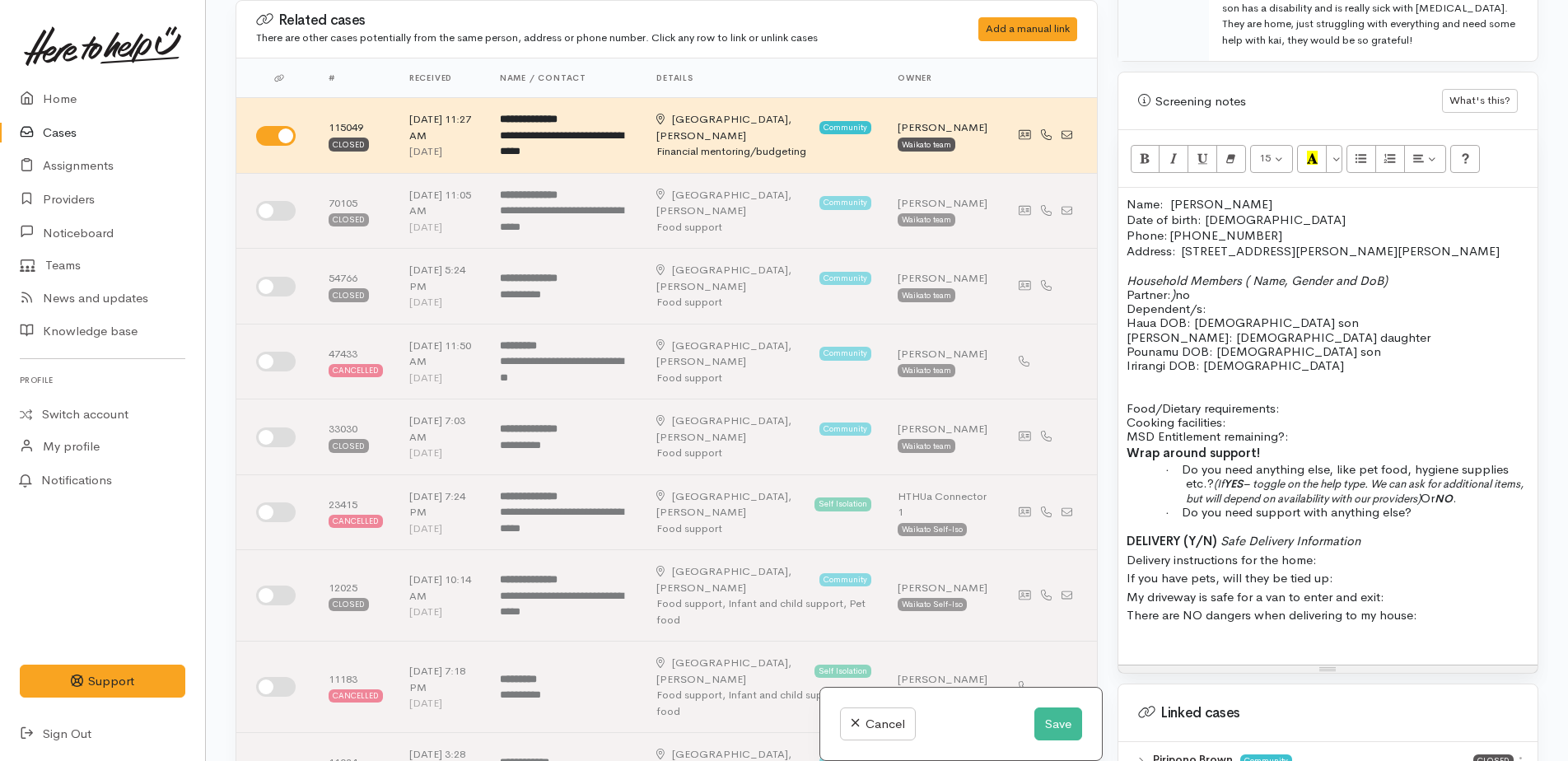
click at [1317, 401] on p "Food/Dietary requirements: Cooking facilities: MSD Entitlement remaining?:" at bounding box center [1328, 422] width 402 height 43
click at [1499, 401] on p "Food/Dietary requirements: no but oldest is on autism spectrum Cooking faciliti…" at bounding box center [1328, 422] width 402 height 43
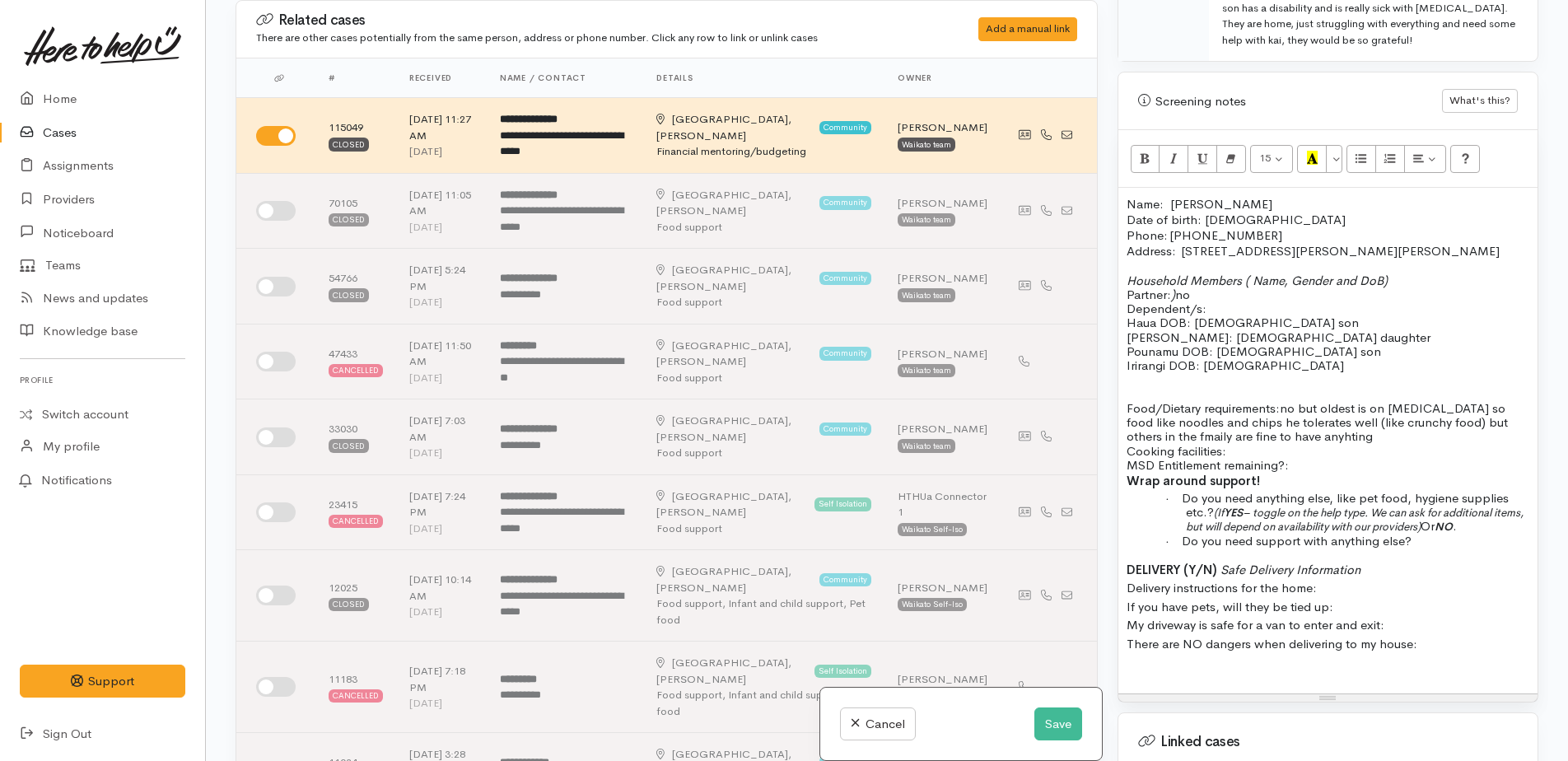
drag, startPoint x: 1211, startPoint y: 427, endPoint x: 1366, endPoint y: 412, distance: 155.7
drag, startPoint x: 1366, startPoint y: 412, endPoint x: 1328, endPoint y: 426, distance: 40.5
click at [1410, 411] on span "no but oldest is on [MEDICAL_DATA] so food like noodles and chips he tolerates …" at bounding box center [1318, 422] width 382 height 45
click at [1376, 430] on p "Food/Dietary requirements: no but oldest is on autism spectrum so food like noo…" at bounding box center [1328, 436] width 402 height 71
click at [1378, 417] on p "Food/Dietary requirements: no but oldest is on autism spectrum so food like noo…" at bounding box center [1328, 436] width 402 height 71
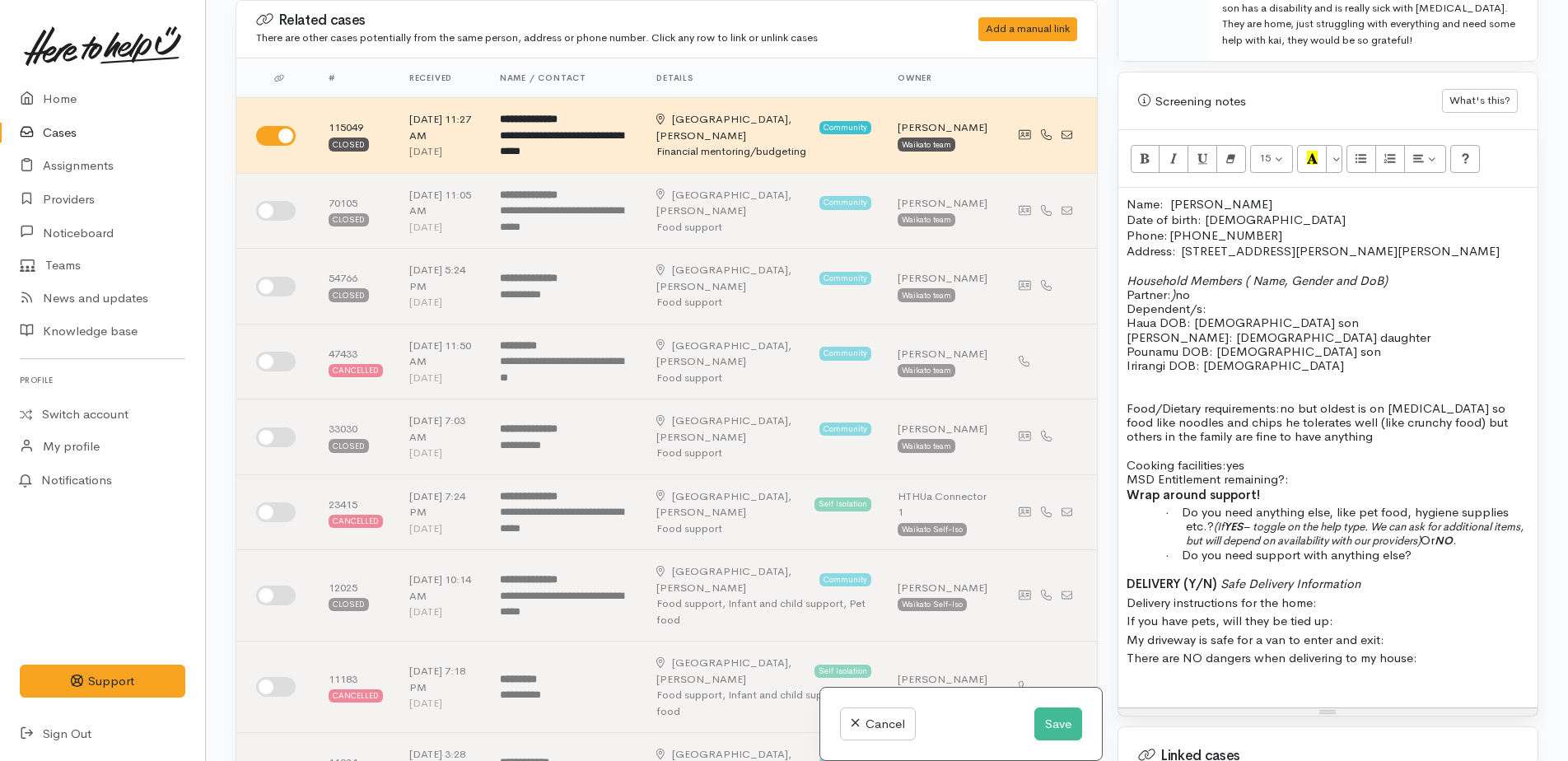
click at [1334, 463] on p "Cooking facilities: yes MSD Entitlement remaining?:" at bounding box center [1328, 464] width 402 height 43
click at [1270, 448] on p "Cooking facilities: yes MSD Entitlement remaining?:" at bounding box center [1328, 464] width 402 height 43
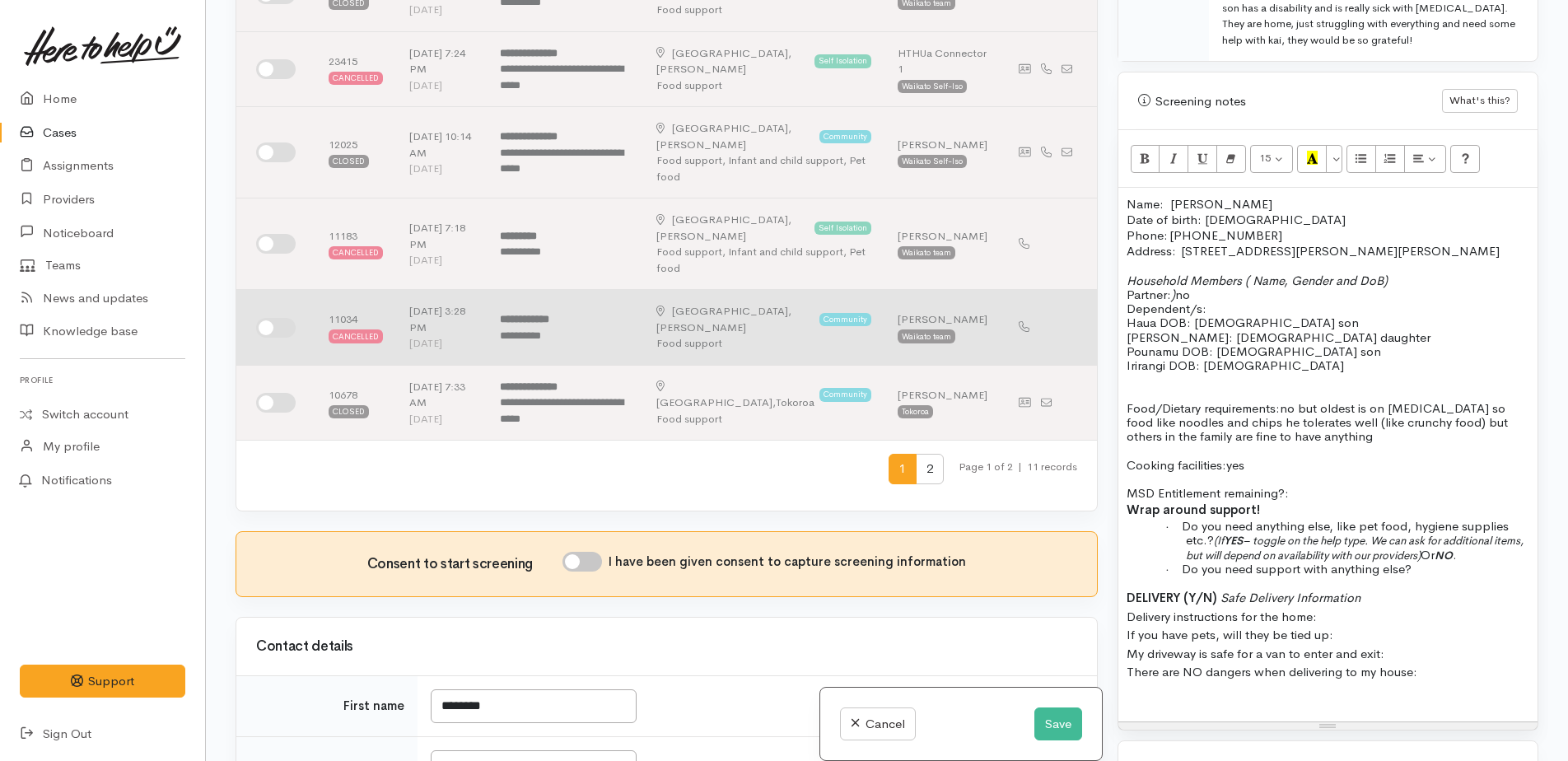
scroll to position [659, 0]
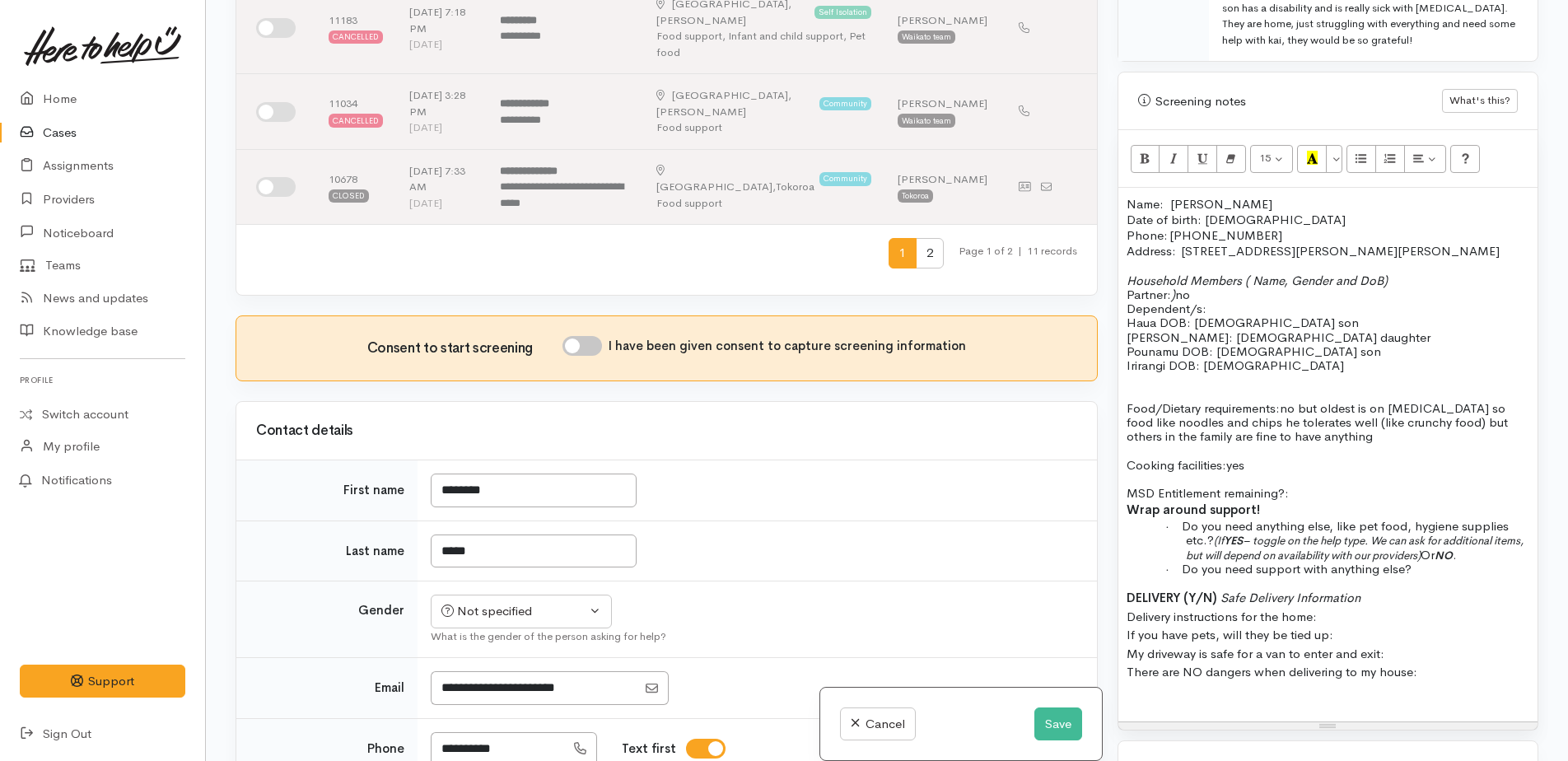
click at [574, 336] on input "I have been given consent to capture screening information" at bounding box center [582, 346] width 39 height 20
checkbox input "true"
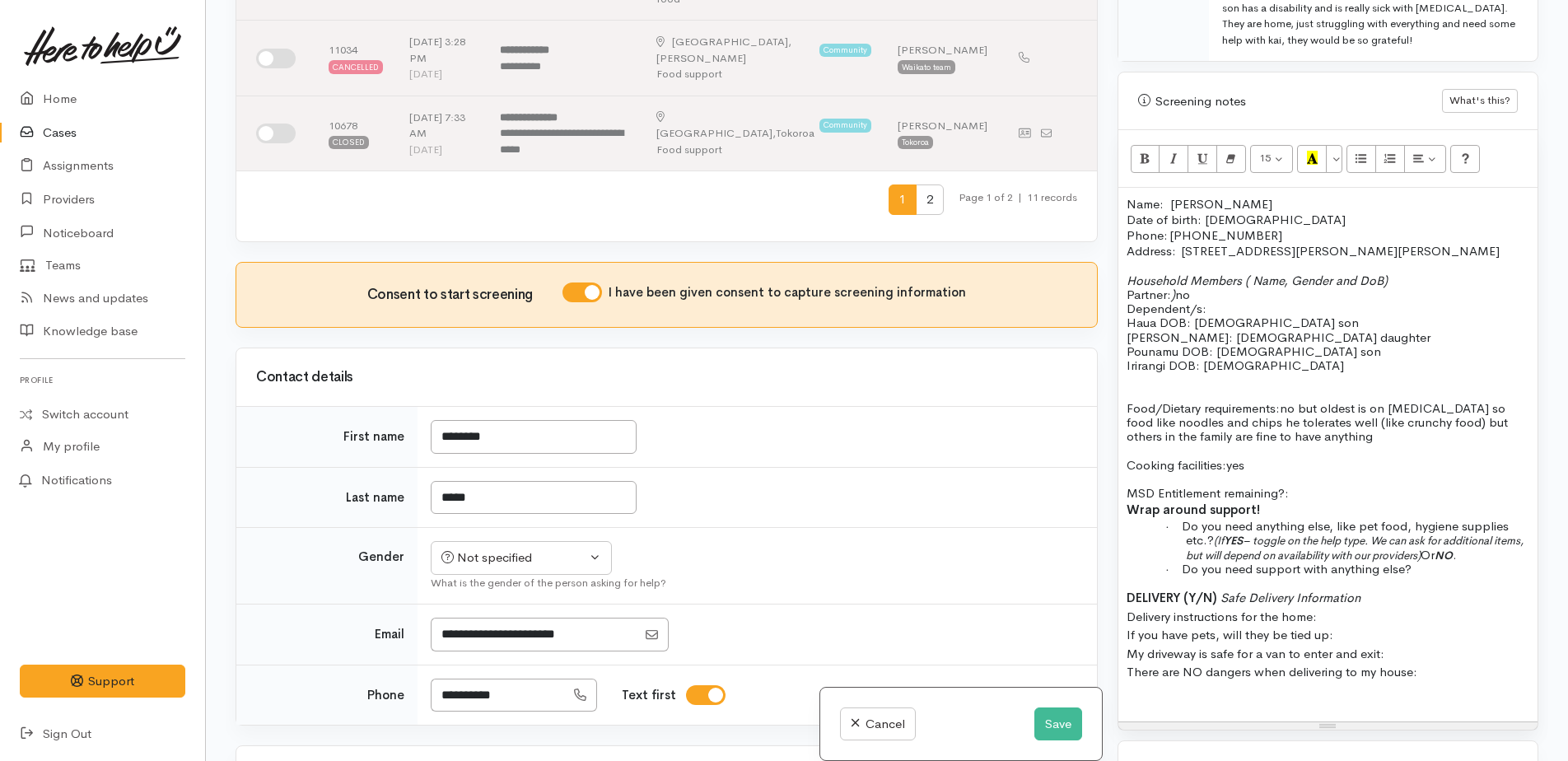
scroll to position [741, 0]
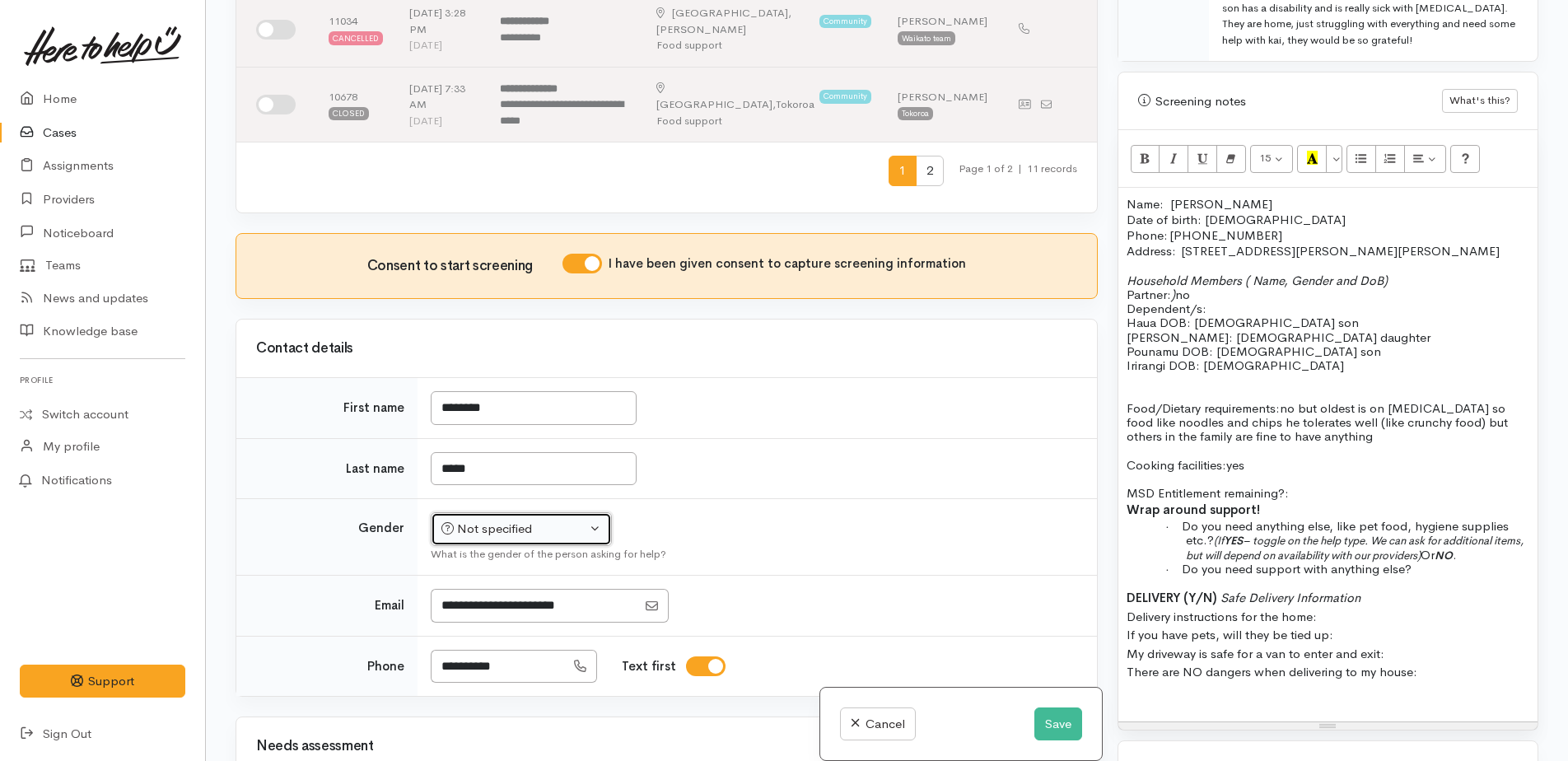
click at [496, 520] on div "Not specified" at bounding box center [514, 529] width 145 height 19
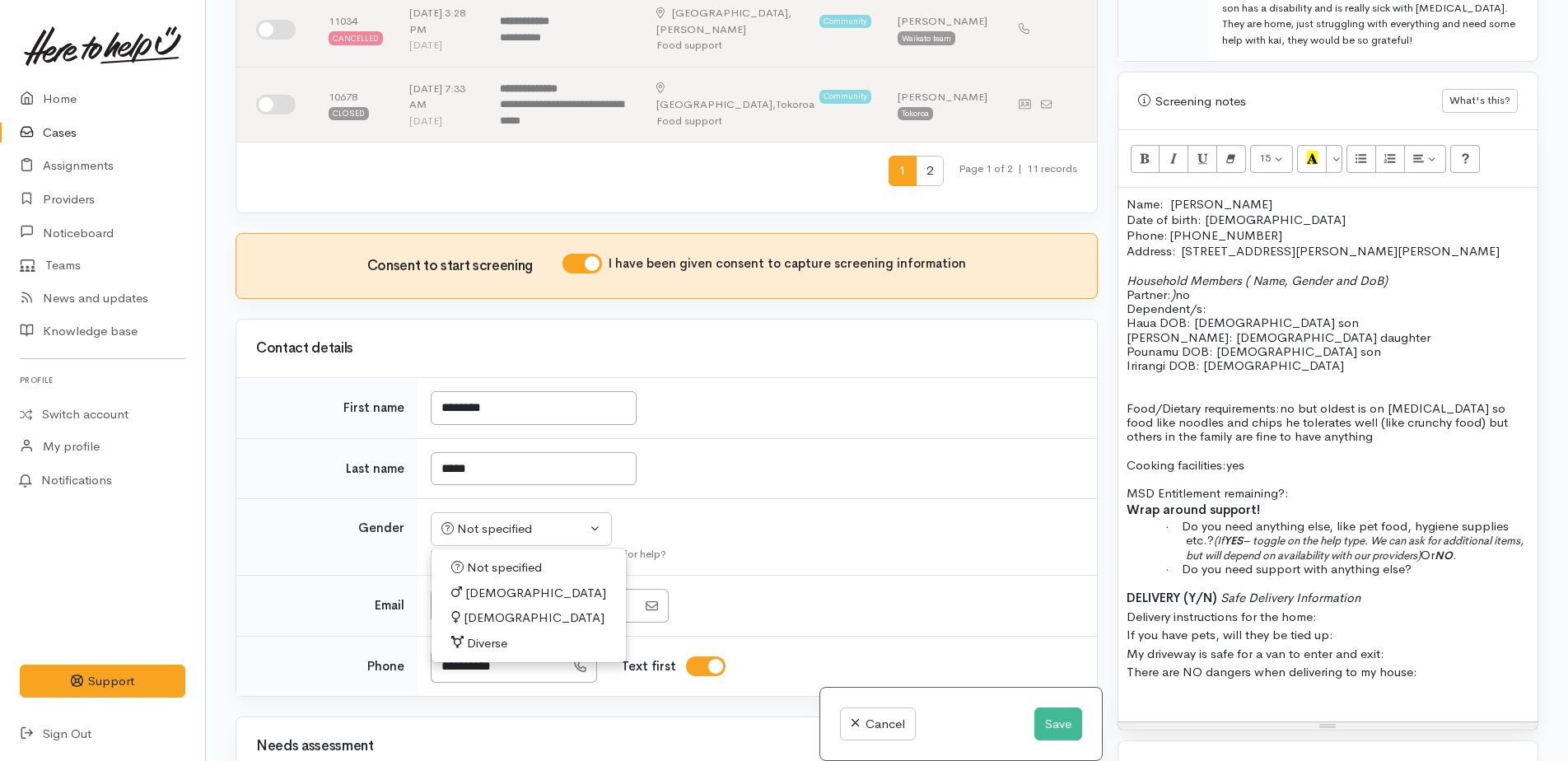
click at [485, 609] on span "[DEMOGRAPHIC_DATA]" at bounding box center [534, 618] width 141 height 19
select select "[DEMOGRAPHIC_DATA]"
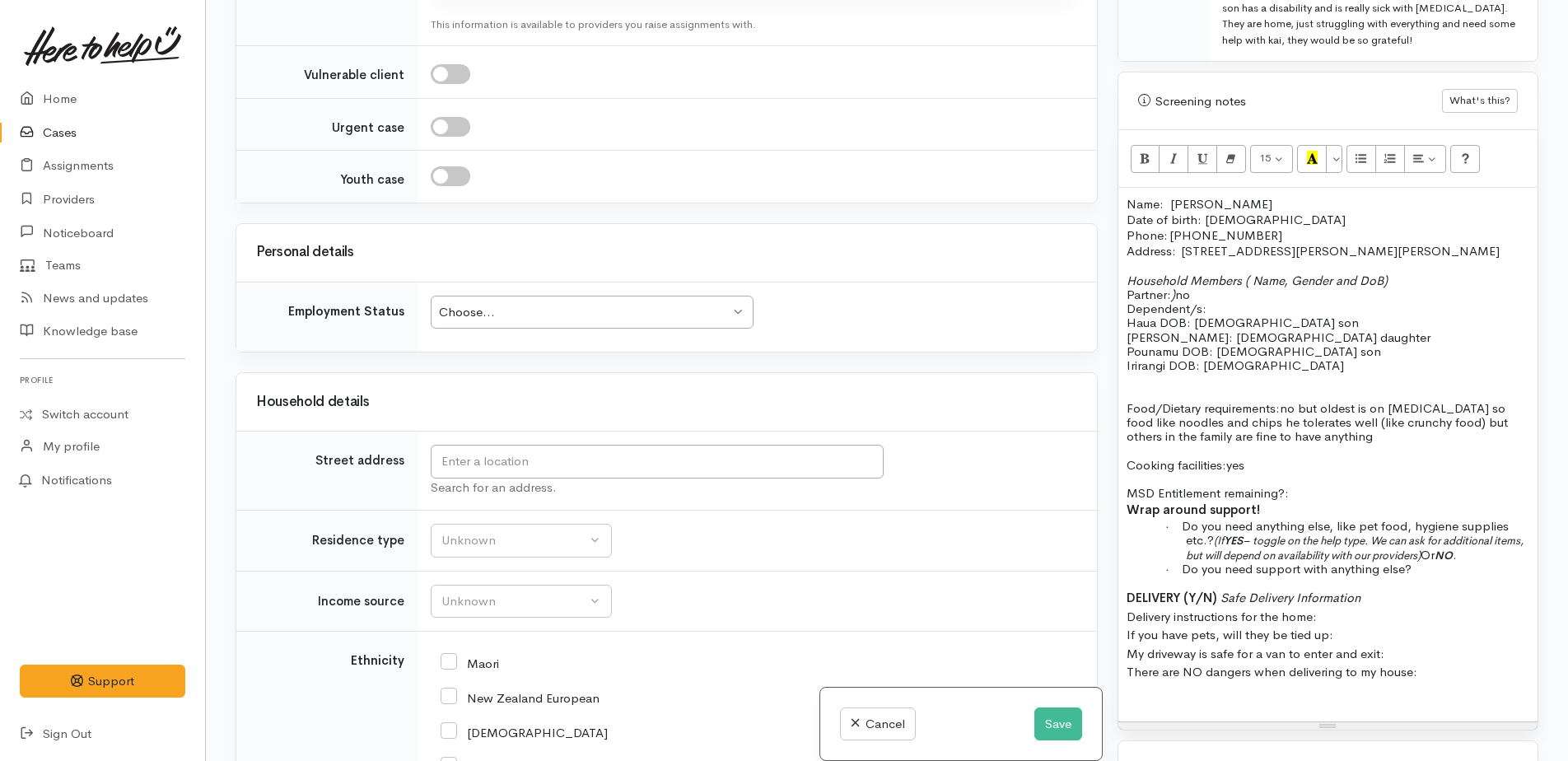
scroll to position [2305, 0]
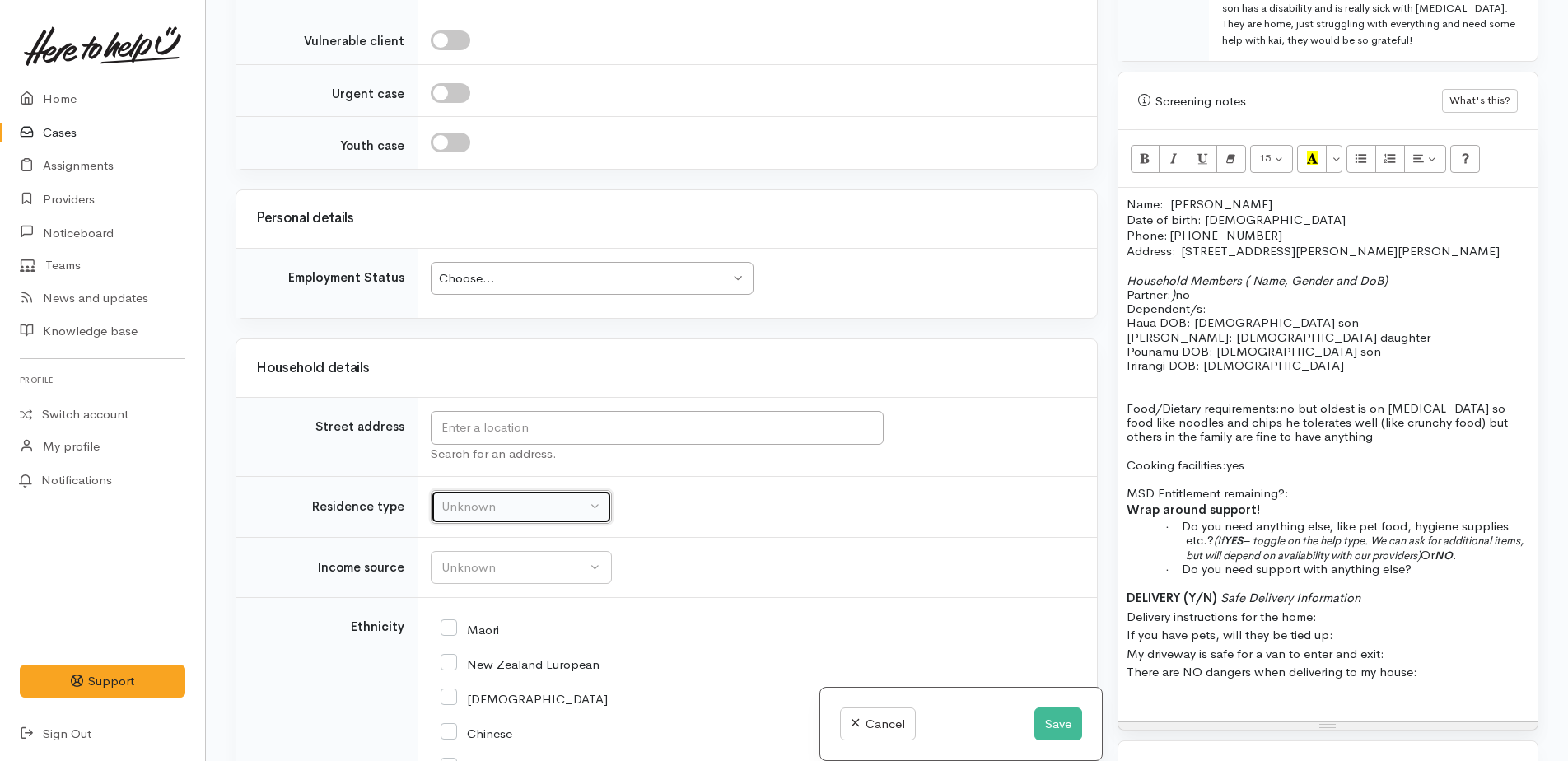
click at [488, 497] on div "Unknown" at bounding box center [514, 506] width 145 height 19
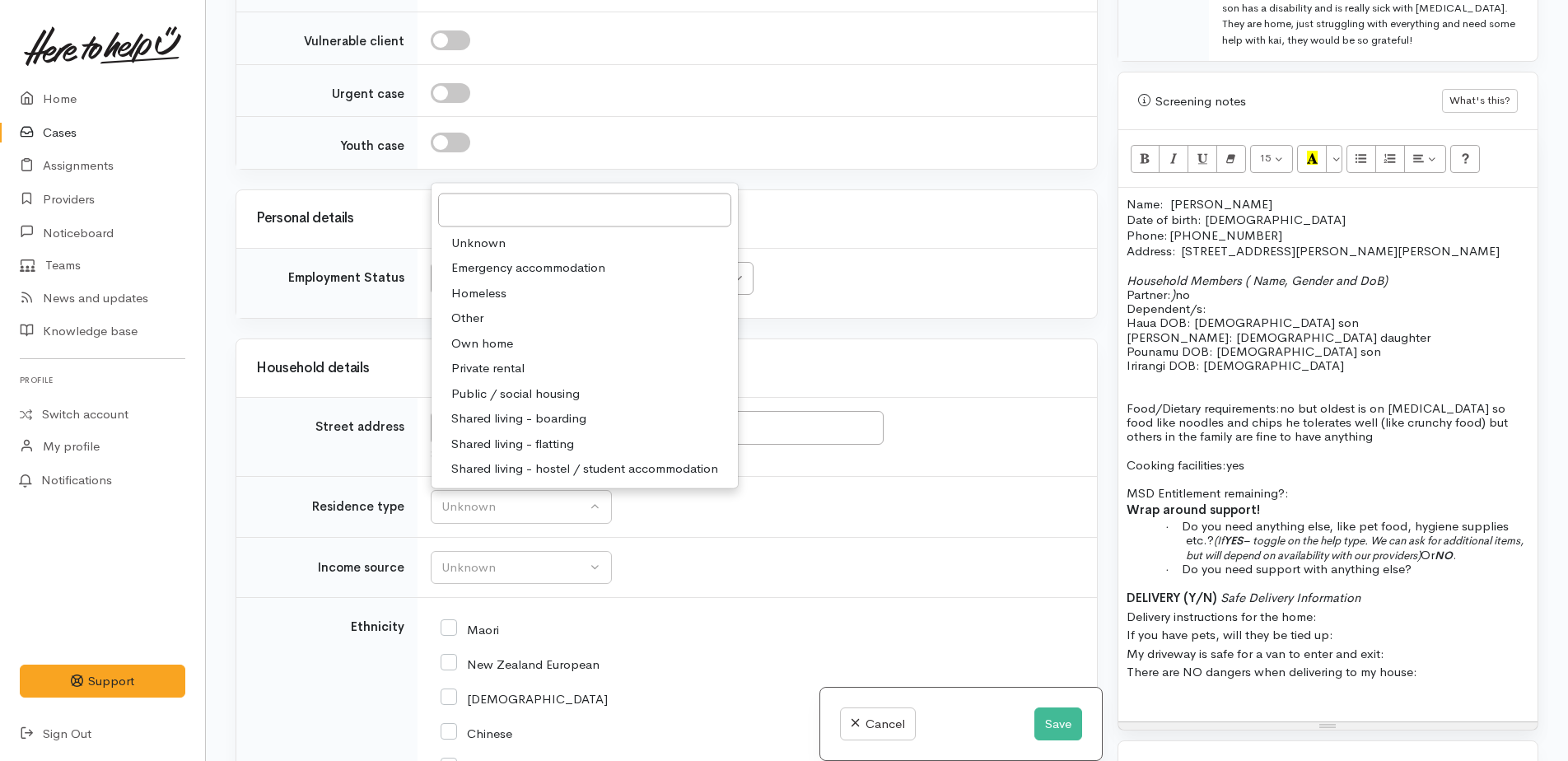
click at [680, 537] on td "Unknown ACC Maternity leave MSD - Away from Home Allowance MSD - Child Disabili…" at bounding box center [757, 568] width 680 height 61
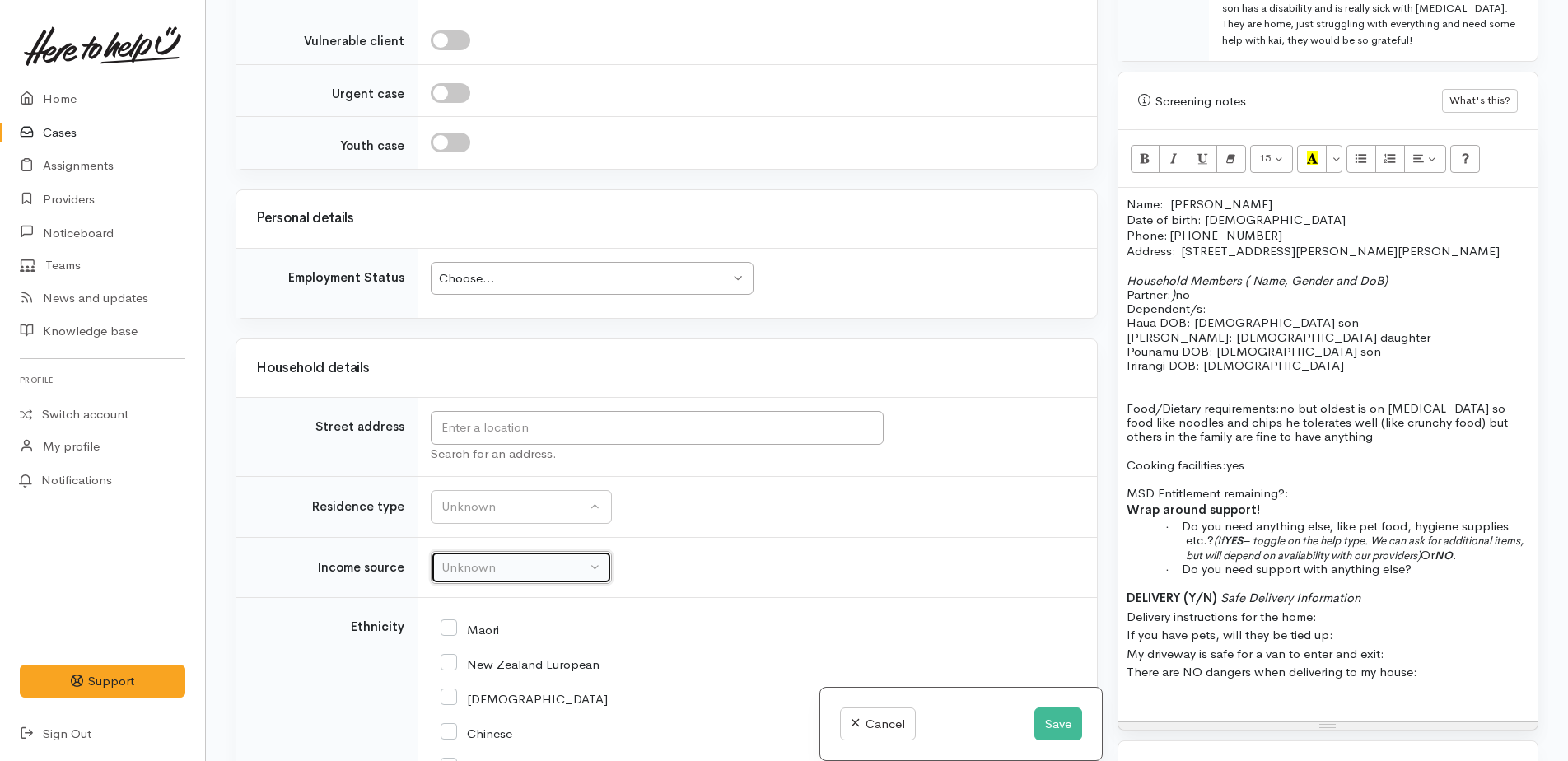
click at [571, 558] on div "Unknown" at bounding box center [514, 568] width 145 height 19
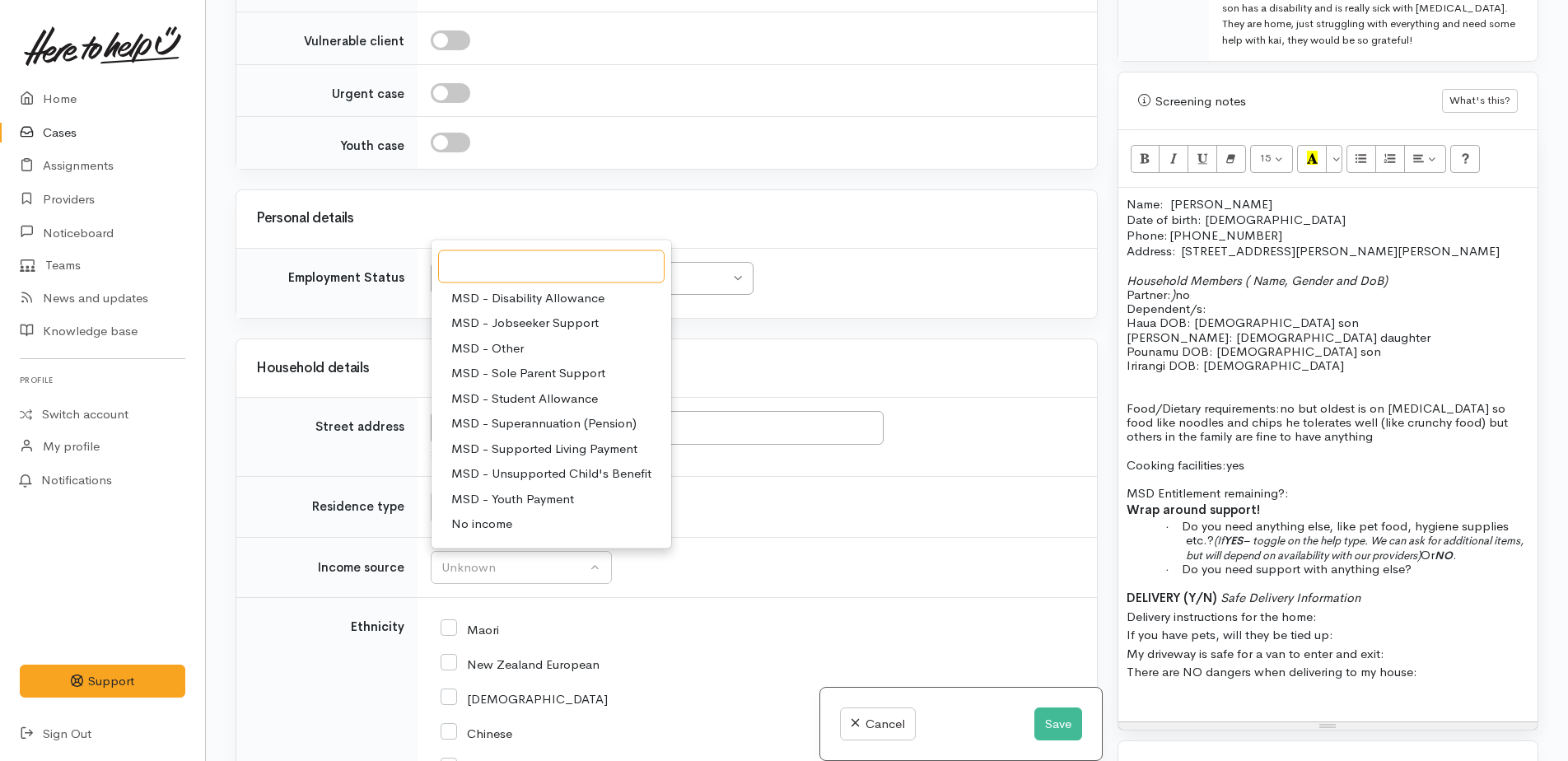
scroll to position [164, 0]
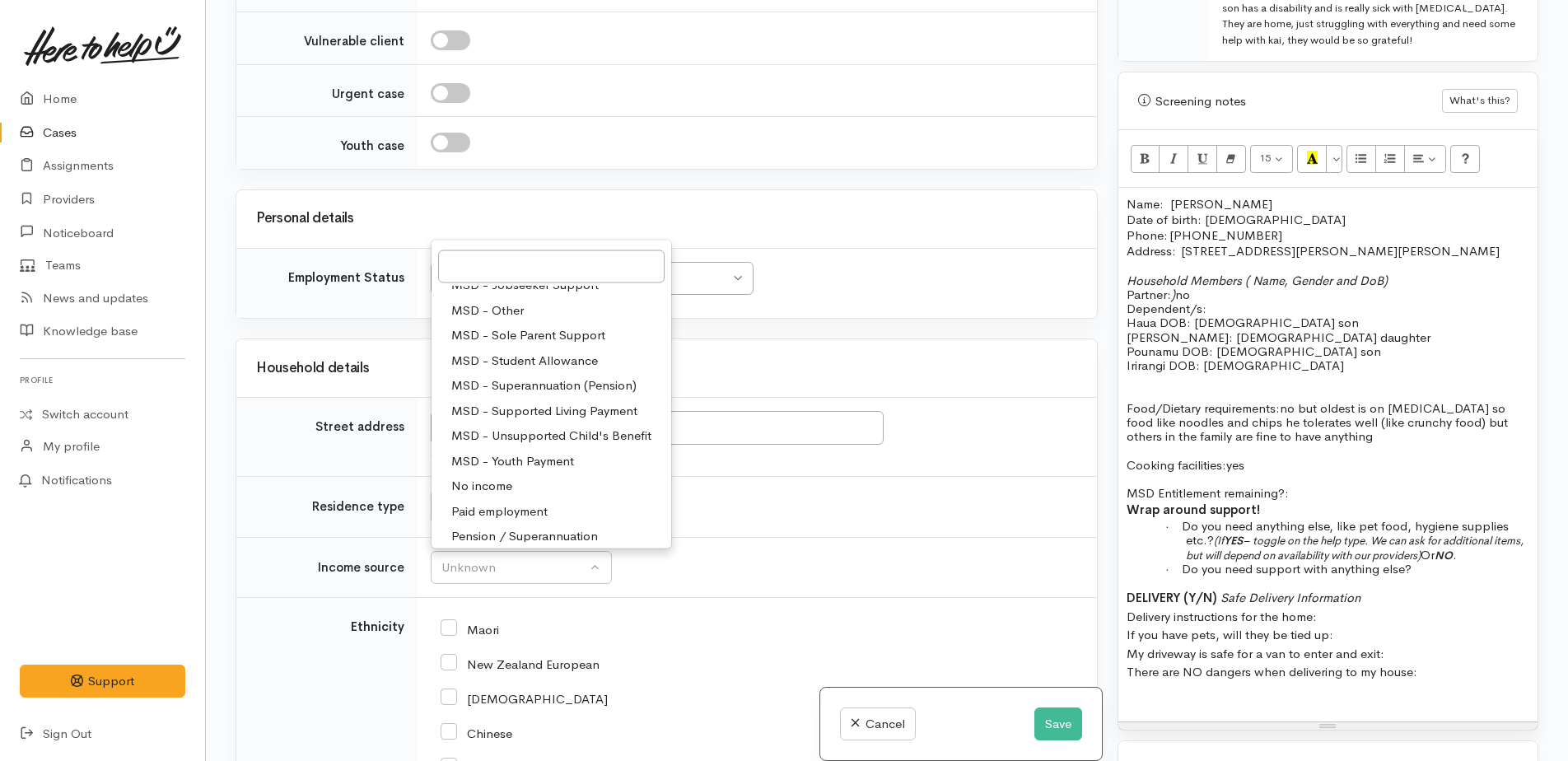
click at [517, 501] on span "Paid employment" at bounding box center [500, 511] width 96 height 19
select select "1"
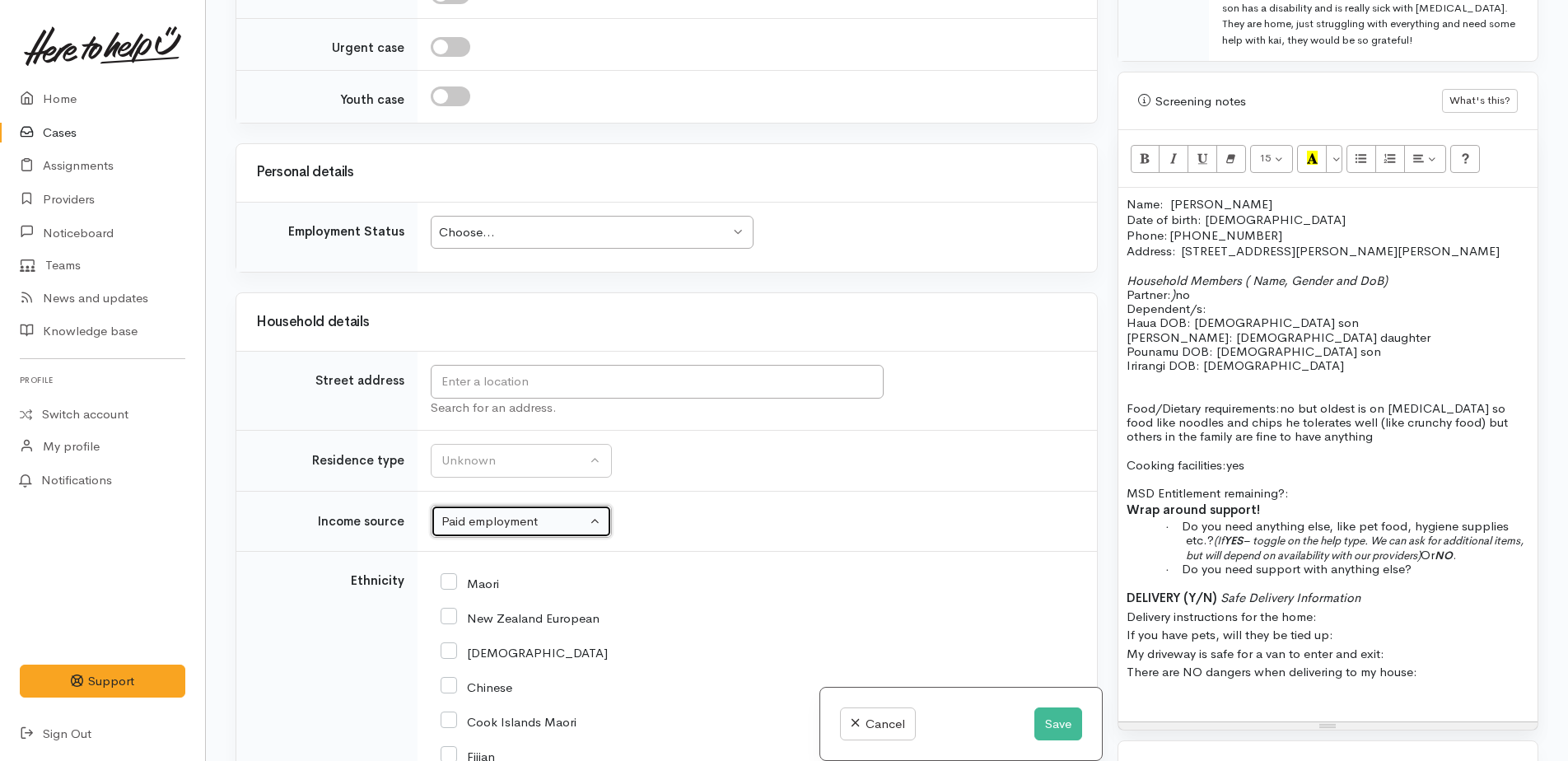
scroll to position [2388, 0]
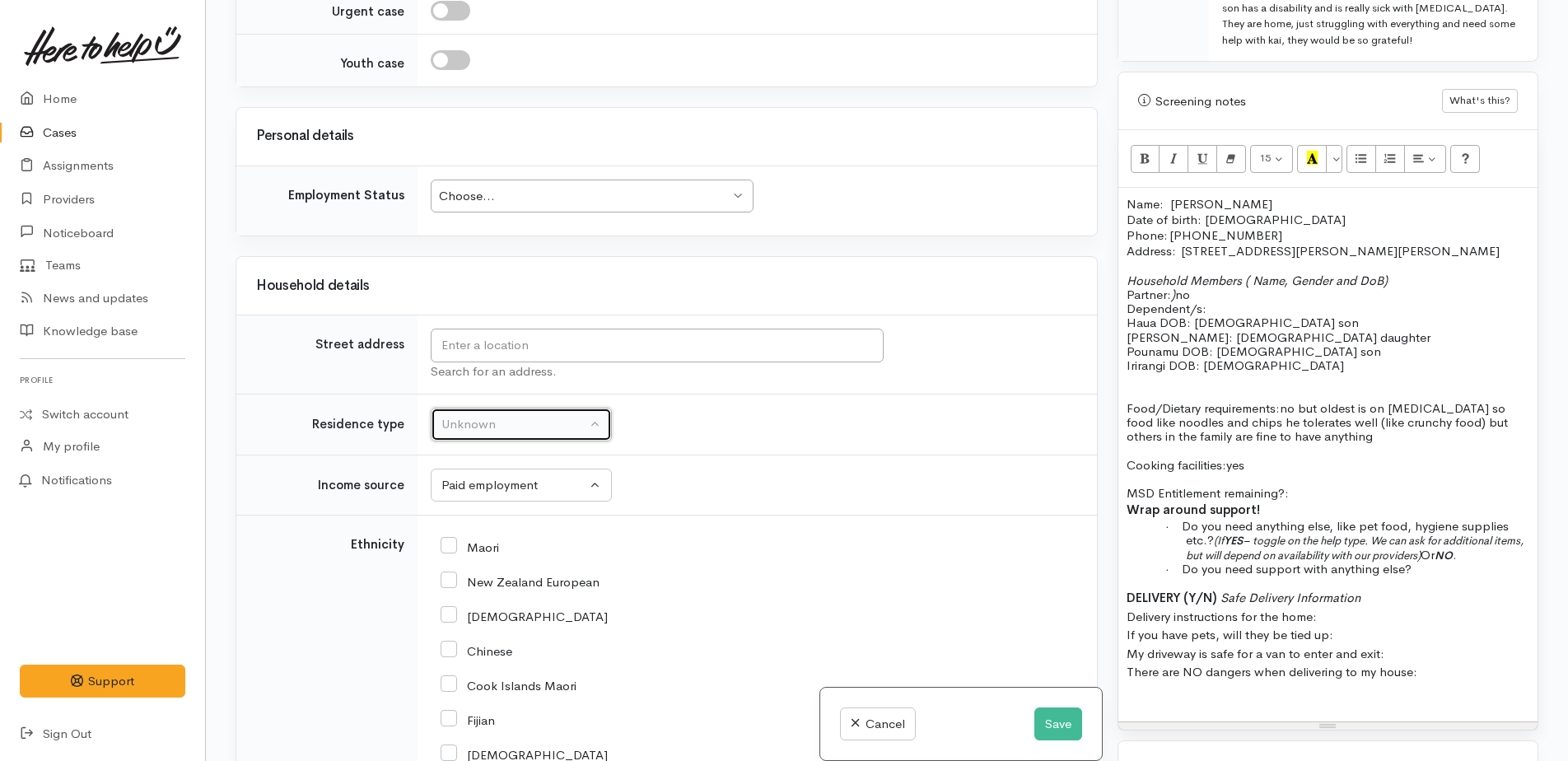
click at [466, 415] on div "Unknown" at bounding box center [514, 424] width 145 height 19
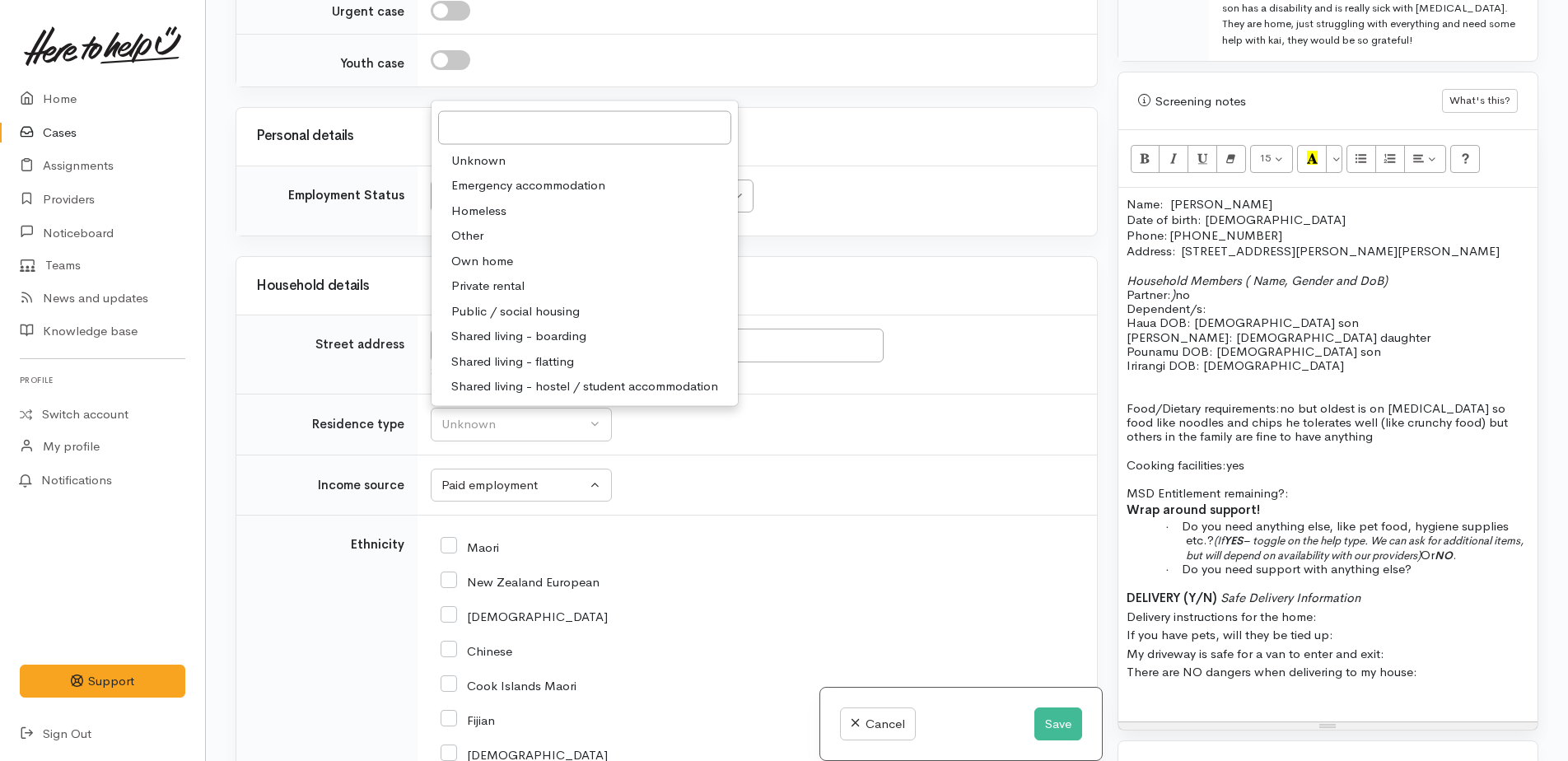
click at [667, 573] on div "New Zealand European" at bounding box center [754, 580] width 626 height 15
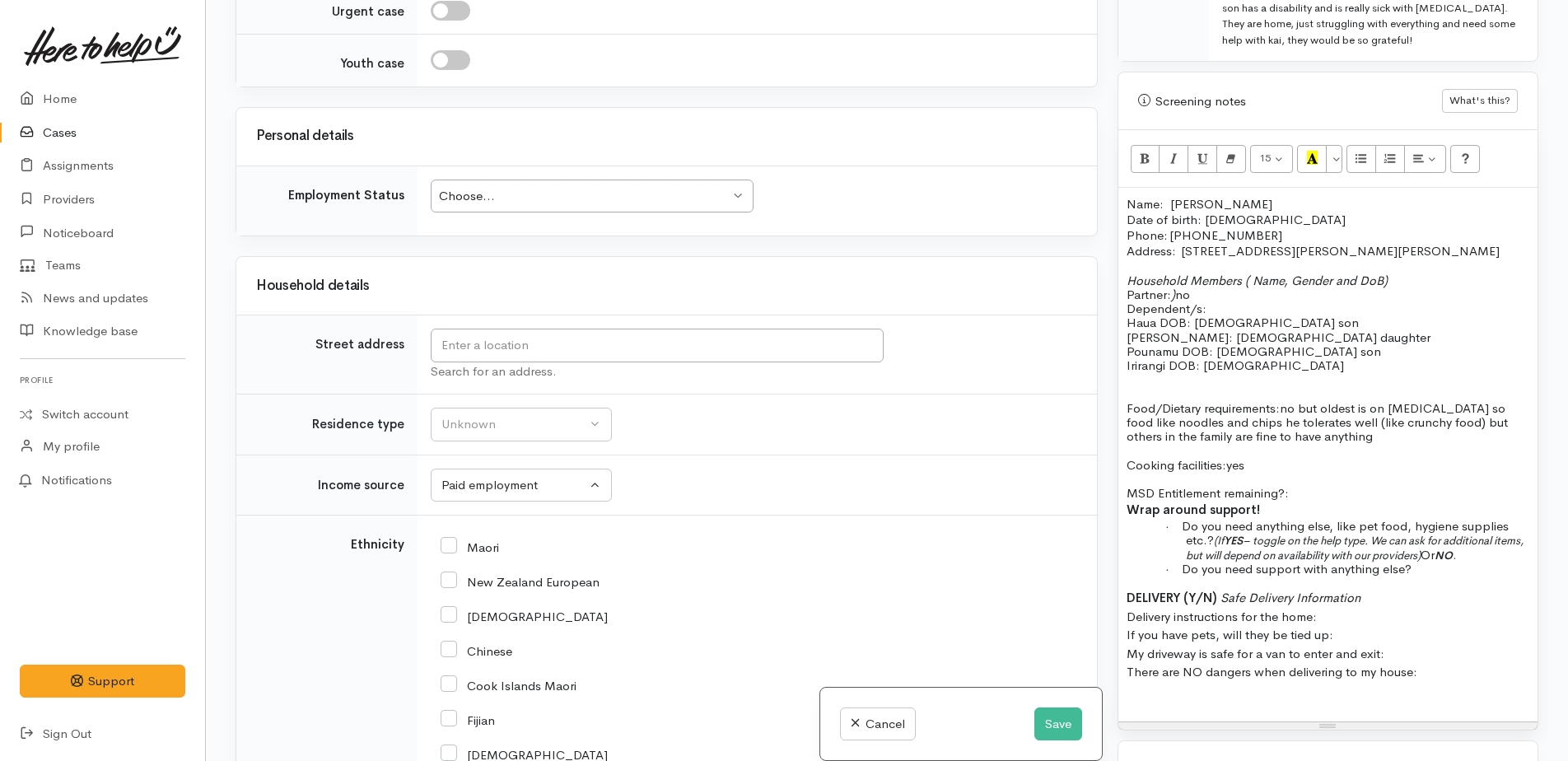
click at [511, 187] on div "Choose..." at bounding box center [584, 197] width 290 height 19
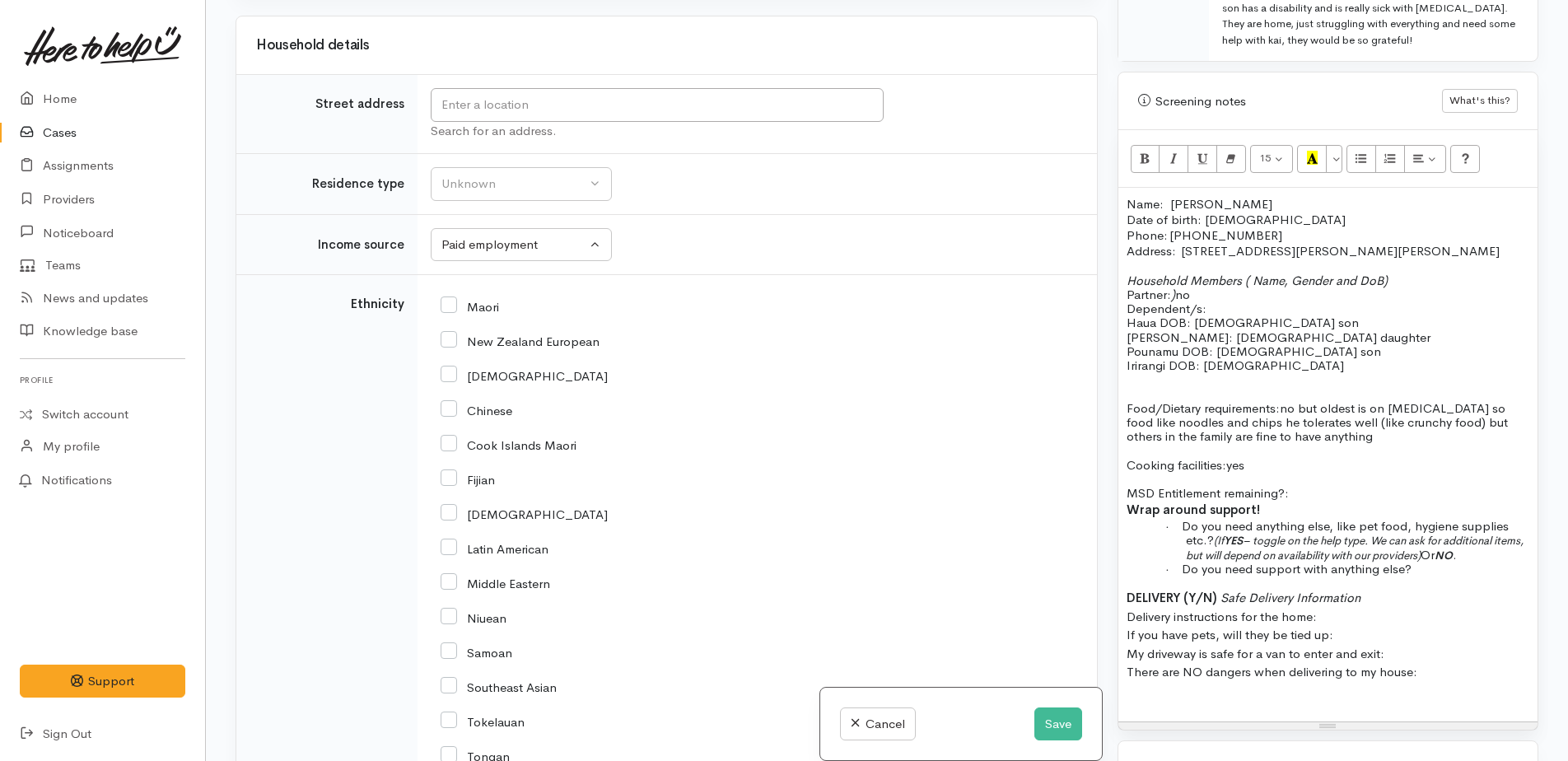
scroll to position [2635, 0]
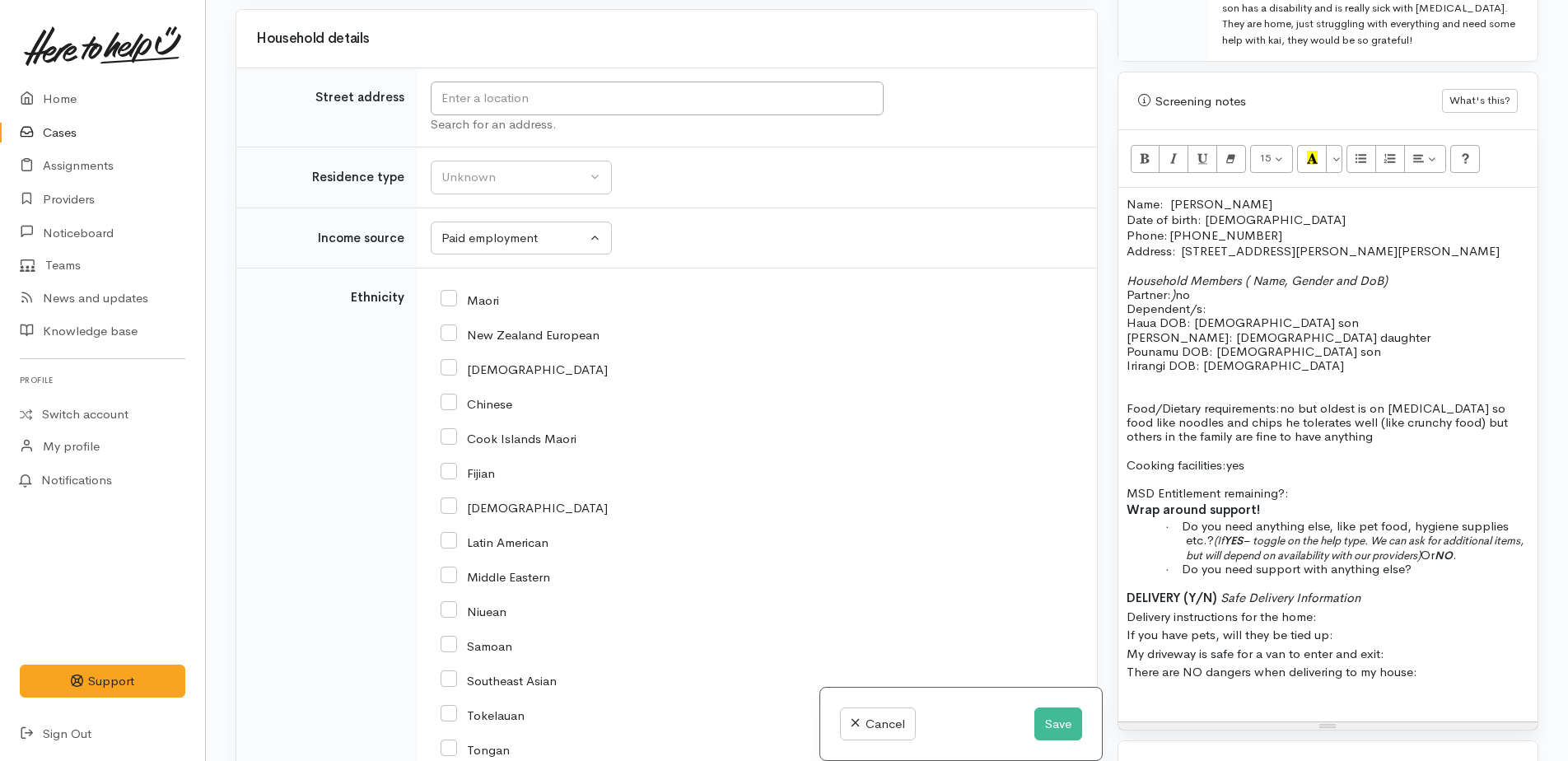
click at [454, 429] on input "Cook Islands Maori" at bounding box center [508, 436] width 136 height 15
checkbox input "true"
click at [451, 499] on input "[DEMOGRAPHIC_DATA]" at bounding box center [524, 506] width 167 height 15
checkbox input "true"
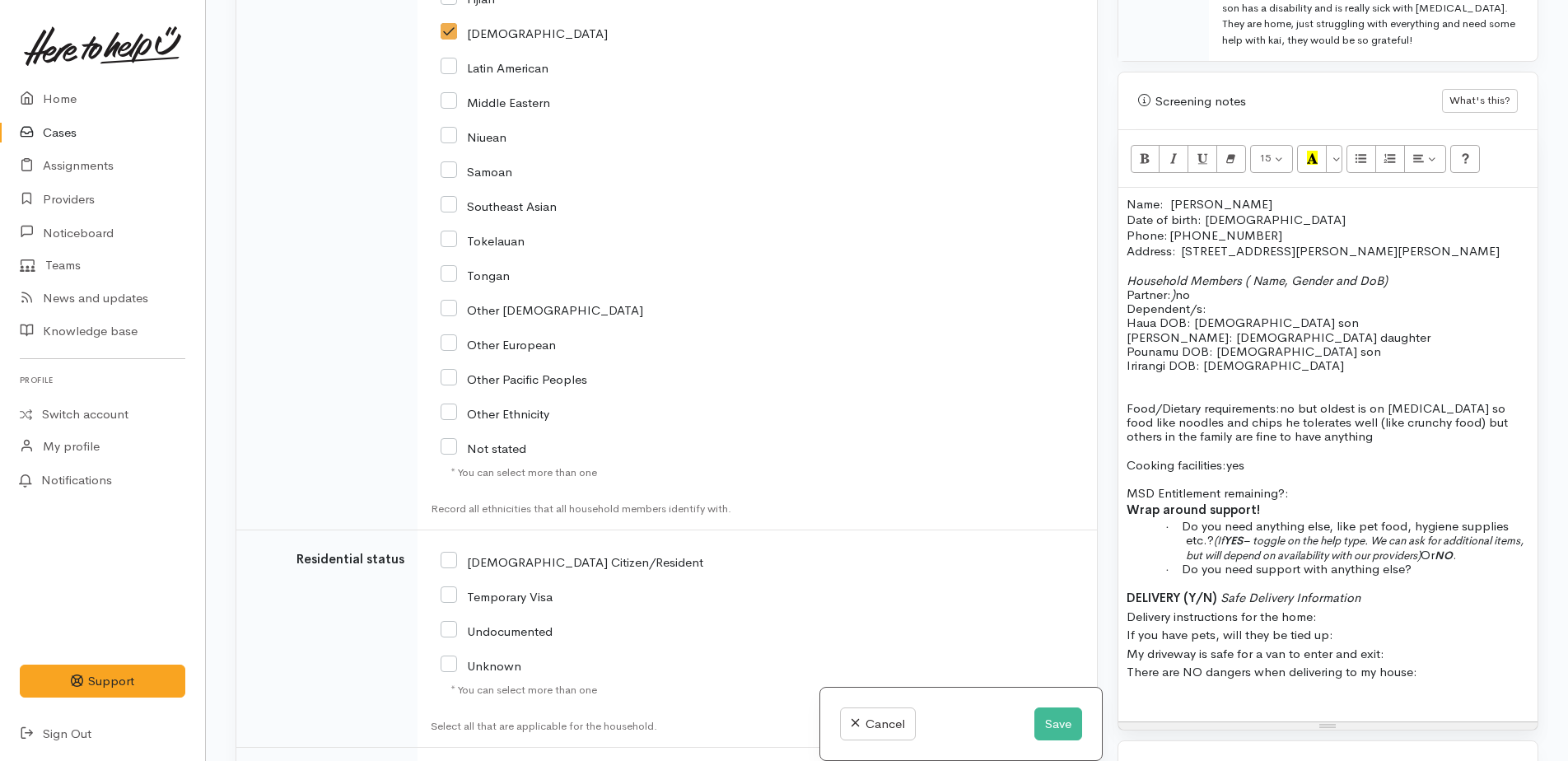
scroll to position [3211, 0]
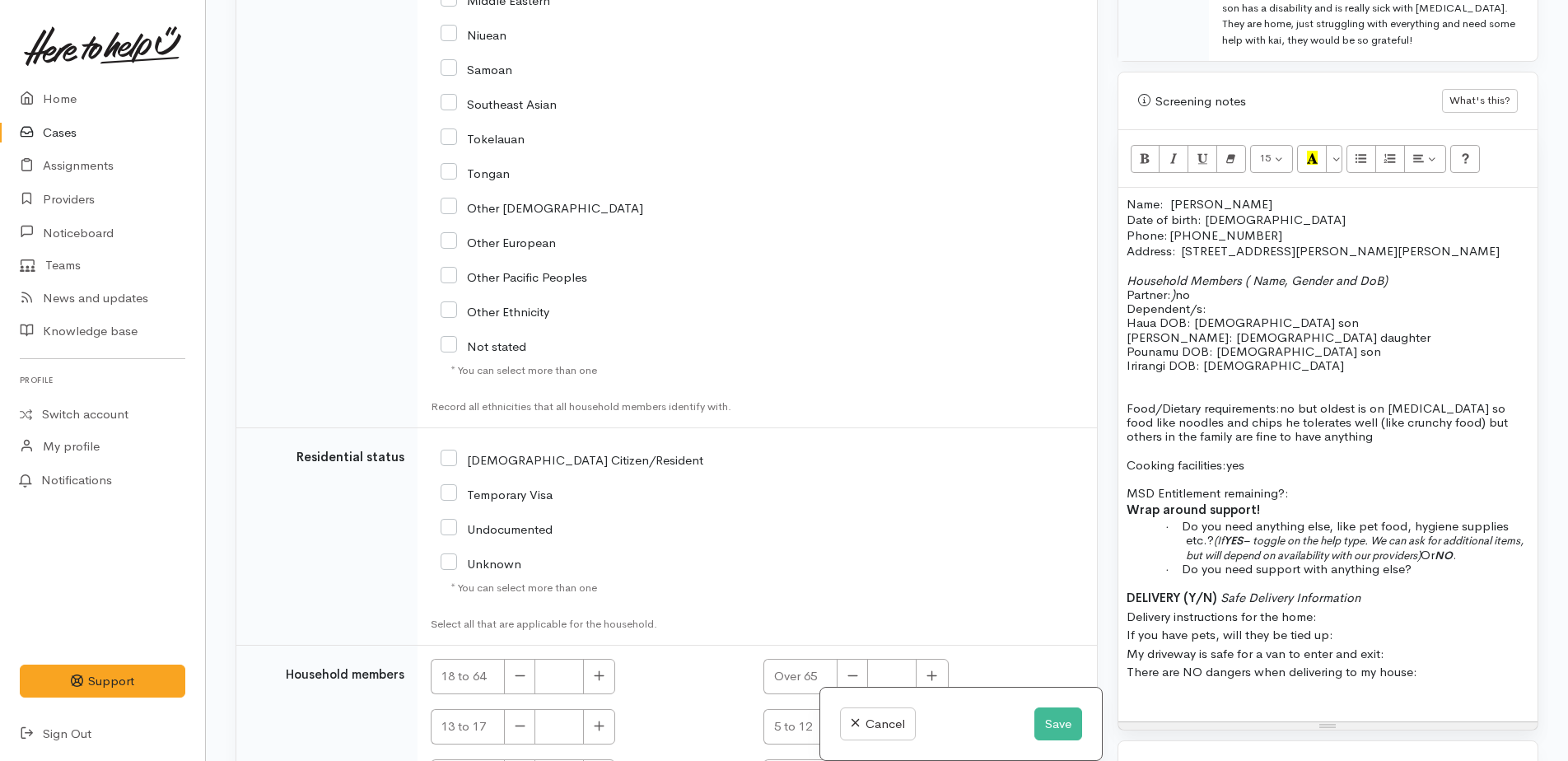
click at [447, 451] on input "[DEMOGRAPHIC_DATA] Citizen/Resident" at bounding box center [572, 458] width 262 height 15
checkbox input "true"
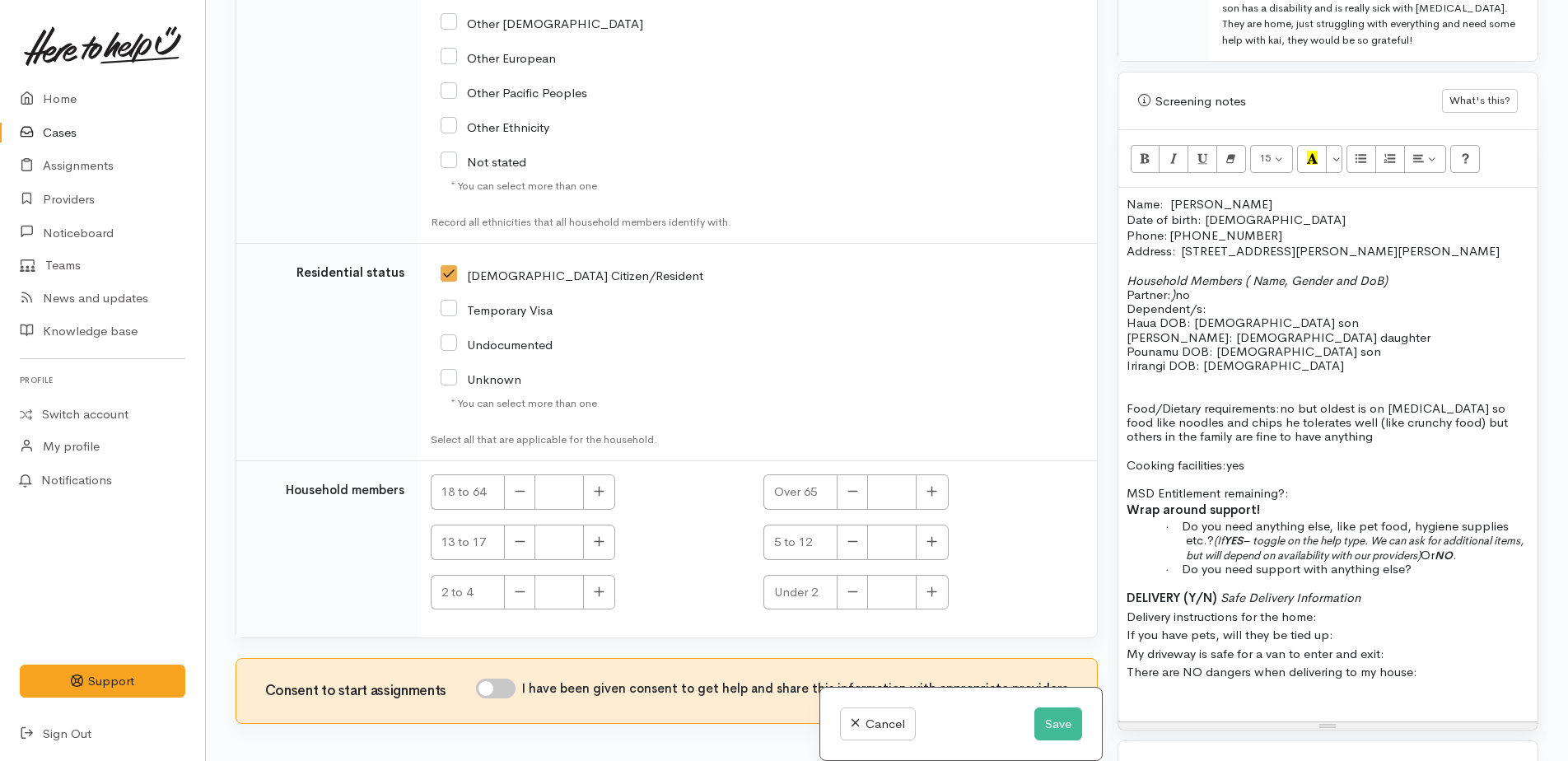
scroll to position [3397, 0]
click at [492, 678] on input "I have been given consent to get help and share this information with appropria…" at bounding box center [495, 688] width 39 height 20
checkbox input "true"
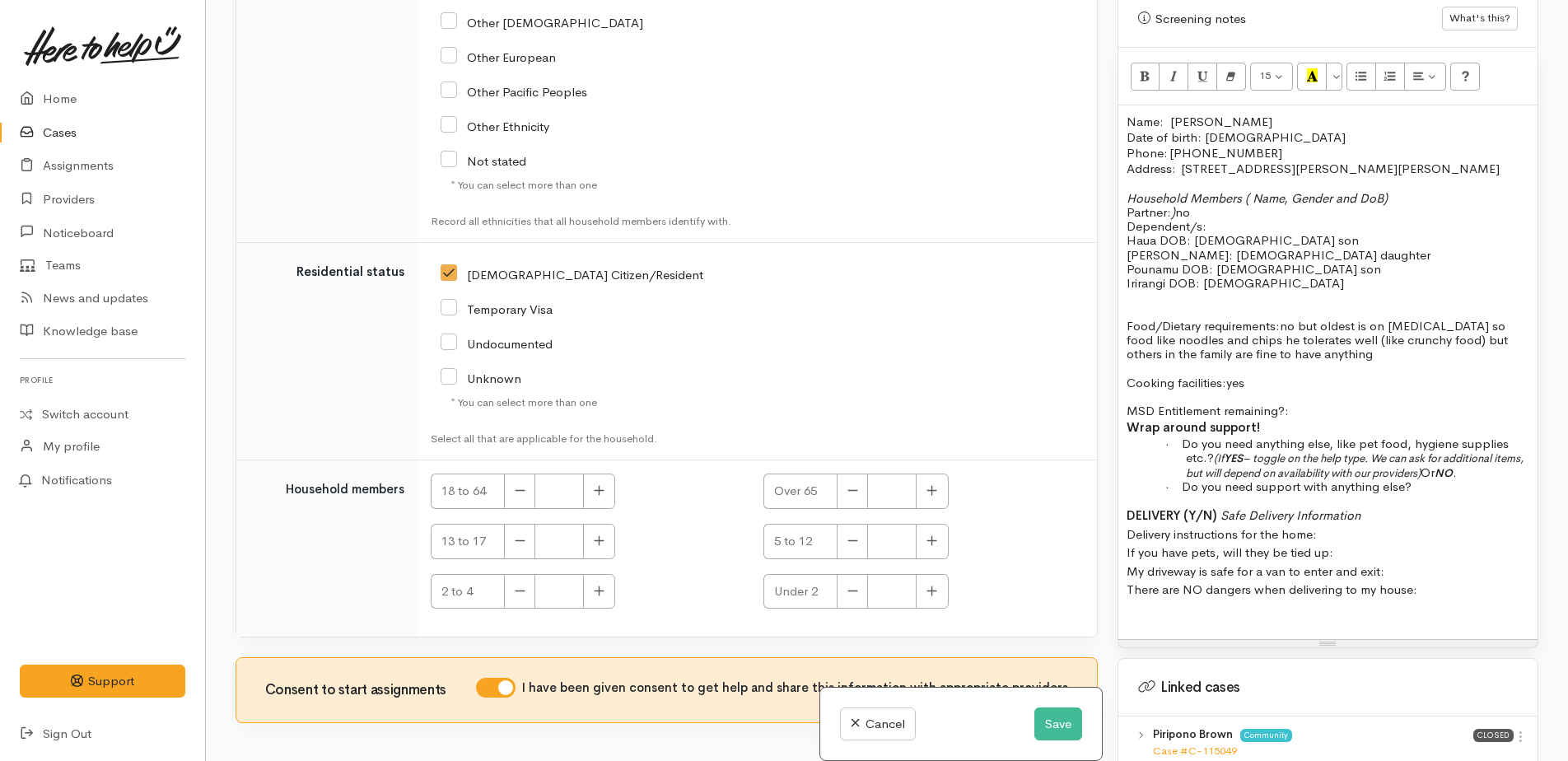
click at [1236, 451] on b "YES" at bounding box center [1234, 458] width 19 height 14
click at [1234, 451] on b "YES" at bounding box center [1234, 458] width 19 height 14
click at [1250, 451] on span "(Y ES – toggle on the help type. We can ask for additional items, but will depe…" at bounding box center [1351, 465] width 331 height 28
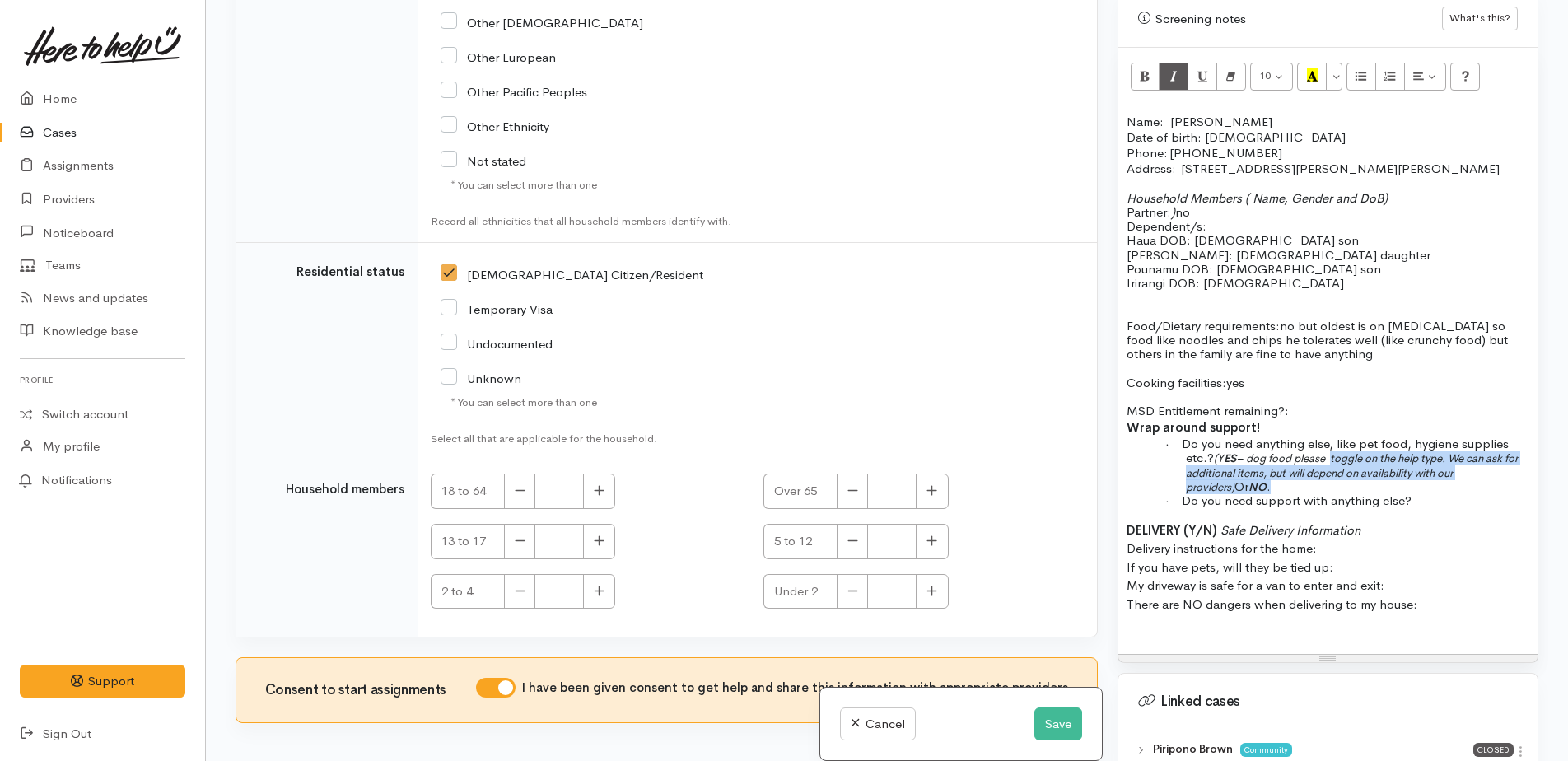
drag, startPoint x: 1337, startPoint y: 444, endPoint x: 1447, endPoint y: 468, distance: 112.6
click at [1447, 468] on p "· Do you need anything else, like pet food, hygiene supplies etc.? (Y ES – dog …" at bounding box center [1357, 464] width 343 height 57
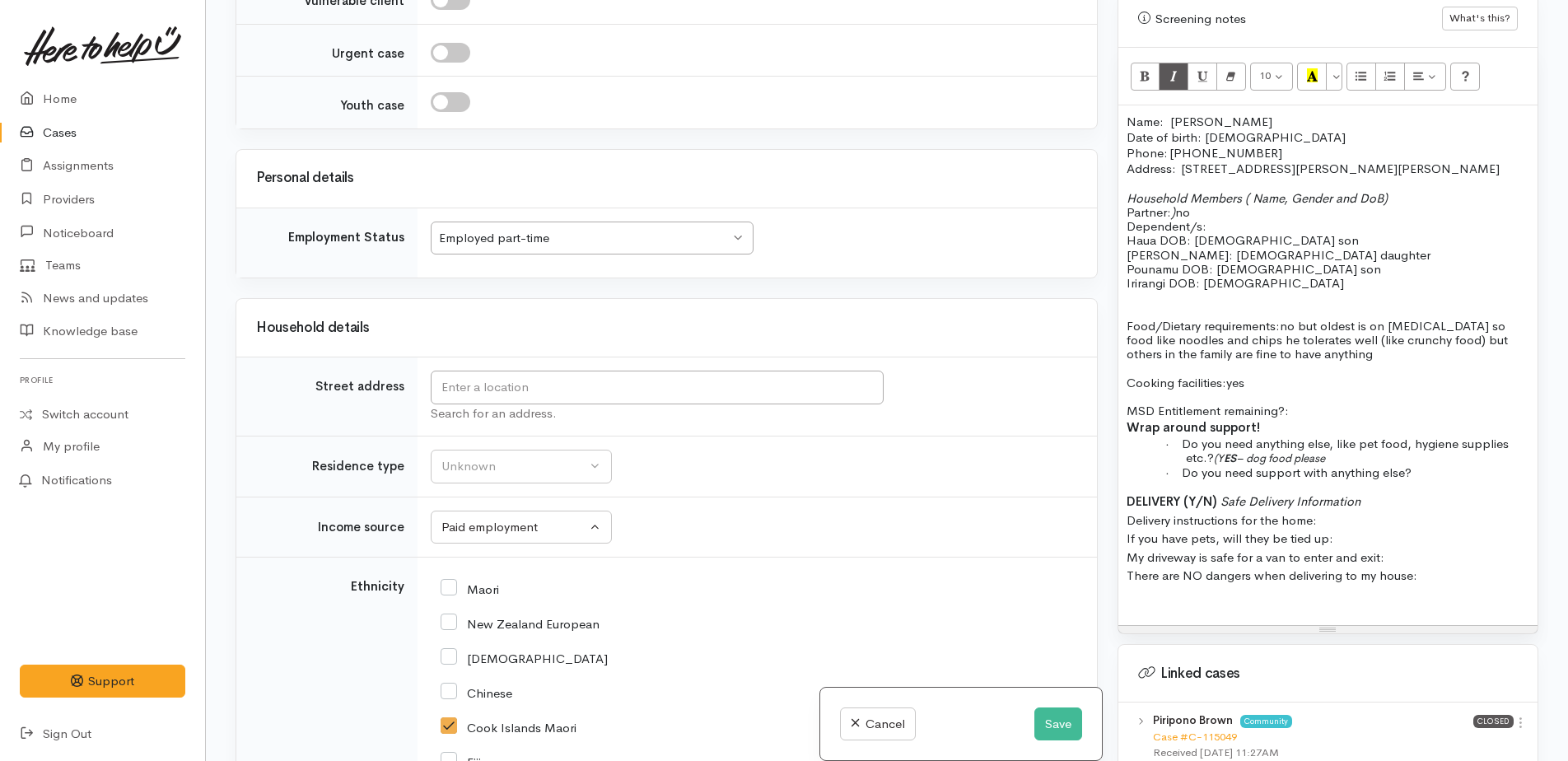
scroll to position [2244, 0]
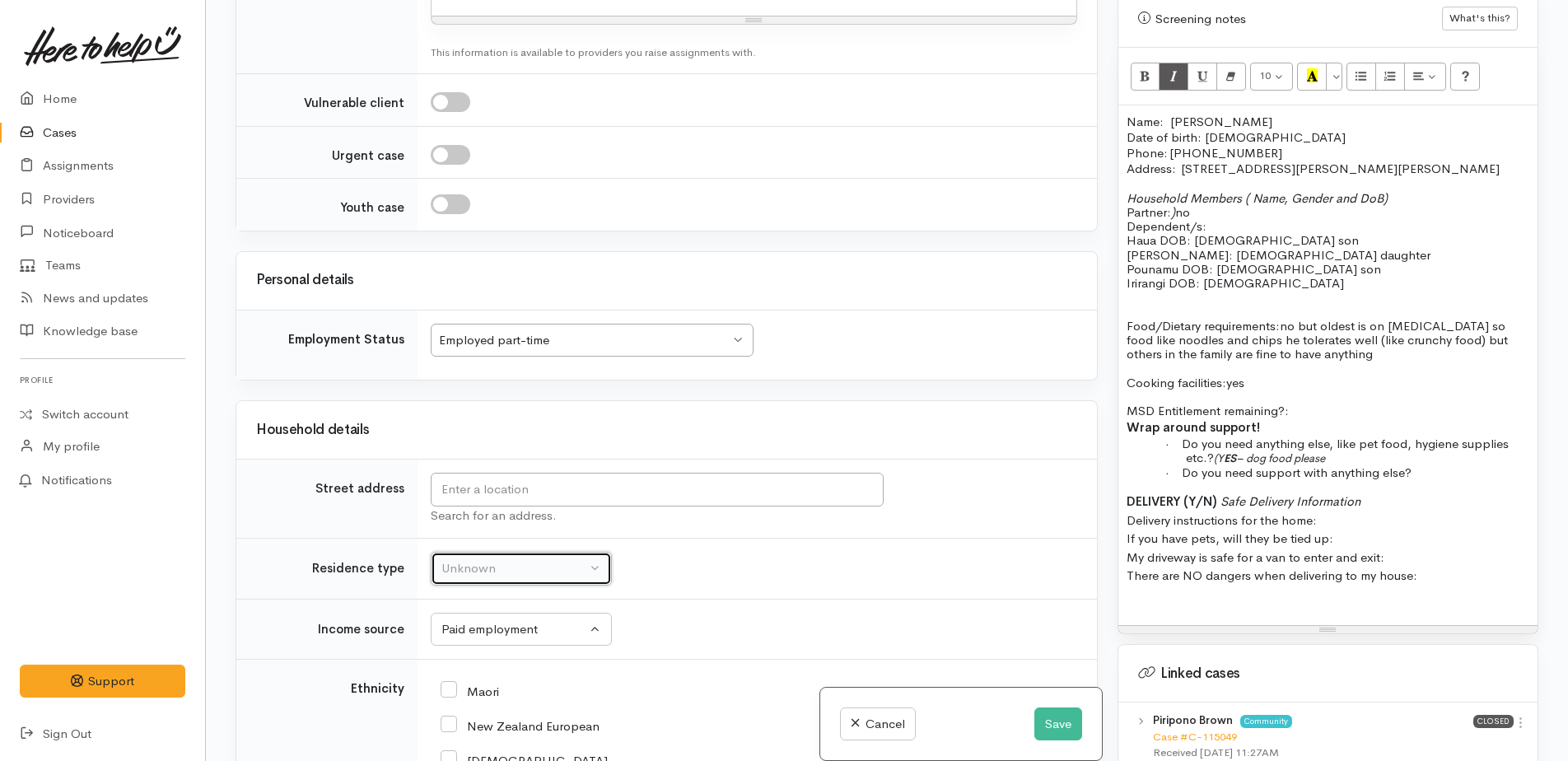
click at [534, 559] on div "Unknown" at bounding box center [514, 569] width 145 height 19
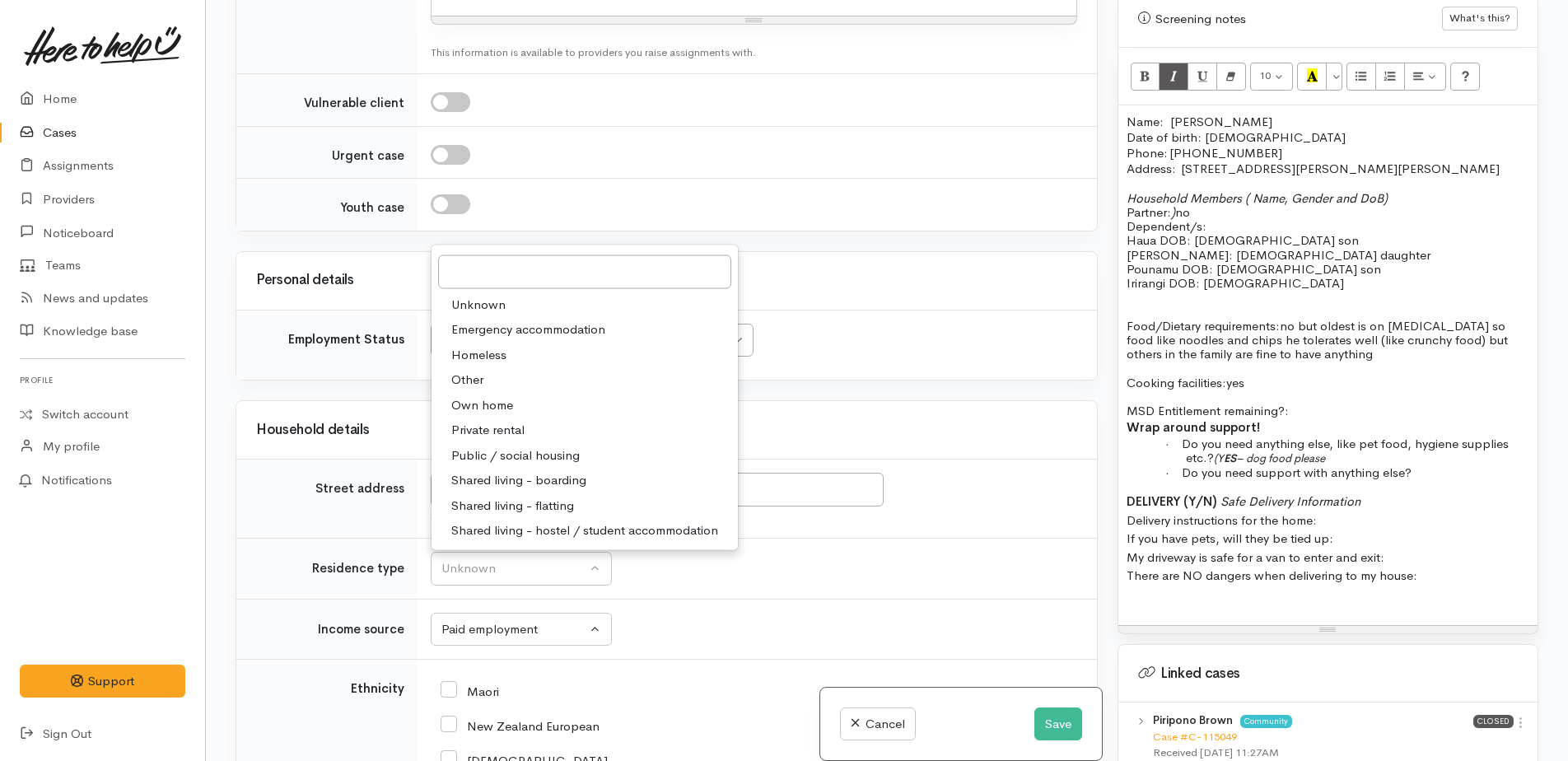
click at [869, 422] on h3 "Household details" at bounding box center [667, 430] width 821 height 16
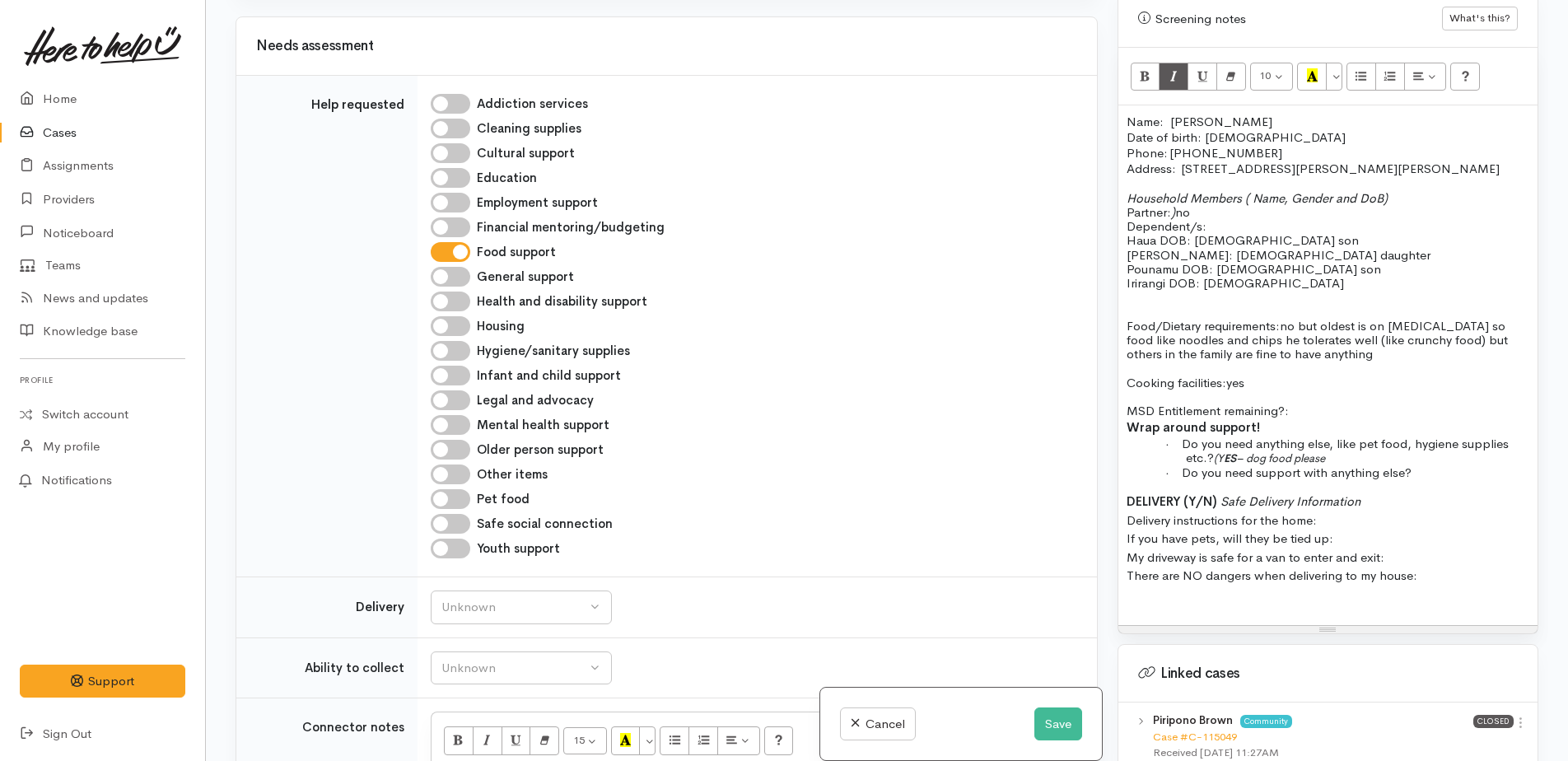
scroll to position [1421, 0]
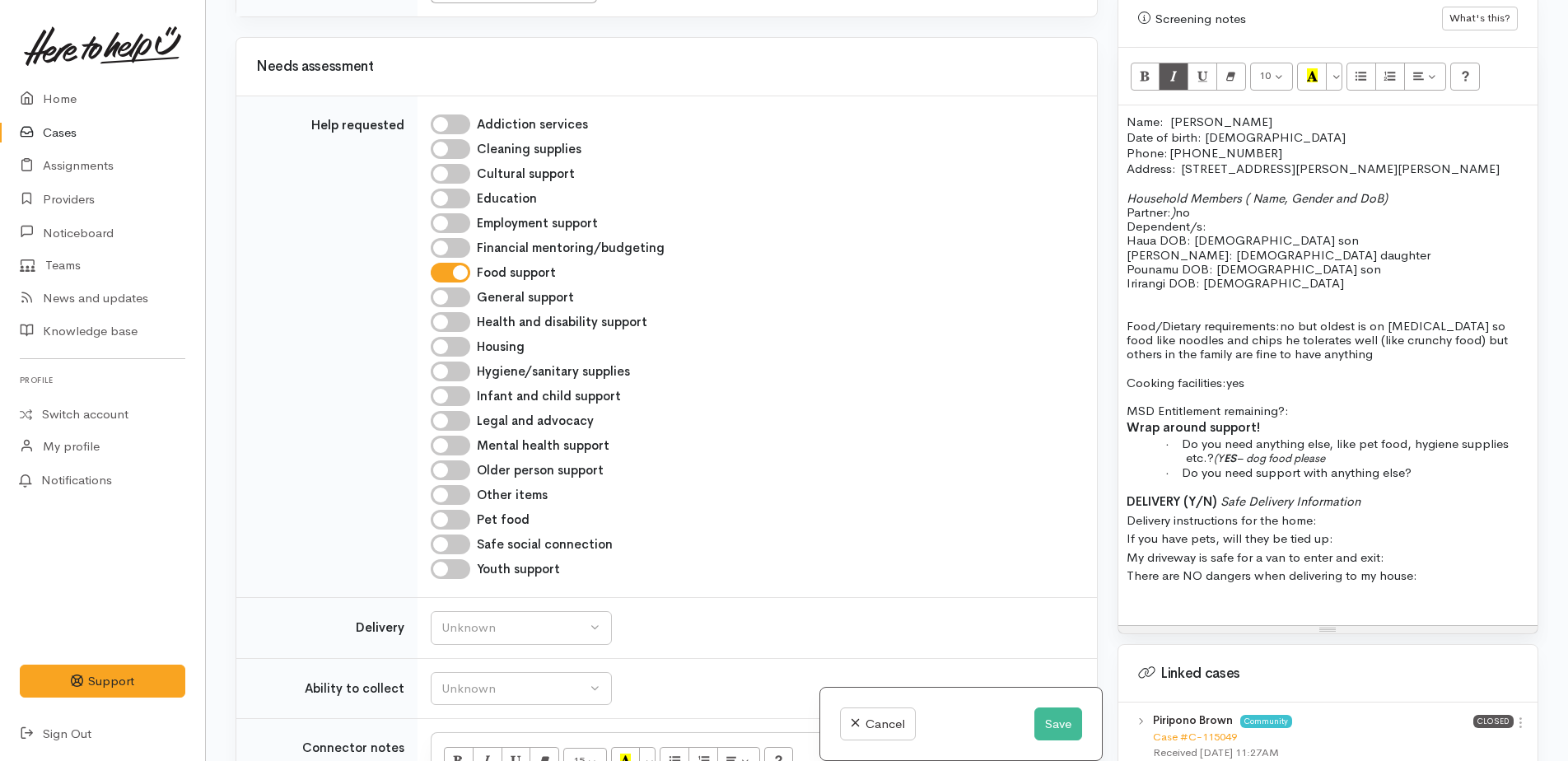
click at [444, 443] on div "Addiction services Cleaning supplies Cultural support Education Employment supp…" at bounding box center [753, 346] width 666 height 474
click at [441, 510] on input "Pet food" at bounding box center [450, 520] width 39 height 20
checkbox input "true"
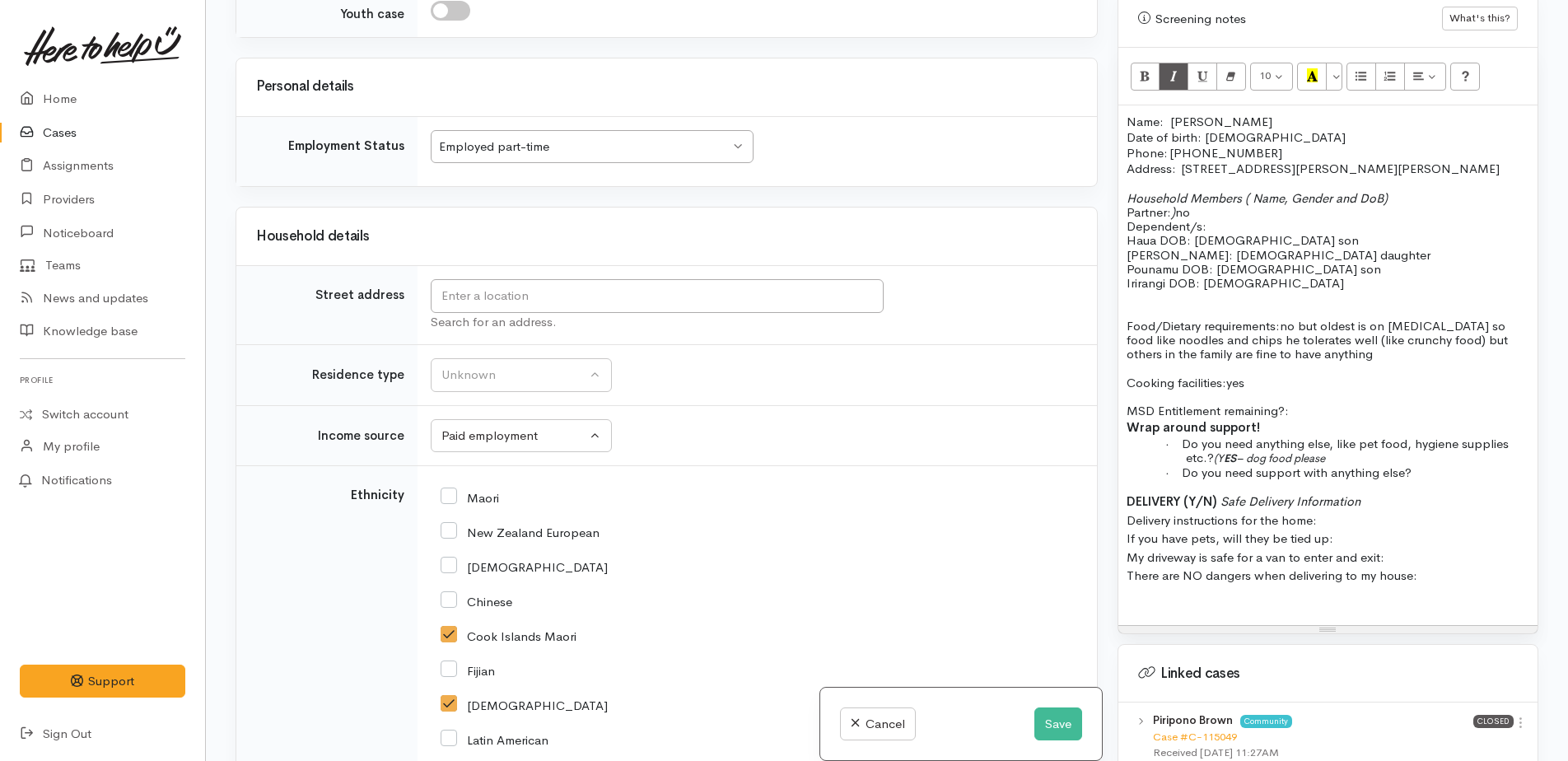
scroll to position [2573, 0]
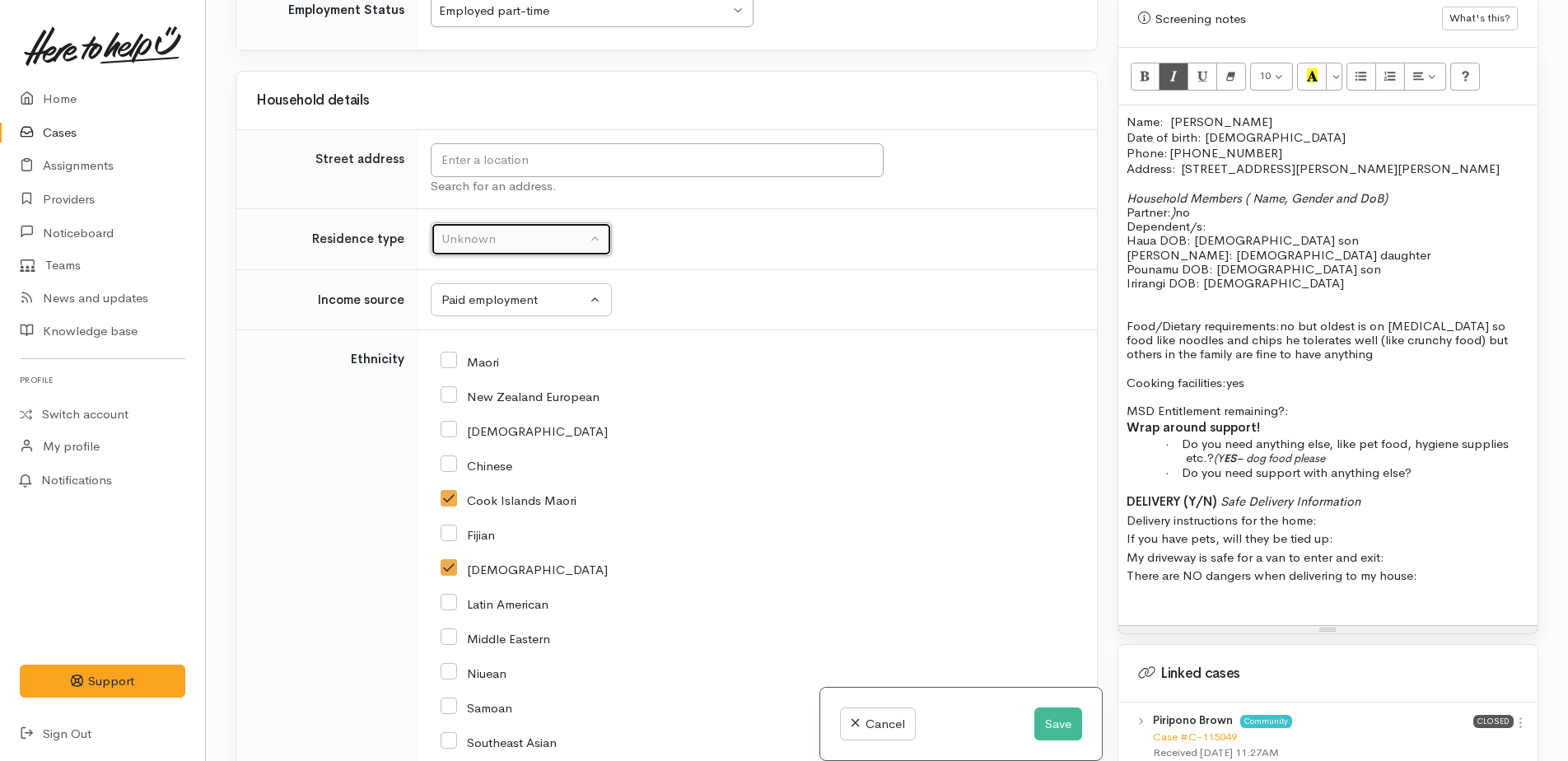
click at [530, 230] on div "Unknown" at bounding box center [514, 240] width 145 height 19
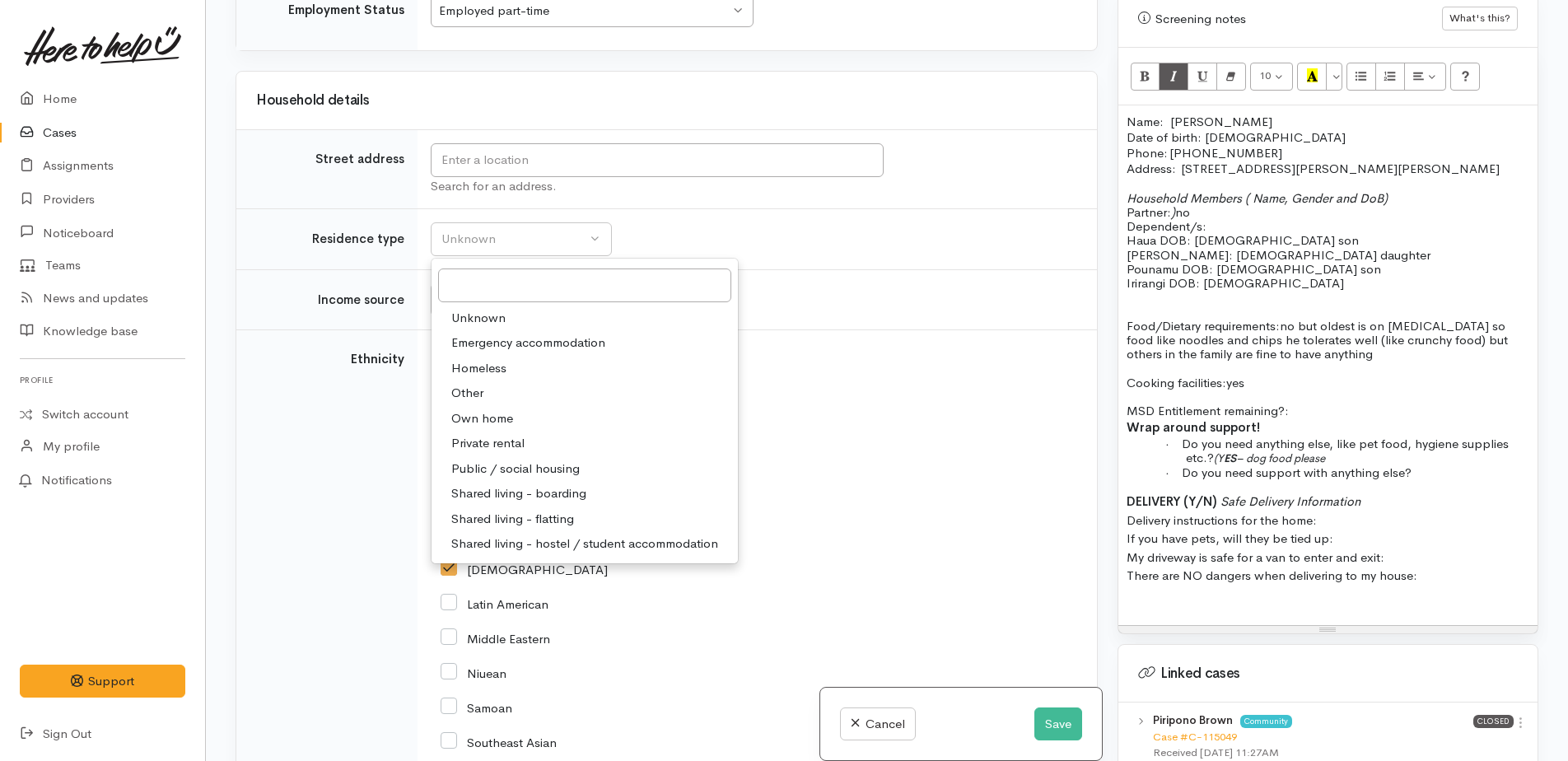
click at [508, 434] on span "Private rental" at bounding box center [488, 443] width 74 height 19
select select "2"
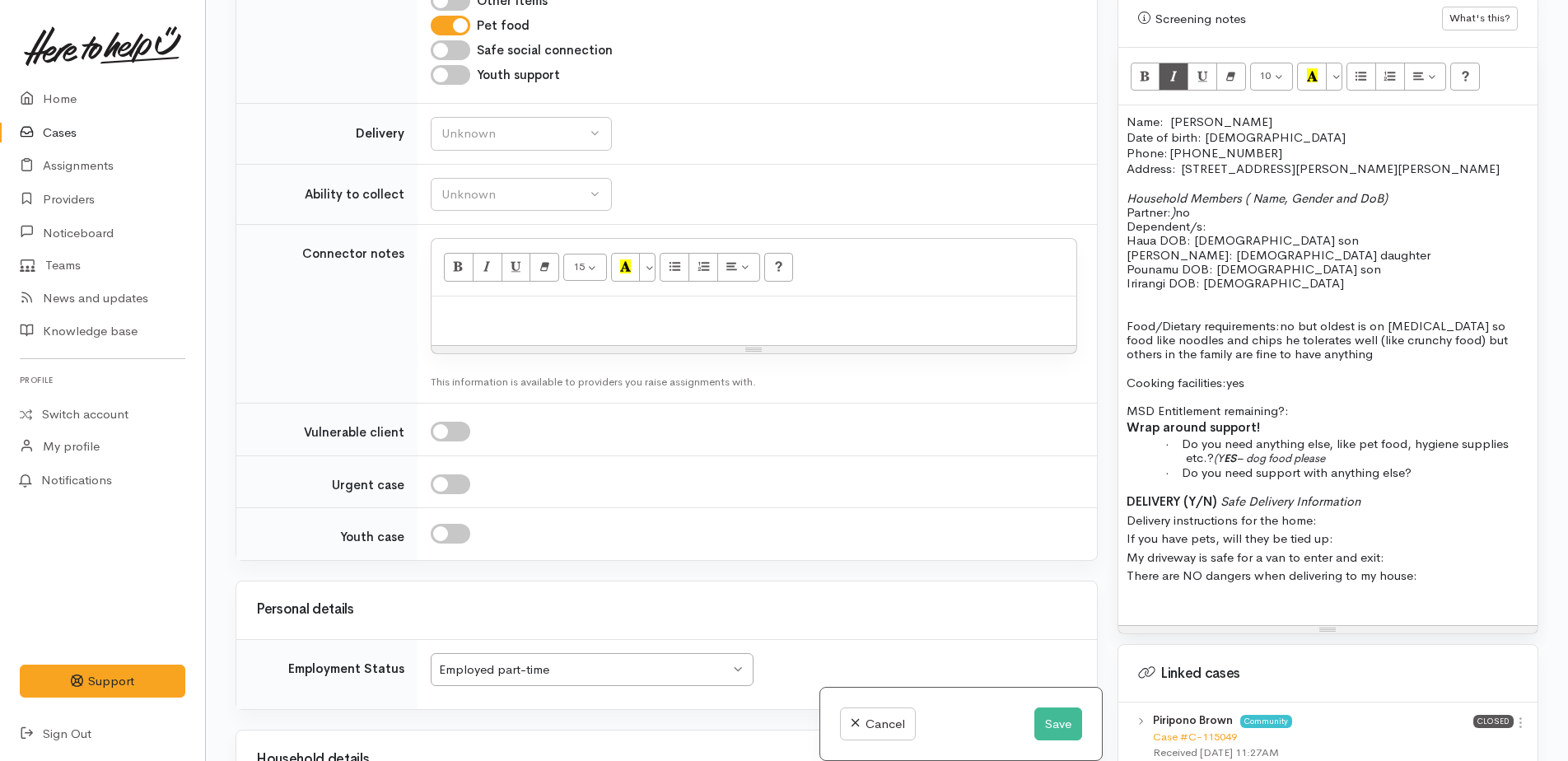
scroll to position [1749, 0]
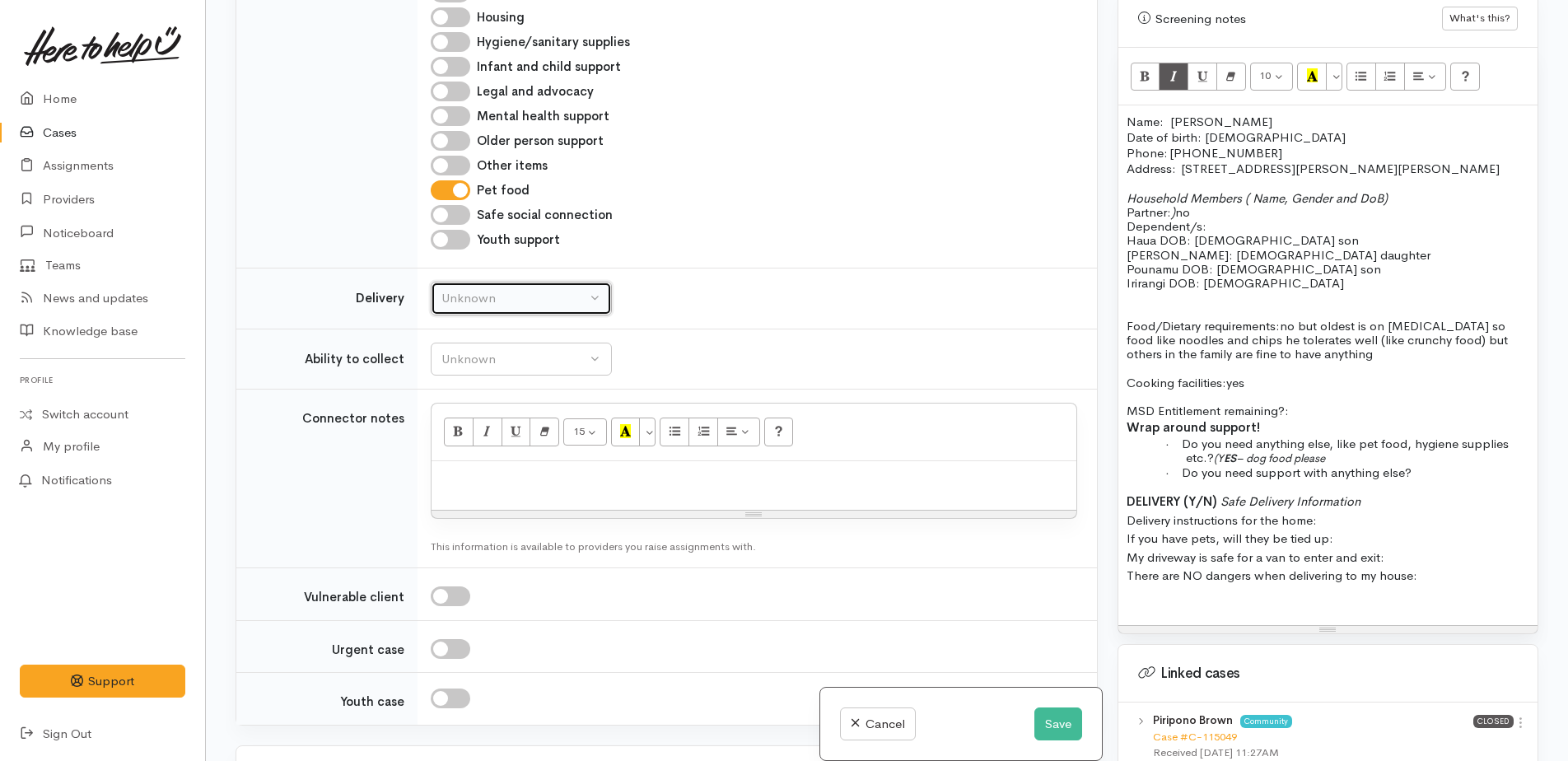
click at [496, 289] on div "Unknown" at bounding box center [514, 298] width 145 height 19
click at [469, 440] on link "No" at bounding box center [521, 452] width 179 height 25
select select "1"
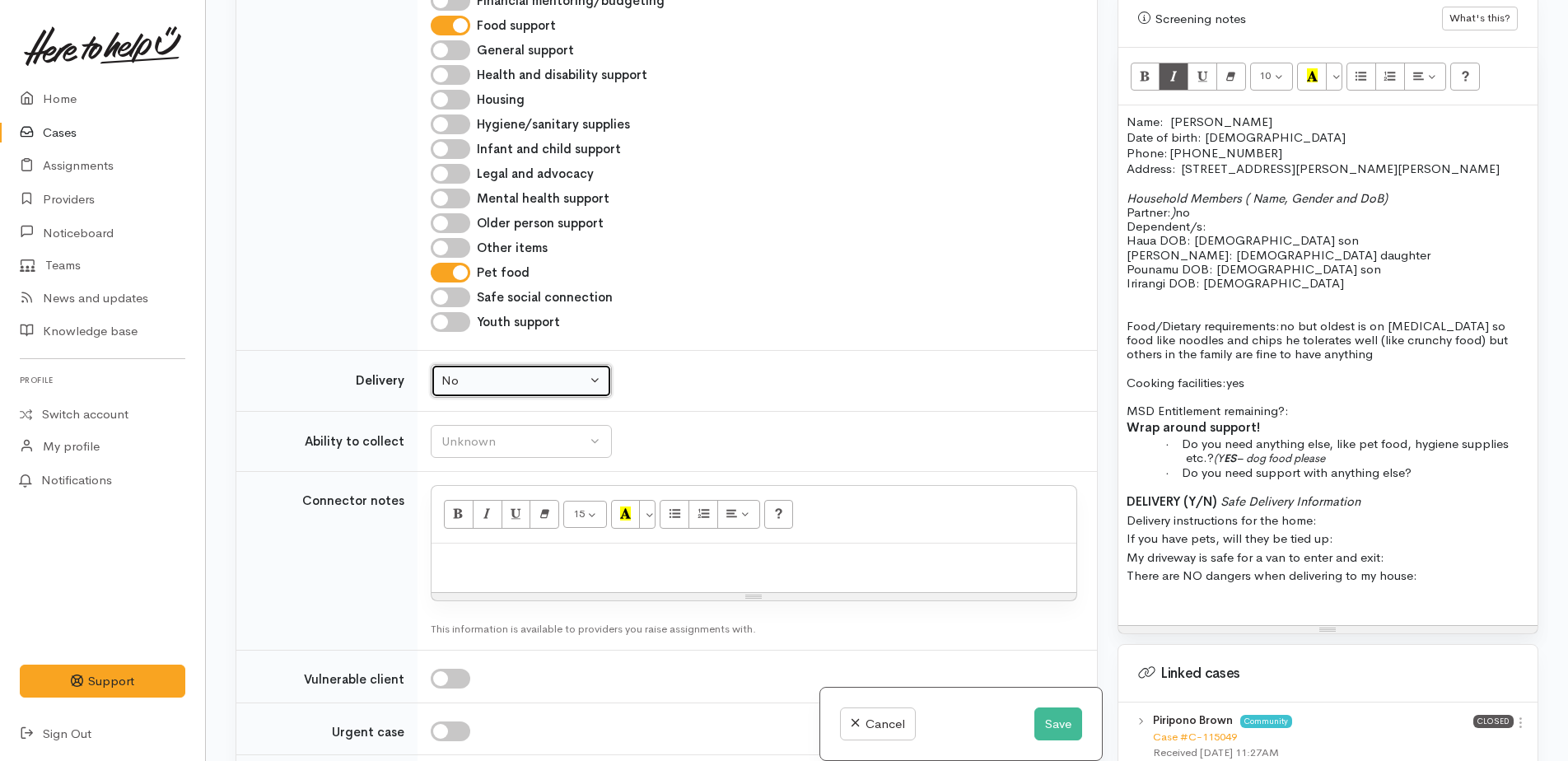
scroll to position [1585, 0]
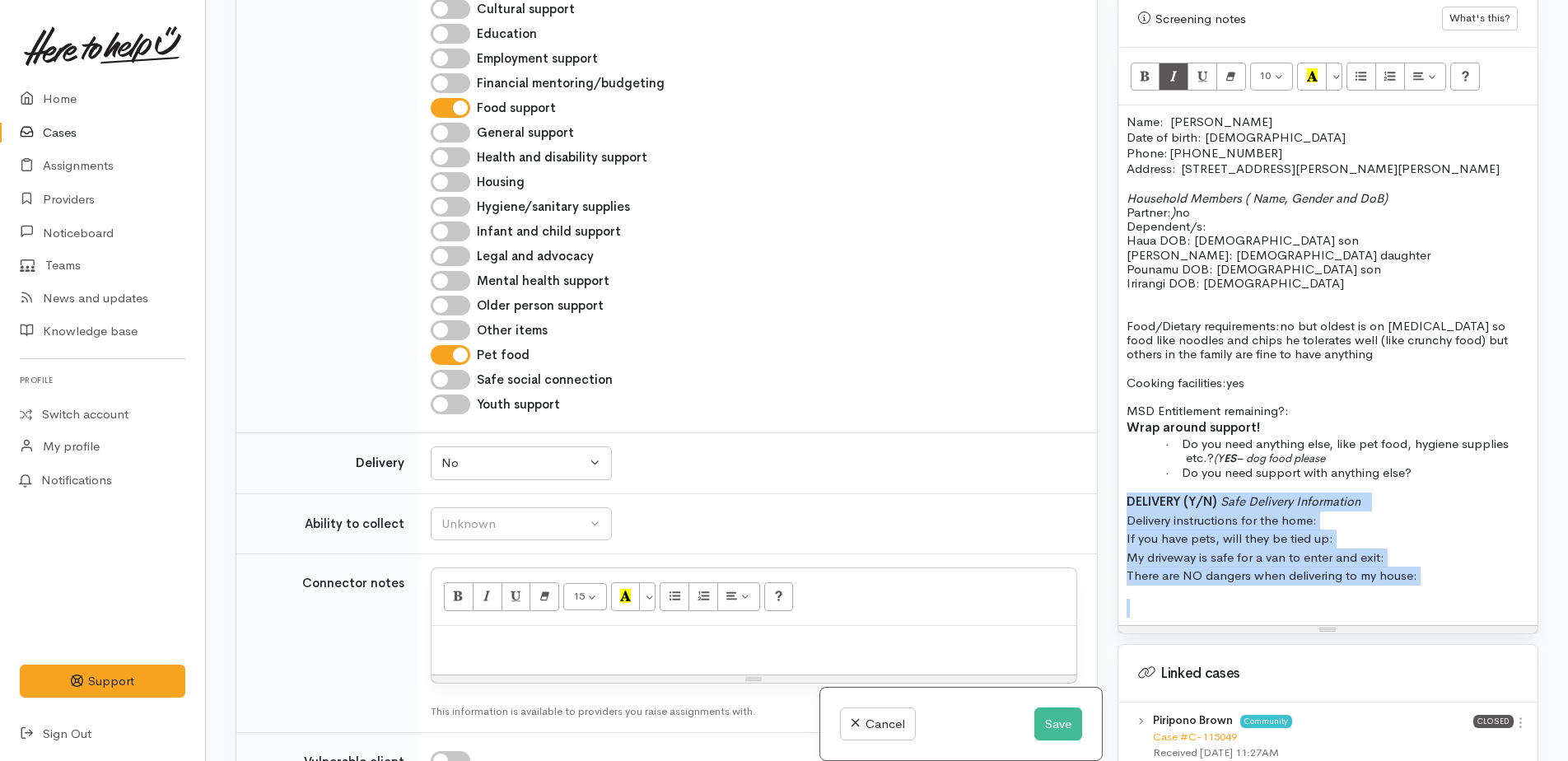
drag, startPoint x: 1130, startPoint y: 483, endPoint x: 1472, endPoint y: 555, distance: 349.5
click at [1474, 575] on div "Name: Piripono Brown Date of birth: 07/03/1997 Phone: 022 096 5428 Address:  84…" at bounding box center [1327, 365] width 419 height 520
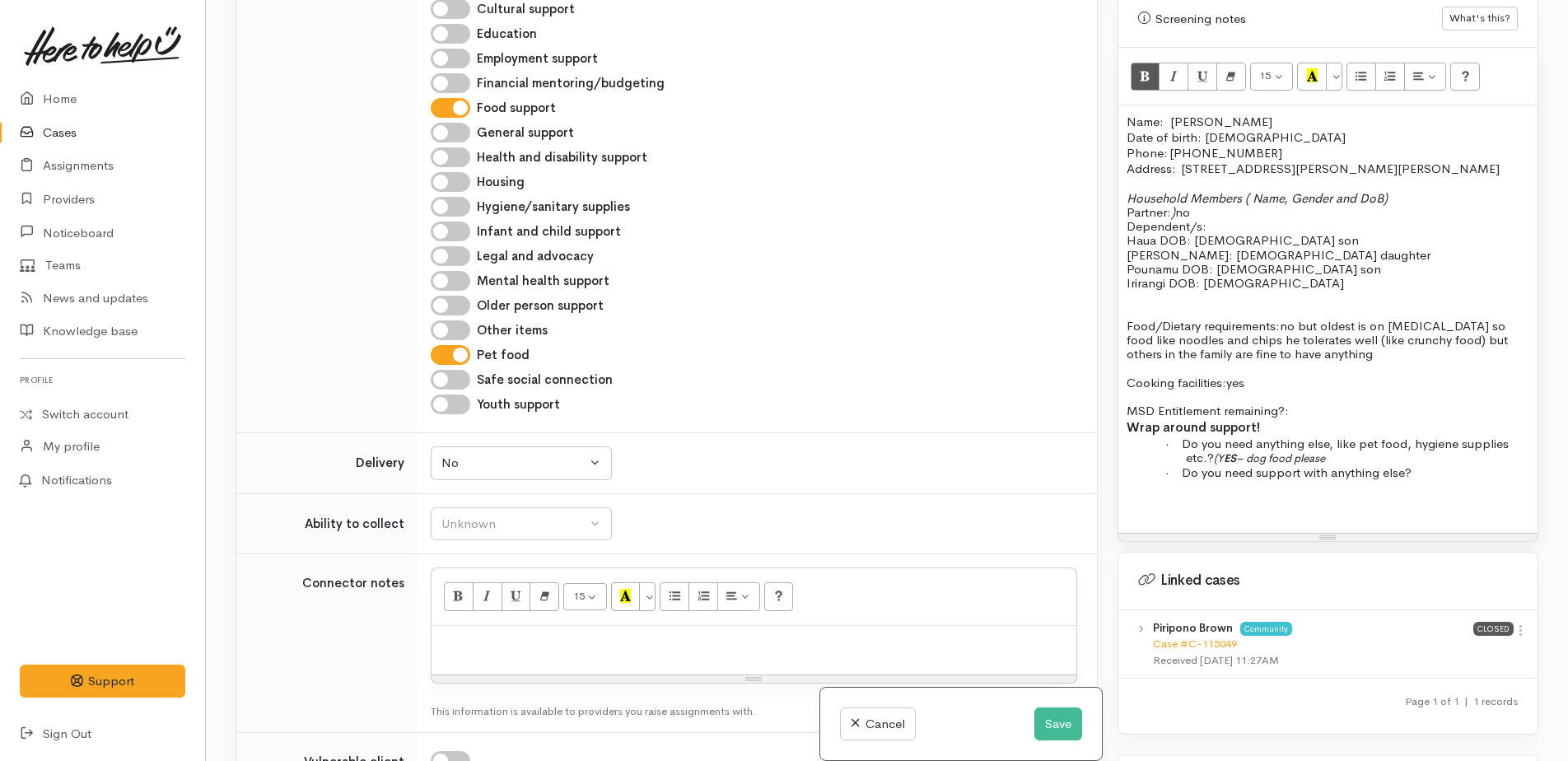
click at [1439, 465] on p "· Do you need support with anything else?" at bounding box center [1357, 472] width 343 height 14
click at [1382, 464] on span "Do you need support with anything else? no right now" at bounding box center [1334, 472] width 304 height 16
click at [1360, 443] on p "· Do you need anything else, like pet food, hygiene supplies etc.? (Y ES – dog …" at bounding box center [1357, 450] width 343 height 29
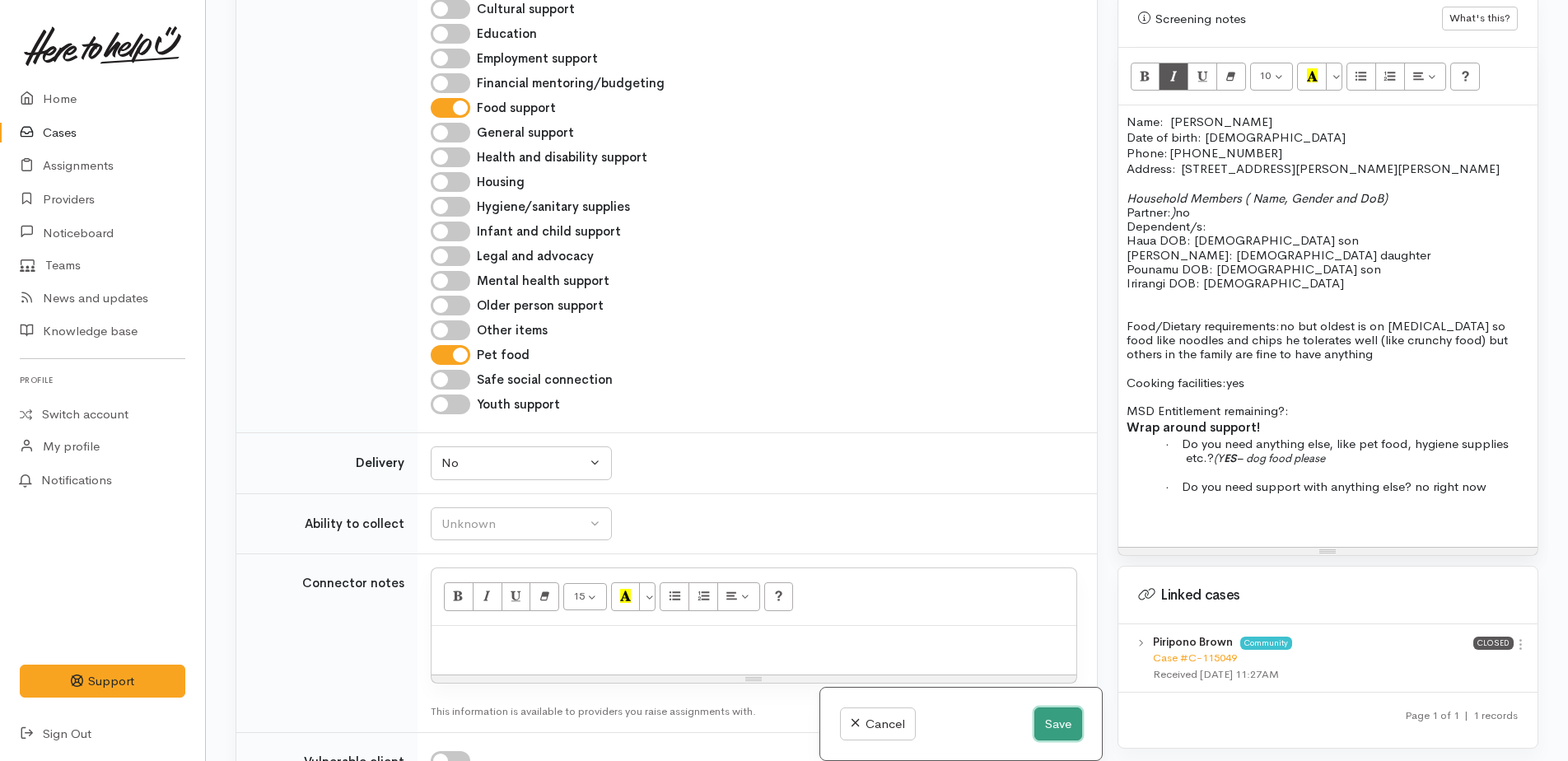
click at [1069, 729] on button "Save" at bounding box center [1058, 724] width 48 height 34
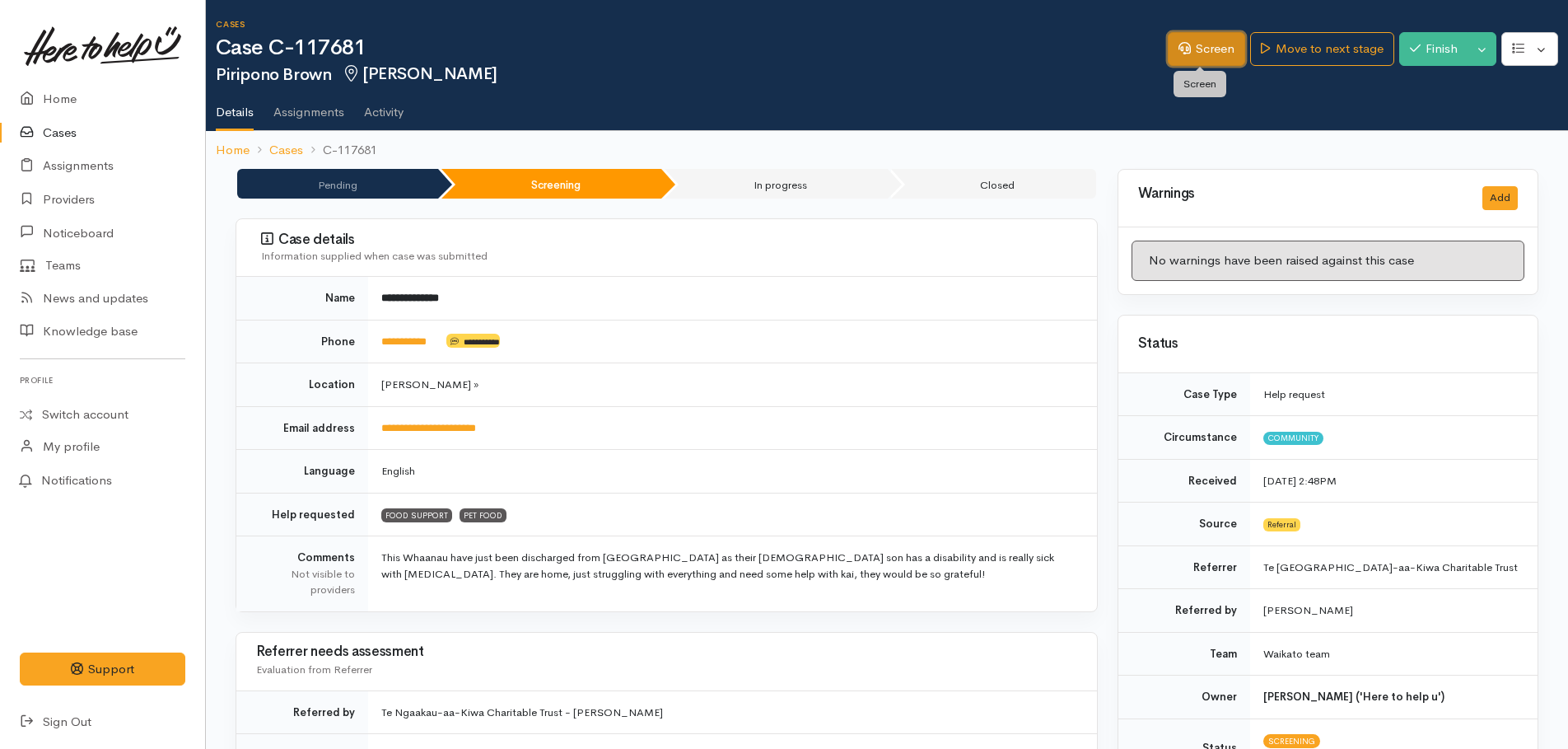
click at [1190, 59] on link "Screen" at bounding box center [1207, 49] width 77 height 34
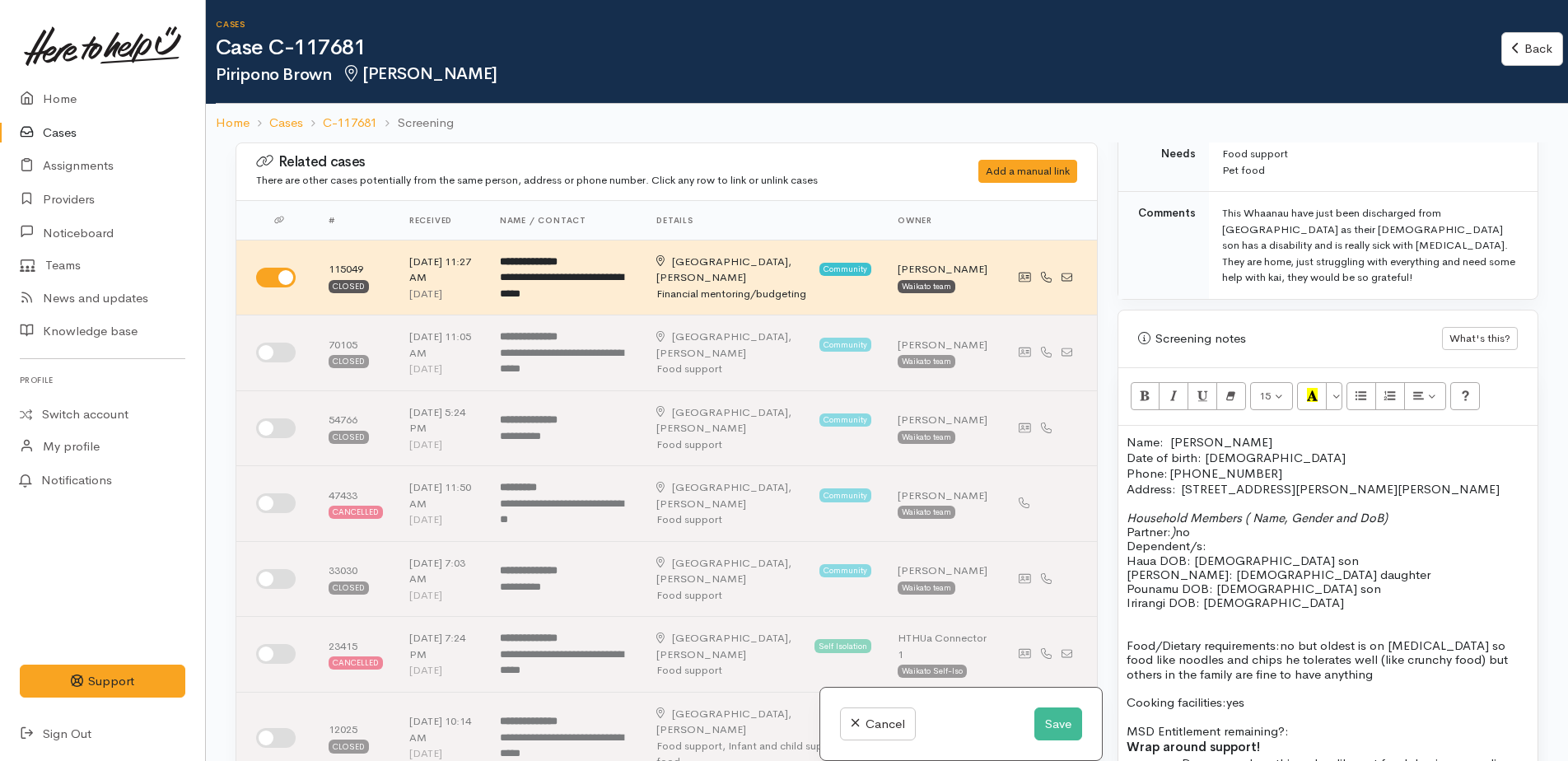
scroll to position [1153, 0]
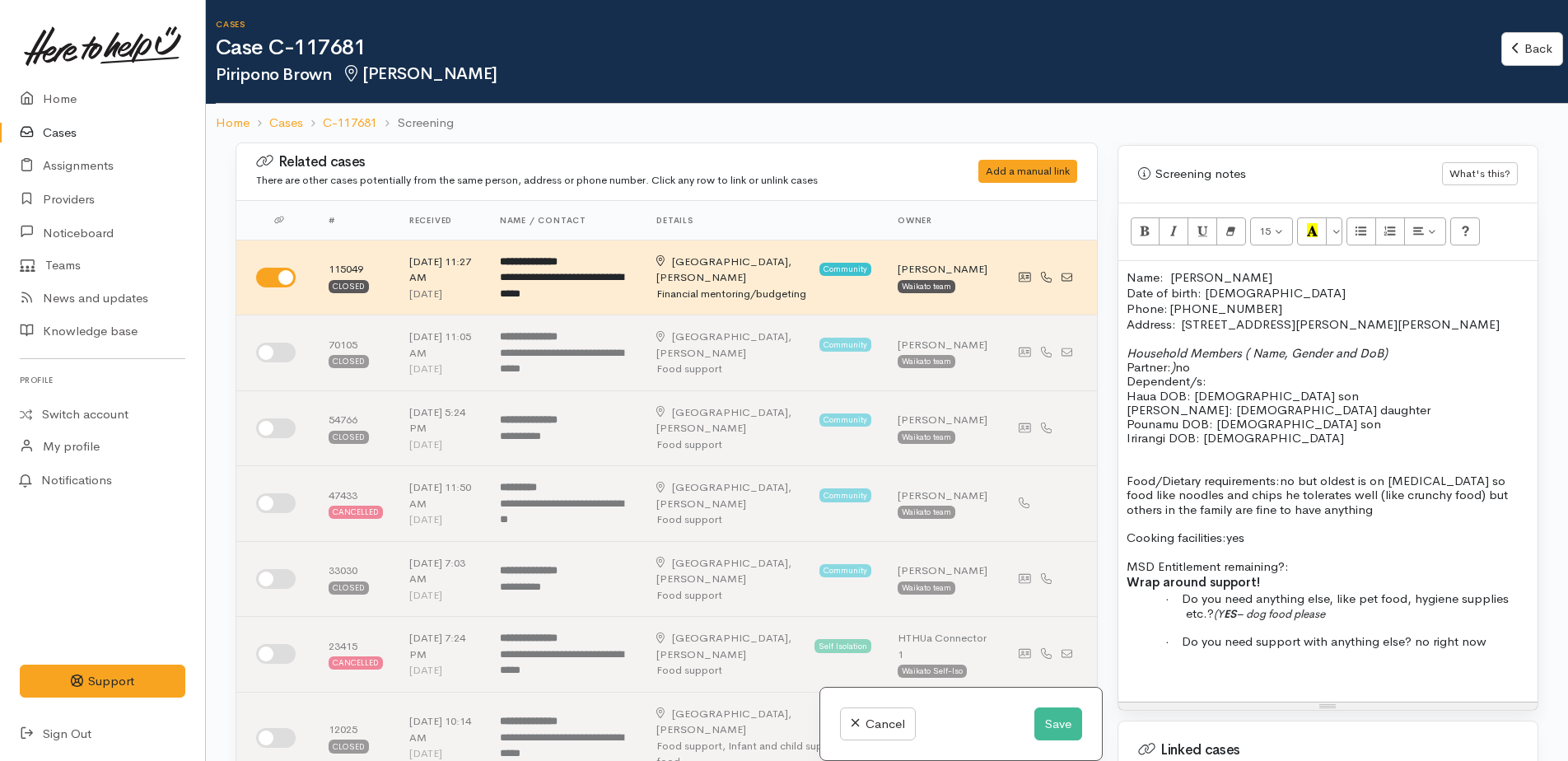
click at [1491, 638] on p "· Do you need support with anything else? no right now" at bounding box center [1357, 641] width 343 height 14
click at [1349, 622] on p at bounding box center [1357, 627] width 343 height 14
click at [1346, 612] on p "· Do you need anything else, like pet food, hygiene supplies etc.? (Y ES – dog …" at bounding box center [1357, 605] width 343 height 29
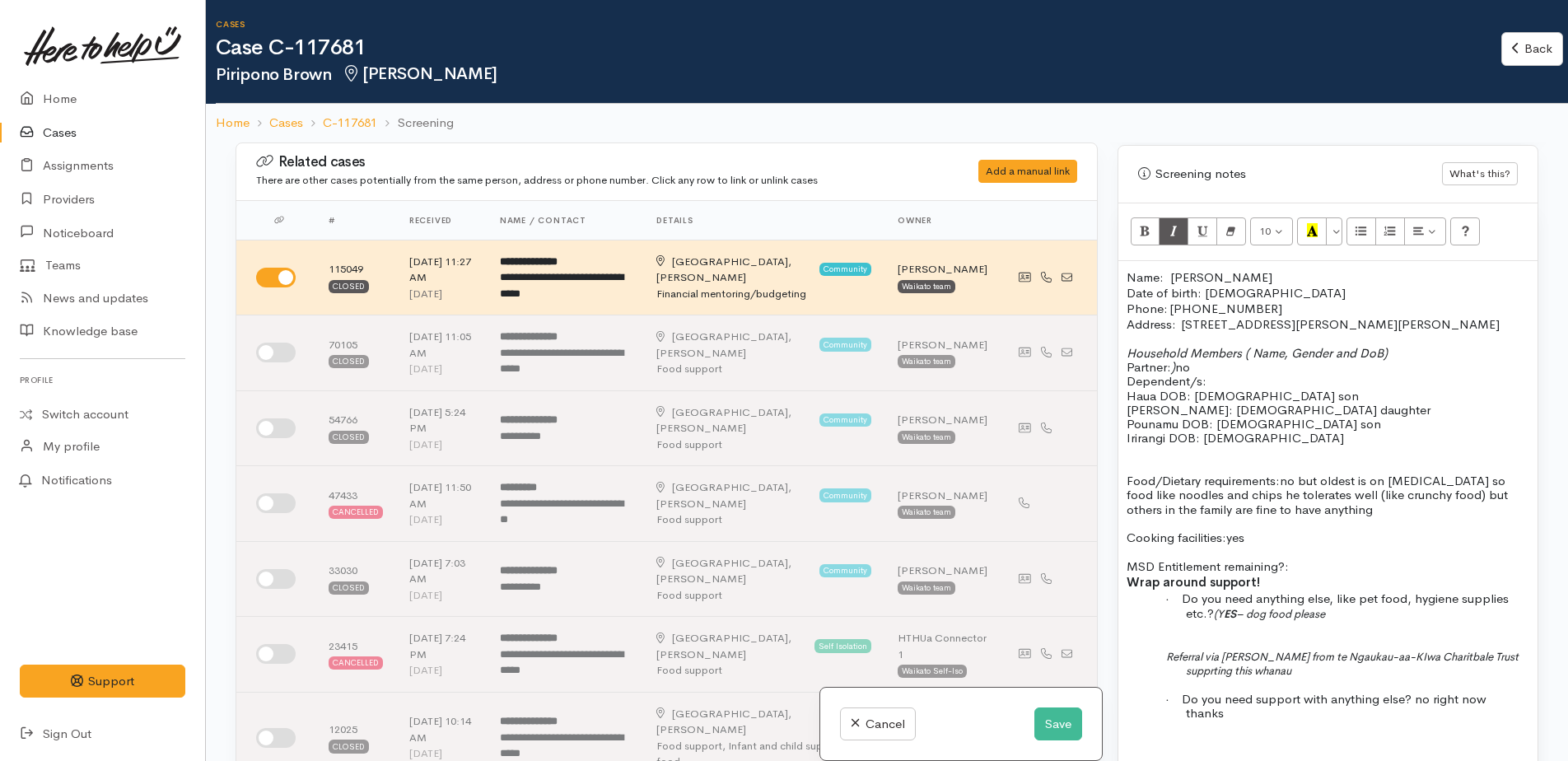
click at [1305, 565] on p "MSD Entitlement remaining?:" at bounding box center [1328, 558] width 402 height 29
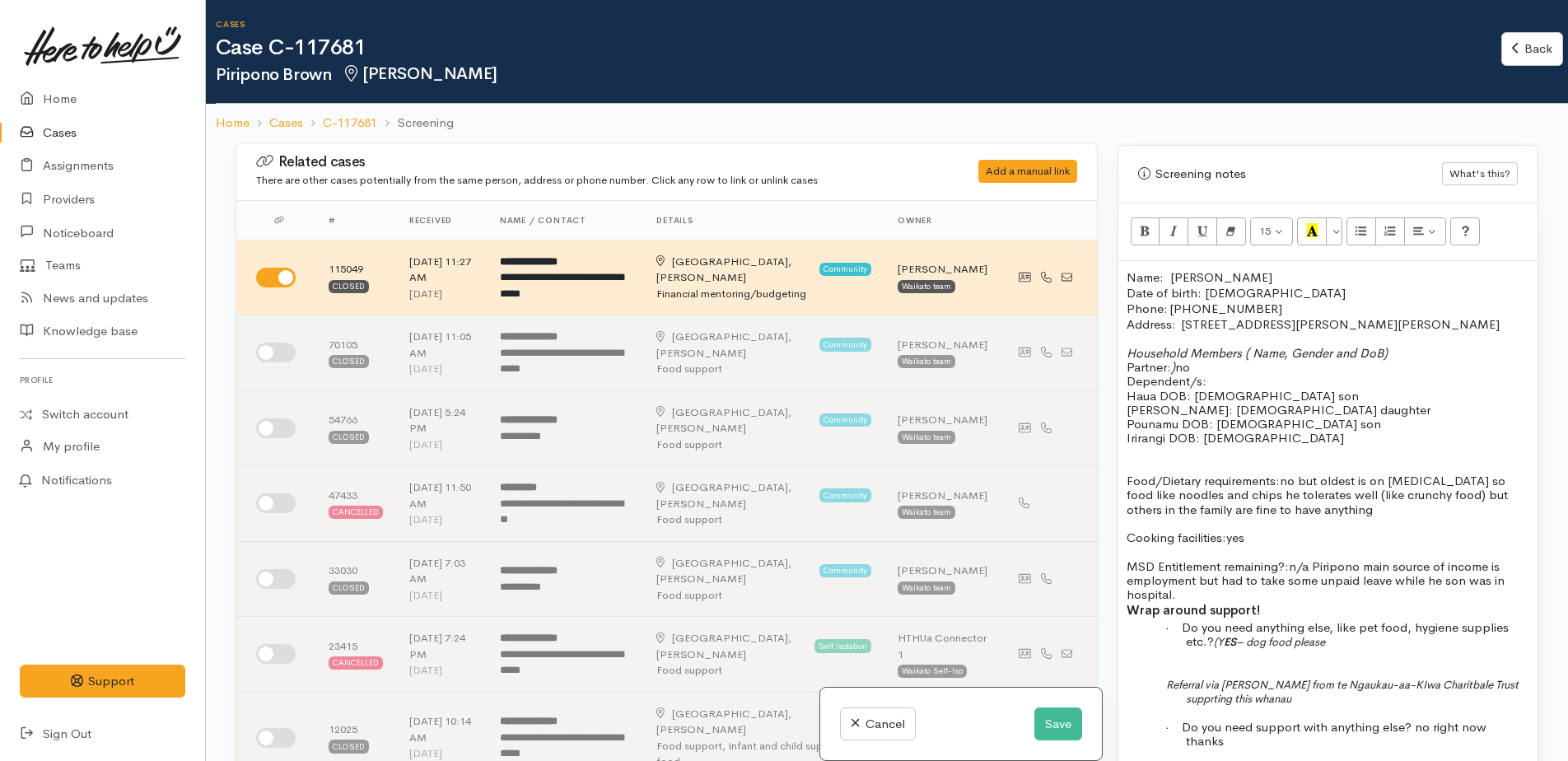
click at [1172, 597] on span "n/a Piripono main source of income is employment but had to take some unpaid le…" at bounding box center [1316, 580] width 378 height 45
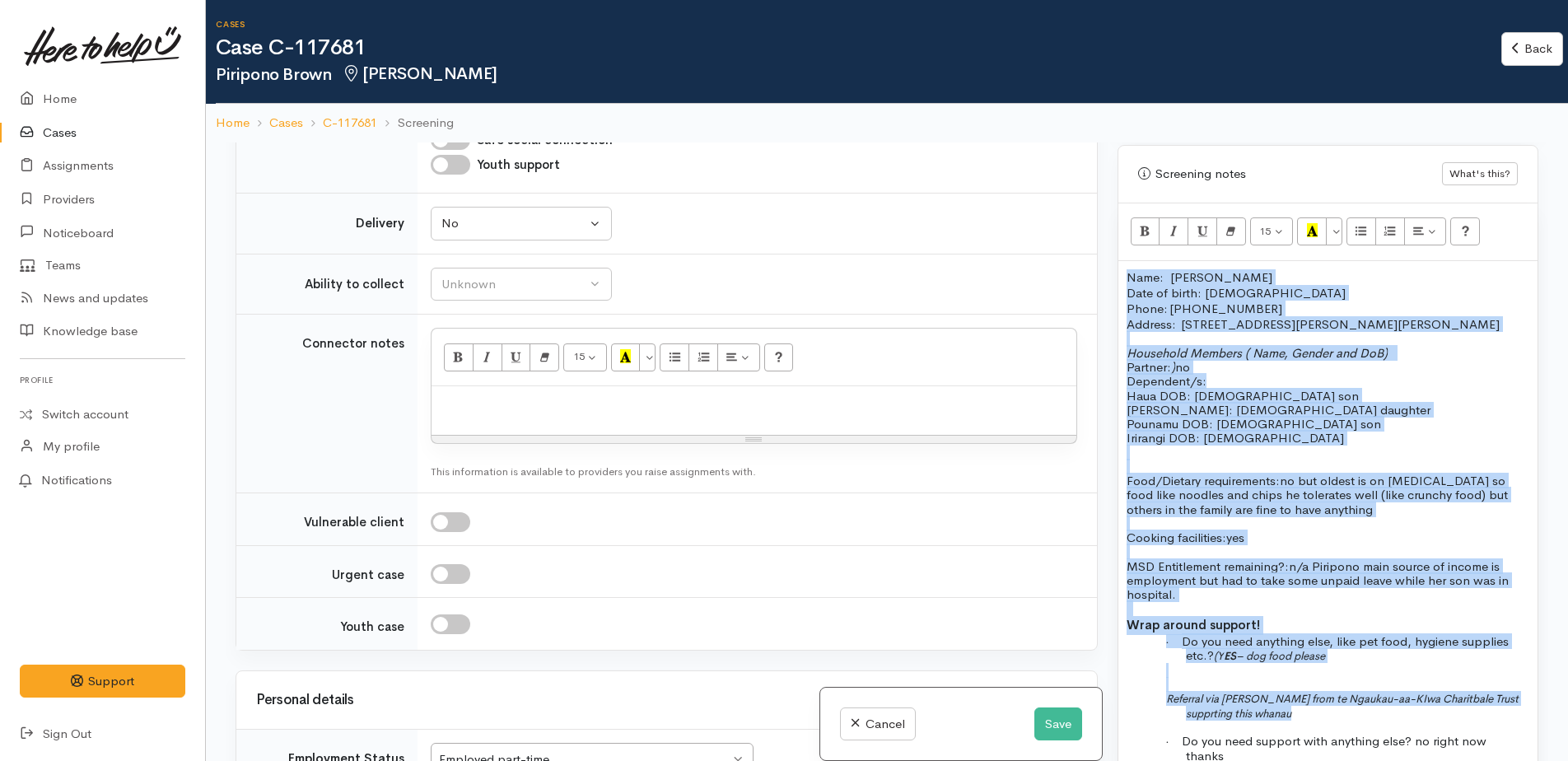
drag, startPoint x: 1128, startPoint y: 275, endPoint x: 1404, endPoint y: 720, distance: 523.6
click at [1404, 720] on div "Name: [PERSON_NAME] Date of birth: [DEMOGRAPHIC_DATA] Phone: [PHONE_NUMBER] Add…" at bounding box center [1327, 538] width 419 height 555
copy div "Name: [PERSON_NAME] Date of birth: [DEMOGRAPHIC_DATA] Phone: [PHONE_NUMBER] Add…"
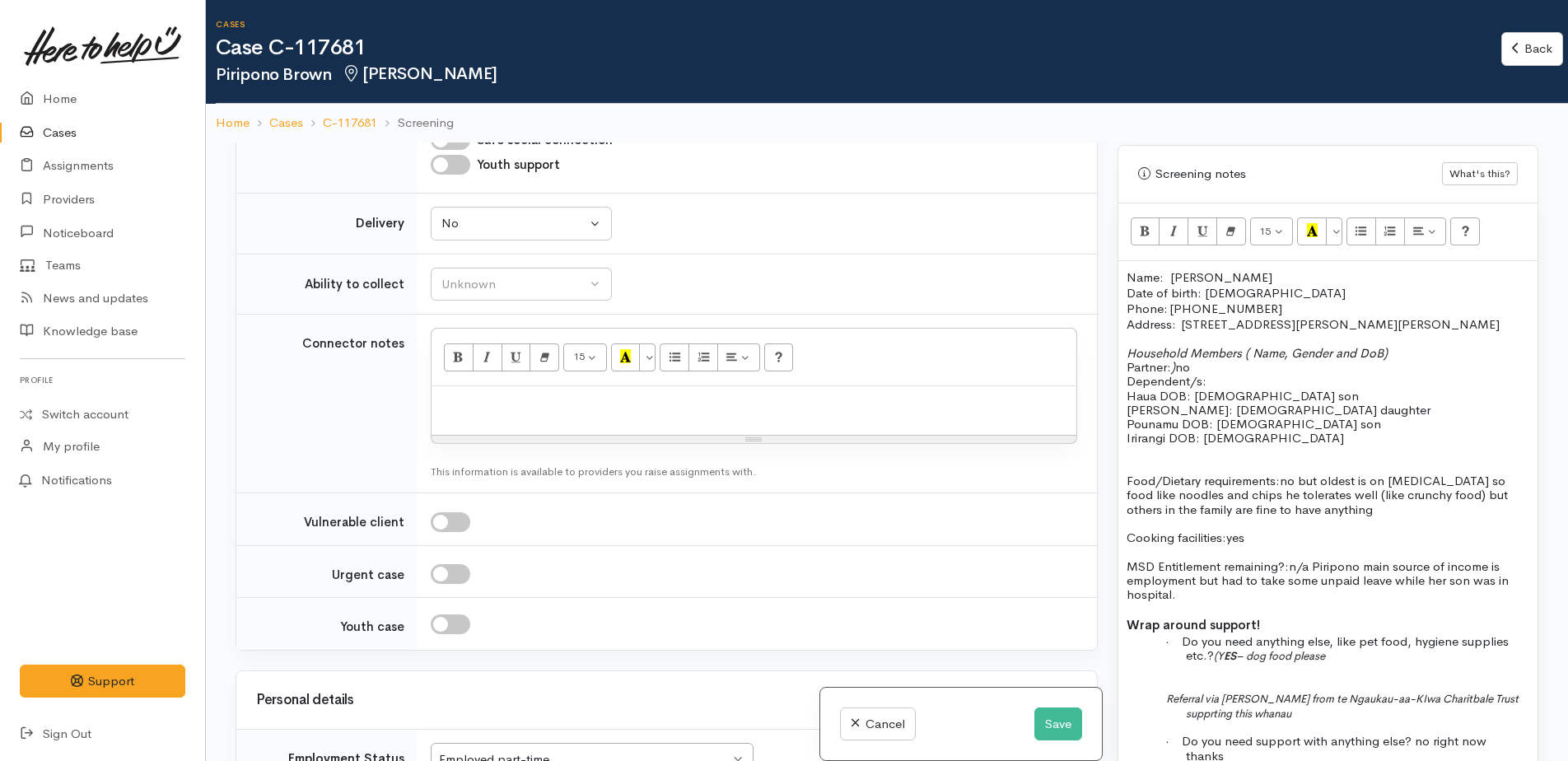
paste div
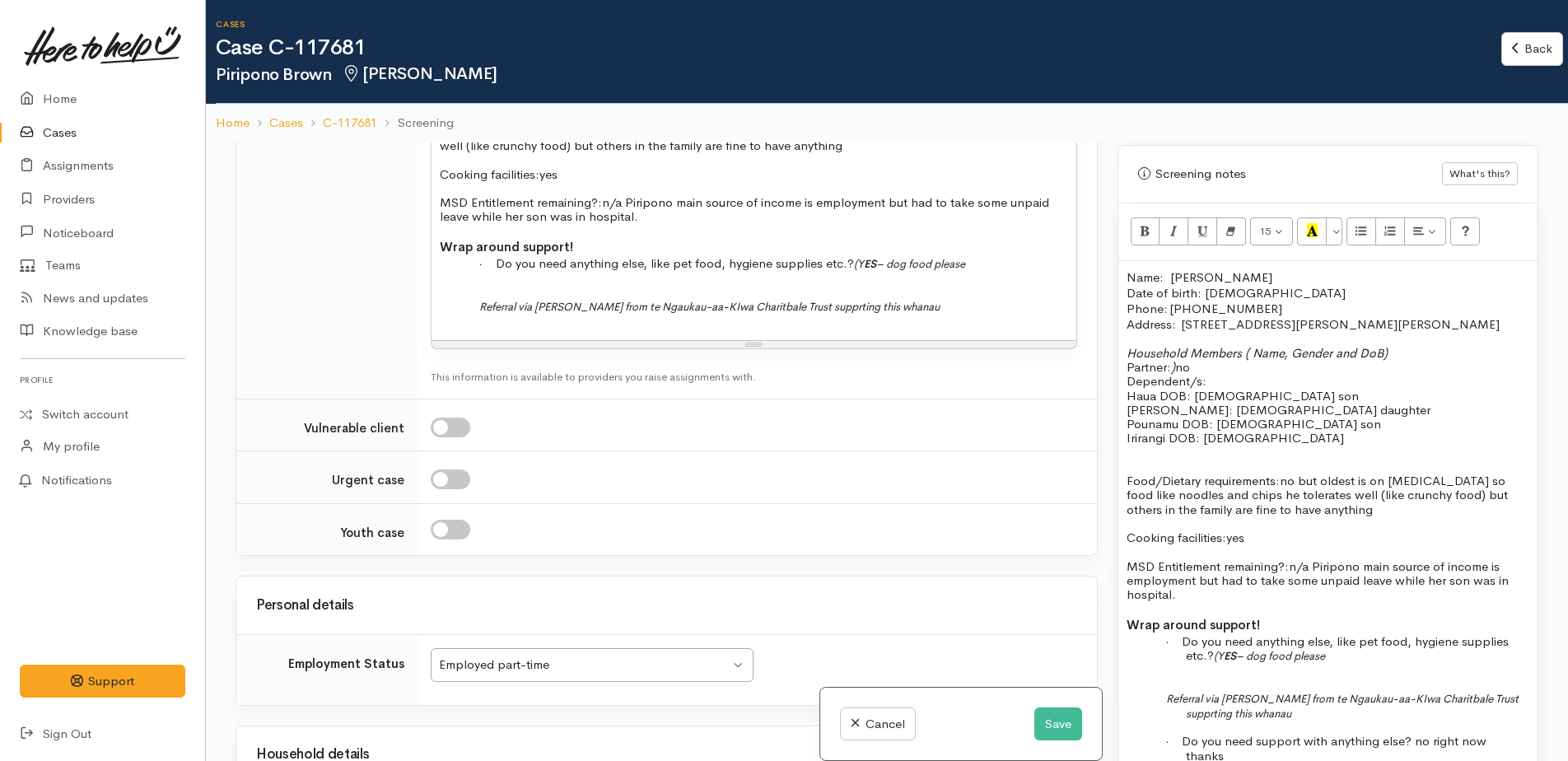
scroll to position [2470, 0]
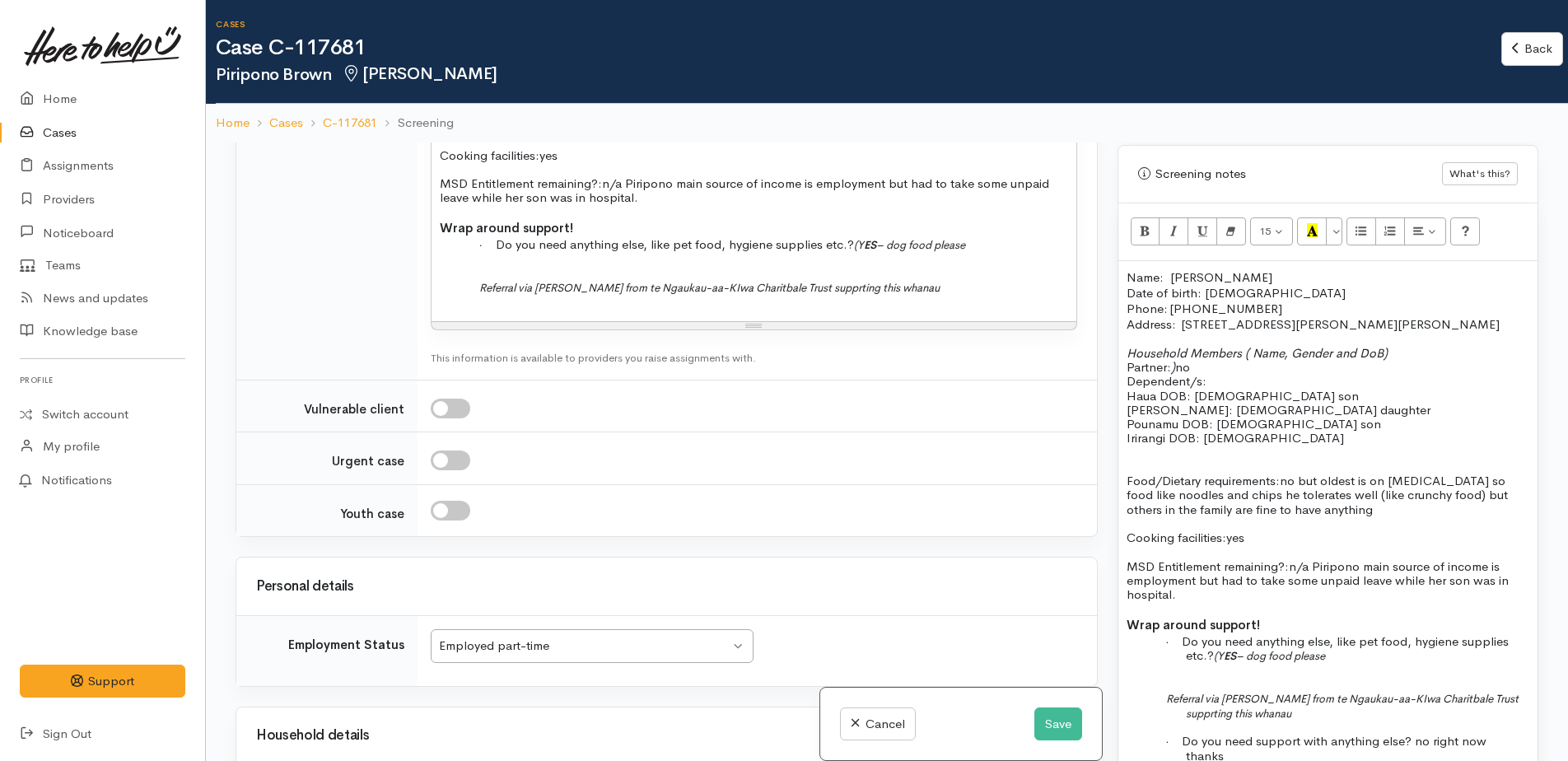
click at [444, 450] on input "checkbox" at bounding box center [450, 460] width 39 height 20
checkbox input "true"
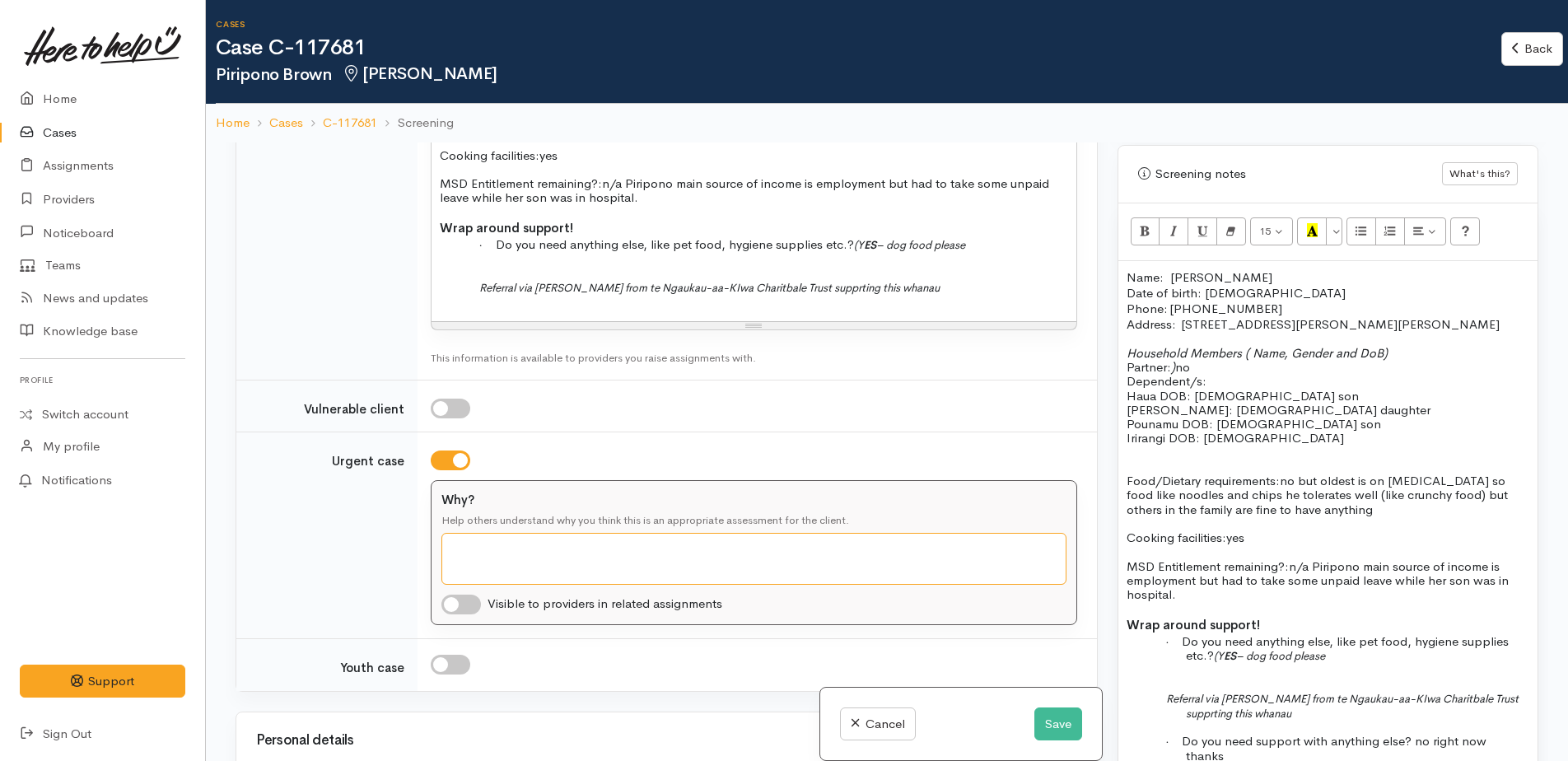
click at [454, 533] on textarea "Why?" at bounding box center [753, 558] width 625 height 52
type textarea "R"
type textarea "Whanau running short on food, if possible to please collect [DATE]"
click at [441, 399] on input "checkbox" at bounding box center [450, 408] width 39 height 20
checkbox input "true"
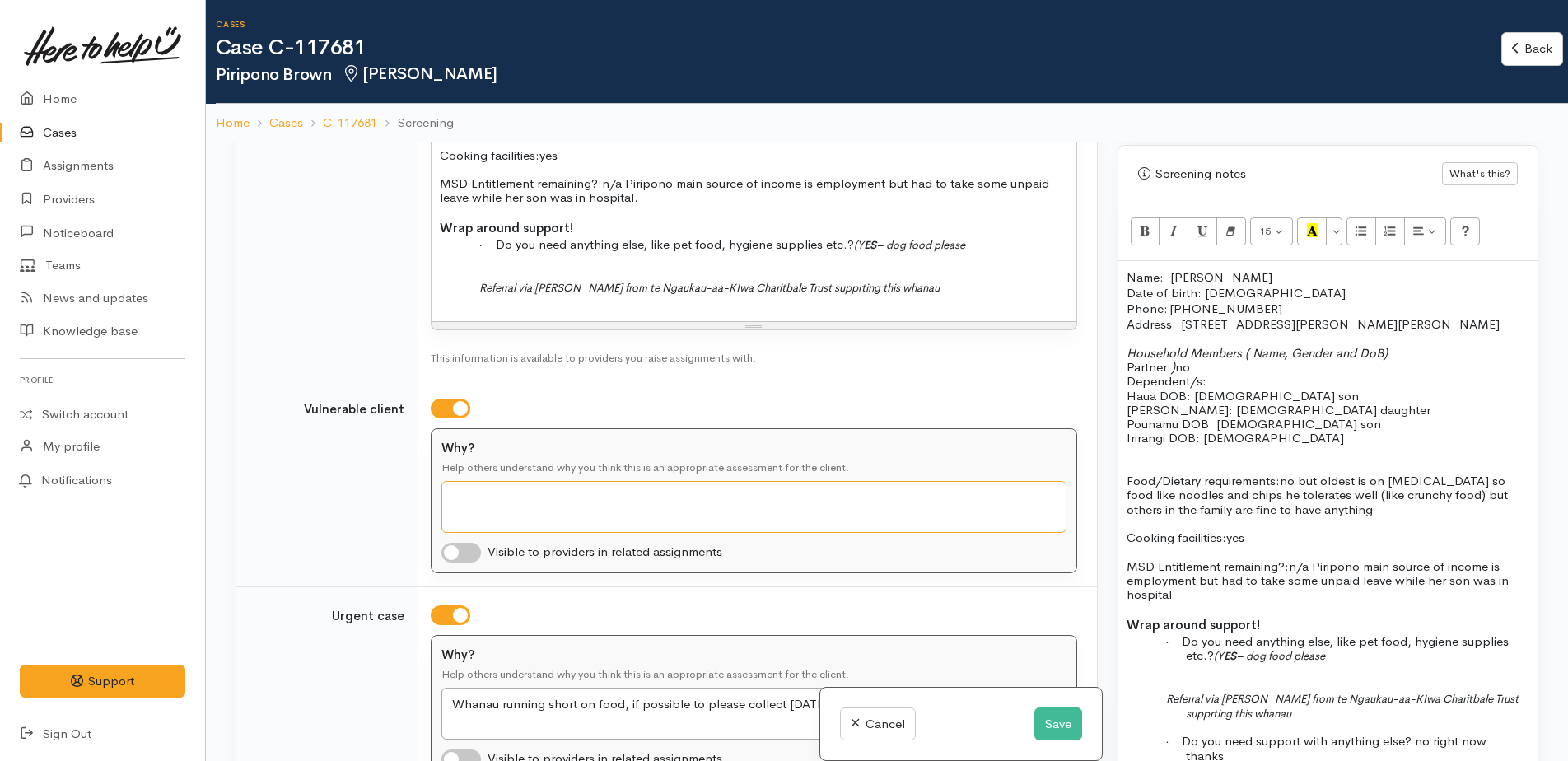
click at [497, 481] on textarea "Why?" at bounding box center [753, 506] width 625 height 52
type textarea "single mum of four, son has just come out of hospital"
click at [452, 542] on input "checkbox" at bounding box center [460, 552] width 39 height 20
checkbox input "true"
type textarea "Whanau running short on food, if possible, to please collect [DATE]"
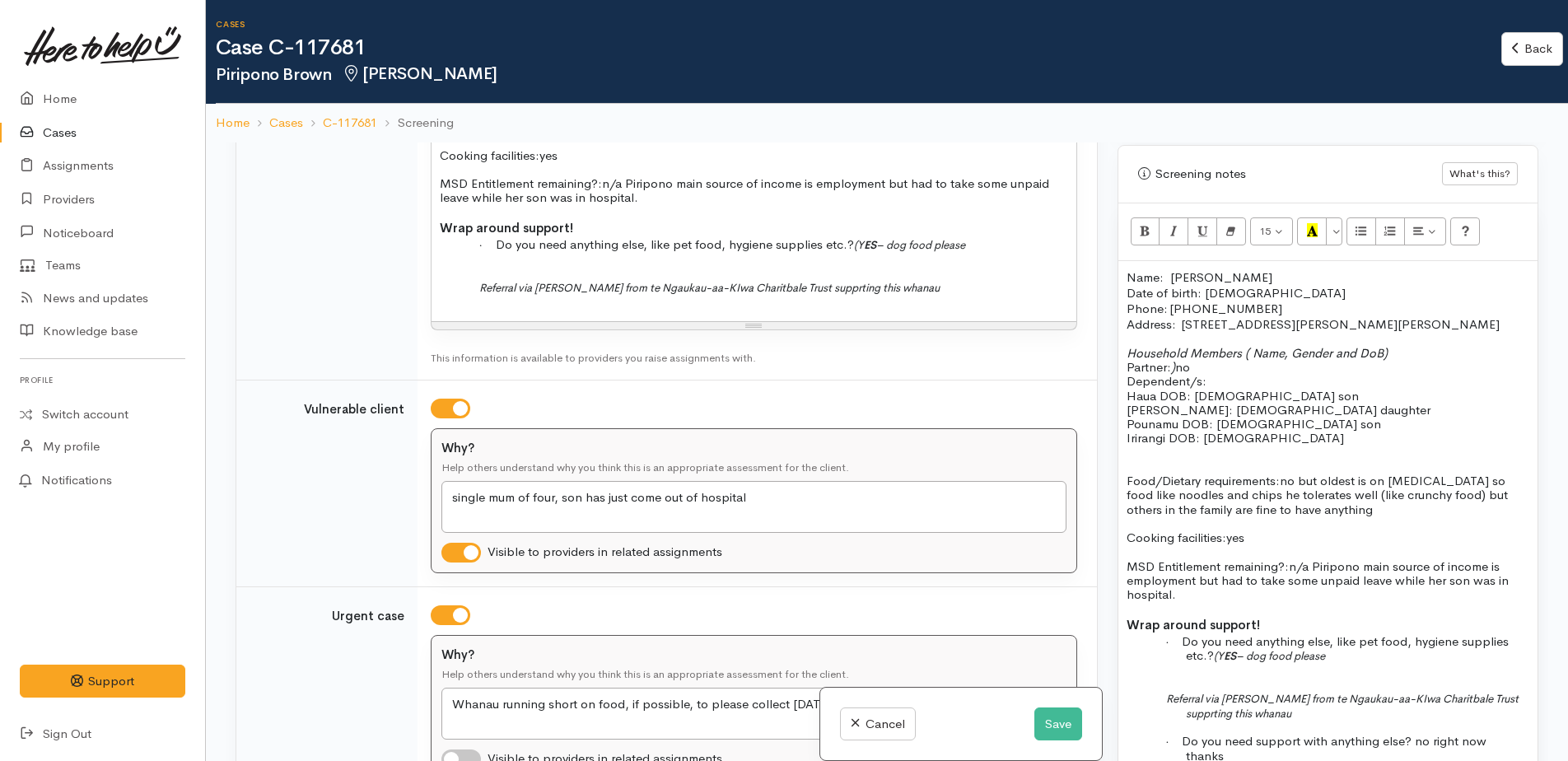
click at [454, 750] on input "checkbox" at bounding box center [460, 759] width 39 height 20
checkbox input "true"
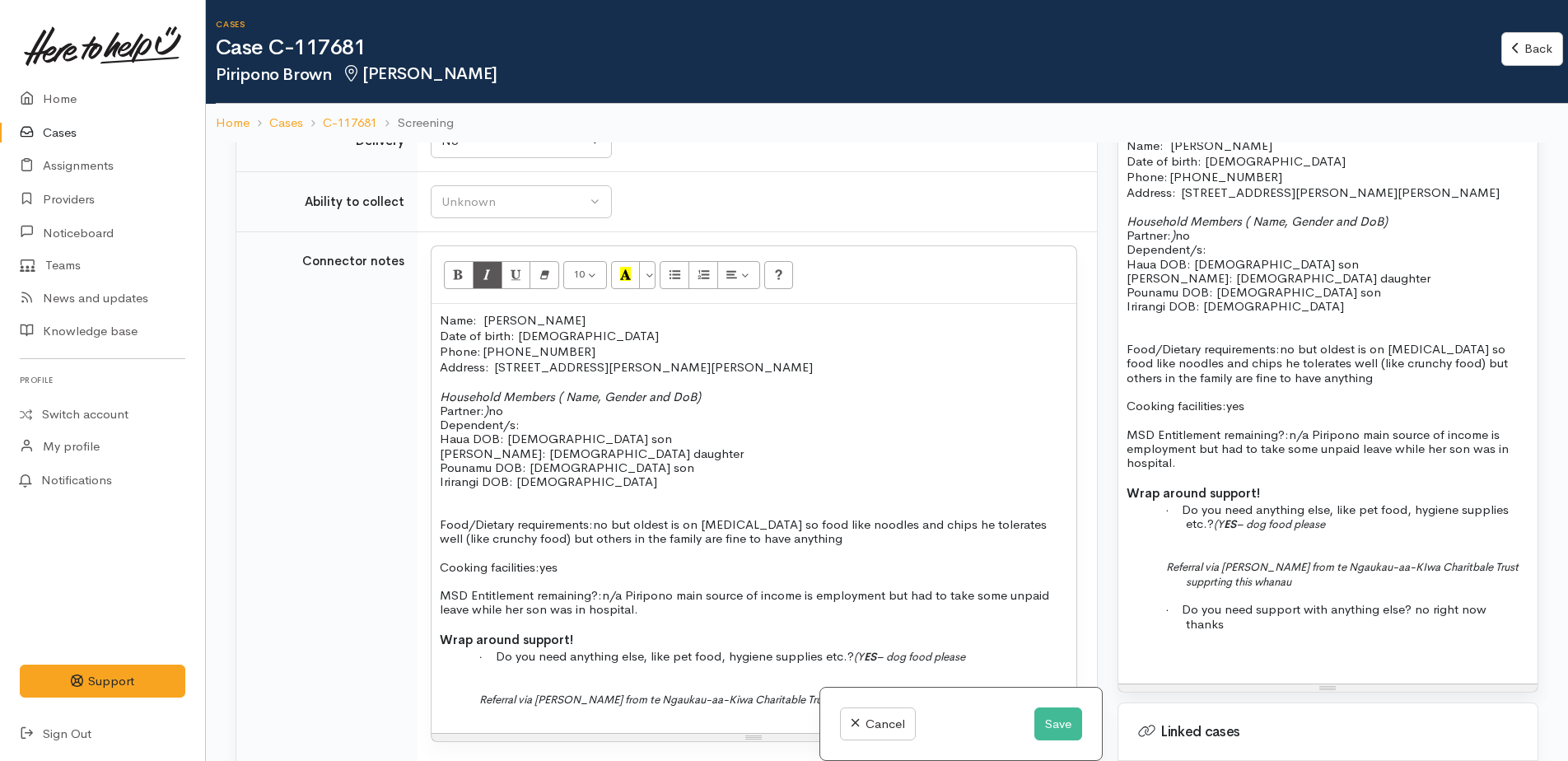
scroll to position [1317, 0]
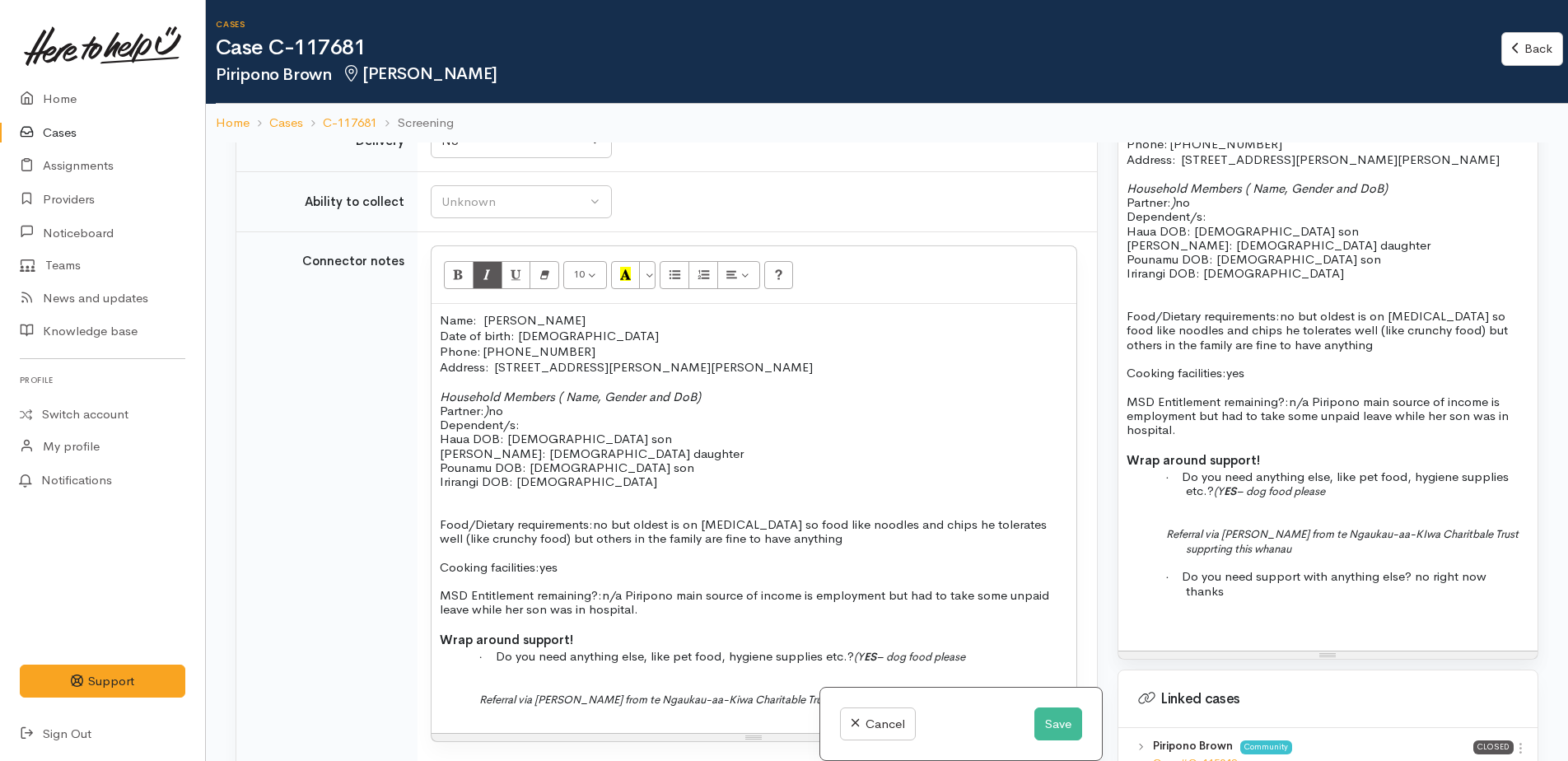
drag, startPoint x: 1348, startPoint y: 536, endPoint x: 1434, endPoint y: 506, distance: 91.1
click at [1427, 506] on p at bounding box center [1357, 505] width 343 height 14
click at [1506, 535] on p "Referral via [PERSON_NAME] from te Ngaukau-aa-Kiwa Charitable Trust supporting …" at bounding box center [1357, 540] width 343 height 29
click at [816, 693] on span "Referral via [PERSON_NAME] from te Ngaukau-aa-Kiwa Charitable Trust supporting …" at bounding box center [712, 700] width 466 height 14
click at [812, 516] on span "no but oldest is on [MEDICAL_DATA] so food like noodles and chips he tolerates …" at bounding box center [744, 531] width 607 height 30
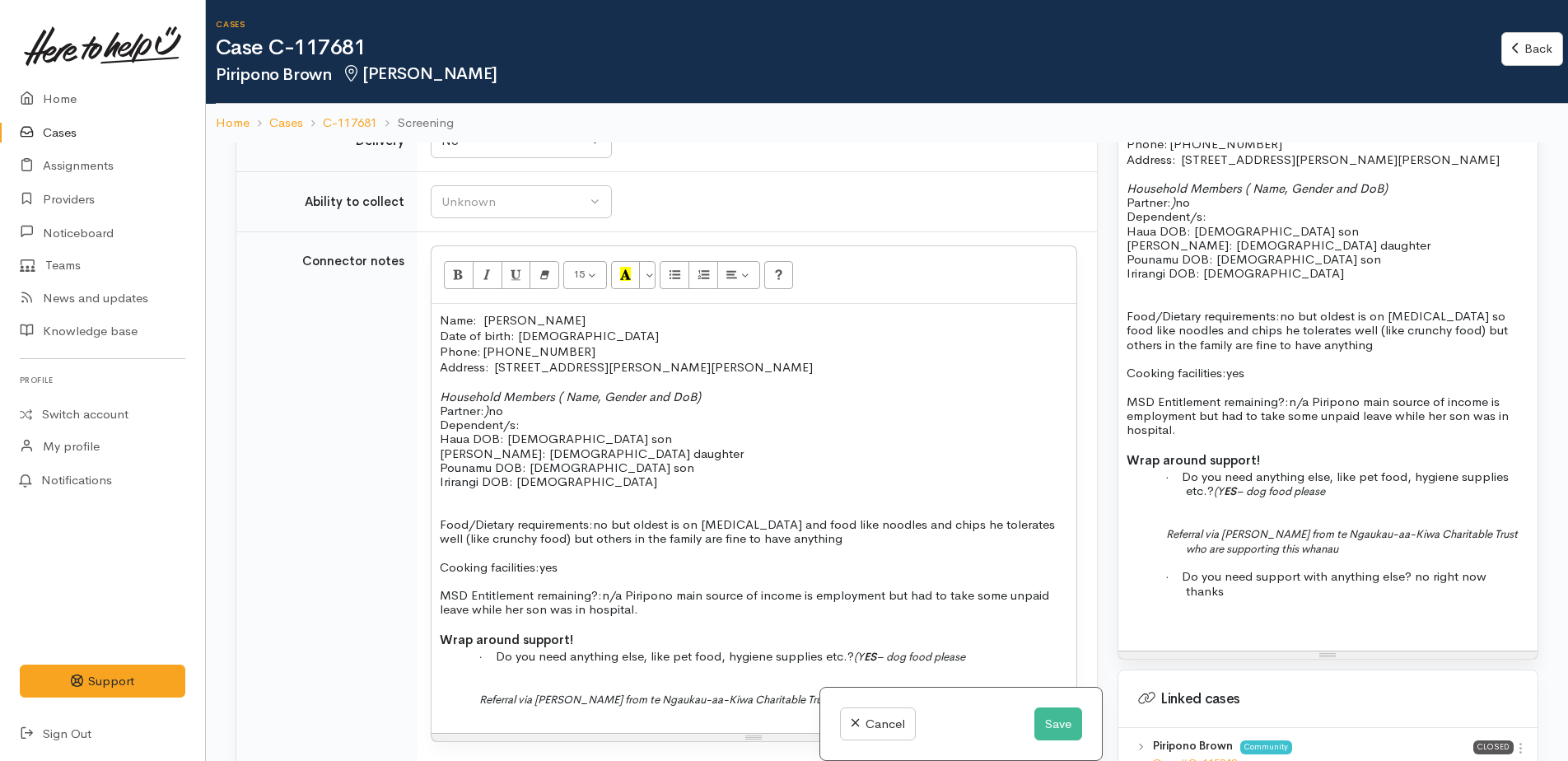
click at [853, 516] on span "no but oldest is on [MEDICAL_DATA] and food like noodles and chips he tolerates…" at bounding box center [747, 531] width 615 height 30
click at [844, 516] on span "no but oldest is on [MEDICAL_DATA] and like noodles and chips he tolerates well…" at bounding box center [746, 531] width 612 height 30
click at [640, 516] on span "no but oldest is on [MEDICAL_DATA] and likes crunch food like noodles and chips…" at bounding box center [748, 531] width 616 height 30
click at [676, 587] on span "n/a Piripono main source of income is employment but had to take some unpaid le…" at bounding box center [745, 602] width 609 height 30
drag, startPoint x: 1361, startPoint y: 401, endPoint x: 1375, endPoint y: 399, distance: 14.1
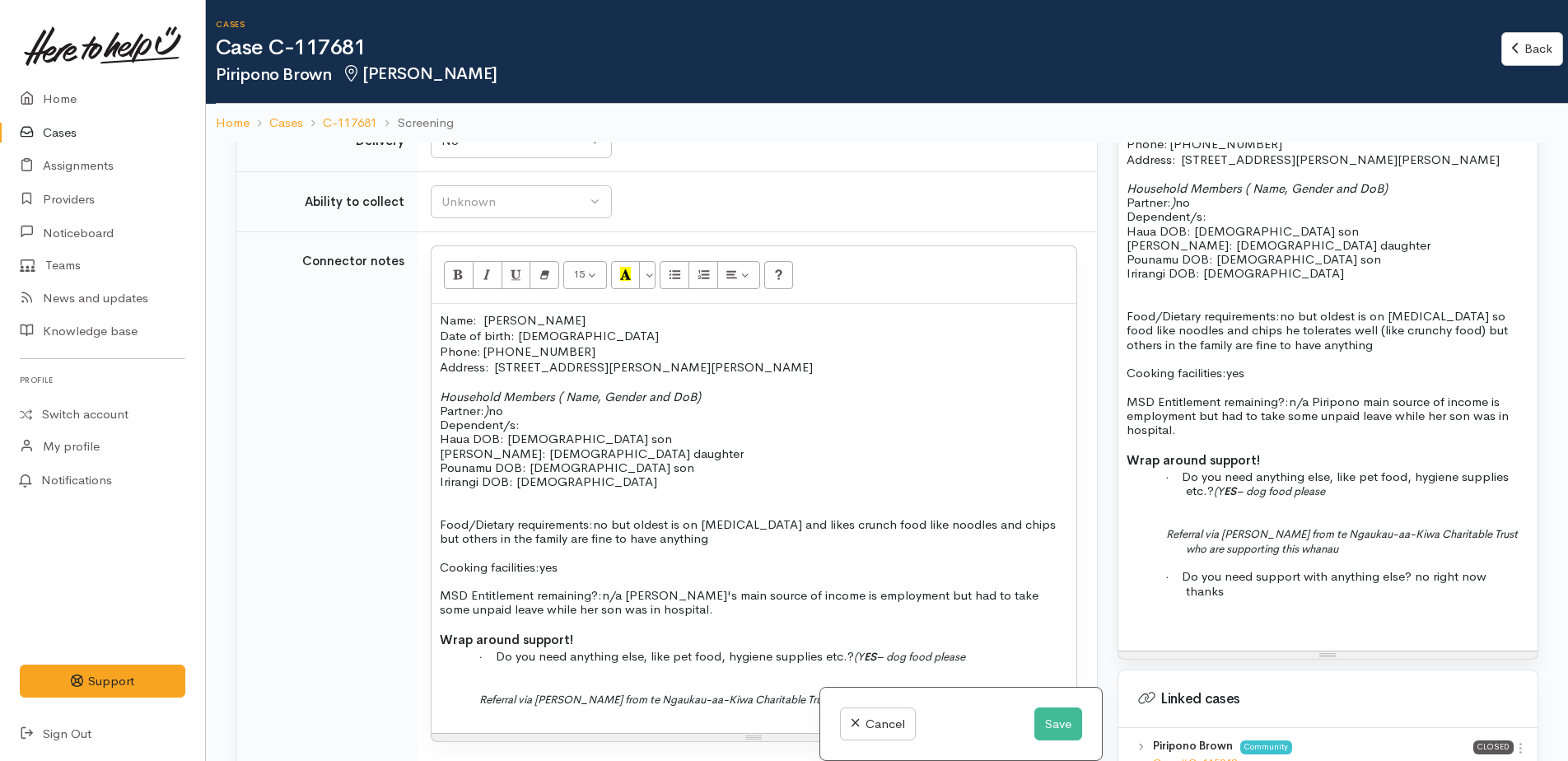
click at [1364, 401] on span "n/a Piripono main source of income is employment but had to take some unpaid le…" at bounding box center [1318, 415] width 382 height 45
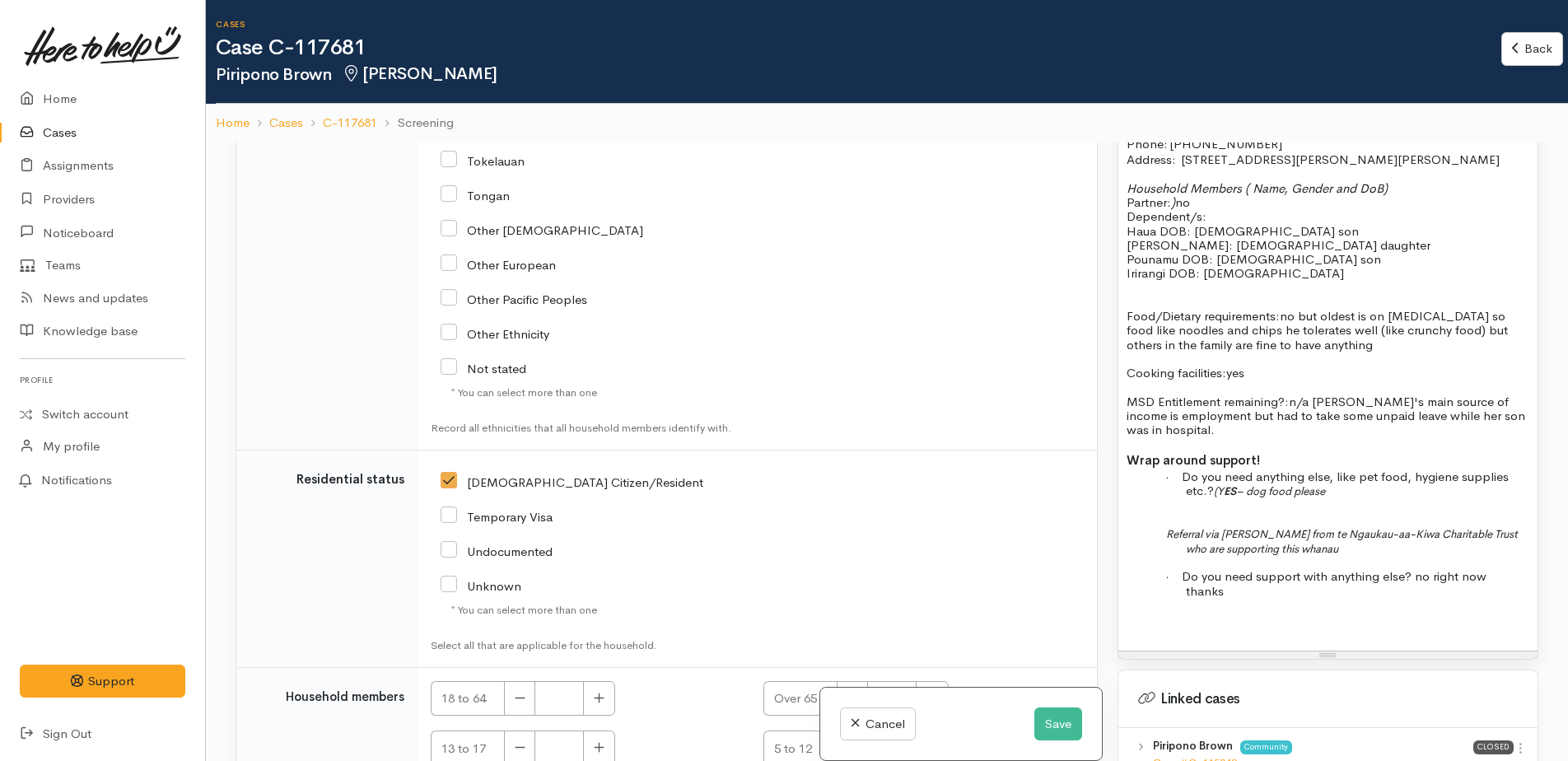
scroll to position [4105, 0]
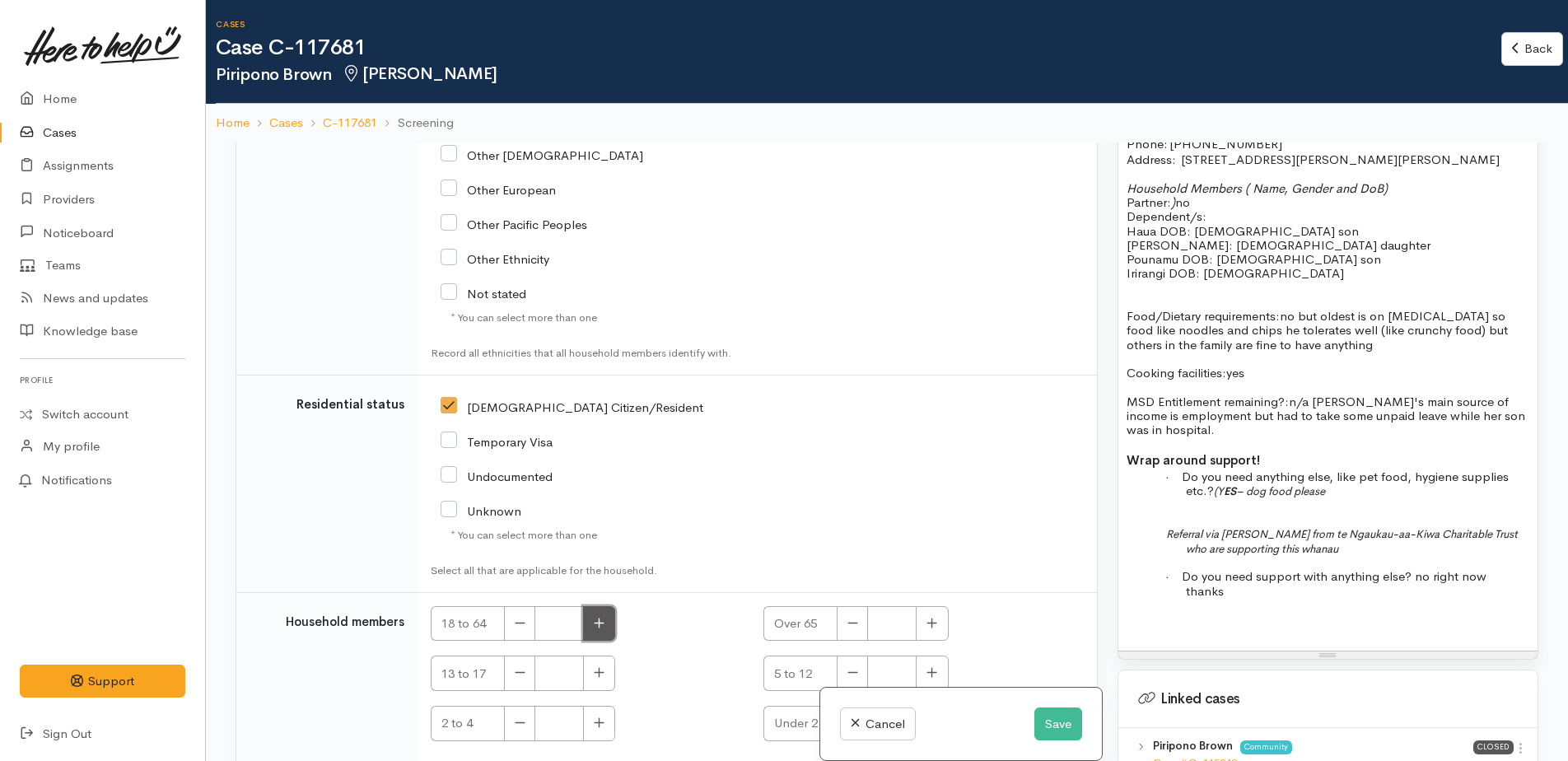
click at [608, 606] on button "button" at bounding box center [598, 624] width 32 height 35
type input "1"
click at [921, 655] on button "button" at bounding box center [932, 673] width 32 height 35
type input "2"
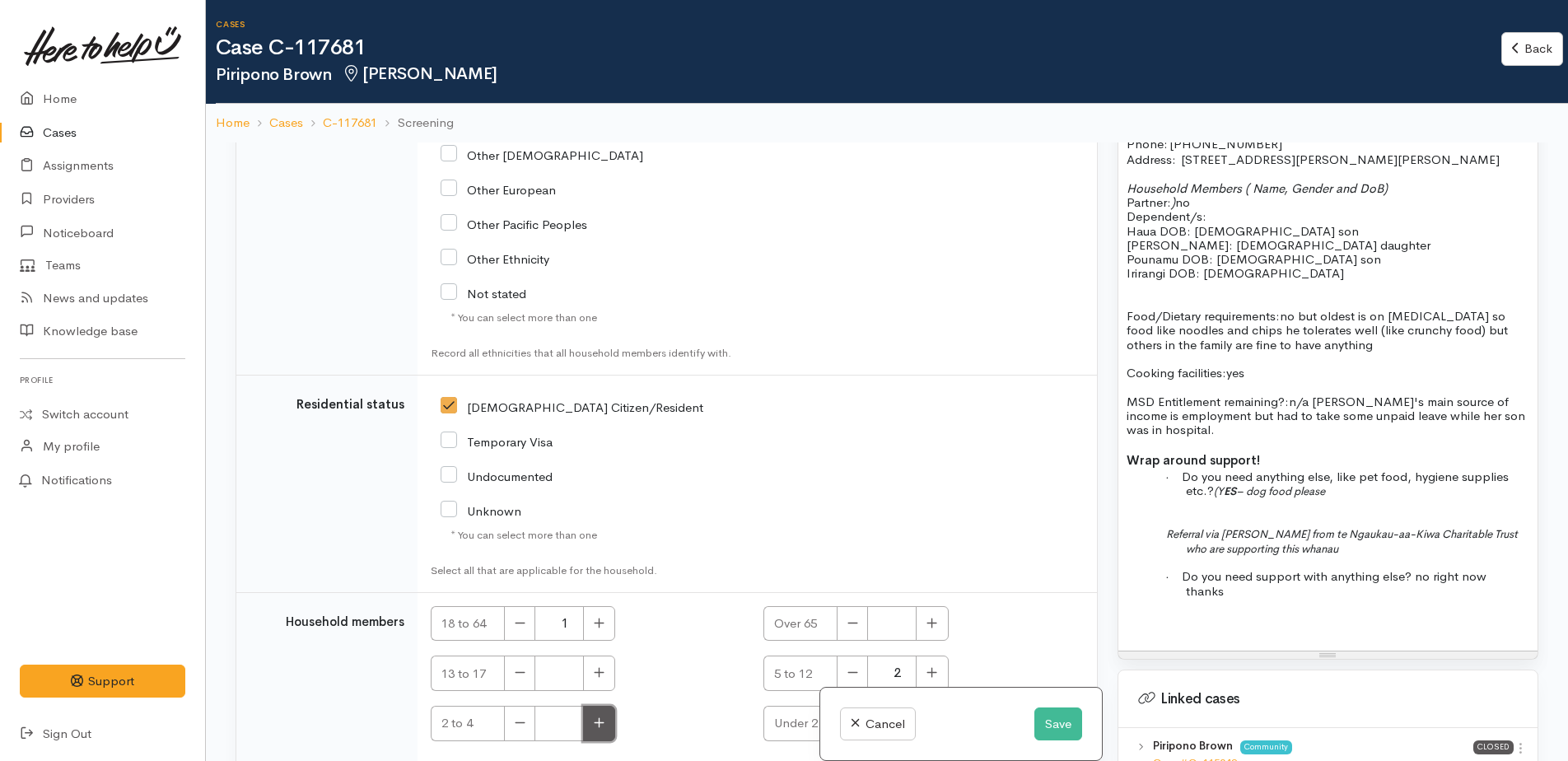
click at [604, 716] on icon "button" at bounding box center [599, 723] width 10 height 12
type input "1"
click at [922, 706] on button "button" at bounding box center [932, 723] width 32 height 35
type input "1"
click at [603, 716] on icon "button" at bounding box center [599, 723] width 10 height 12
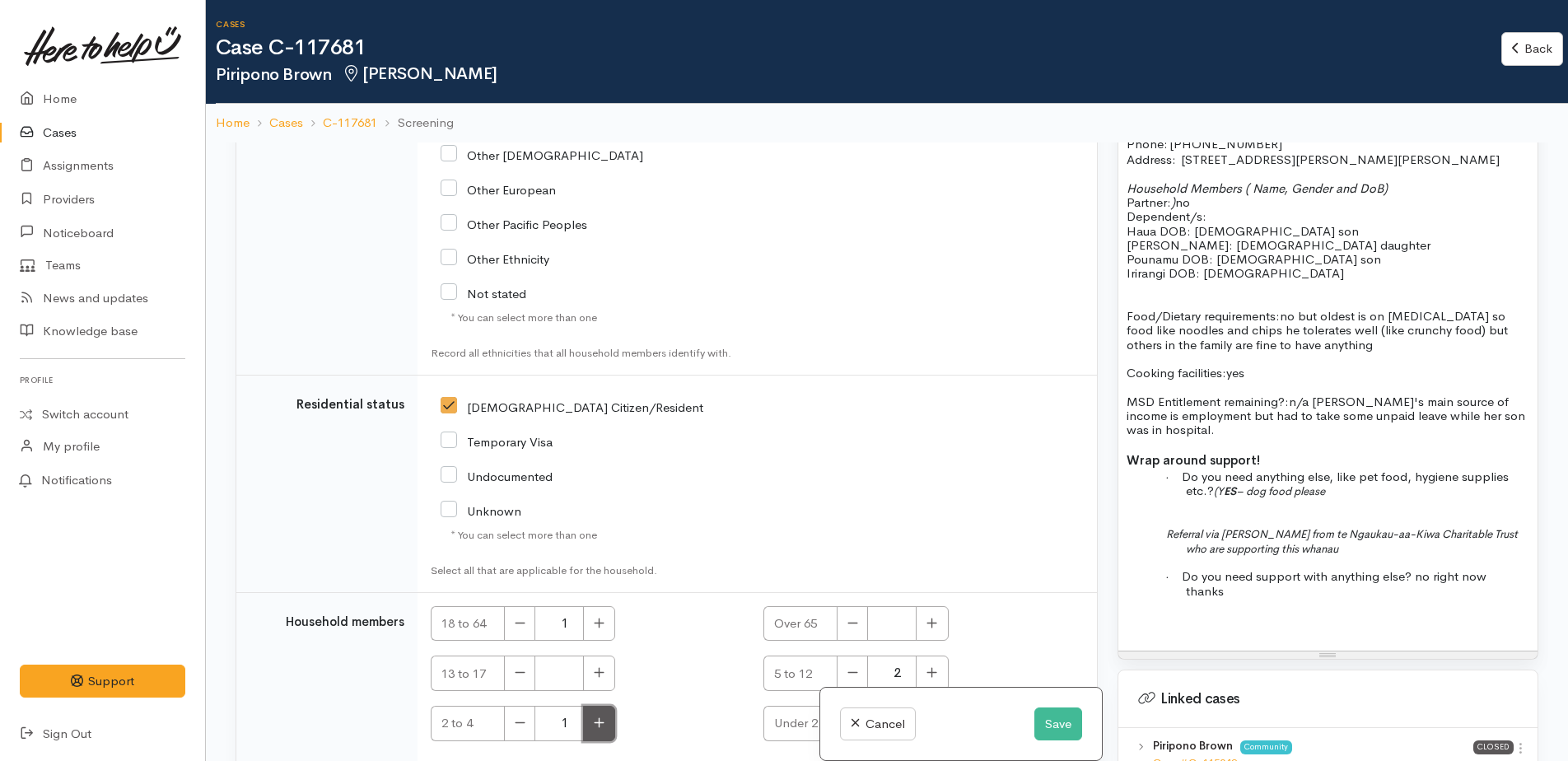
type input "2"
click at [858, 706] on button "button" at bounding box center [852, 723] width 32 height 35
type input "0"
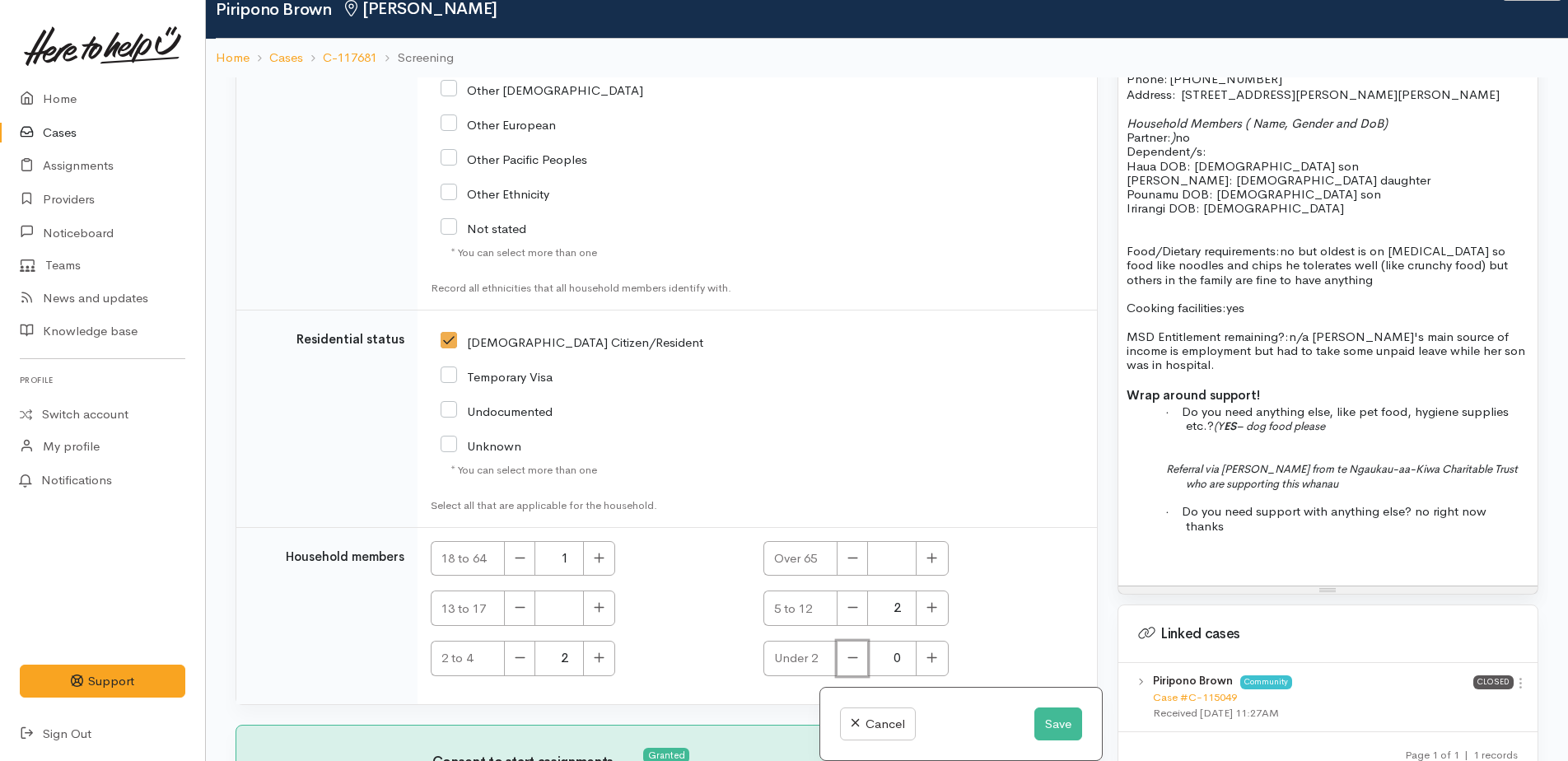
scroll to position [143, 0]
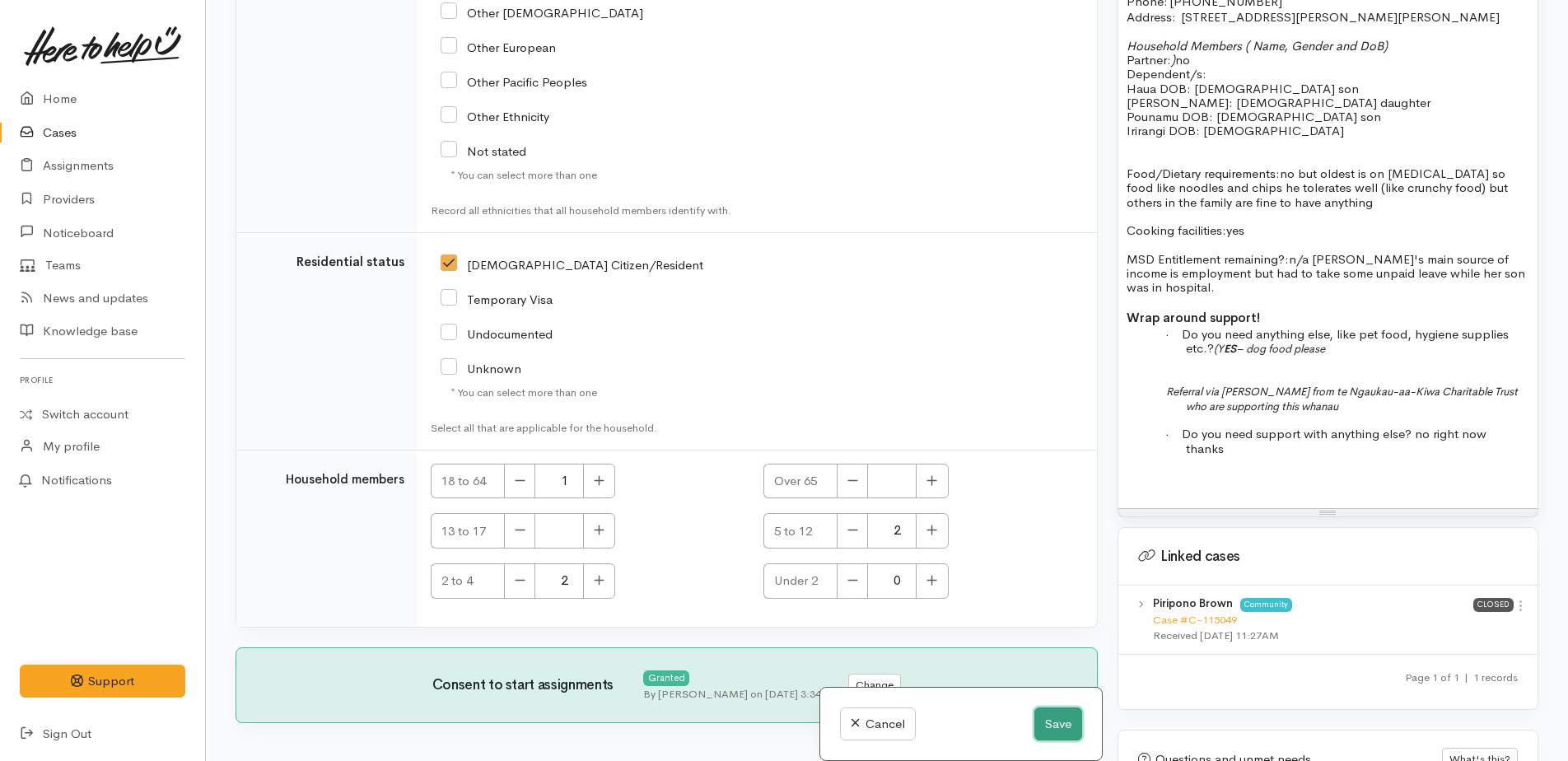
click at [1045, 722] on button "Save" at bounding box center [1058, 724] width 48 height 34
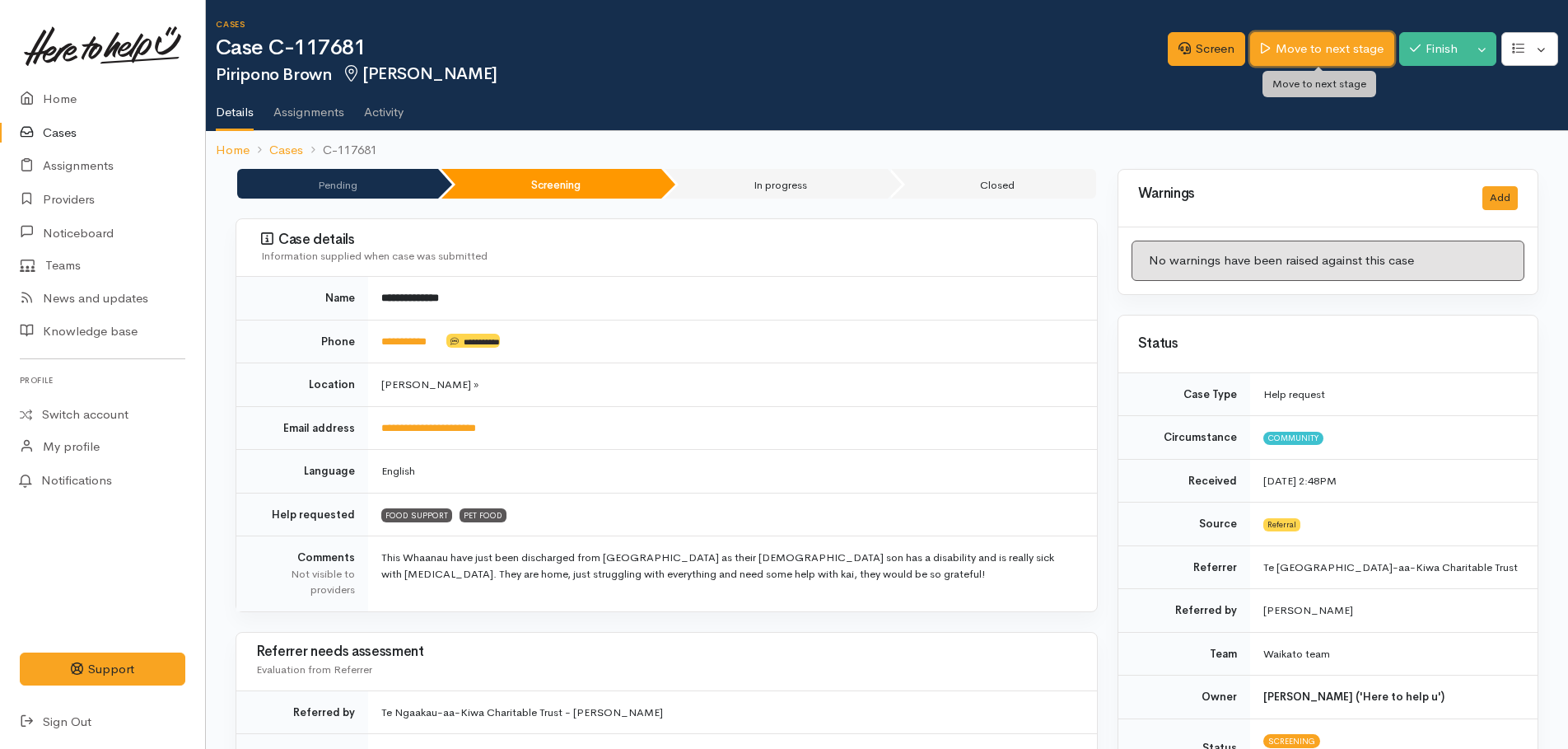
click at [1305, 49] on link "Move to next stage" at bounding box center [1322, 49] width 144 height 34
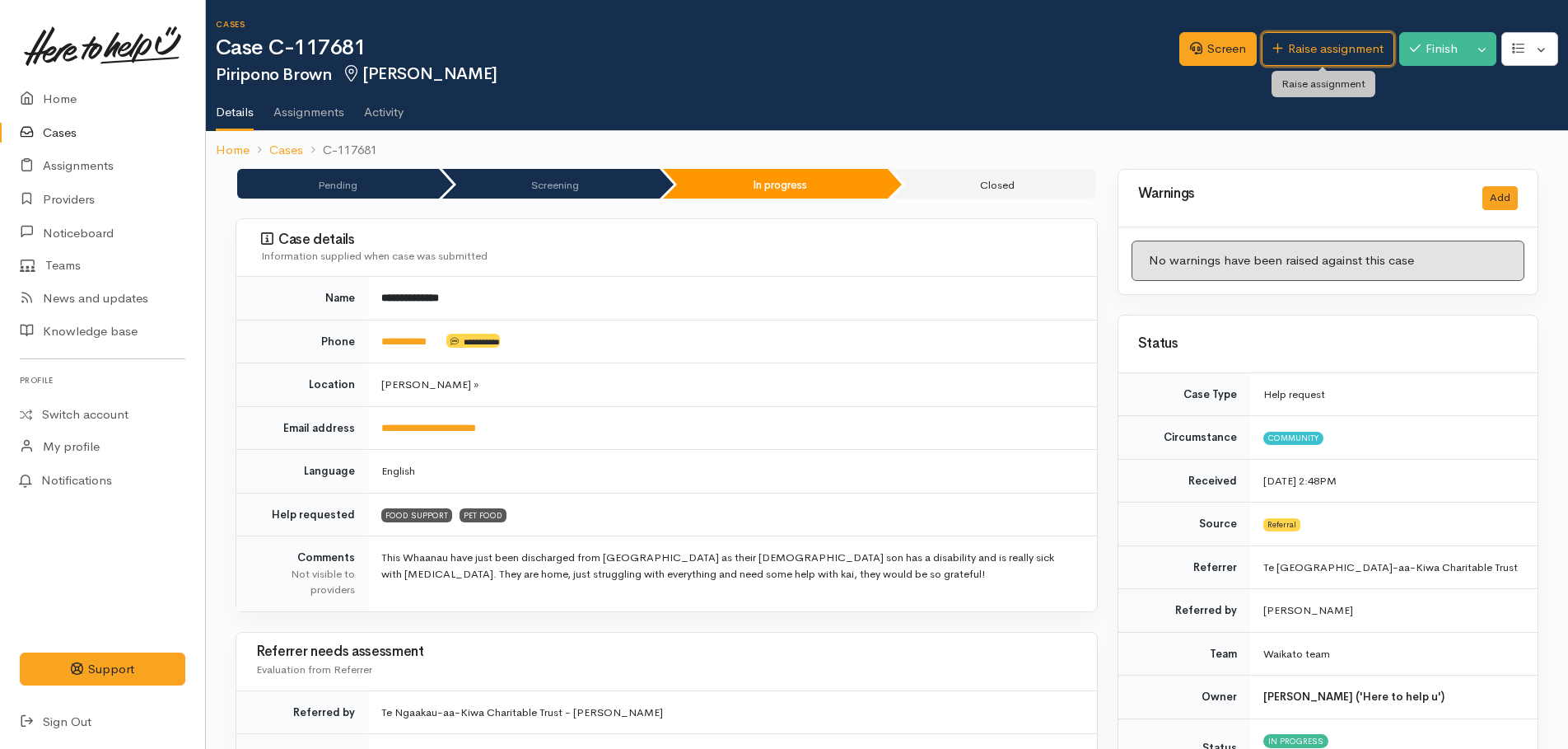
click at [1310, 46] on link "Raise assignment" at bounding box center [1328, 49] width 133 height 34
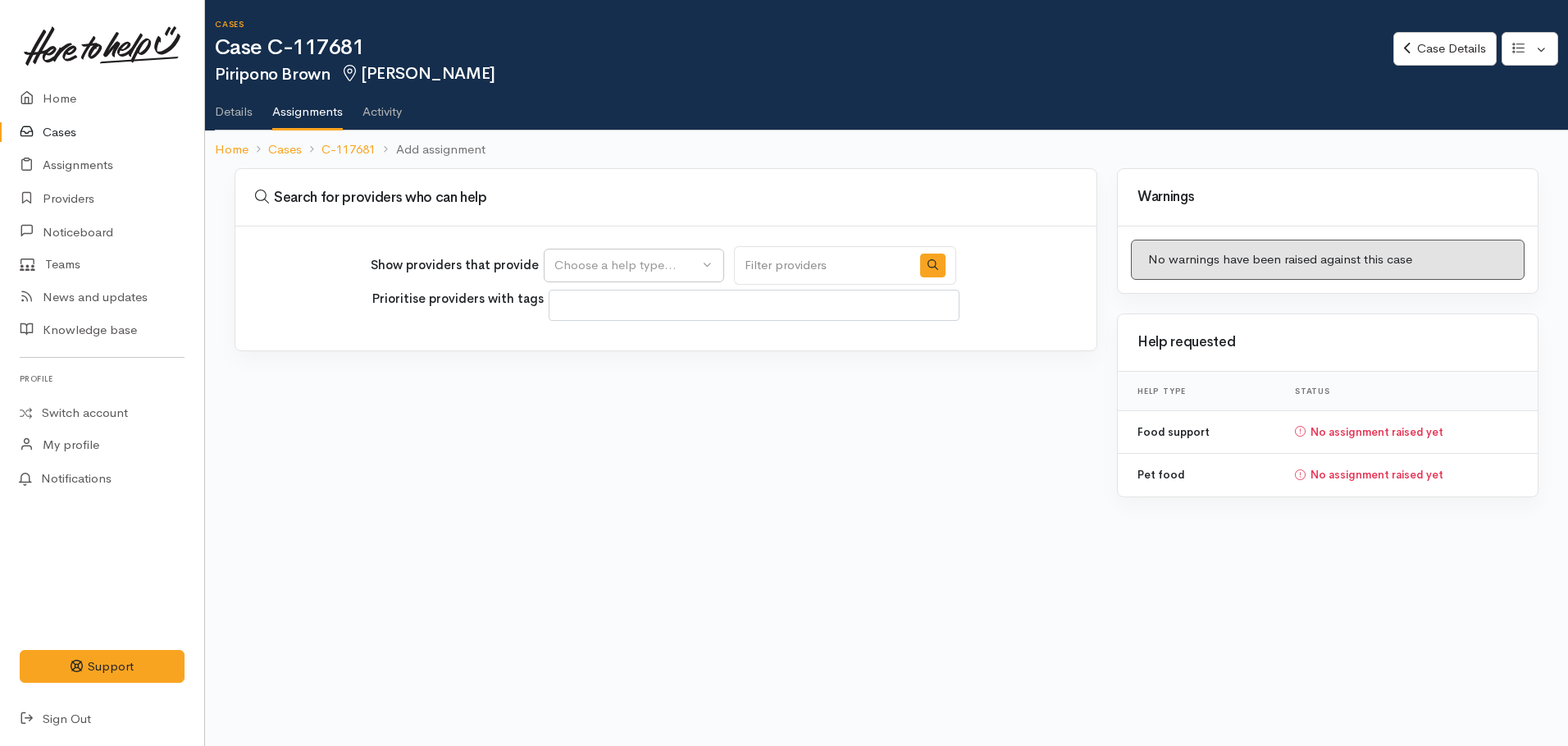
select select
click at [665, 265] on div "Choose a help type..." at bounding box center [626, 266] width 145 height 19
click at [599, 343] on span "Food support" at bounding box center [603, 344] width 77 height 19
select select "3"
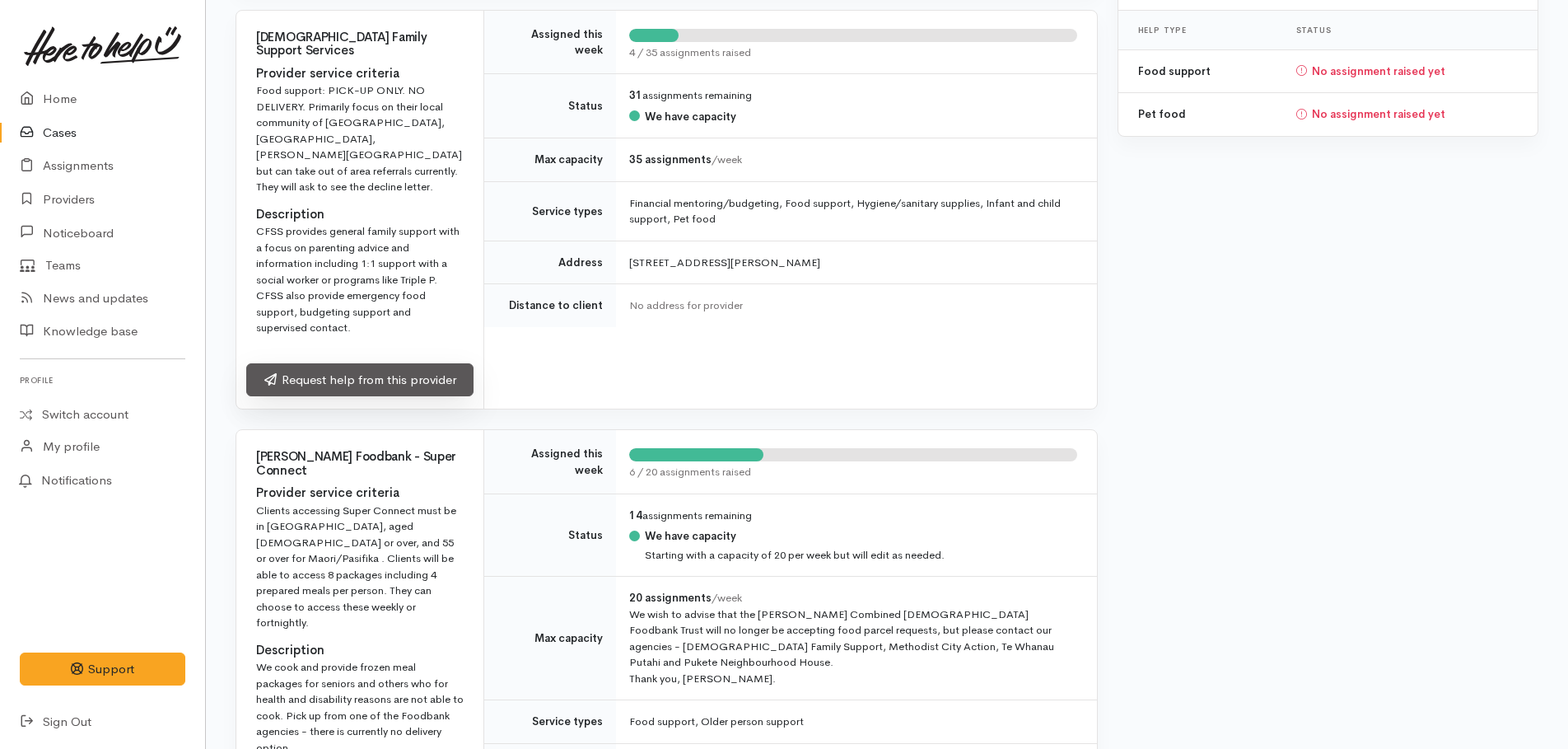
scroll to position [329, 0]
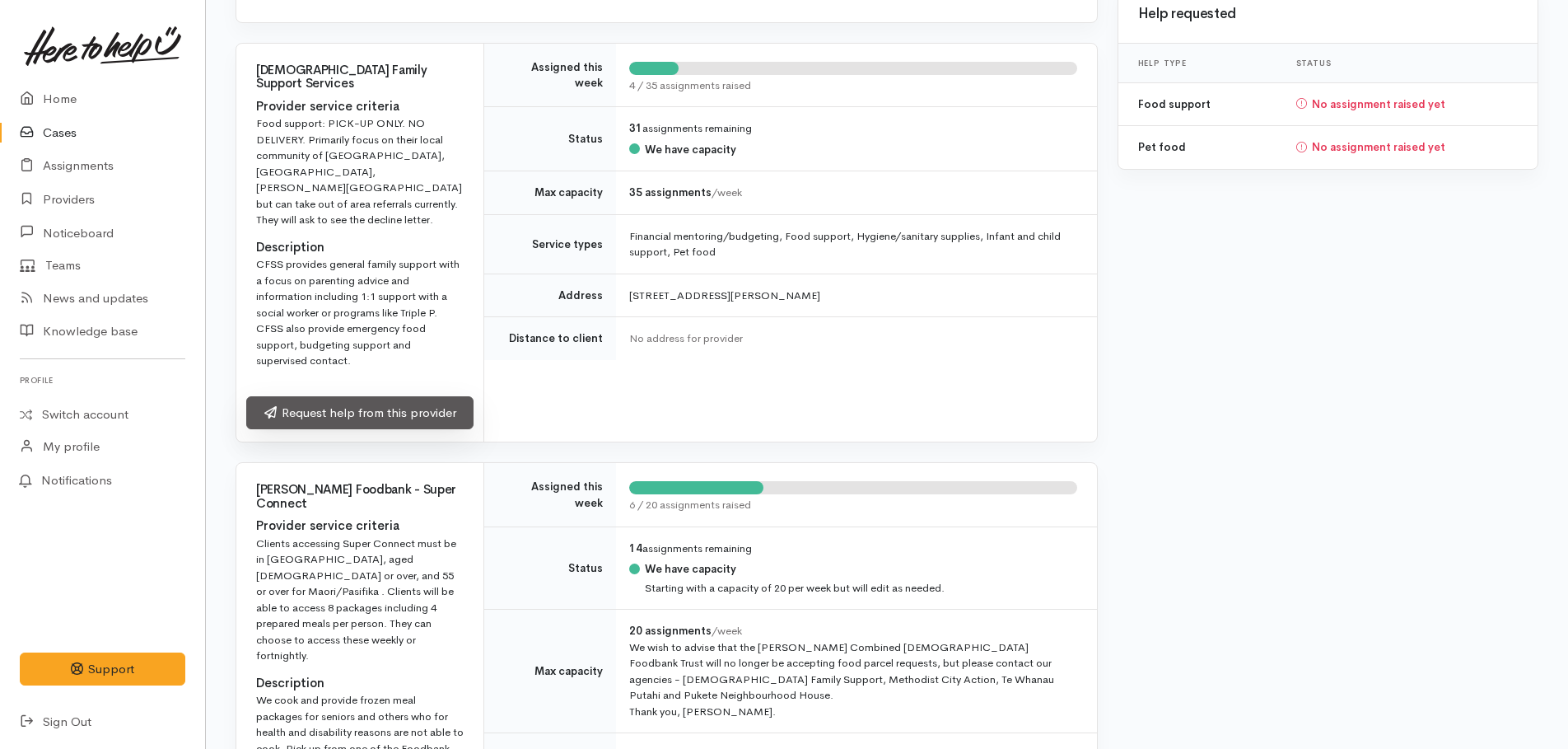
drag, startPoint x: 357, startPoint y: 377, endPoint x: 369, endPoint y: 376, distance: 12.0
click at [357, 396] on link "Request help from this provider" at bounding box center [360, 413] width 228 height 34
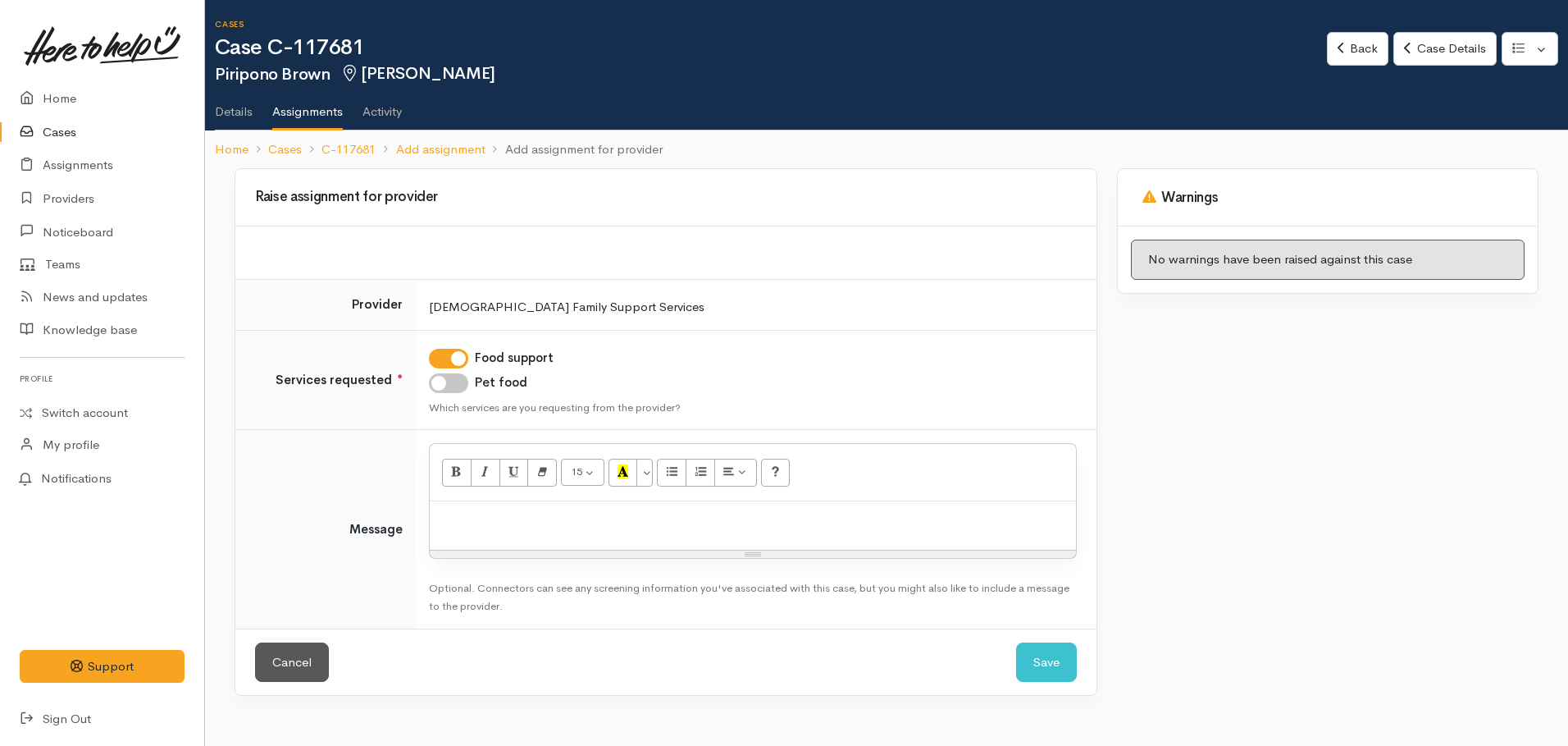
click at [439, 383] on input "Pet food" at bounding box center [448, 383] width 39 height 20
checkbox input "true"
click at [480, 499] on div "15 8 9 10 11 12 14 18 24 36 Background Color Transparent Select #ffff00 Text Co…" at bounding box center [753, 472] width 646 height 58
click at [477, 509] on p at bounding box center [753, 519] width 630 height 19
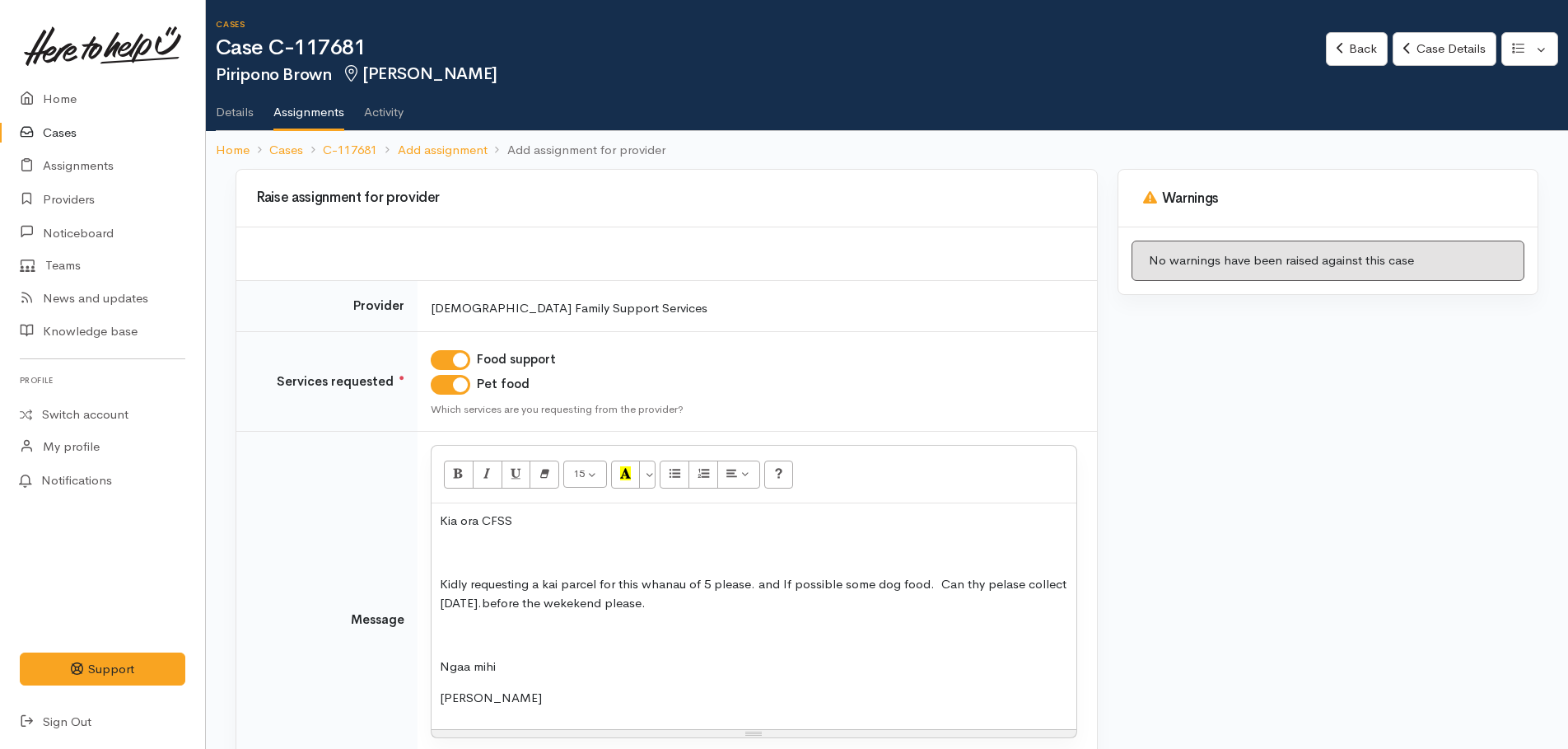
click at [469, 549] on p at bounding box center [754, 553] width 628 height 19
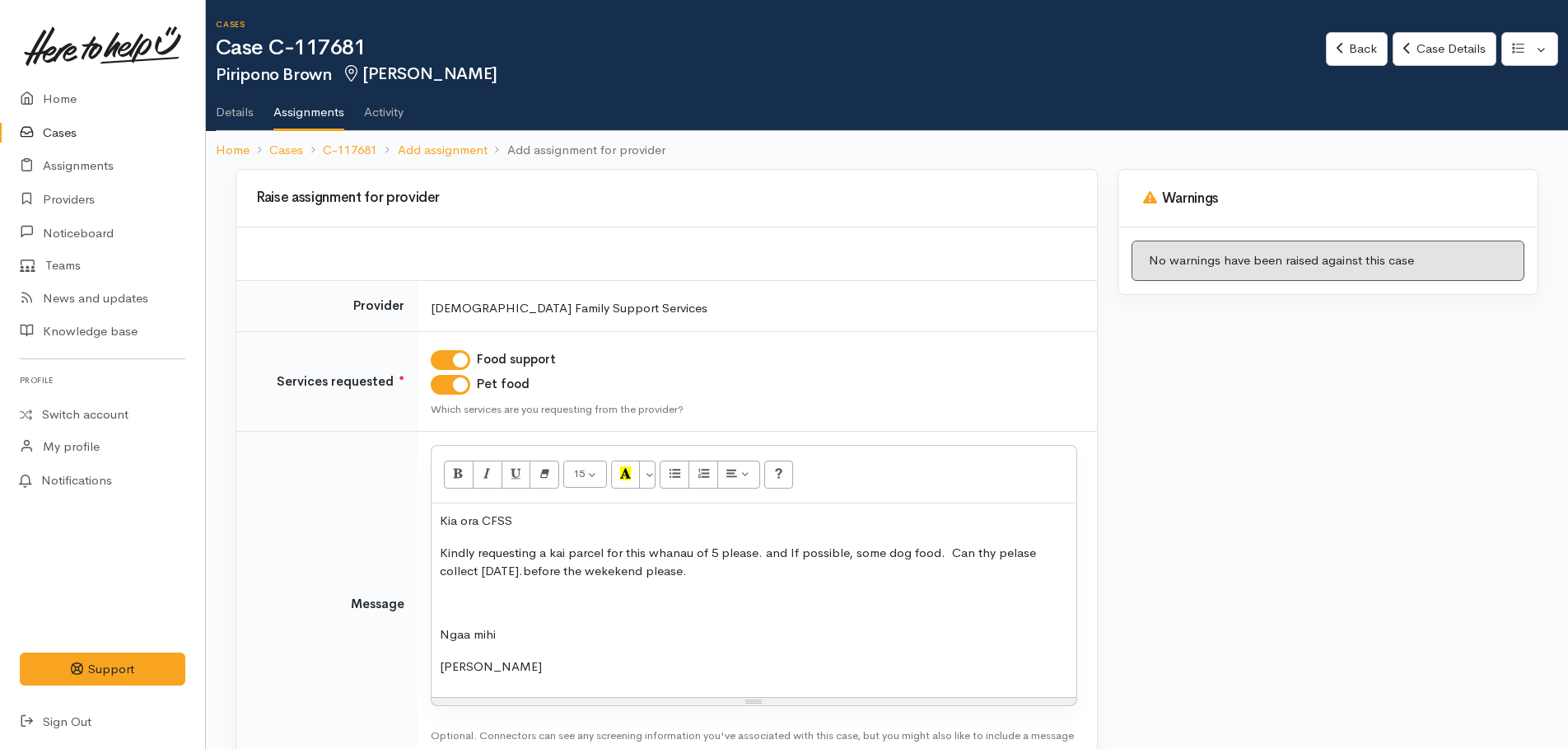
click at [762, 553] on p "Kindly requesting a kai parcel for this whanau of 5 please. and If possible, so…" at bounding box center [754, 562] width 628 height 37
click at [980, 553] on p "Kindly requesting a kai parcel for this whanau of 5 please, and if possible, so…" at bounding box center [754, 562] width 628 height 37
click at [523, 567] on p "Kindly requesting a kai parcel for this whanau of 5 please, and if possible, so…" at bounding box center [754, 562] width 628 height 37
click at [525, 569] on p "Kindly requesting a kai parcel for this whanau of 5 please, and if possible, so…" at bounding box center [754, 562] width 628 height 37
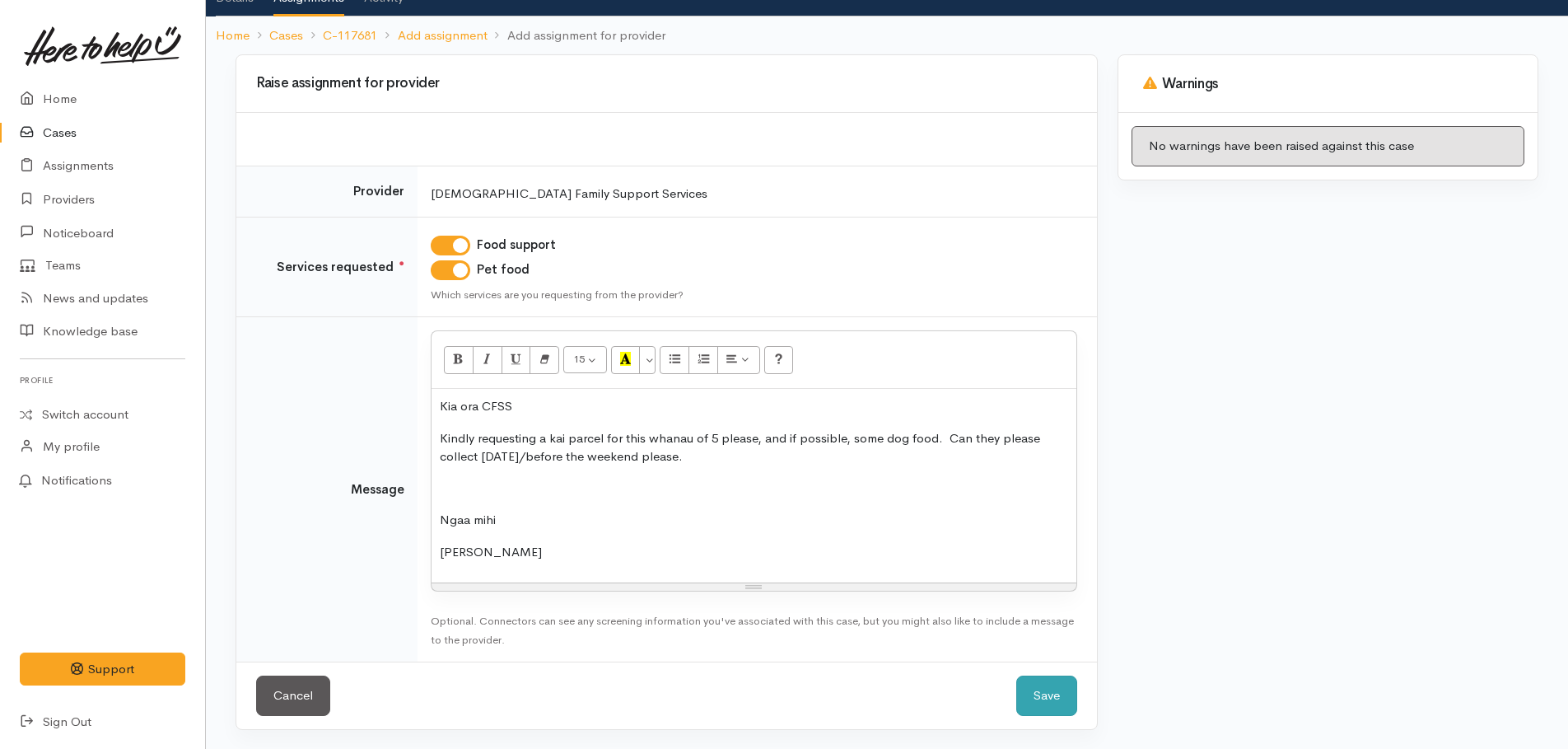
scroll to position [116, 0]
click at [1042, 694] on button "Save" at bounding box center [1046, 695] width 61 height 40
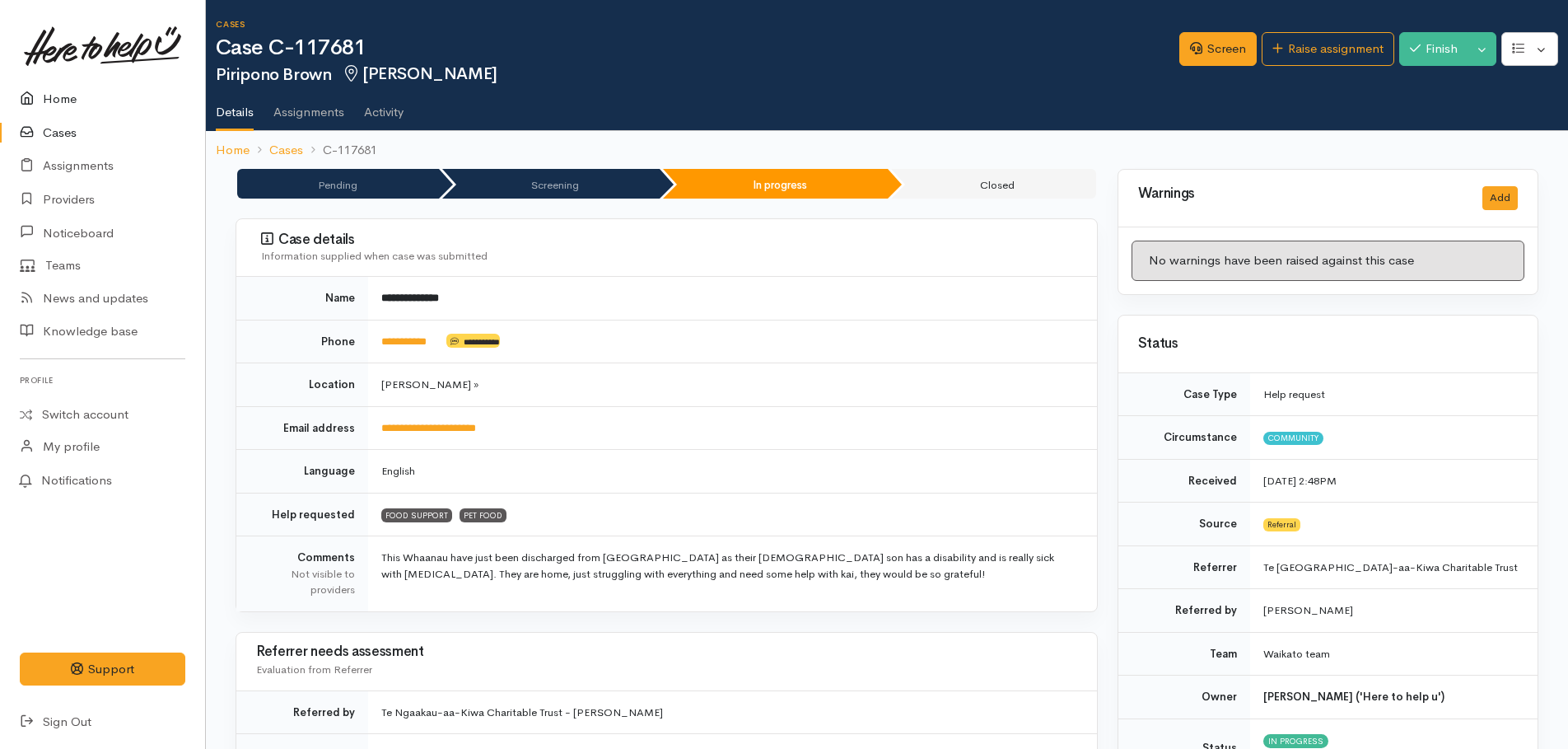
click at [63, 98] on link "Home" at bounding box center [102, 99] width 205 height 34
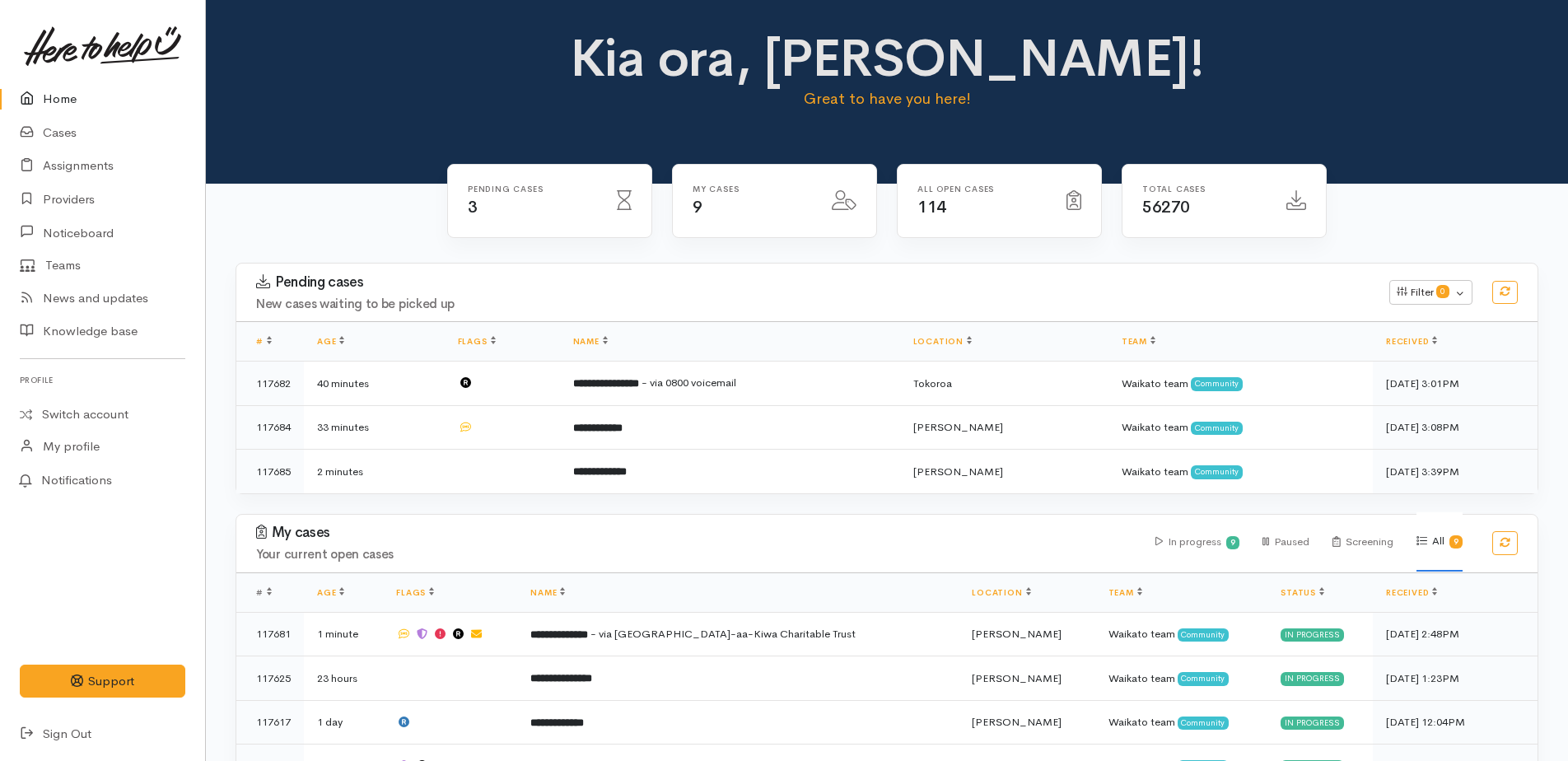
click at [52, 103] on link "Home" at bounding box center [102, 99] width 205 height 34
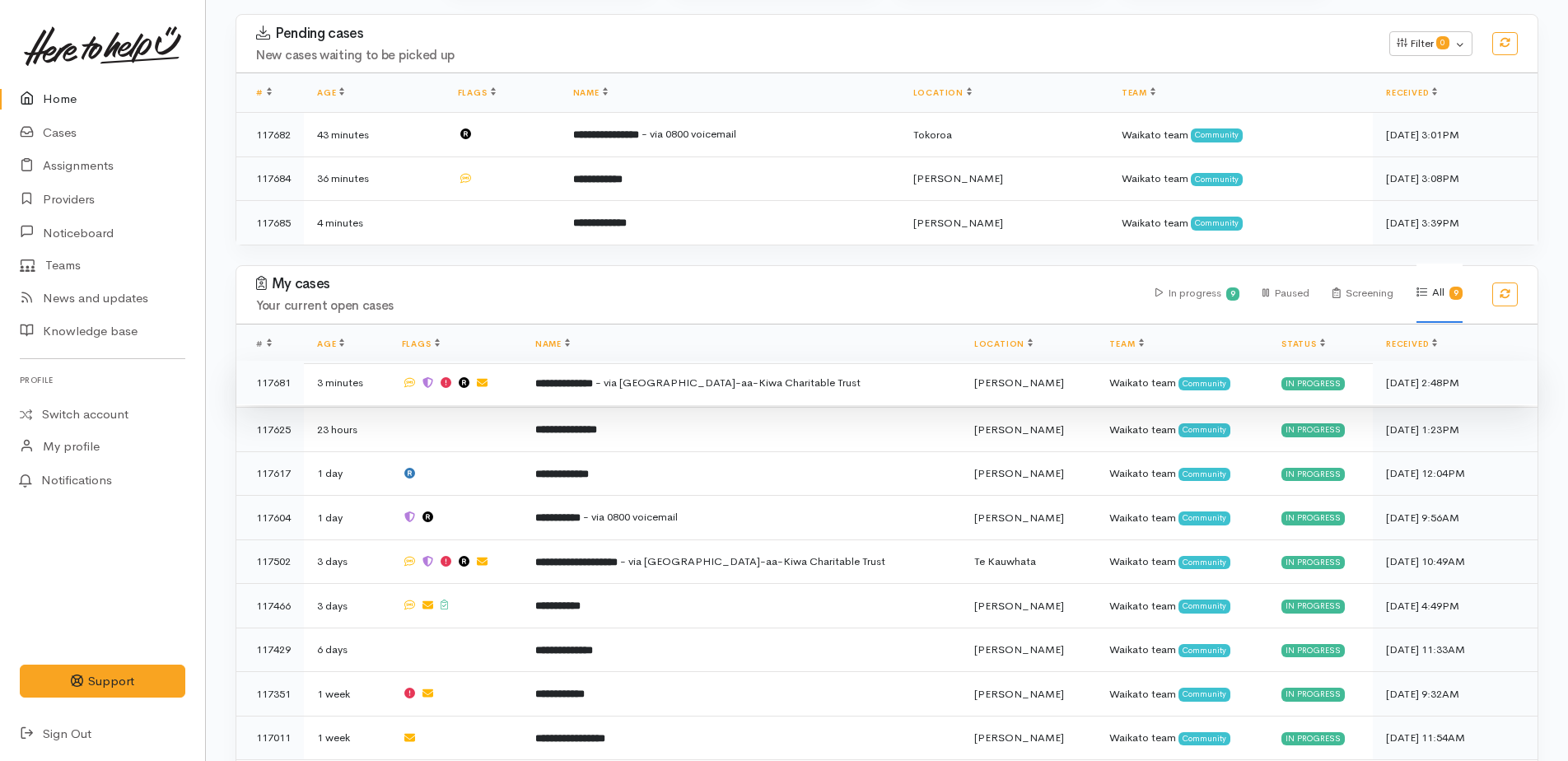
scroll to position [301, 0]
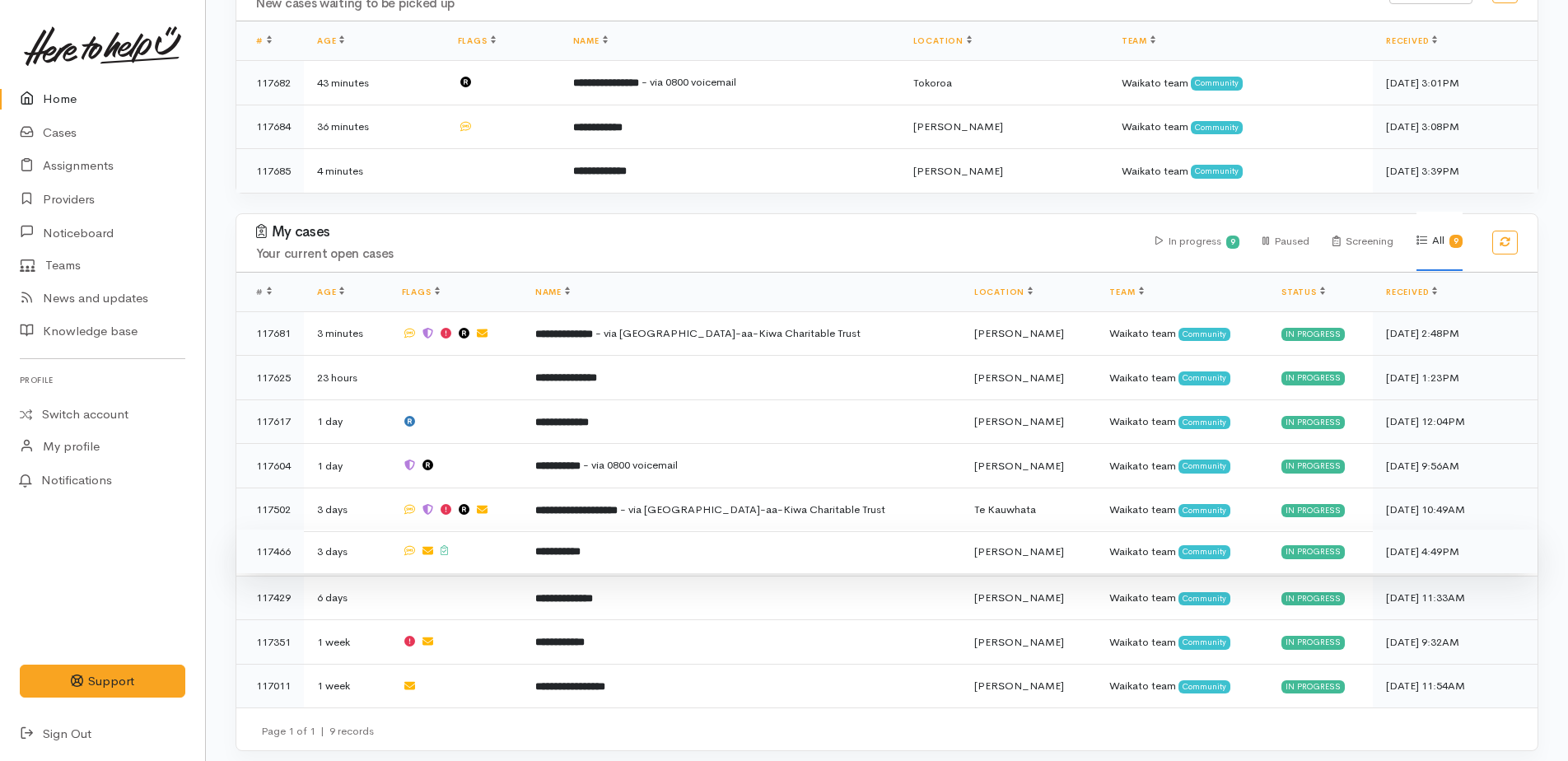
click at [581, 546] on b "**********" at bounding box center [558, 551] width 46 height 10
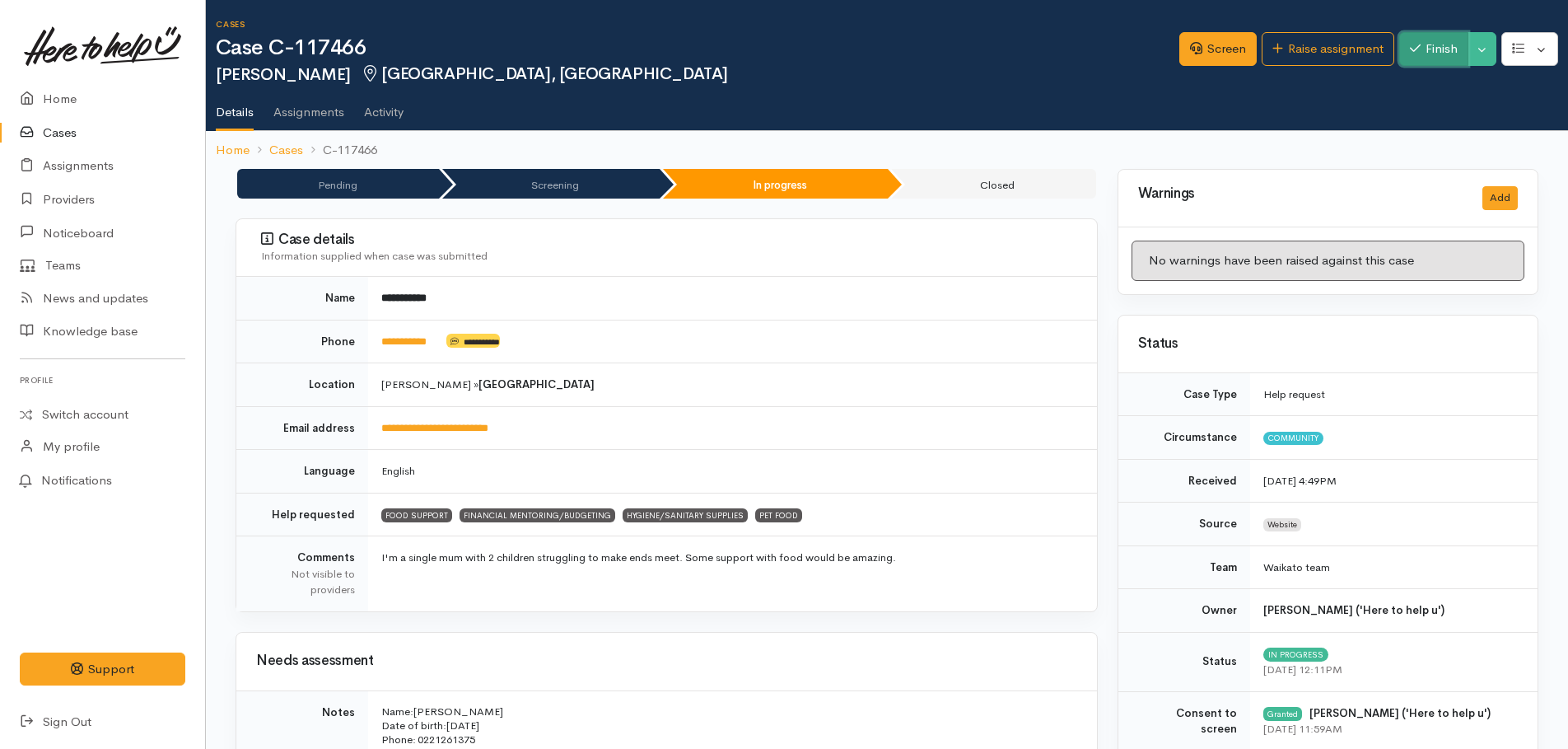
click at [1448, 52] on button "Finish" at bounding box center [1433, 49] width 69 height 34
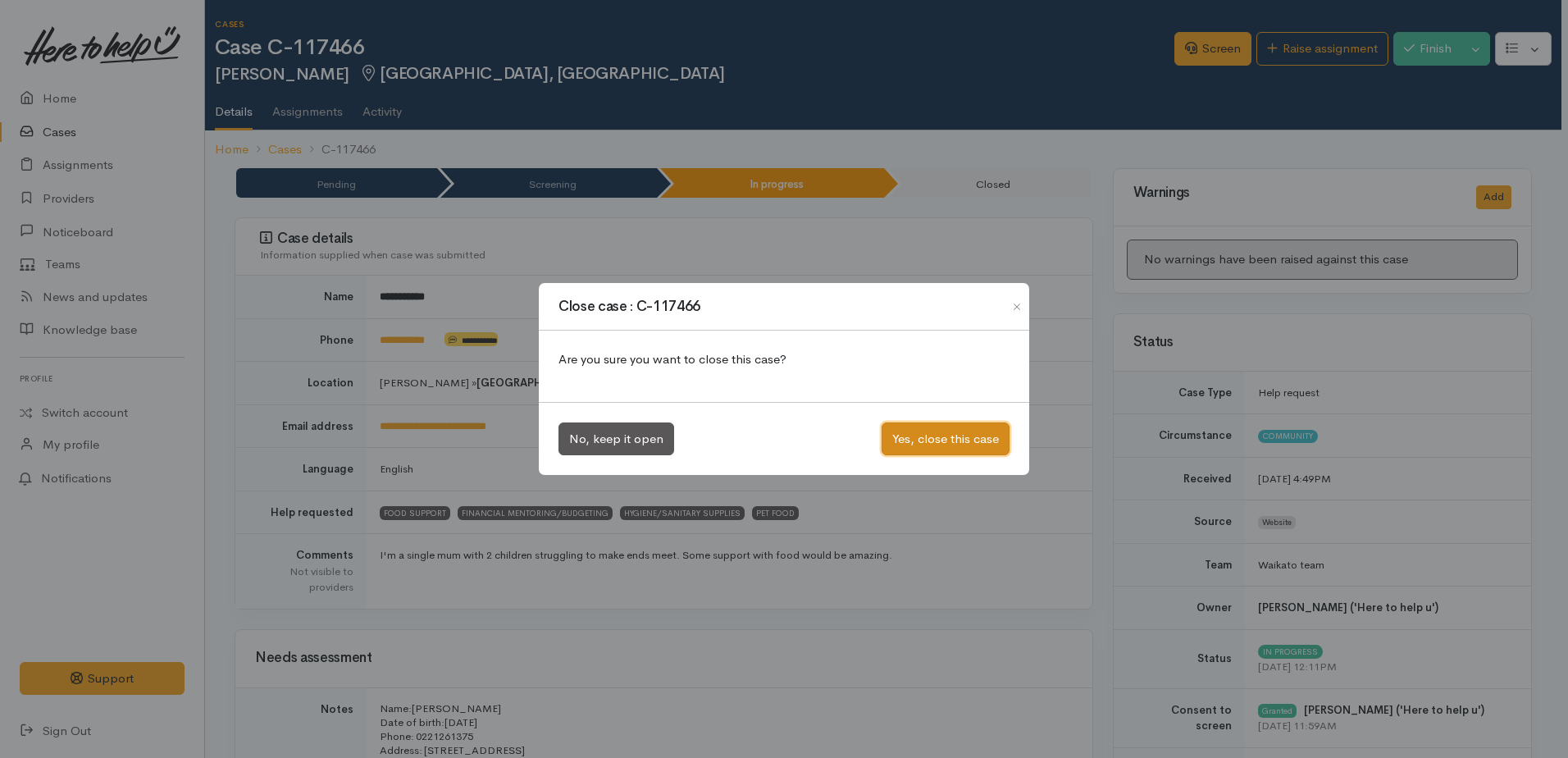
click at [963, 437] on button "Yes, close this case" at bounding box center [945, 439] width 128 height 34
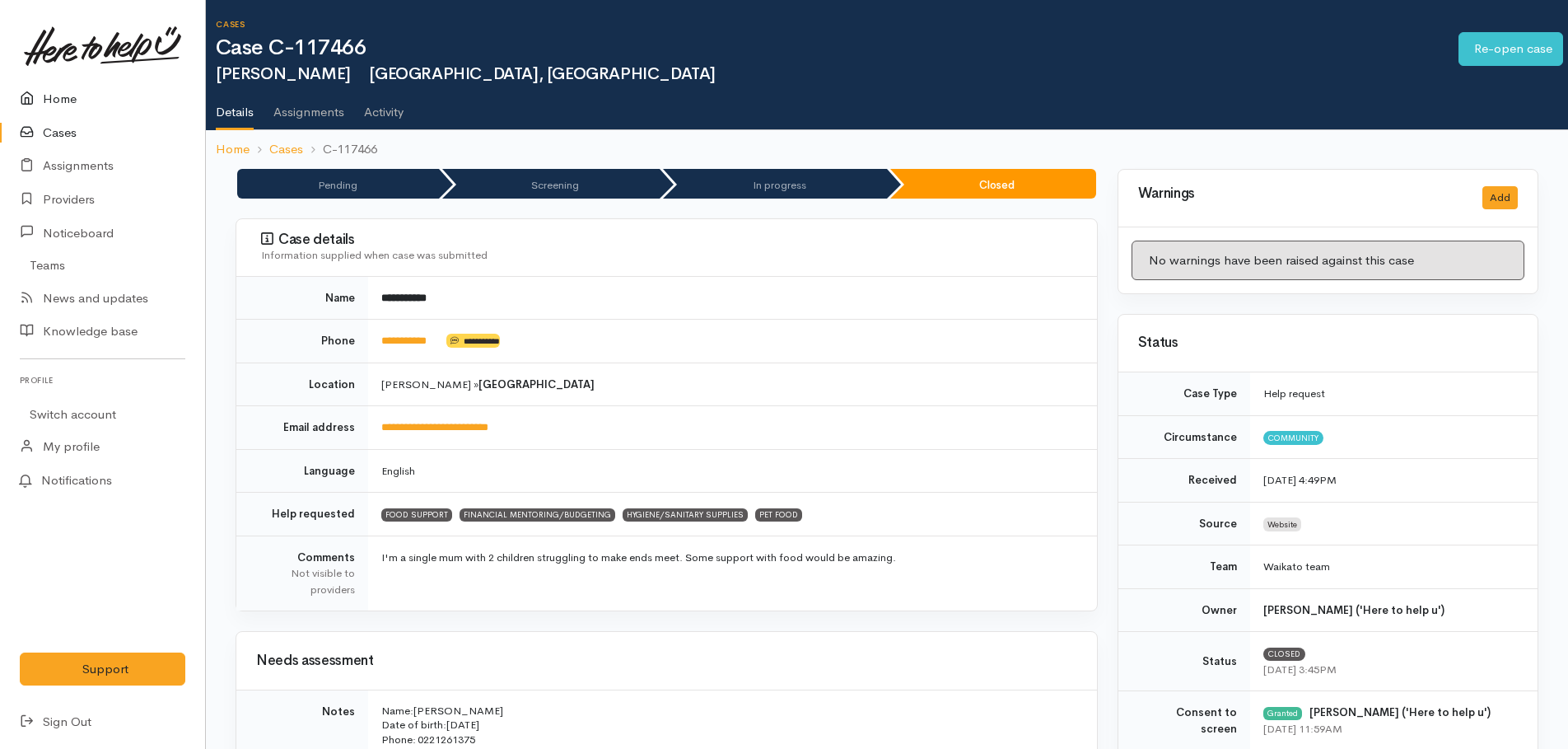
click at [49, 101] on link "Home" at bounding box center [102, 99] width 205 height 34
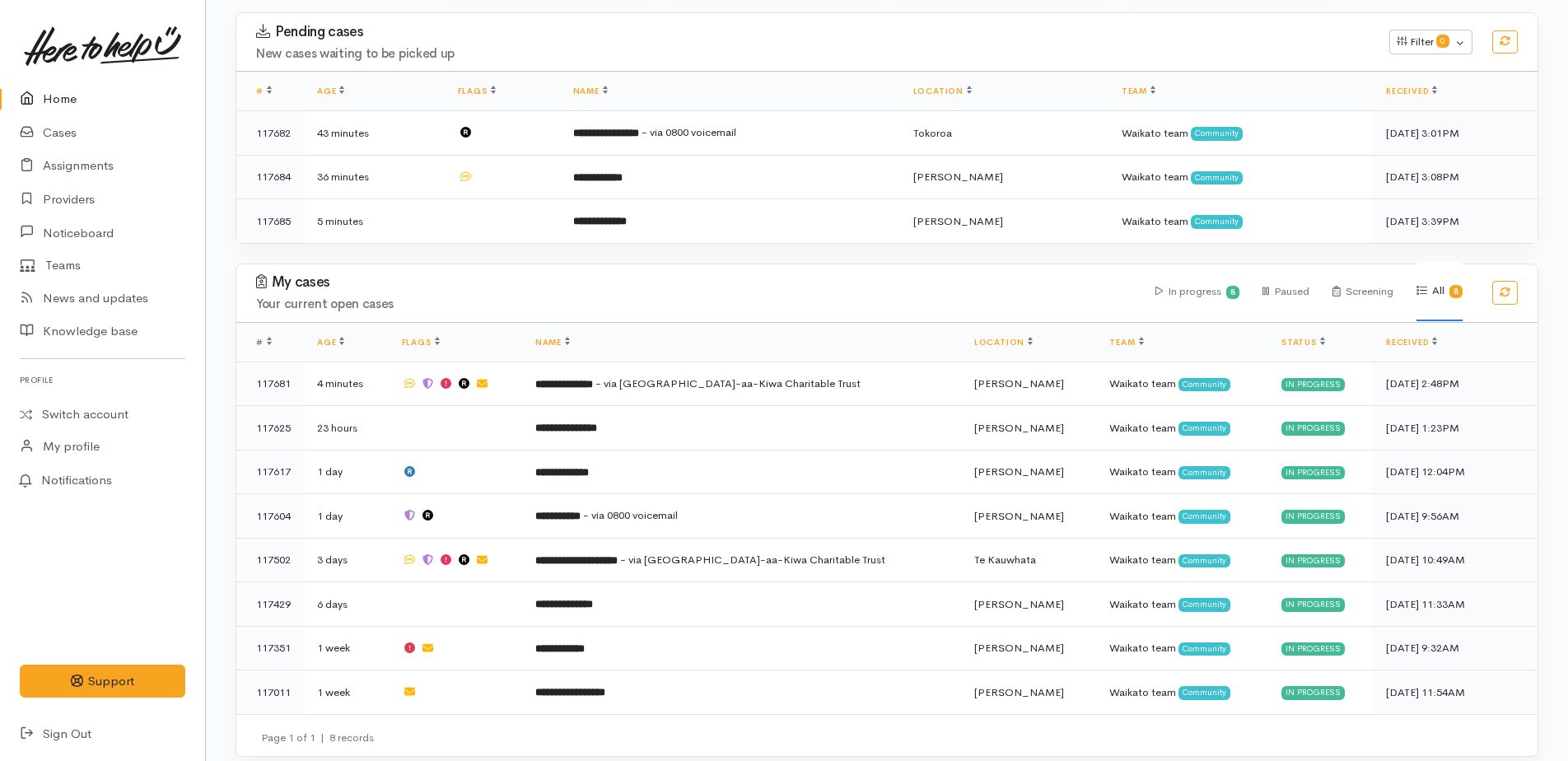
scroll to position [257, 0]
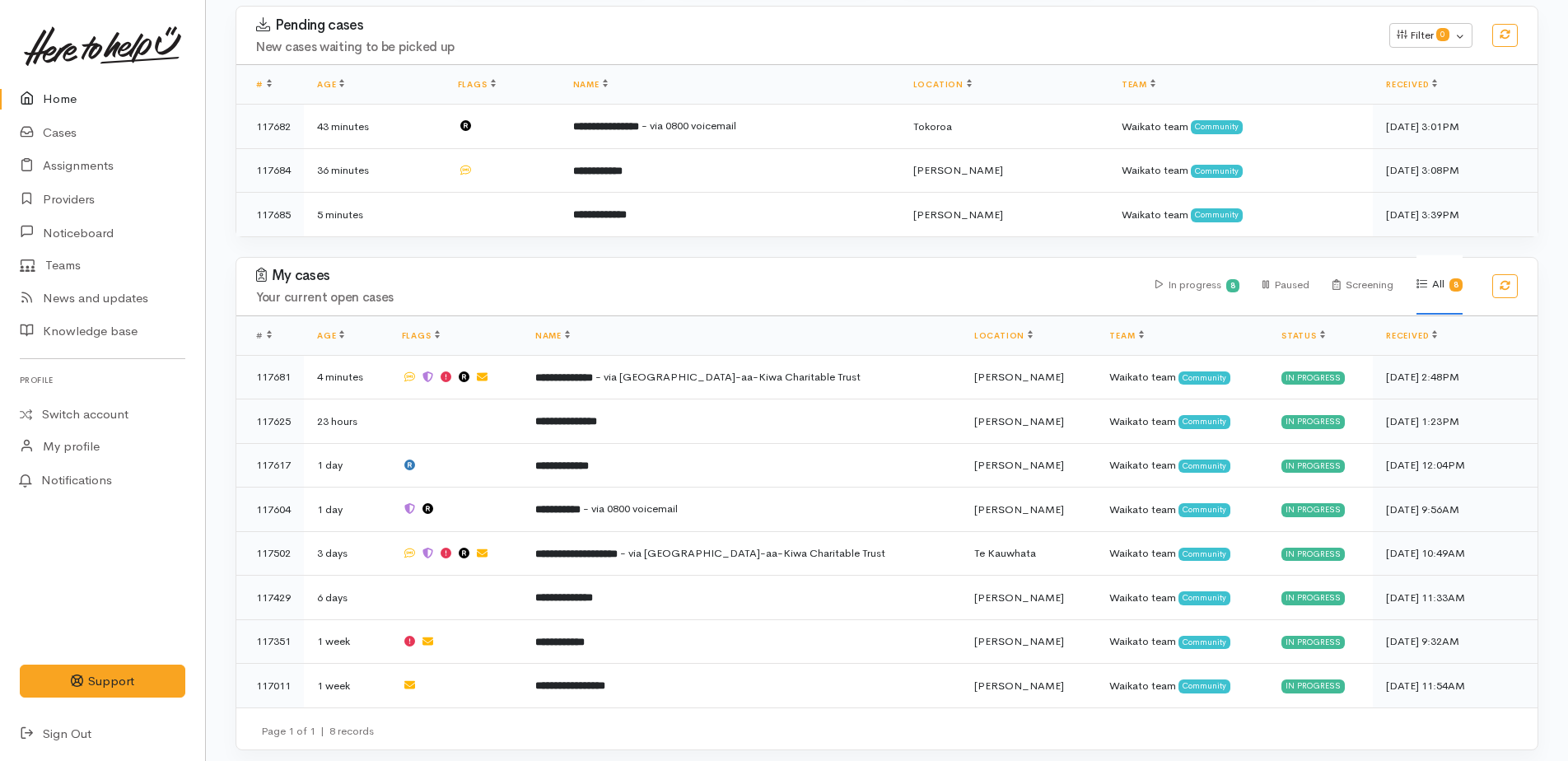
click at [51, 93] on link "Home" at bounding box center [102, 99] width 205 height 34
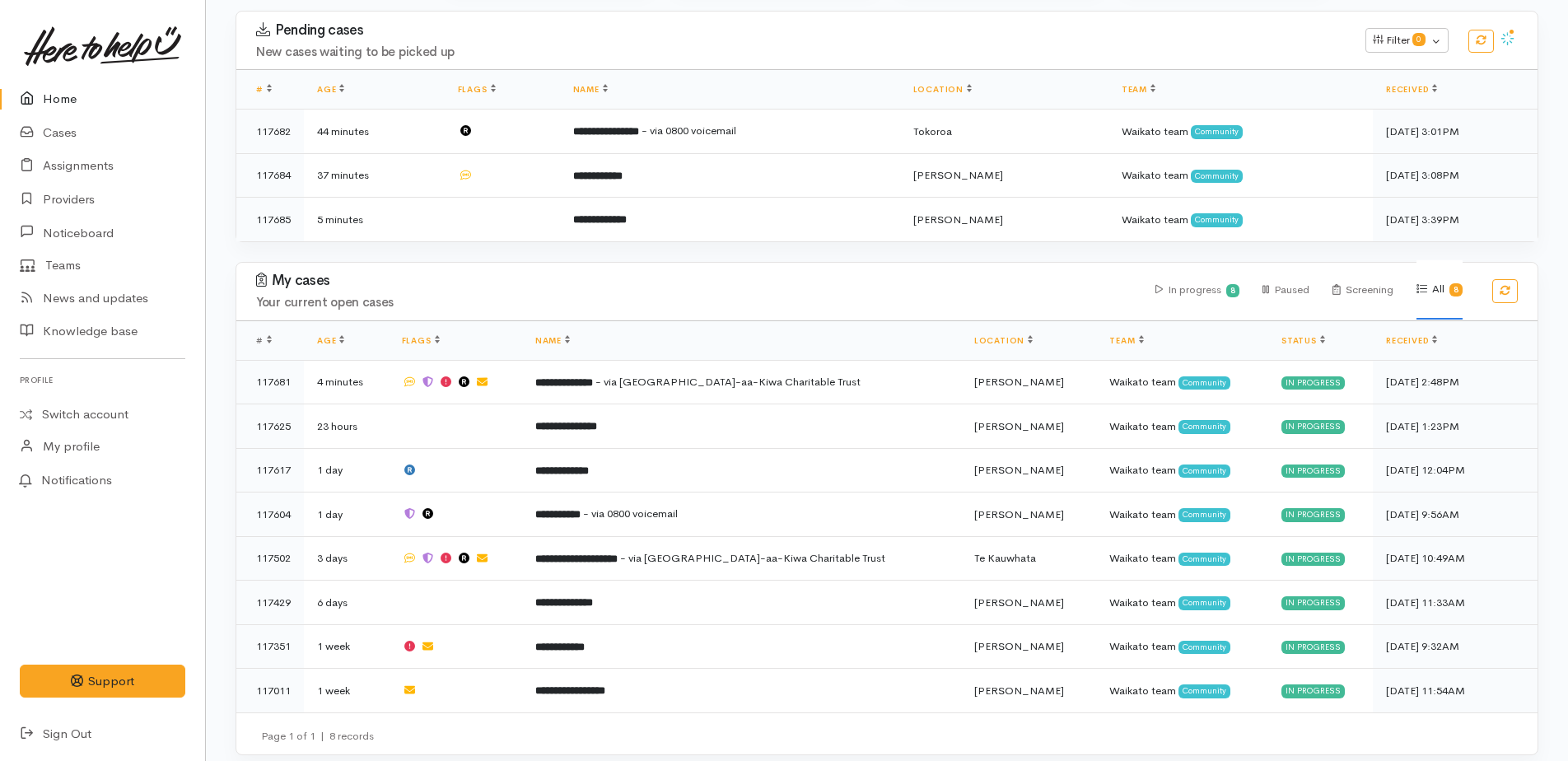
click at [52, 101] on link "Home" at bounding box center [102, 99] width 205 height 34
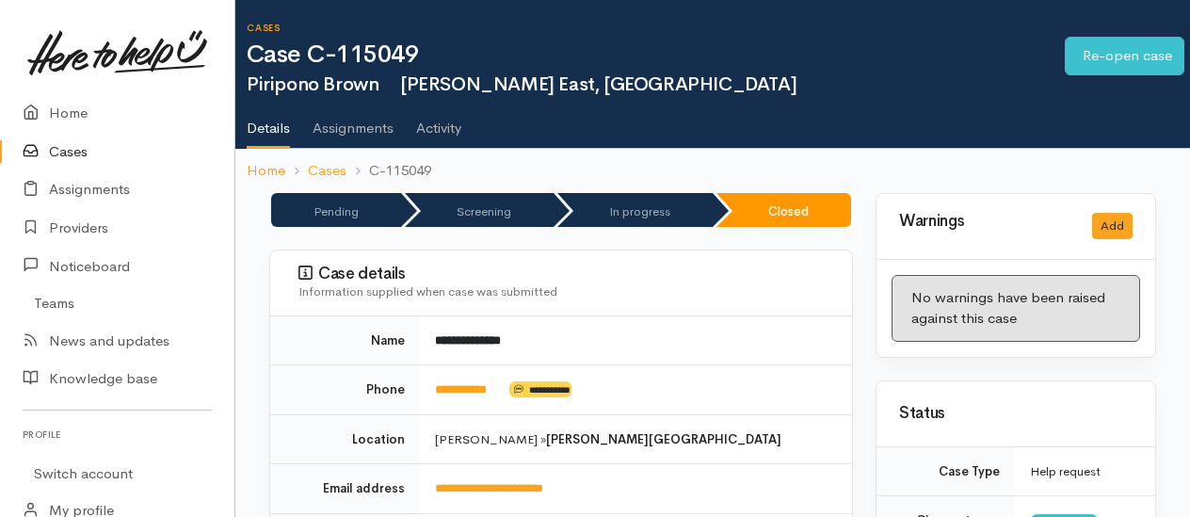
scroll to position [3859, 0]
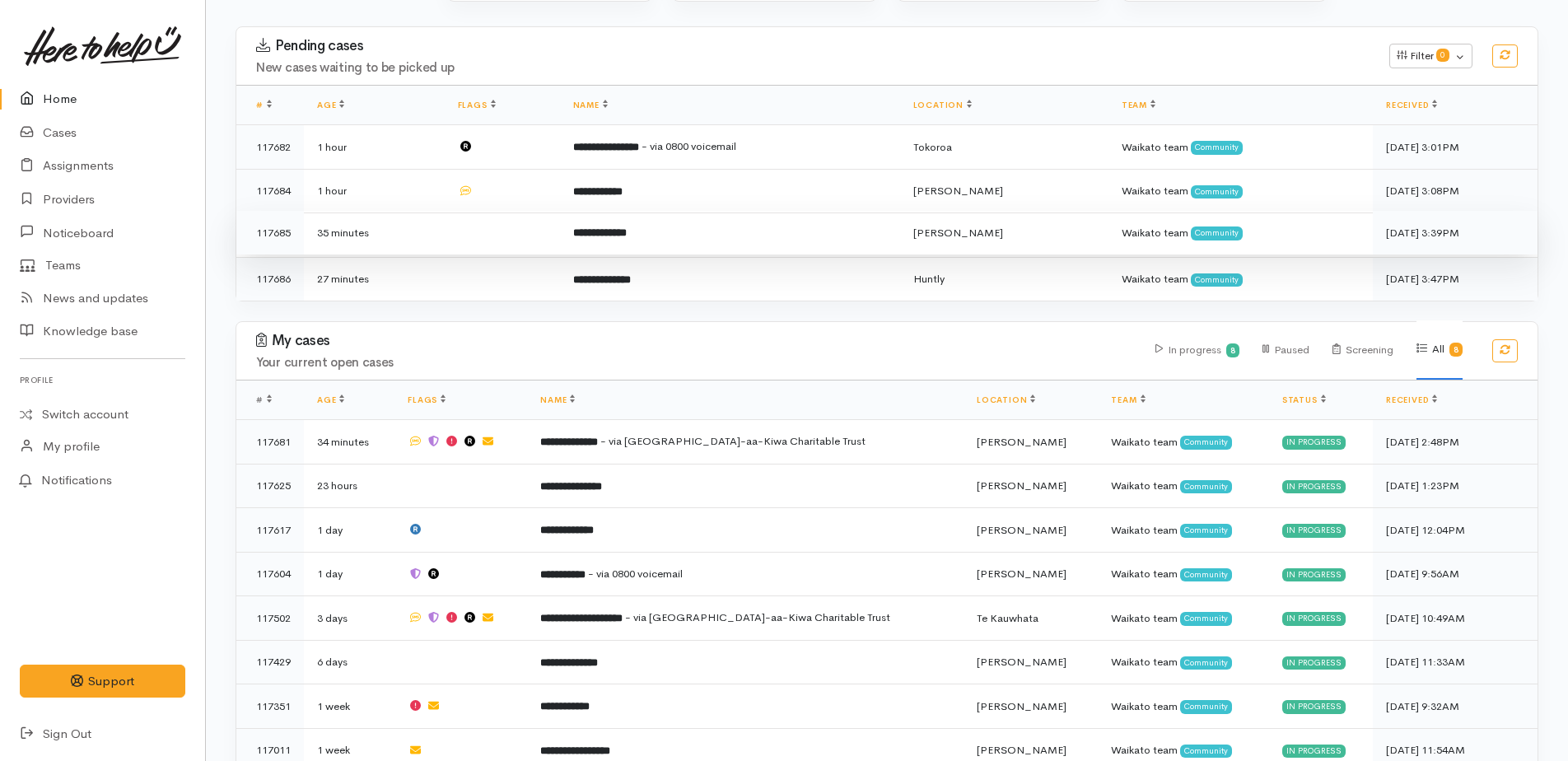
scroll to position [301, 0]
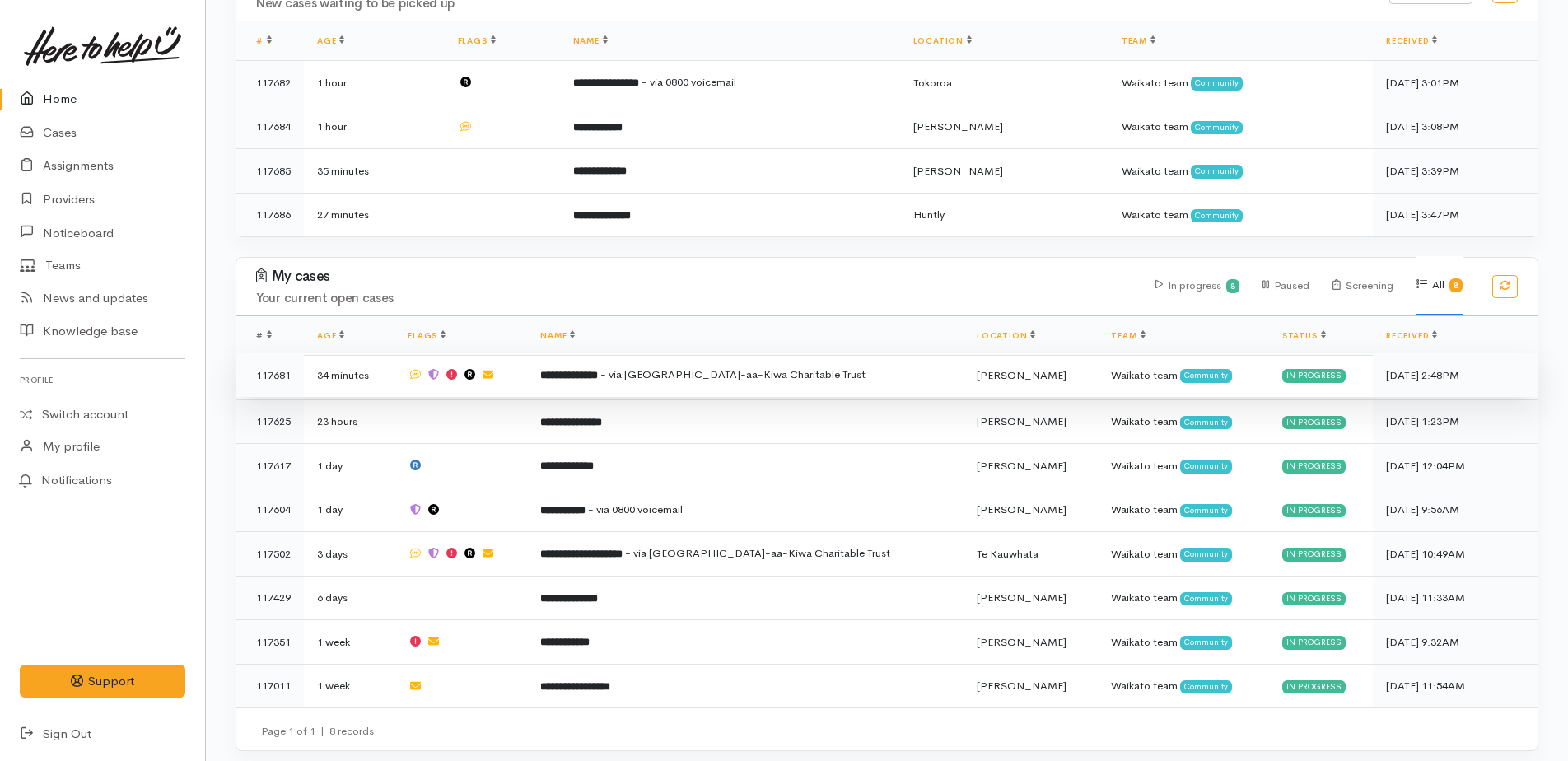
click at [598, 371] on b "**********" at bounding box center [569, 375] width 58 height 10
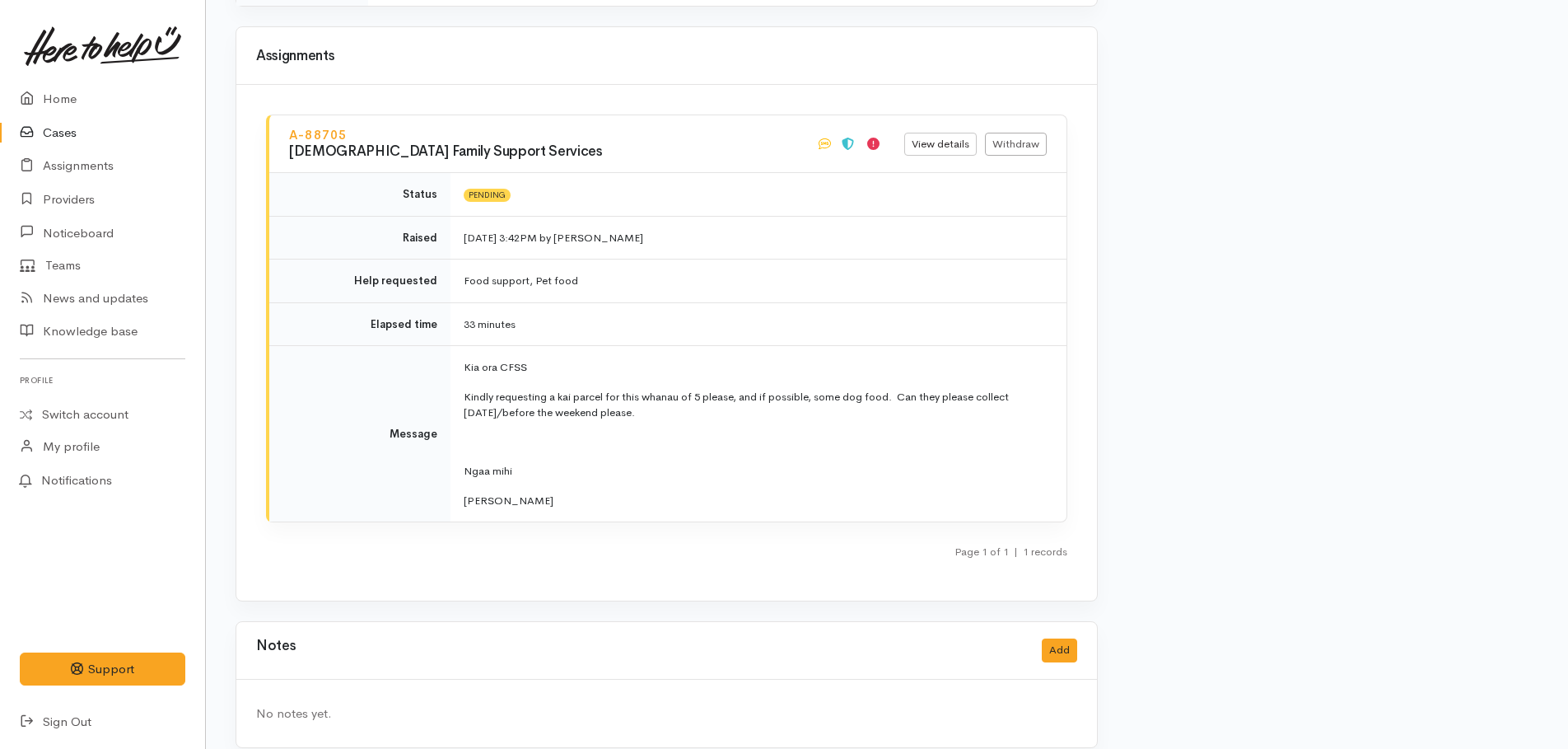
scroll to position [2076, 0]
click at [66, 98] on link "Home" at bounding box center [102, 99] width 205 height 34
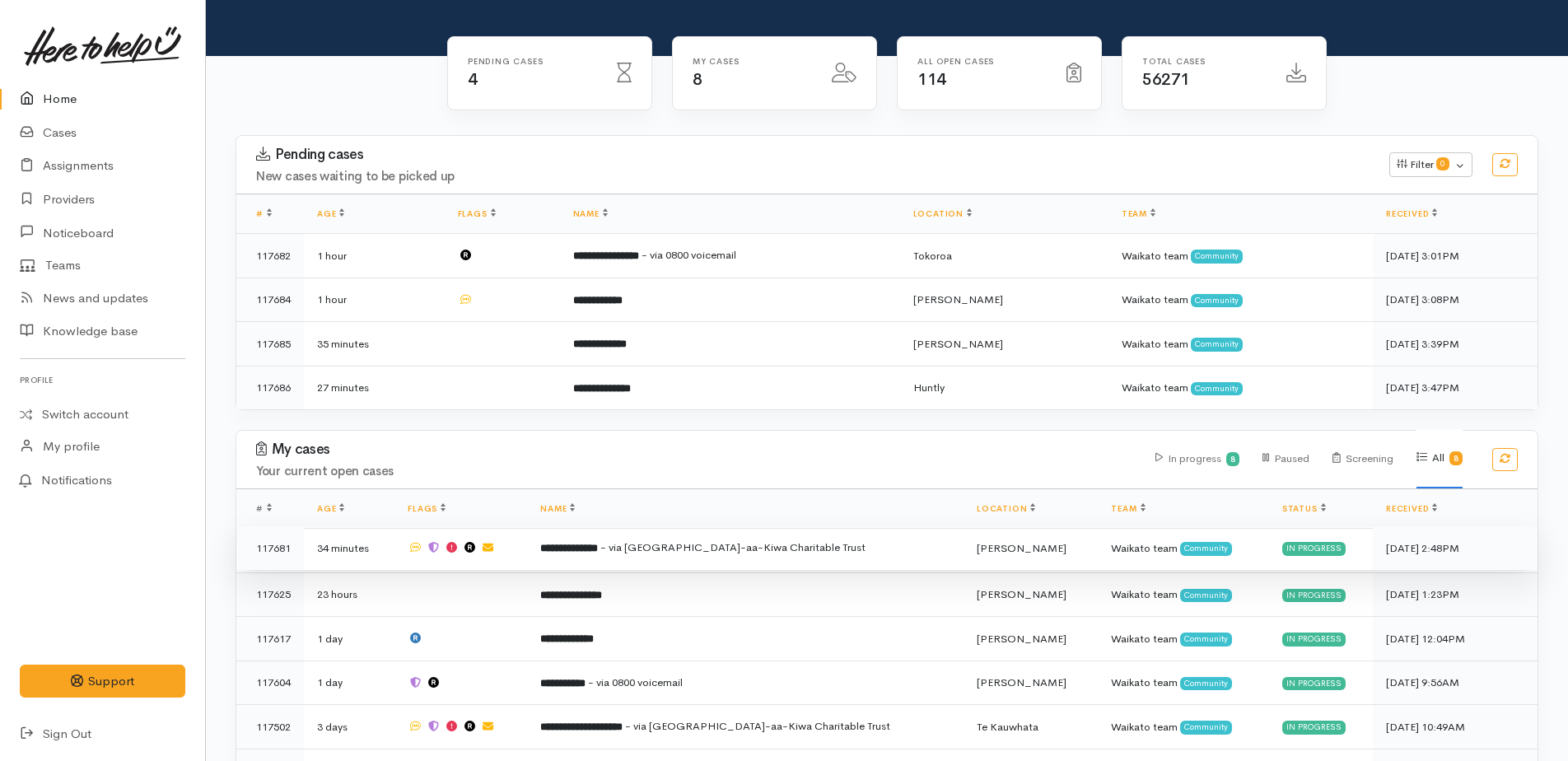
scroll to position [301, 0]
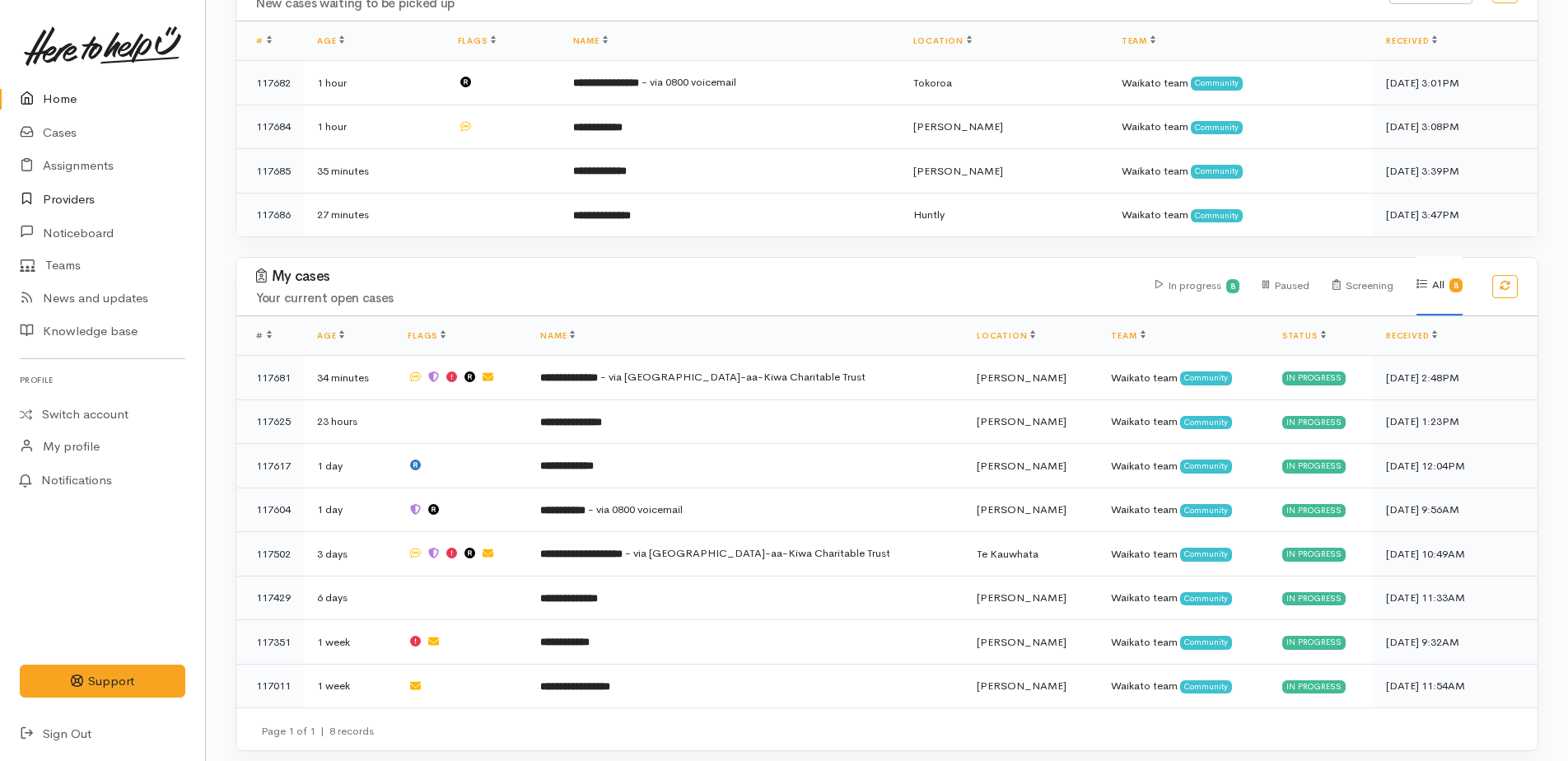
click at [89, 198] on link "Providers" at bounding box center [102, 199] width 205 height 34
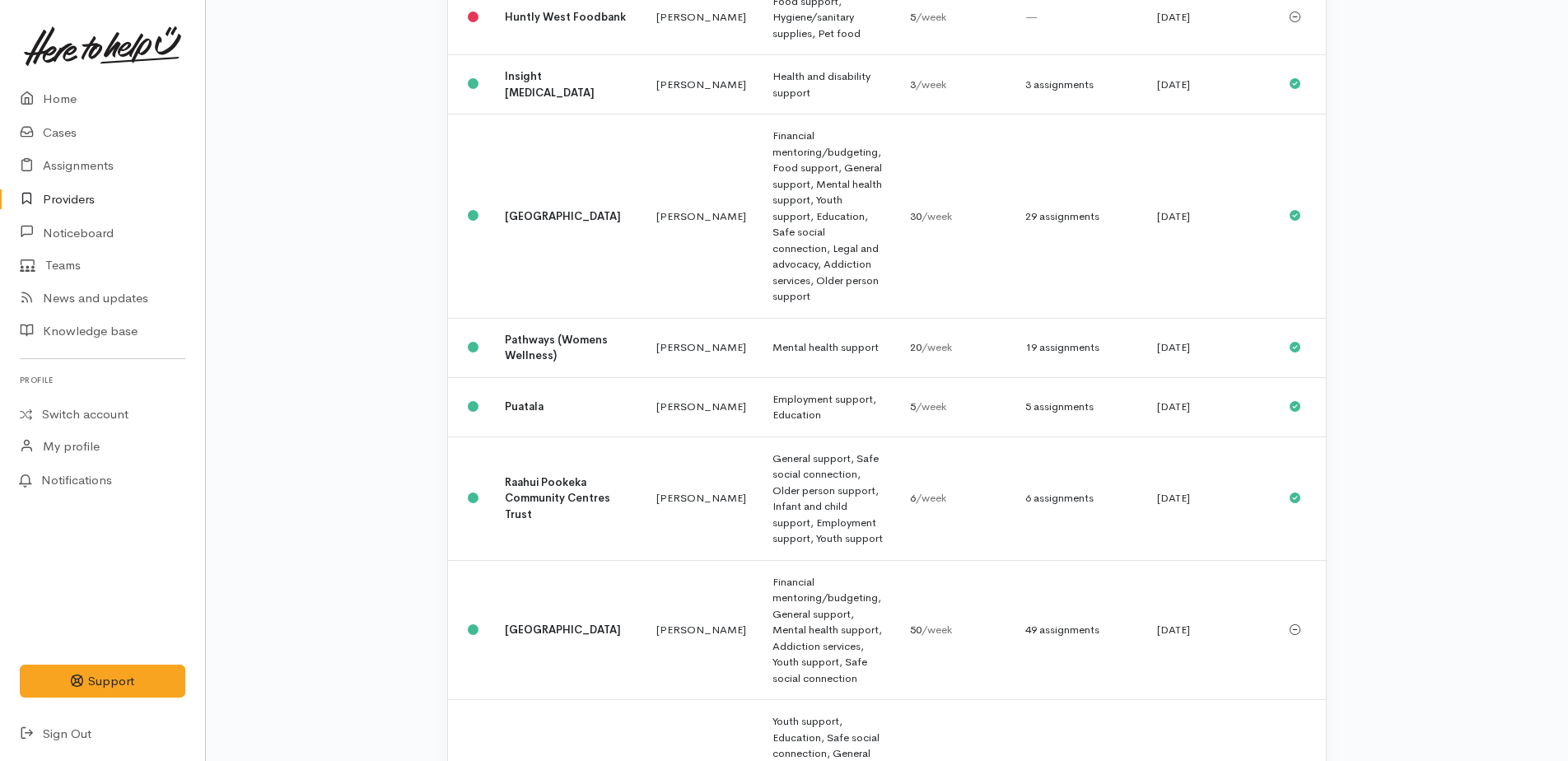
scroll to position [988, 0]
click at [760, 558] on td "Financial mentoring/budgeting, General support, Mental health support, Addictio…" at bounding box center [828, 628] width 137 height 140
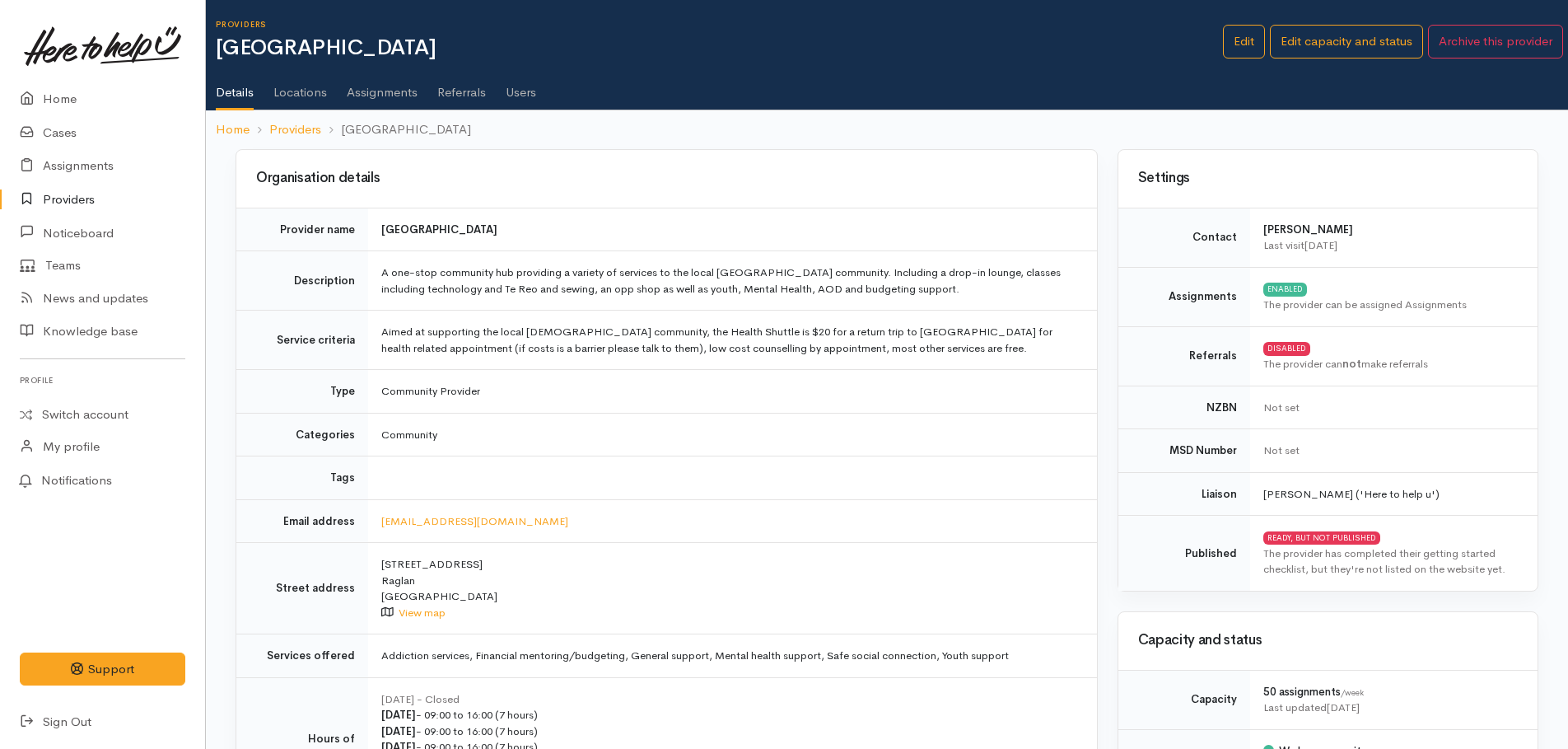
click at [387, 88] on link "Assignments" at bounding box center [382, 86] width 71 height 46
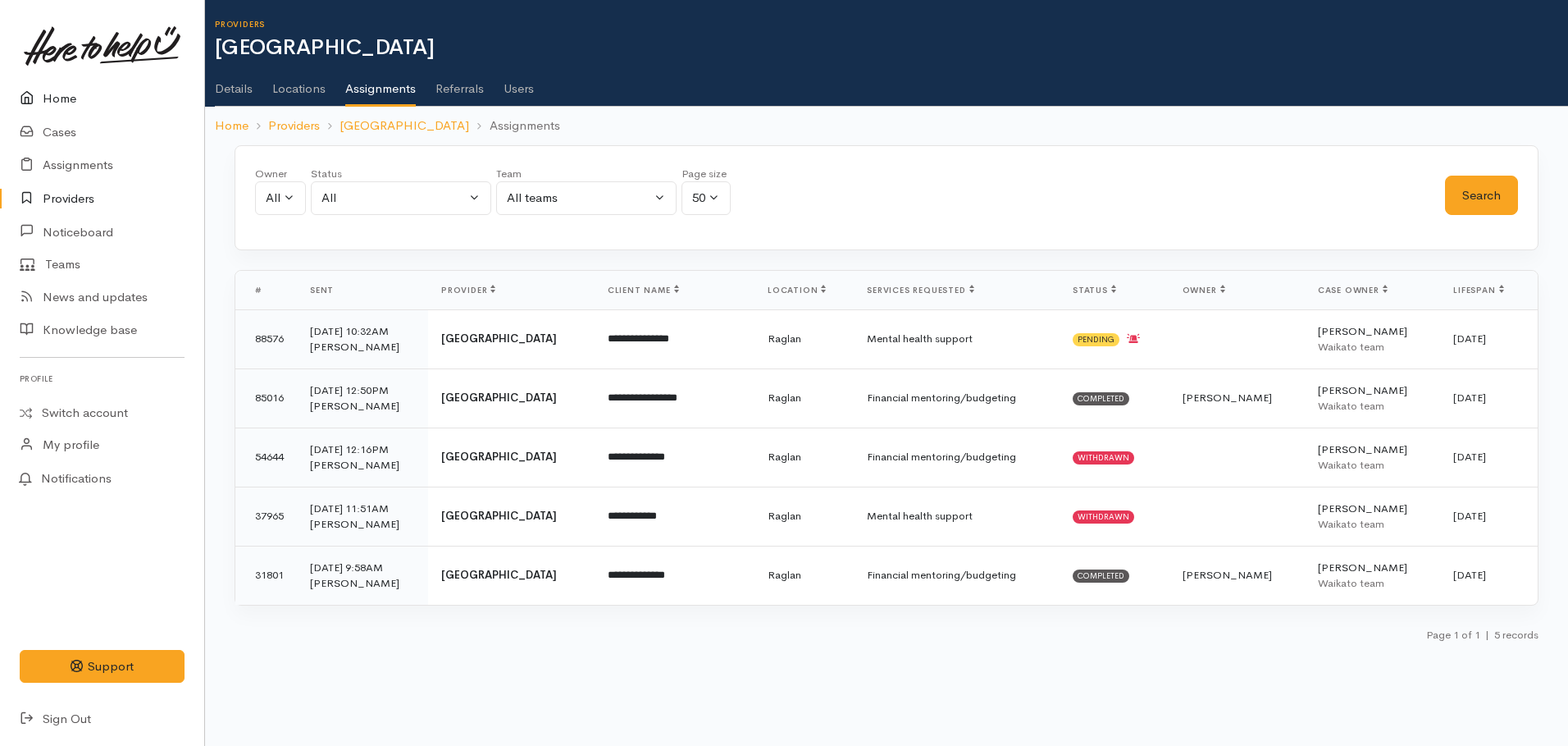
click at [62, 101] on link "Home" at bounding box center [102, 98] width 204 height 34
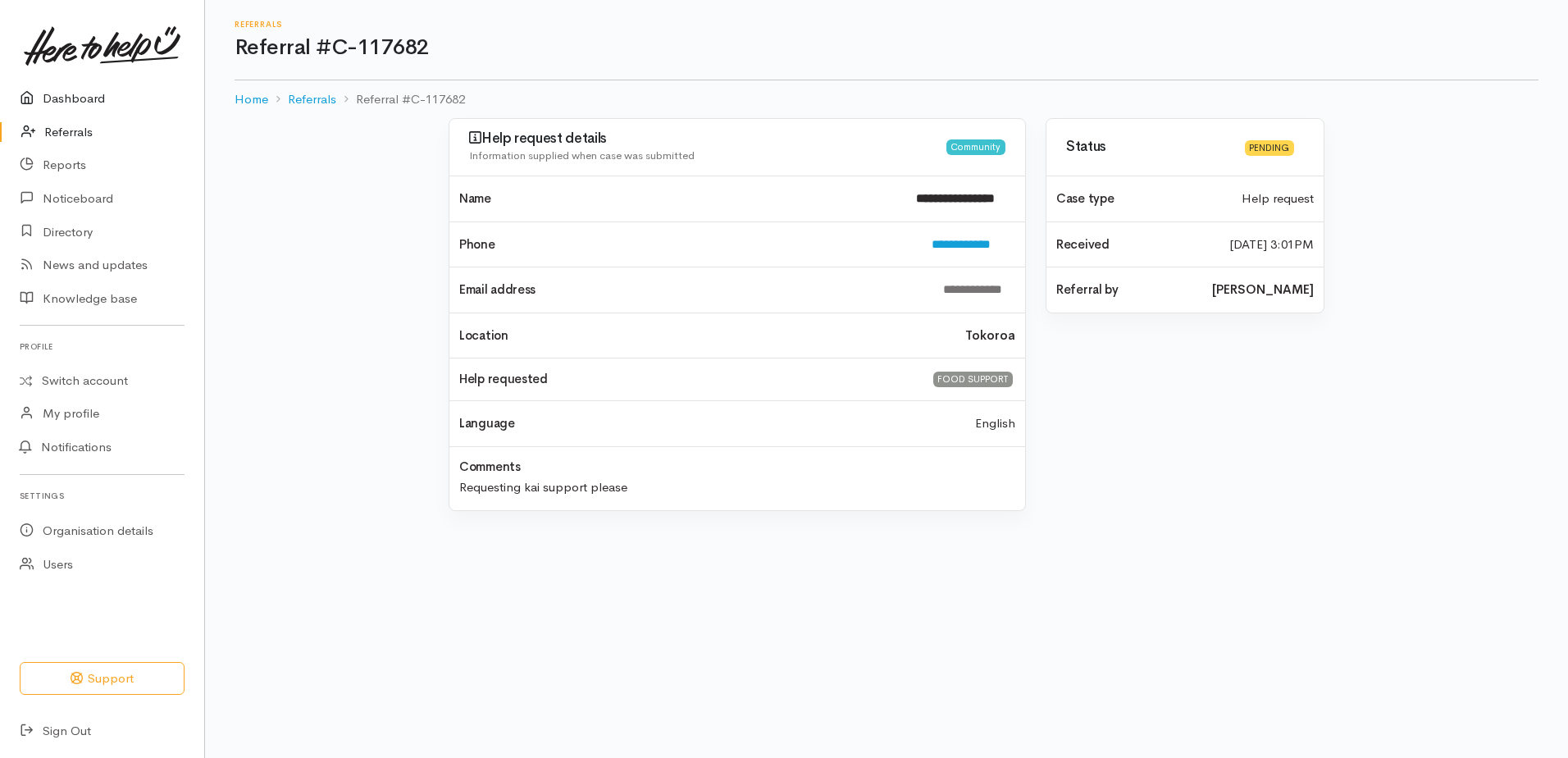
click at [69, 103] on link "Dashboard" at bounding box center [102, 98] width 204 height 34
